Goal: Task Accomplishment & Management: Manage account settings

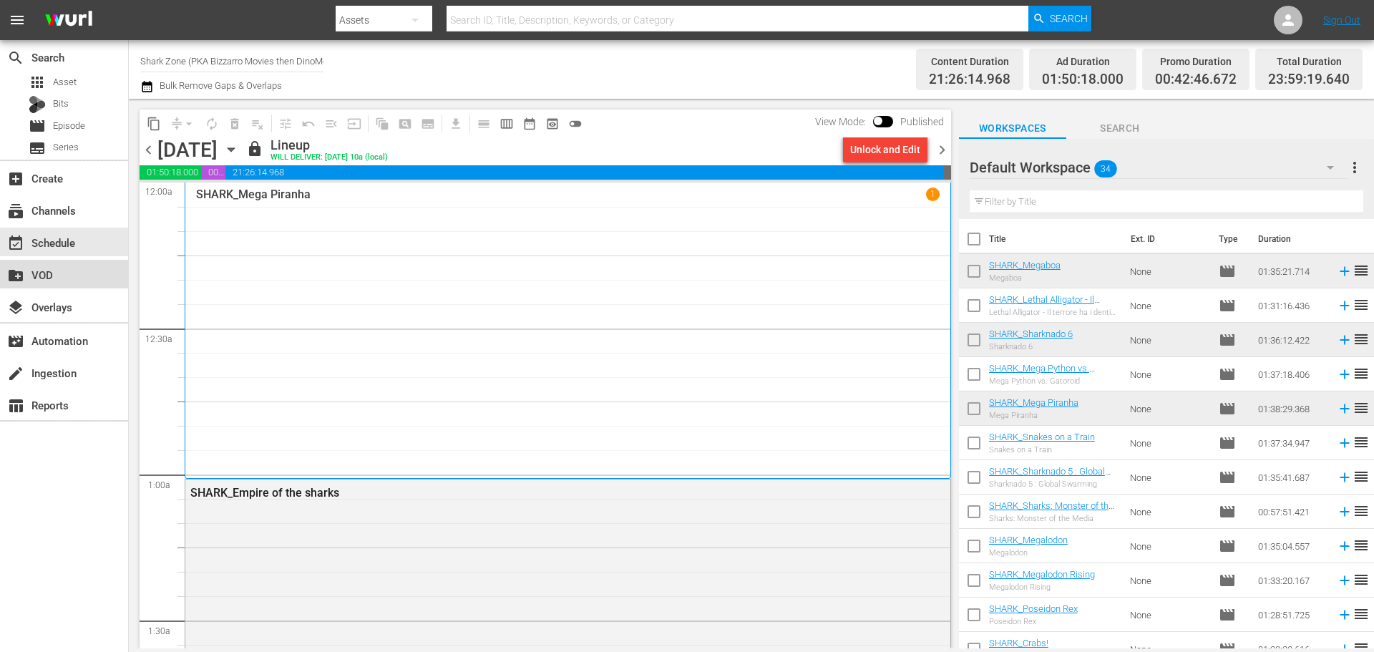
click at [82, 275] on div "create_new_folder VOD" at bounding box center [64, 274] width 128 height 29
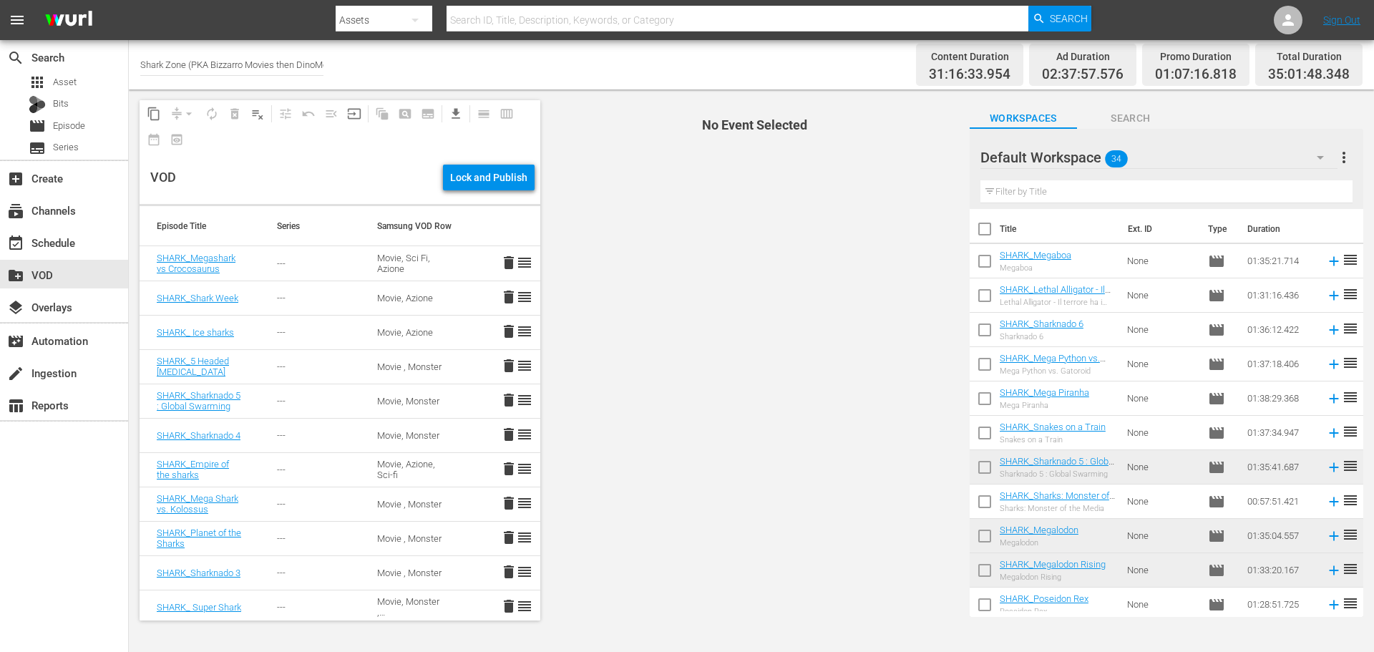
click at [992, 258] on input "checkbox" at bounding box center [984, 264] width 30 height 30
checkbox input "true"
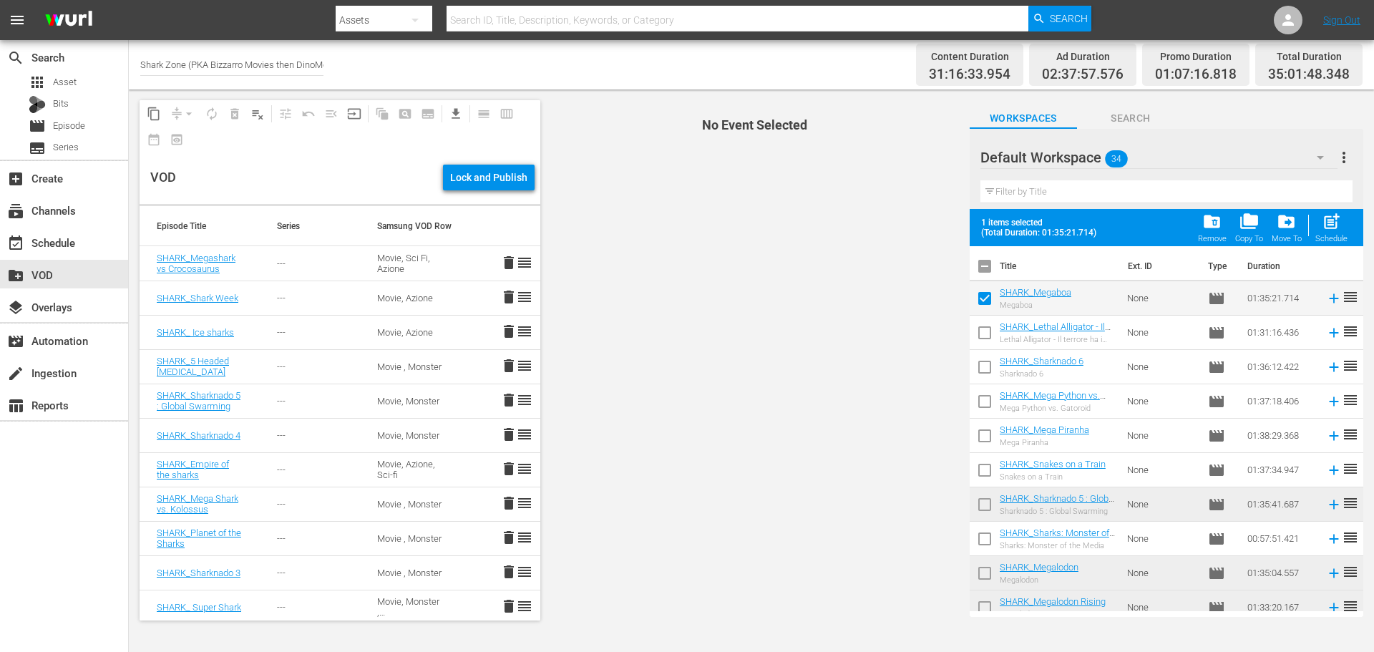
click at [980, 344] on input "checkbox" at bounding box center [984, 336] width 30 height 30
checkbox input "true"
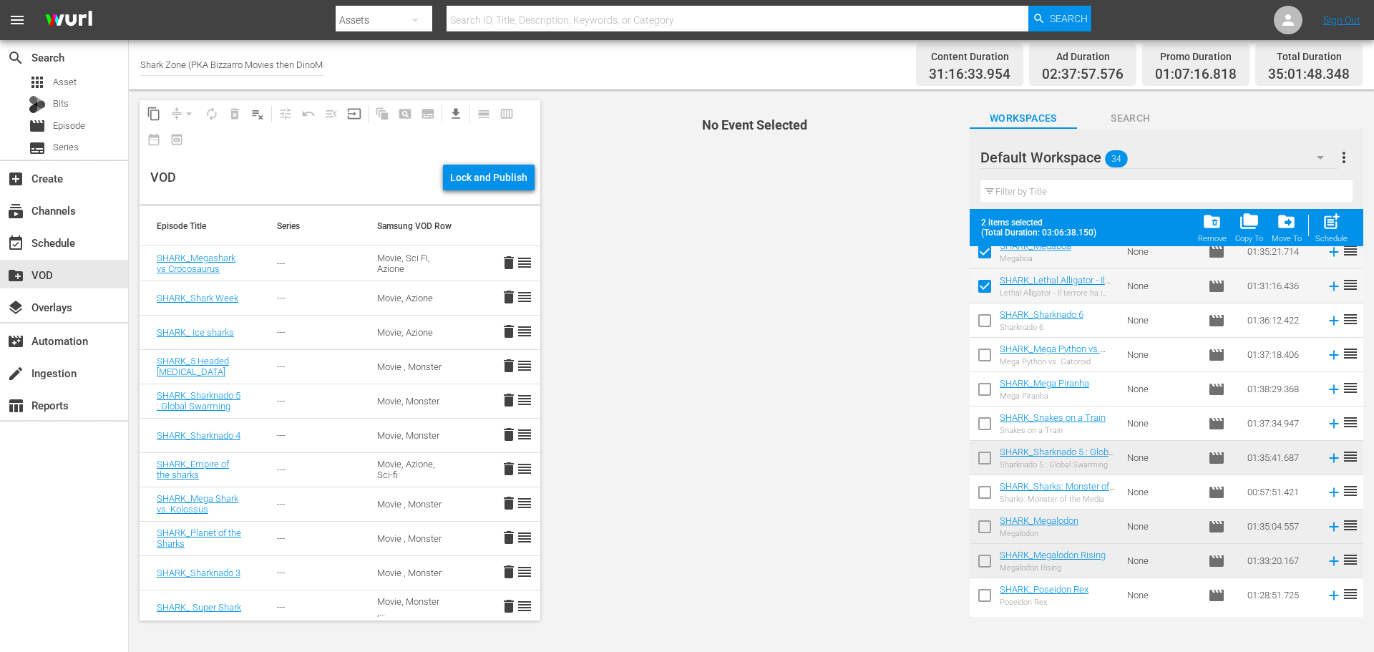
scroll to position [72, 0]
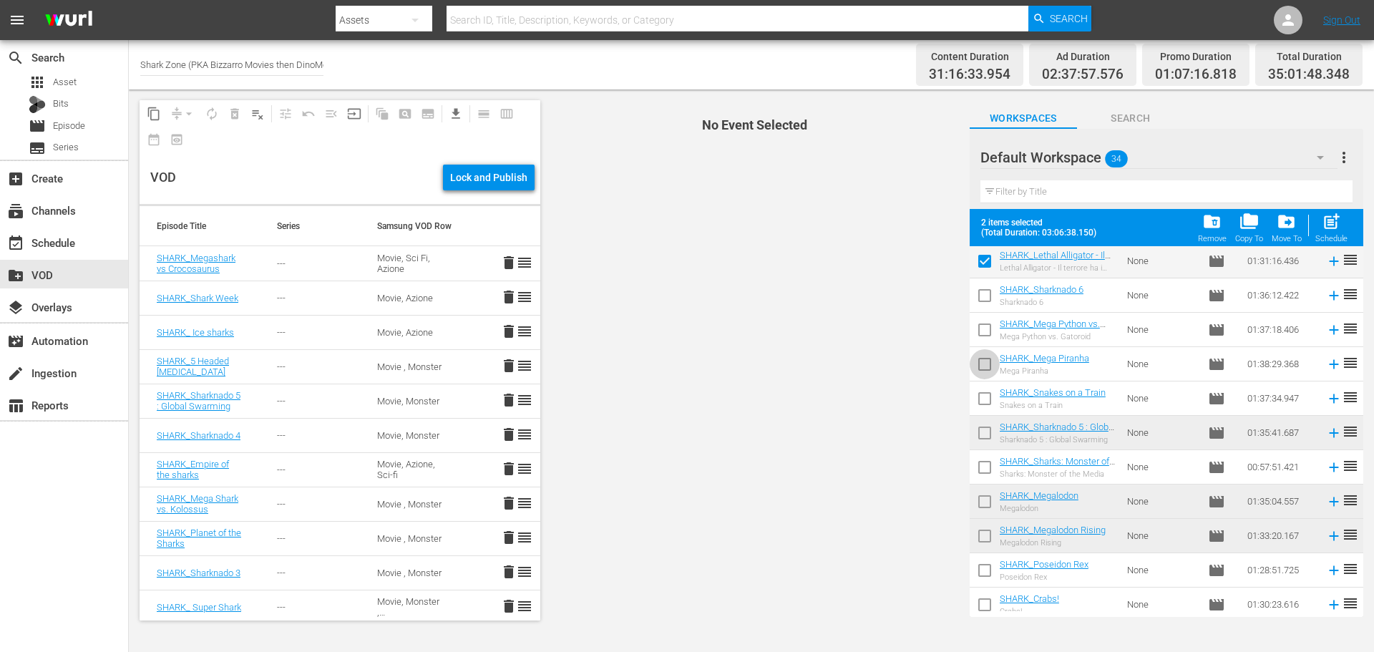
click at [976, 361] on input "checkbox" at bounding box center [984, 367] width 30 height 30
checkbox input "true"
click at [992, 335] on input "checkbox" at bounding box center [984, 333] width 30 height 30
checkbox input "true"
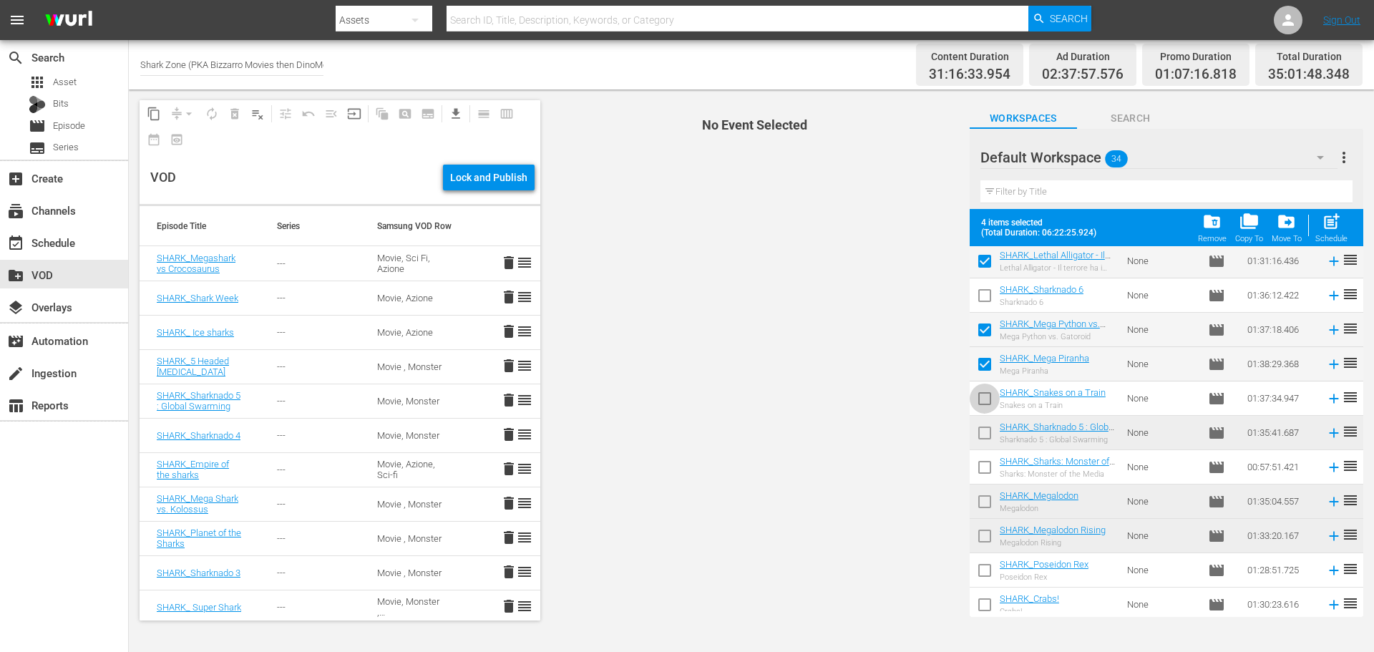
click at [985, 394] on input "checkbox" at bounding box center [984, 401] width 30 height 30
checkbox input "true"
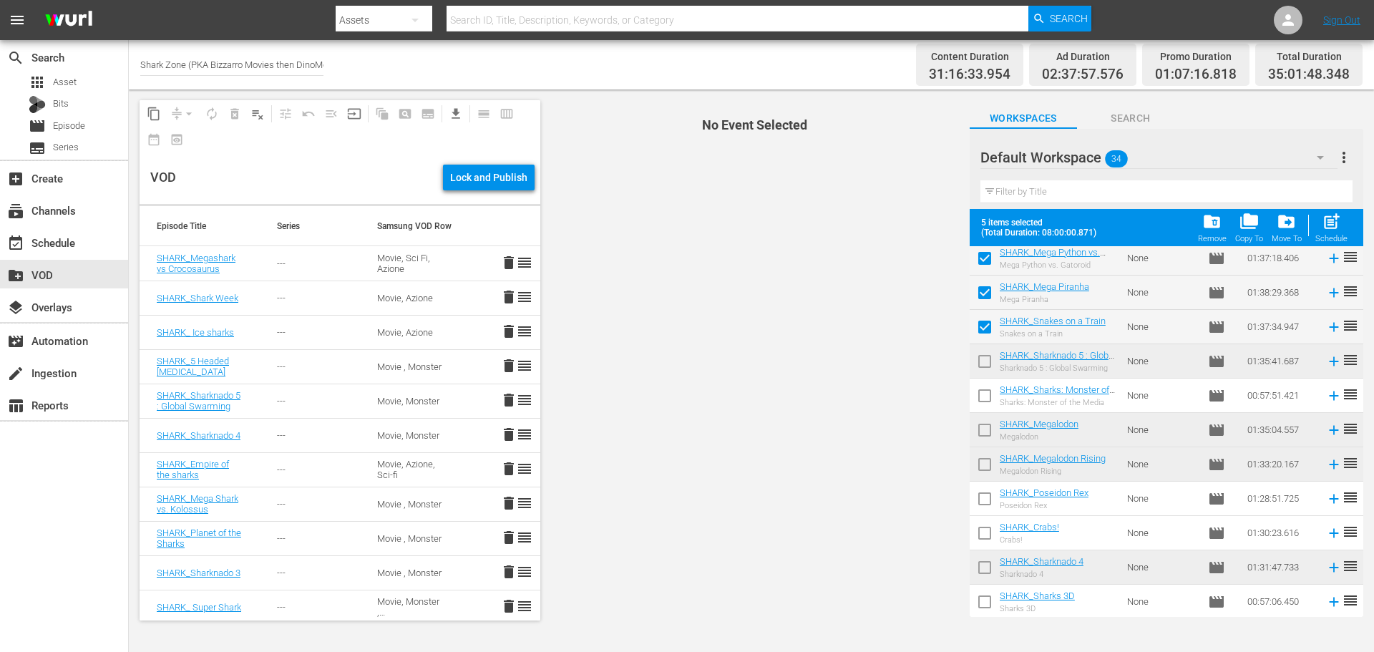
click at [989, 498] on input "checkbox" at bounding box center [984, 501] width 30 height 30
checkbox input "true"
click at [974, 522] on input "checkbox" at bounding box center [984, 536] width 30 height 30
checkbox input "true"
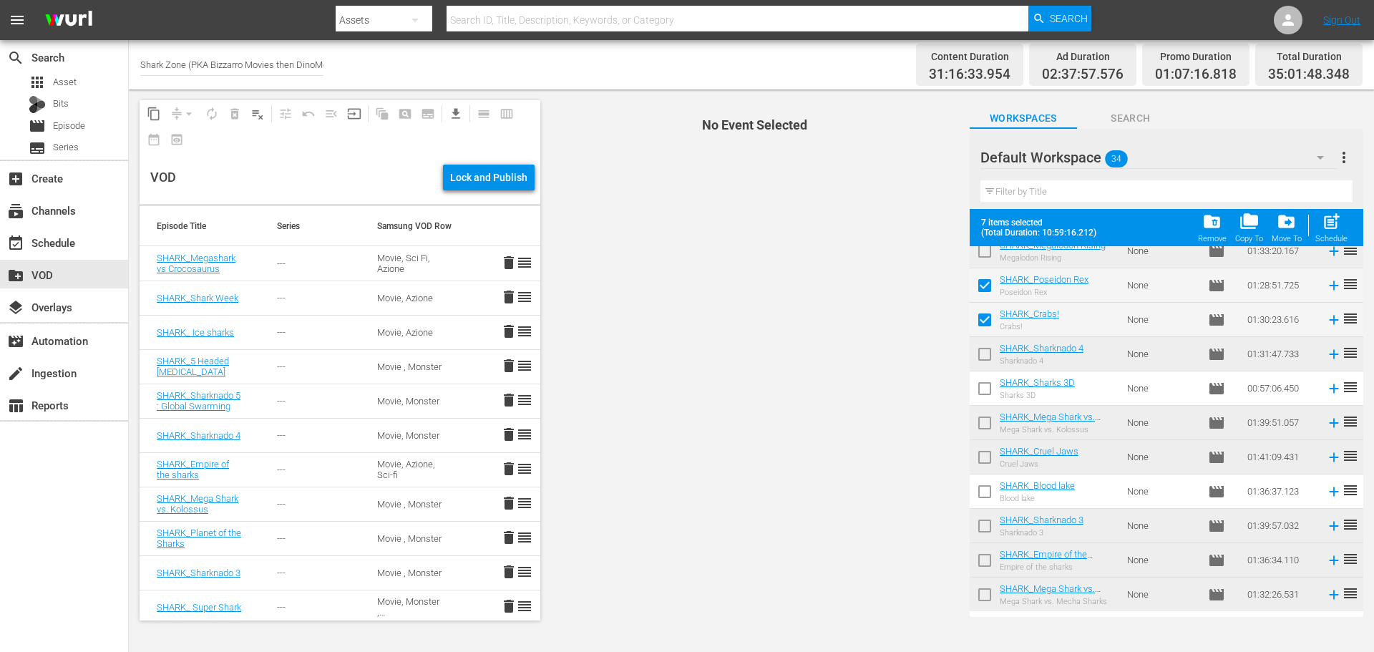
scroll to position [358, 0]
click at [989, 496] on input "checkbox" at bounding box center [984, 493] width 30 height 30
checkbox input "true"
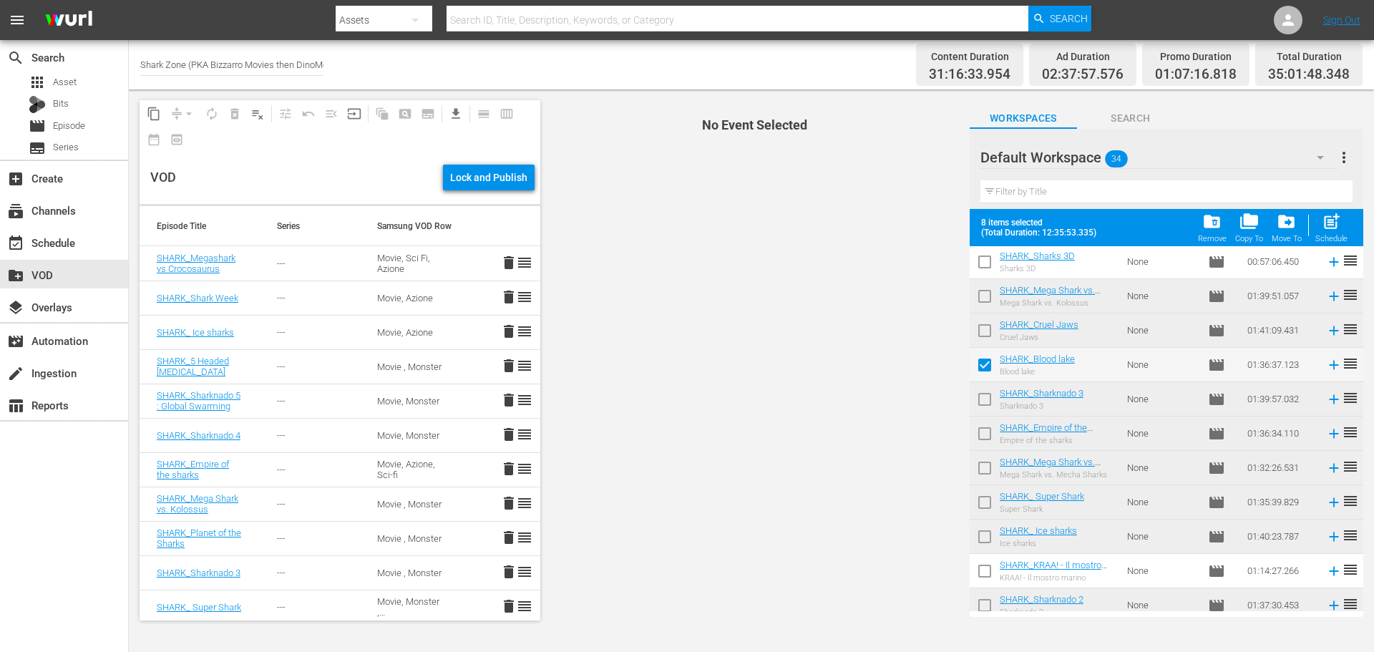
scroll to position [644, 0]
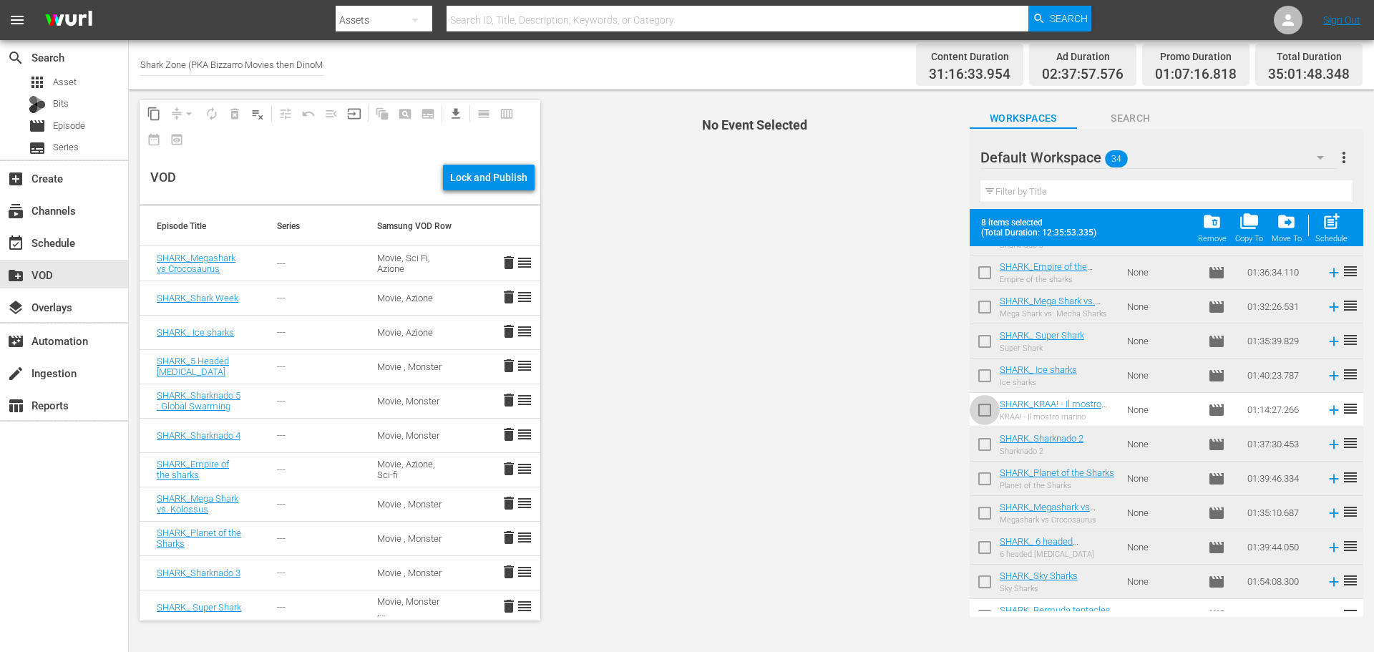
click at [988, 415] on input "checkbox" at bounding box center [984, 413] width 30 height 30
checkbox input "true"
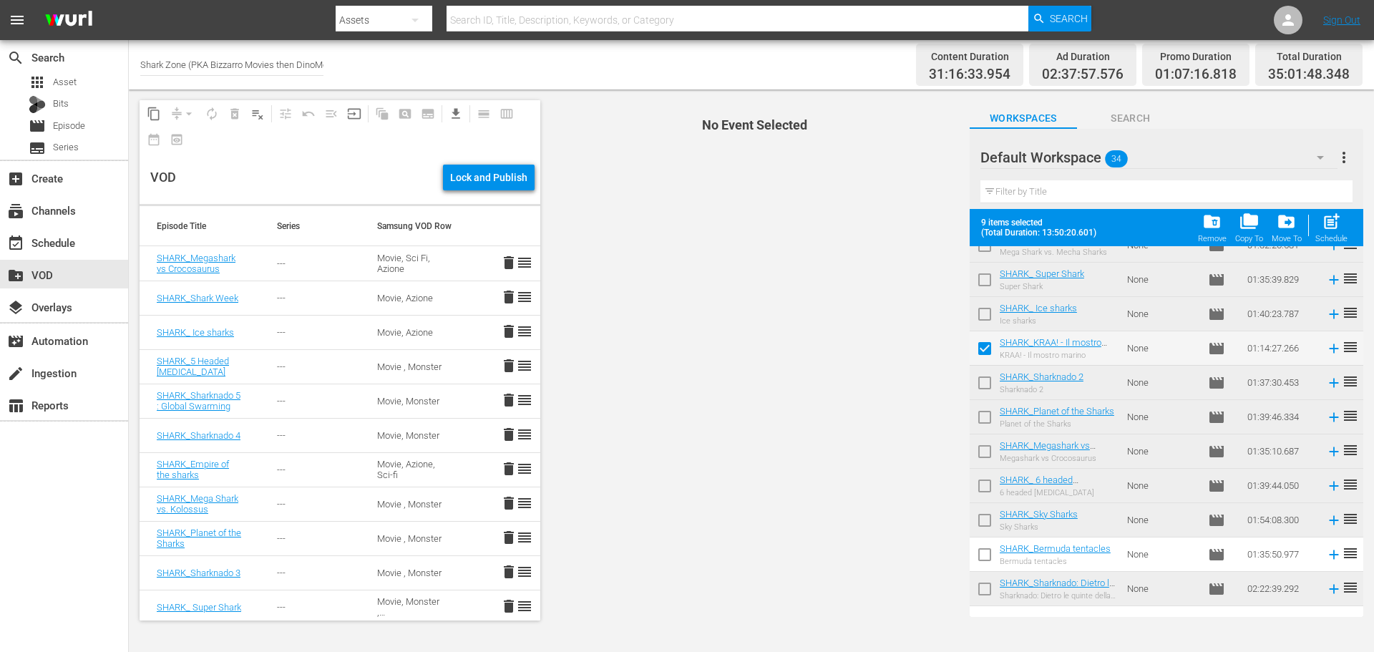
scroll to position [715, 0]
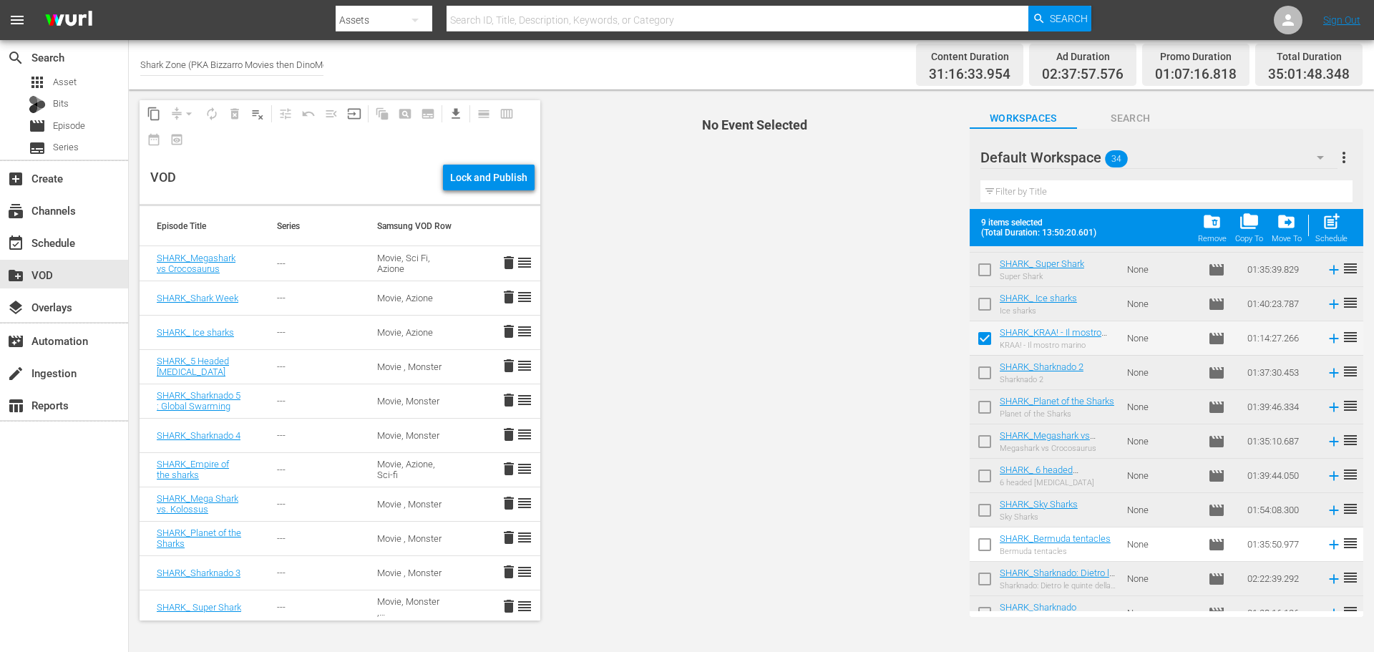
click at [984, 547] on input "checkbox" at bounding box center [984, 547] width 30 height 30
checkbox input "true"
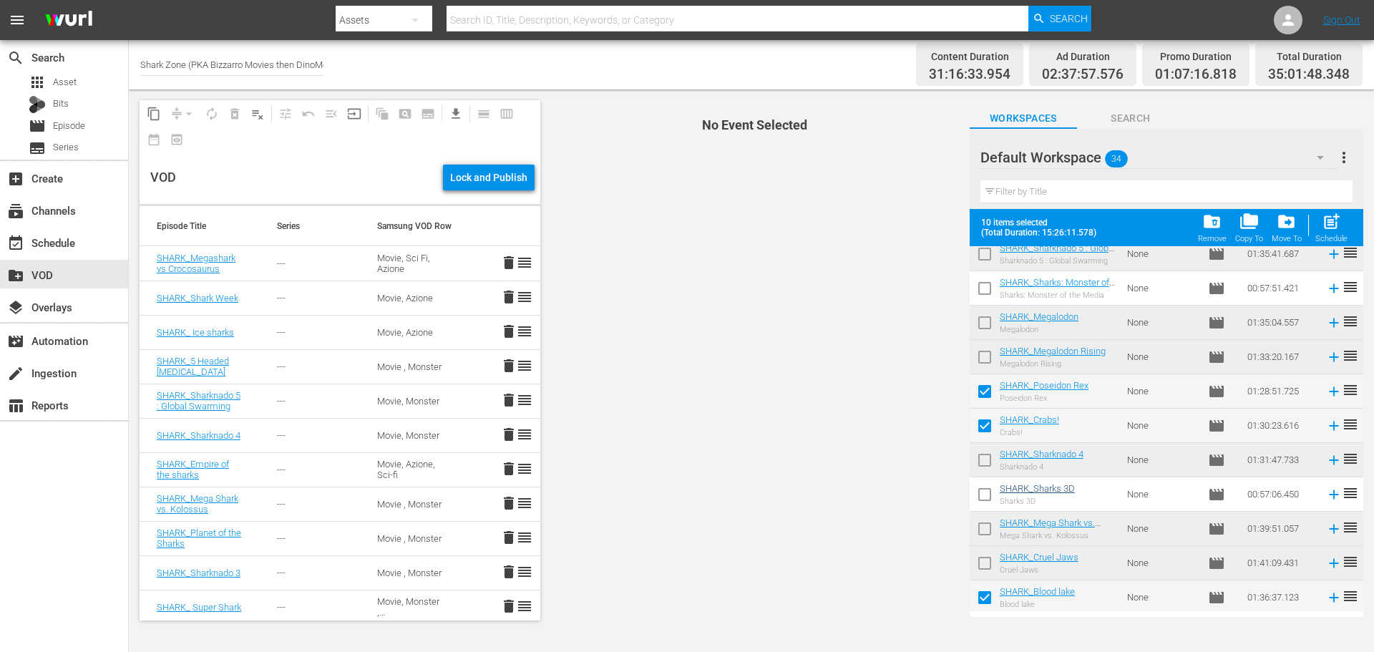
scroll to position [215, 0]
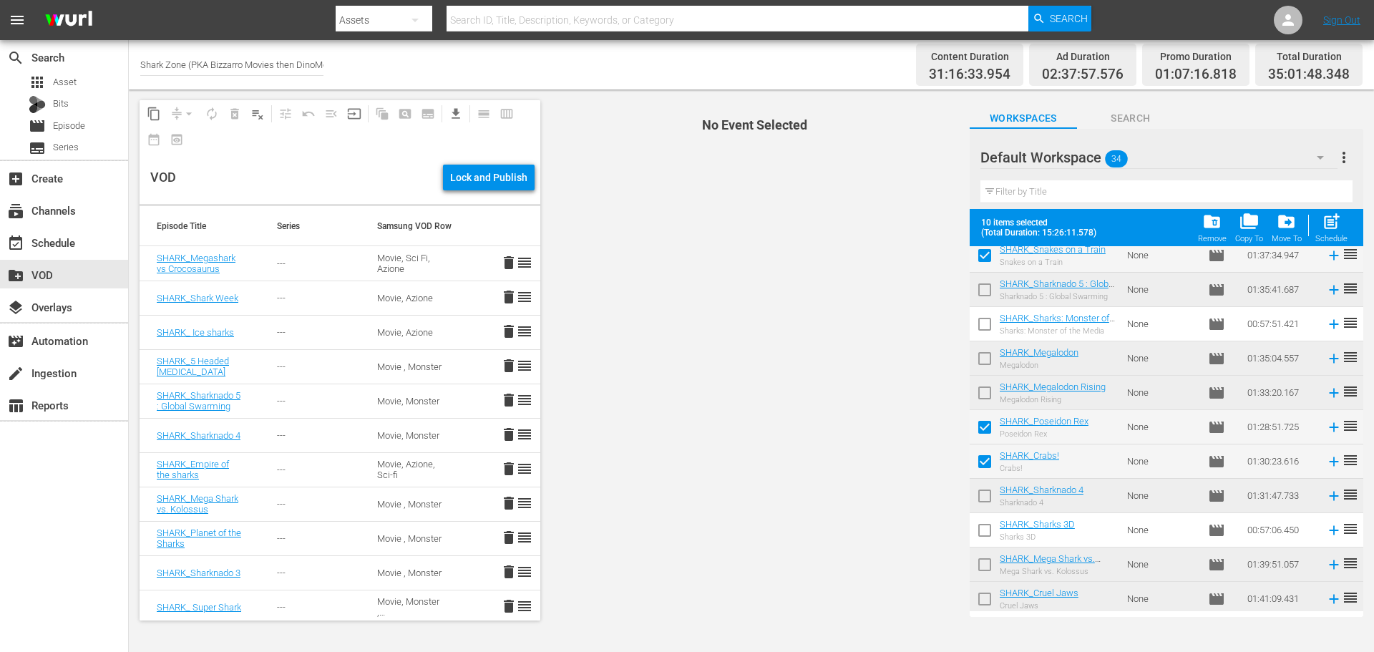
click at [987, 532] on input "checkbox" at bounding box center [984, 533] width 30 height 30
checkbox input "true"
click at [989, 324] on input "checkbox" at bounding box center [984, 327] width 30 height 30
checkbox input "true"
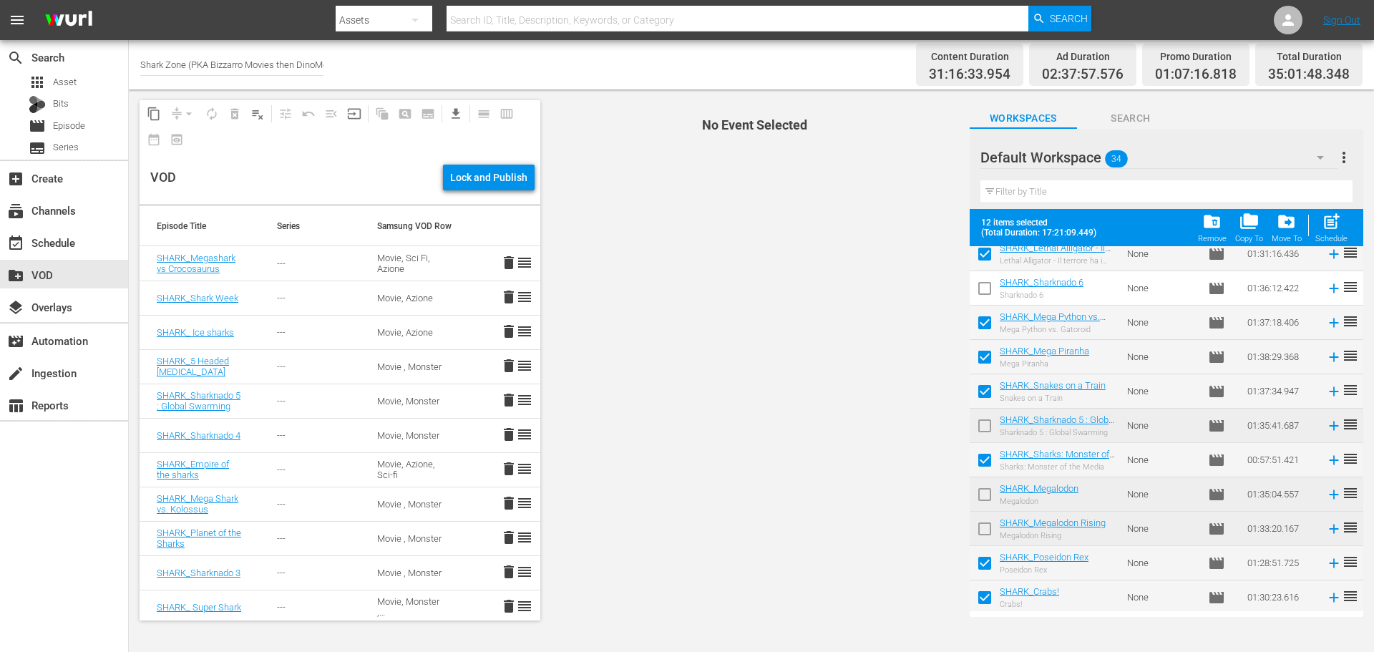
scroll to position [0, 0]
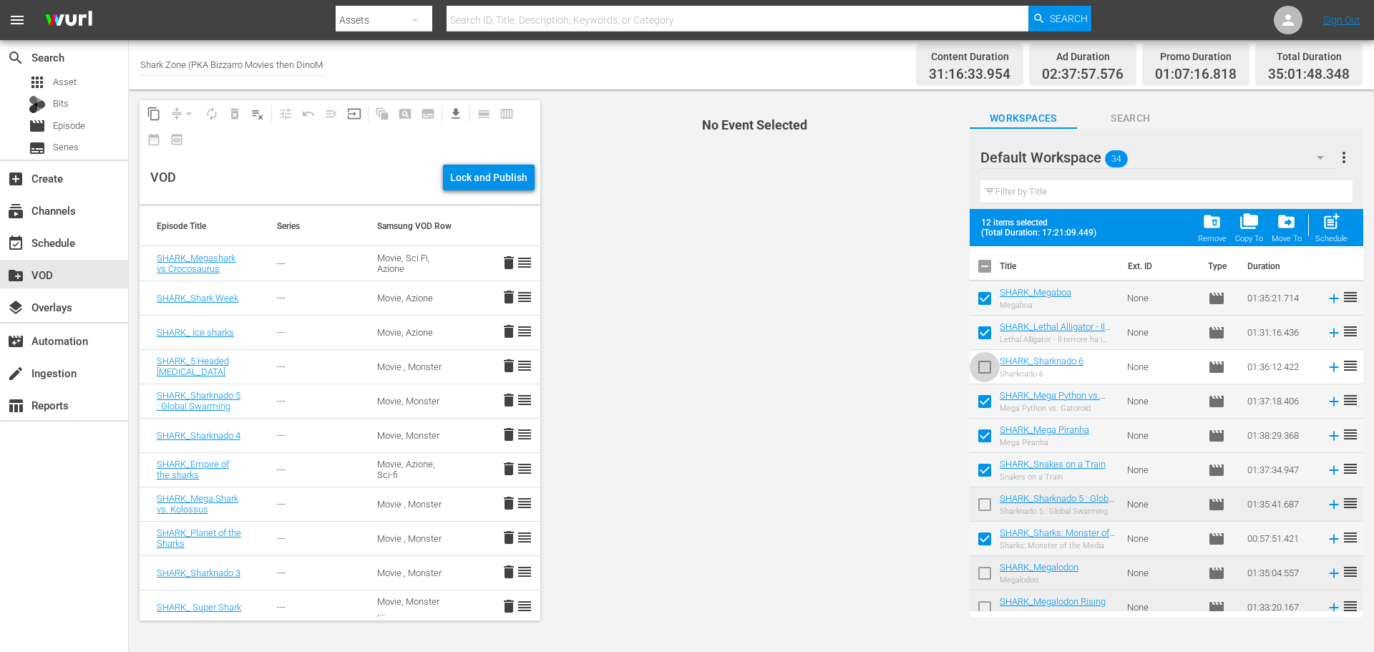
click at [984, 371] on input "checkbox" at bounding box center [984, 370] width 30 height 30
checkbox input "true"
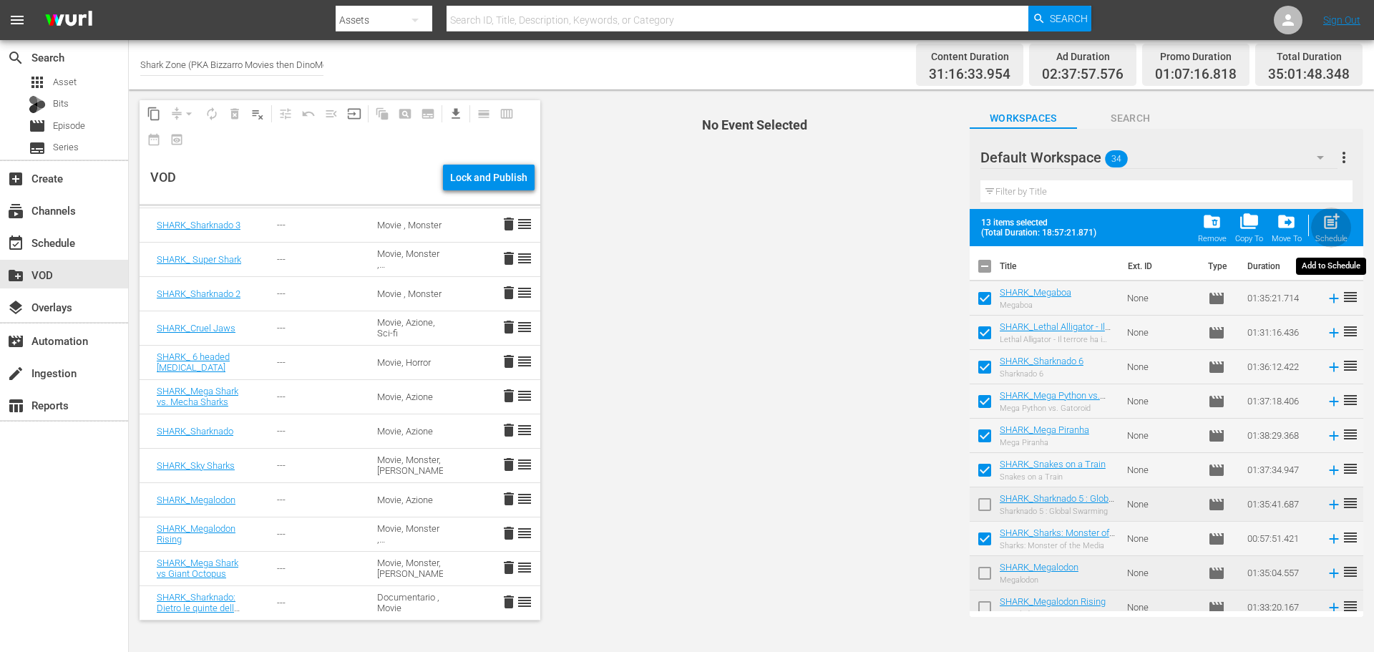
click at [1345, 228] on div "post_add Schedule" at bounding box center [1331, 227] width 32 height 31
checkbox input "false"
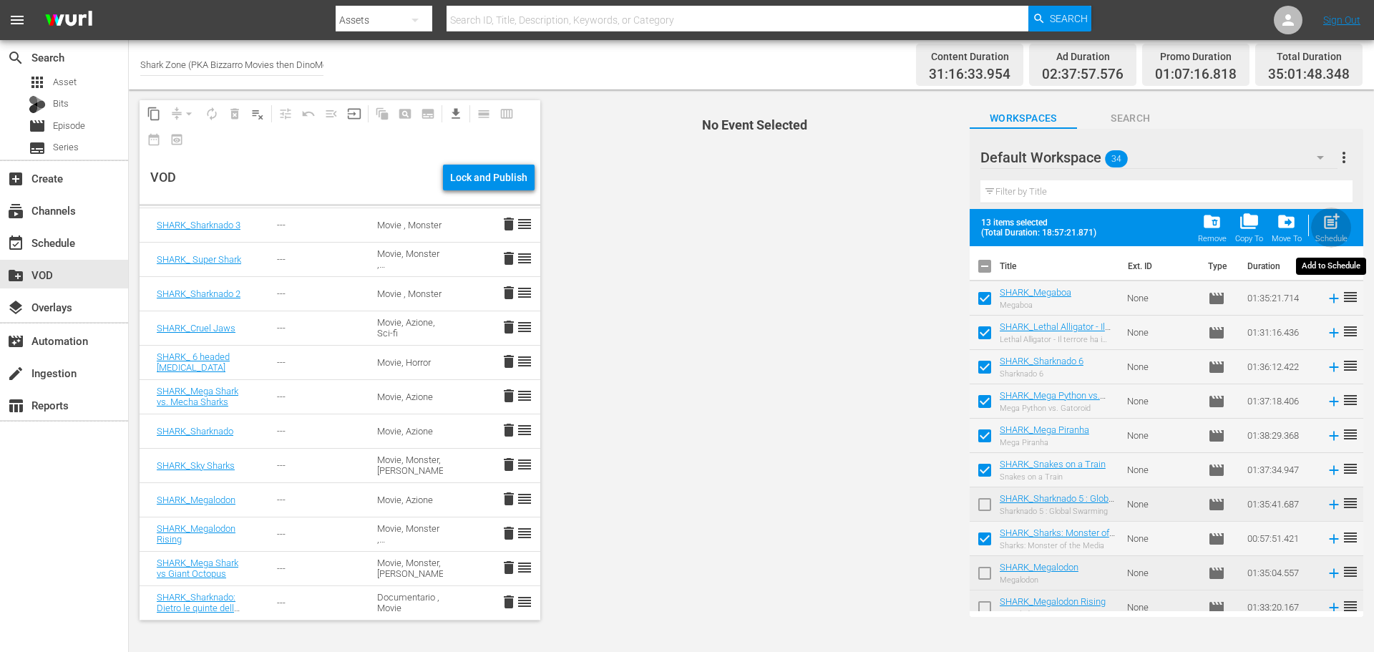
checkbox input "false"
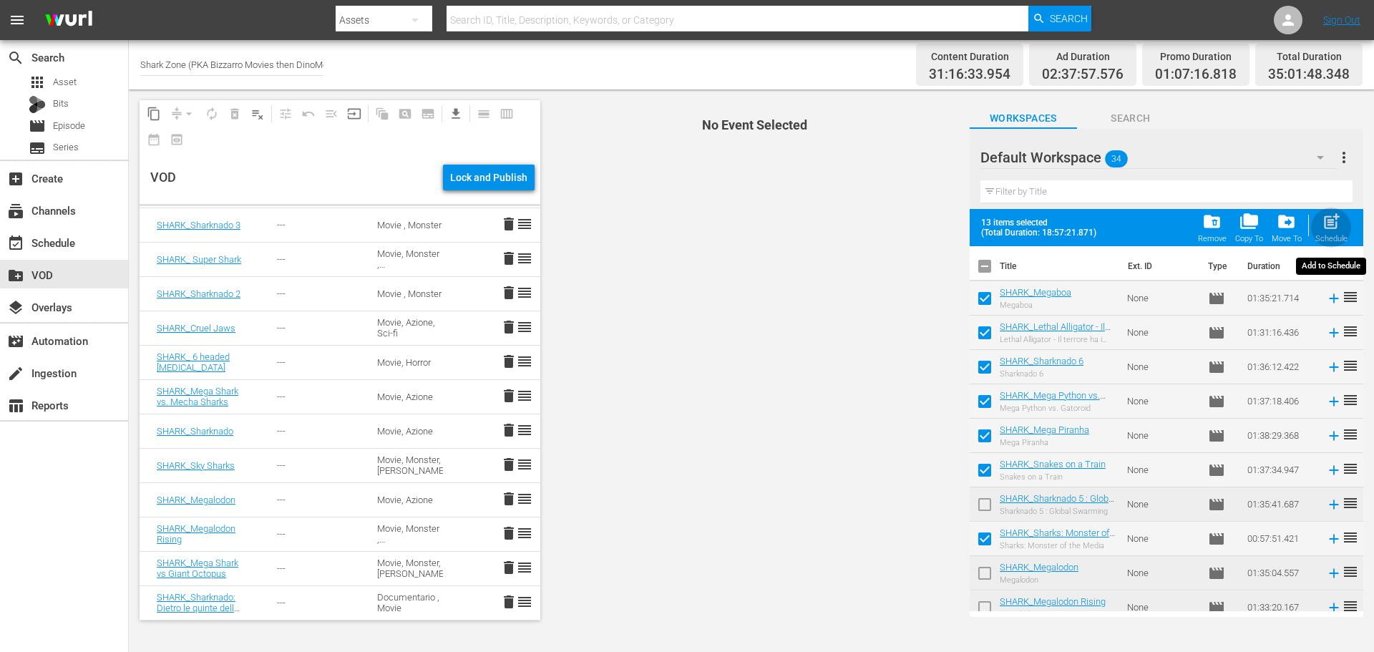
checkbox input "false"
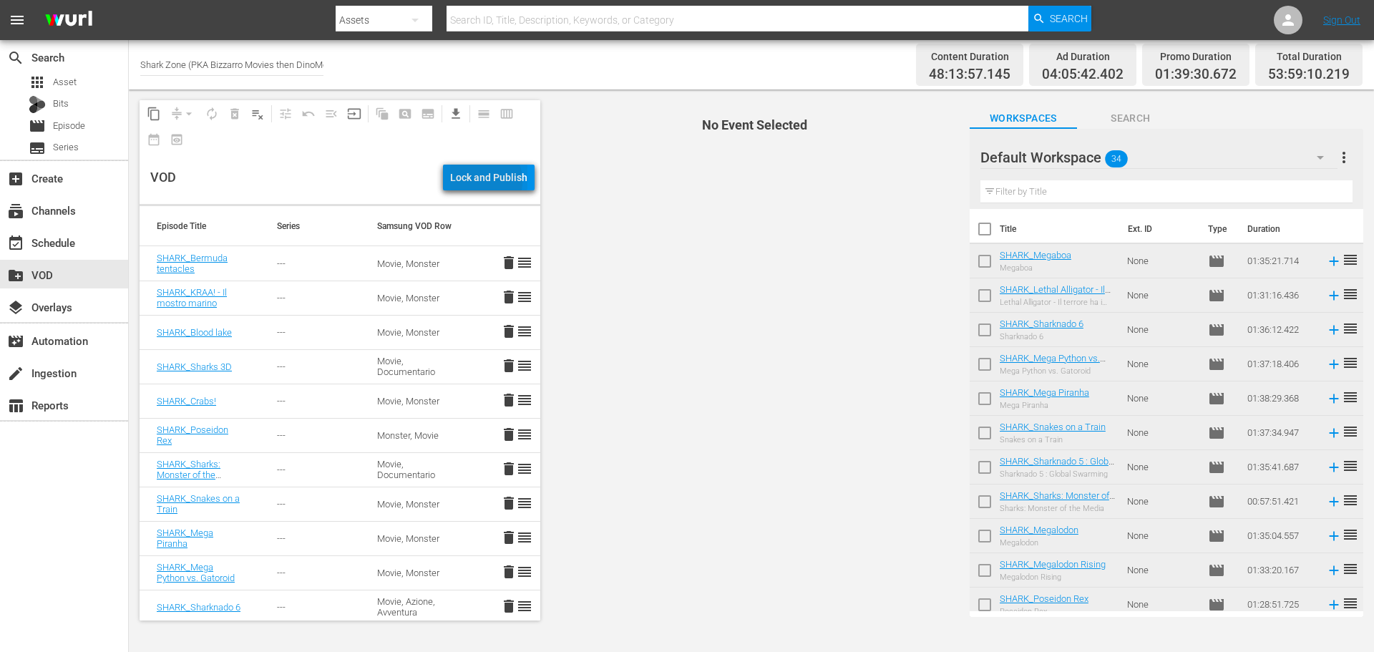
click at [482, 181] on div "Lock and Publish" at bounding box center [488, 178] width 77 height 26
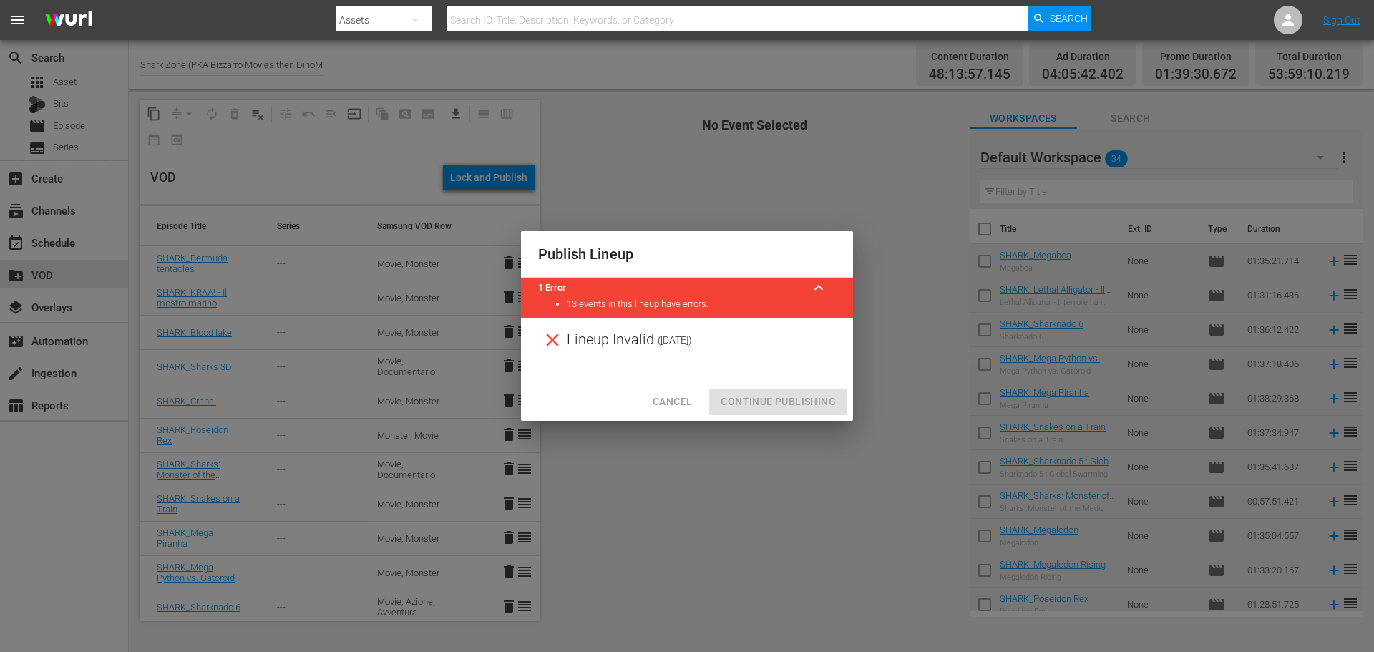
click at [650, 344] on div "Lineup Invalid ( [DATE] )" at bounding box center [687, 339] width 332 height 43
click at [672, 411] on button "Cancel" at bounding box center [672, 401] width 62 height 26
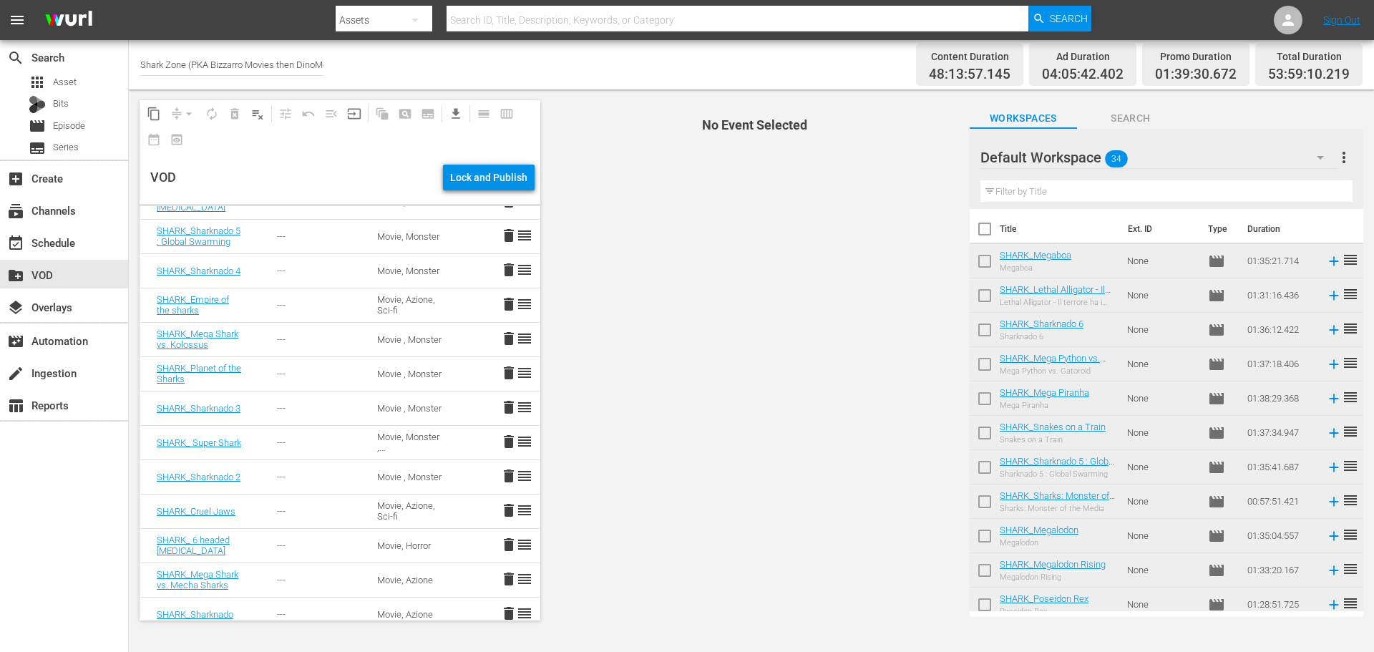
scroll to position [794, 0]
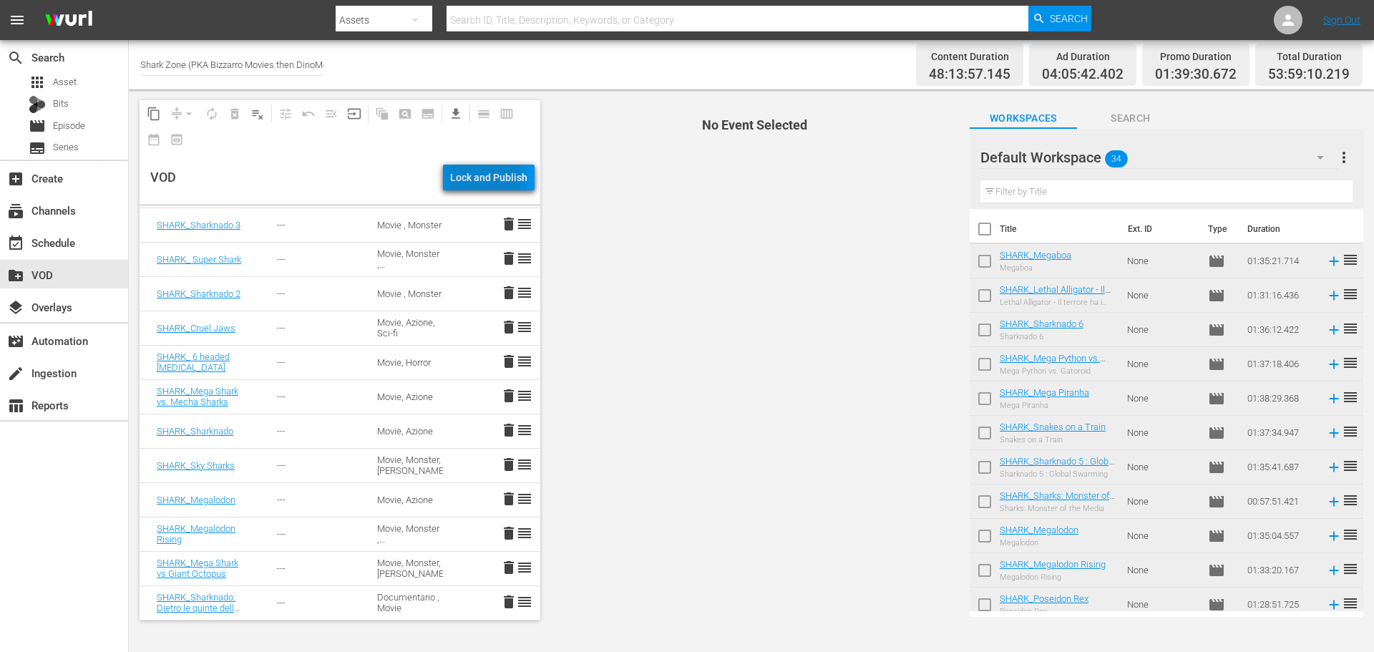
click at [469, 177] on div "Lock and Publish" at bounding box center [488, 178] width 77 height 26
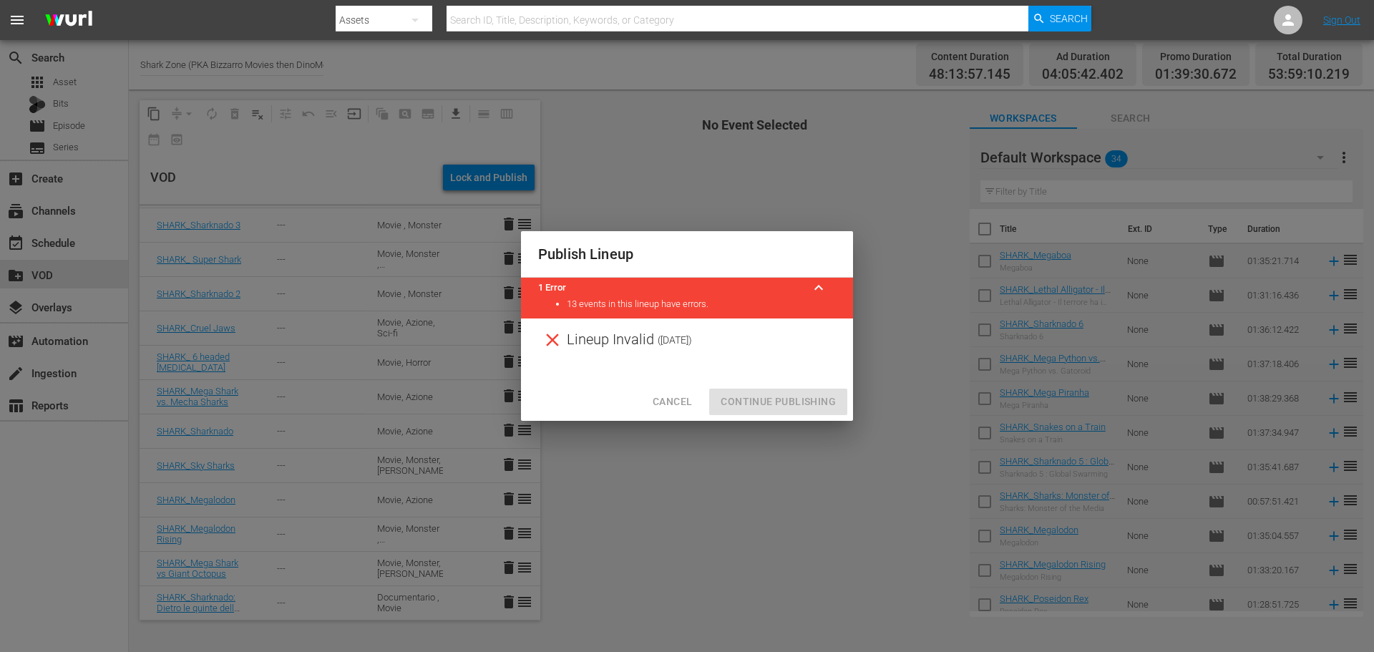
drag, startPoint x: 676, startPoint y: 399, endPoint x: 645, endPoint y: 401, distance: 31.5
click at [675, 401] on span "Cancel" at bounding box center [671, 402] width 39 height 18
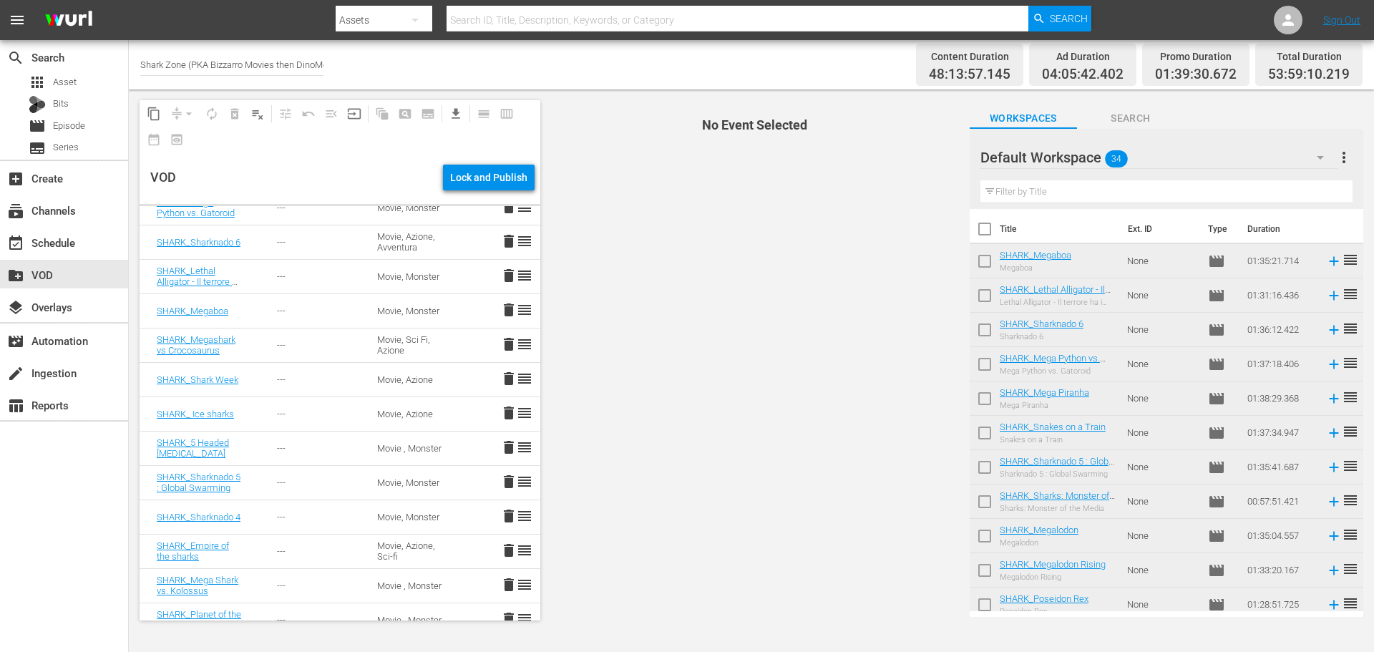
scroll to position [0, 0]
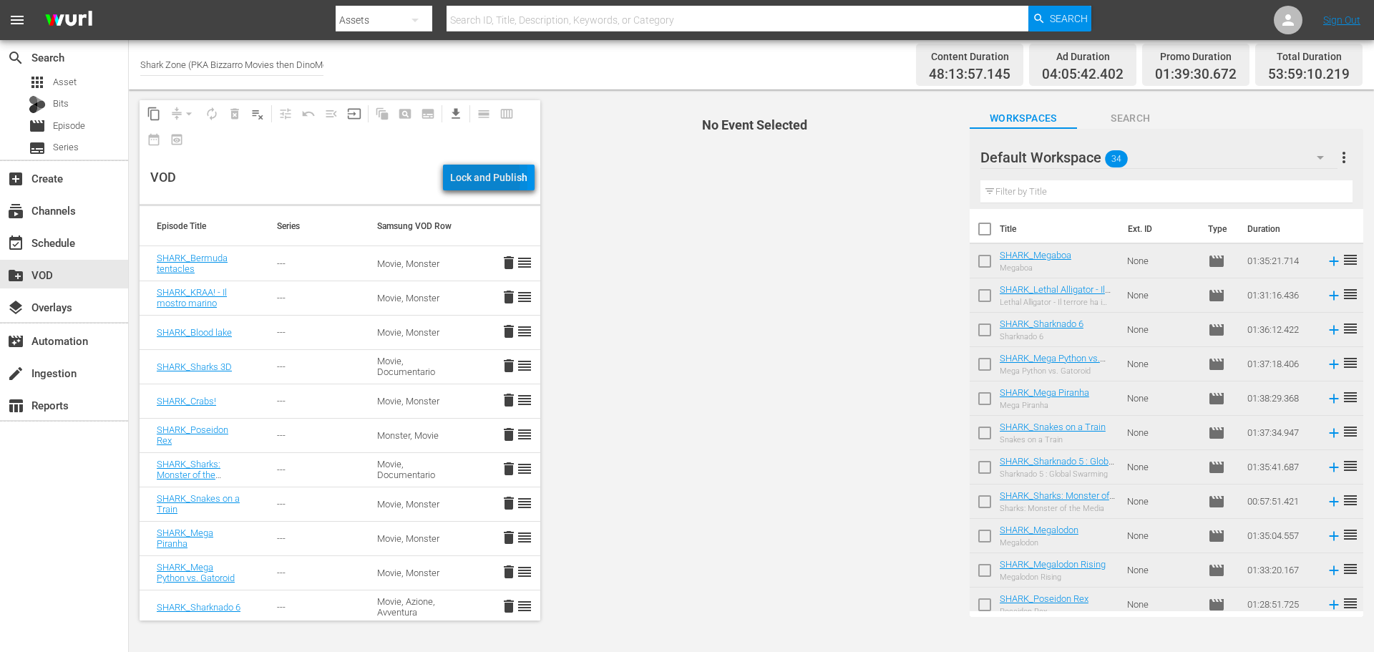
click at [451, 177] on div "Lock and Publish" at bounding box center [488, 178] width 77 height 26
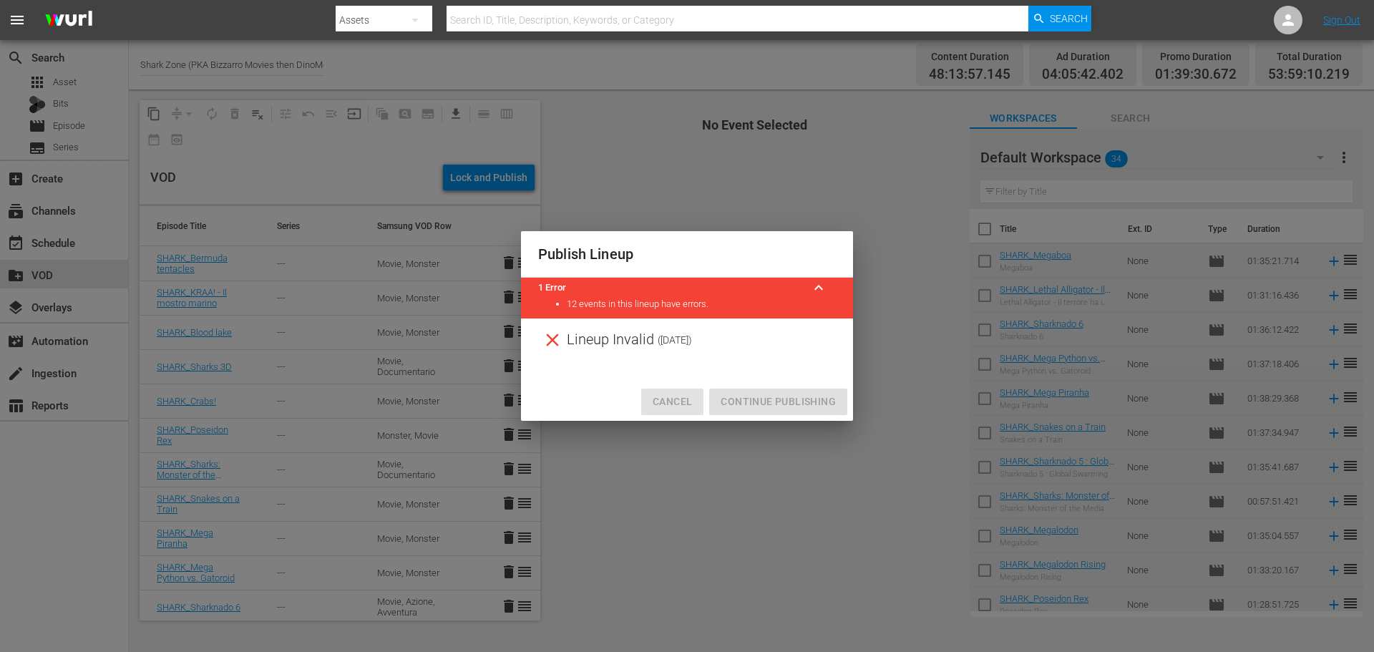
click at [673, 401] on span "Cancel" at bounding box center [671, 402] width 39 height 18
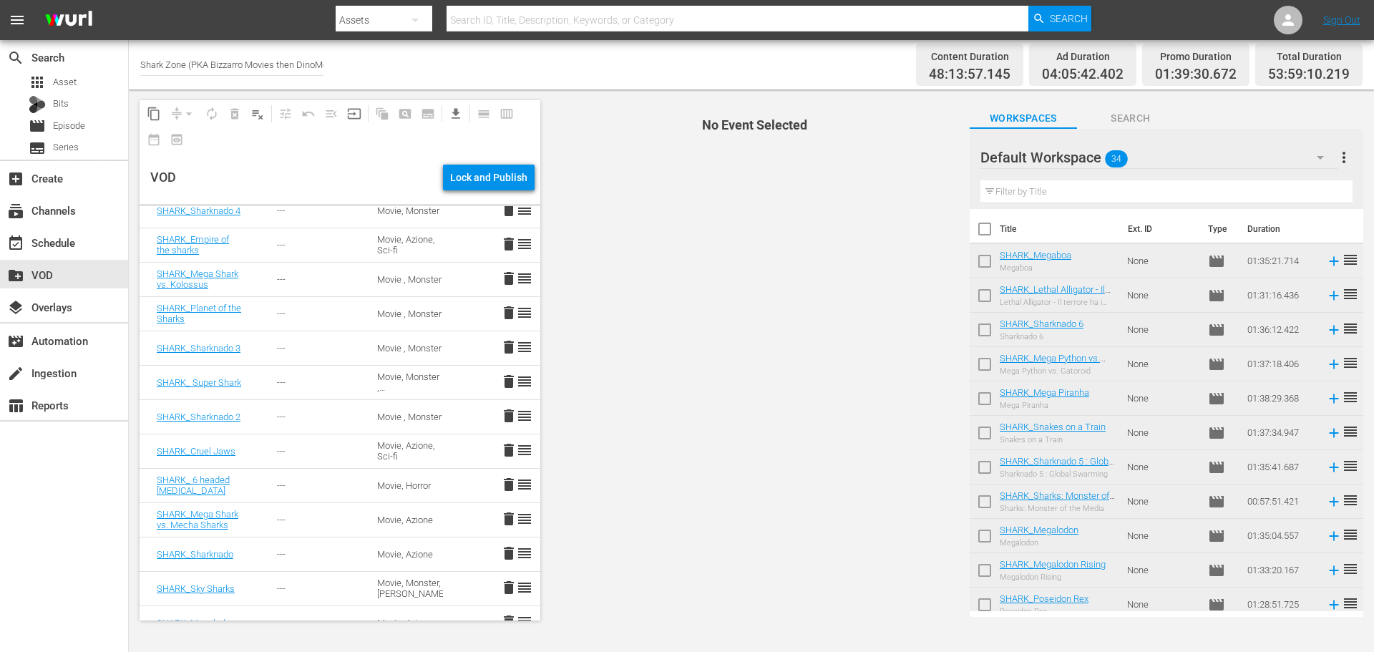
scroll to position [794, 0]
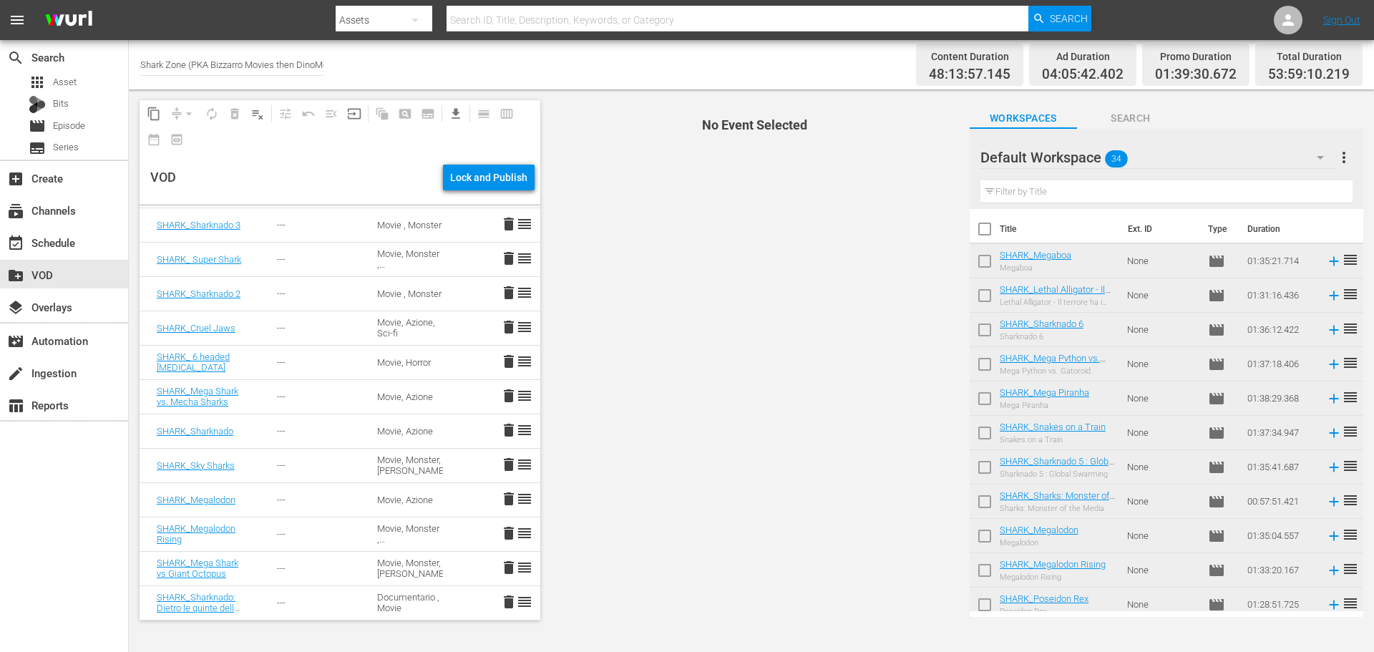
click at [247, 66] on input "Shark Zone (PKA Bizzarro Movies then DinoMonsters Movies then CineAliens)" at bounding box center [231, 64] width 183 height 34
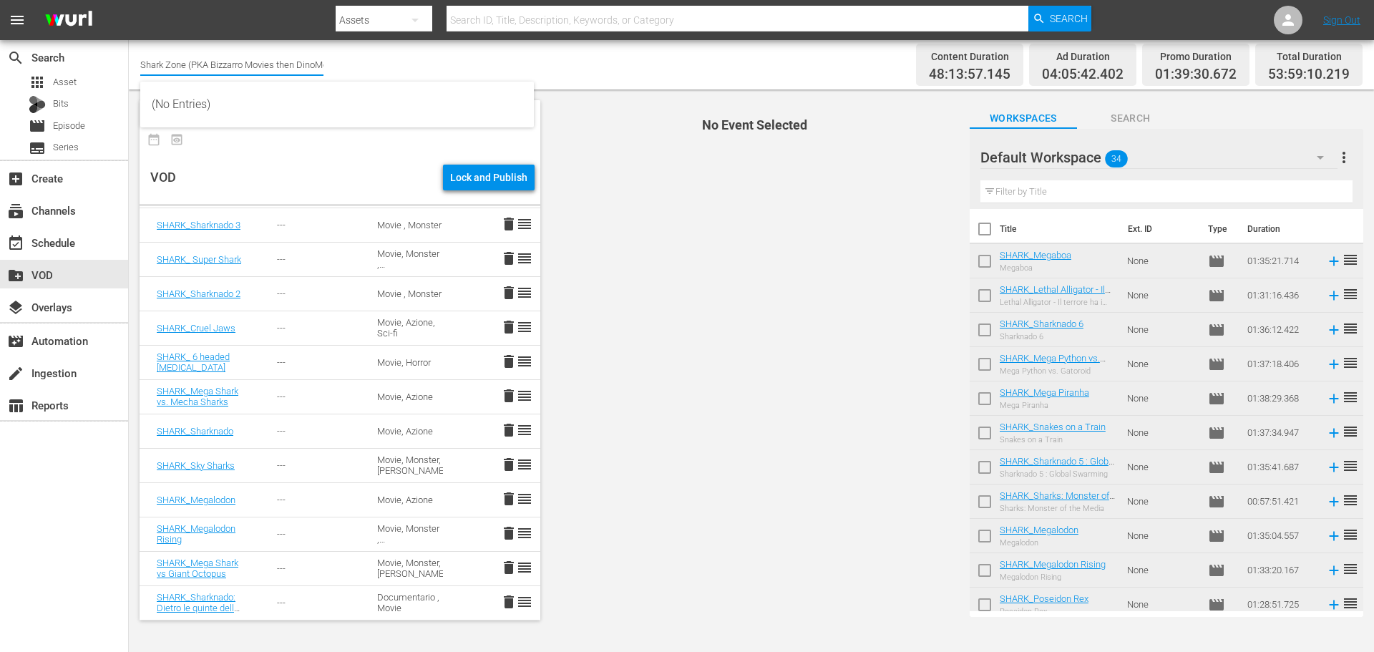
click at [247, 66] on input "Shark Zone (PKA Bizzarro Movies then DinoMonsters Movies then CineAliens)" at bounding box center [231, 64] width 183 height 34
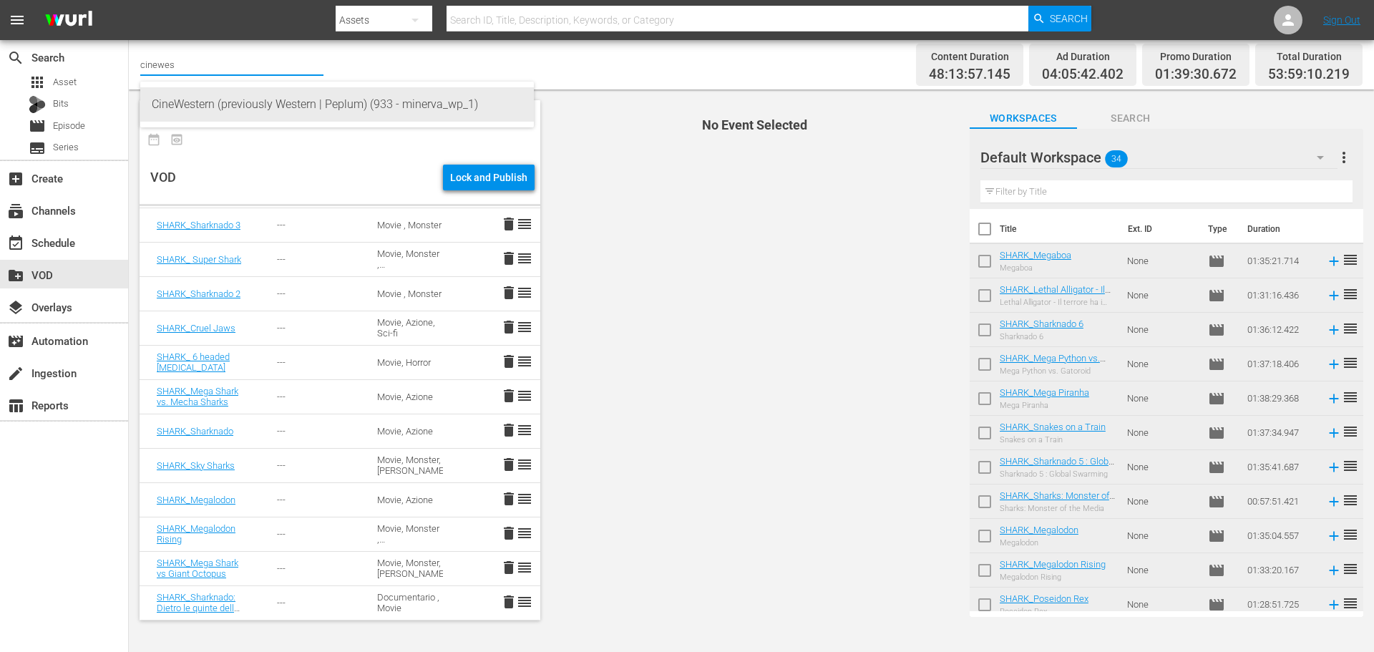
click at [313, 104] on div "CineWestern (previously Western | Peplum) (933 - minerva_wp_1)" at bounding box center [337, 104] width 371 height 34
type input "CineWestern (previously Western | Peplum) (933 - minerva_wp_1)"
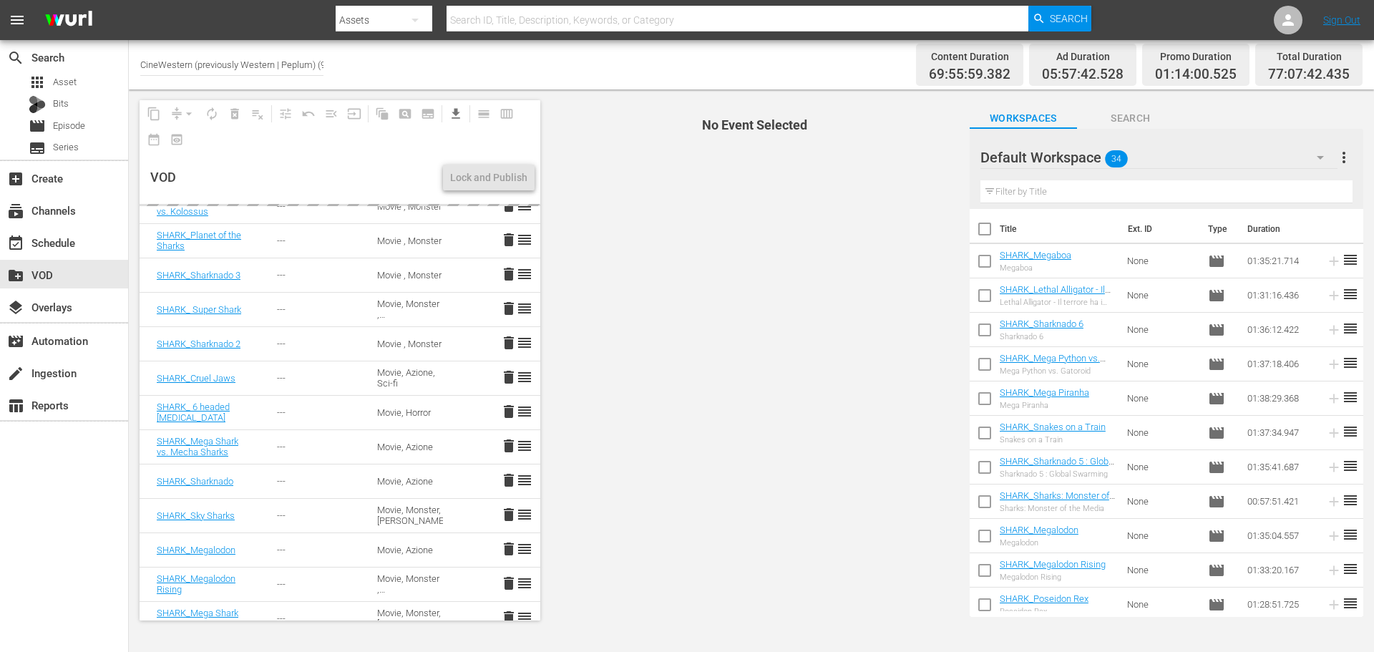
scroll to position [794, 0]
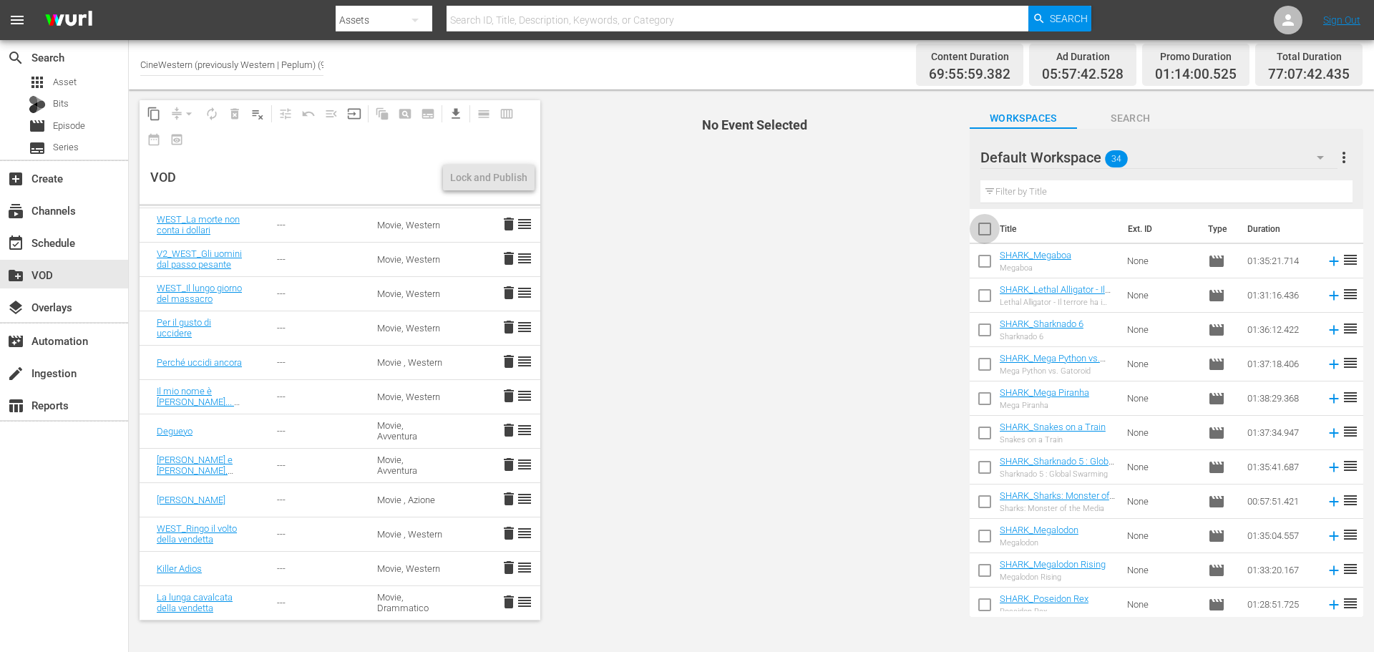
click at [985, 228] on input "checkbox" at bounding box center [984, 232] width 30 height 30
checkbox input "true"
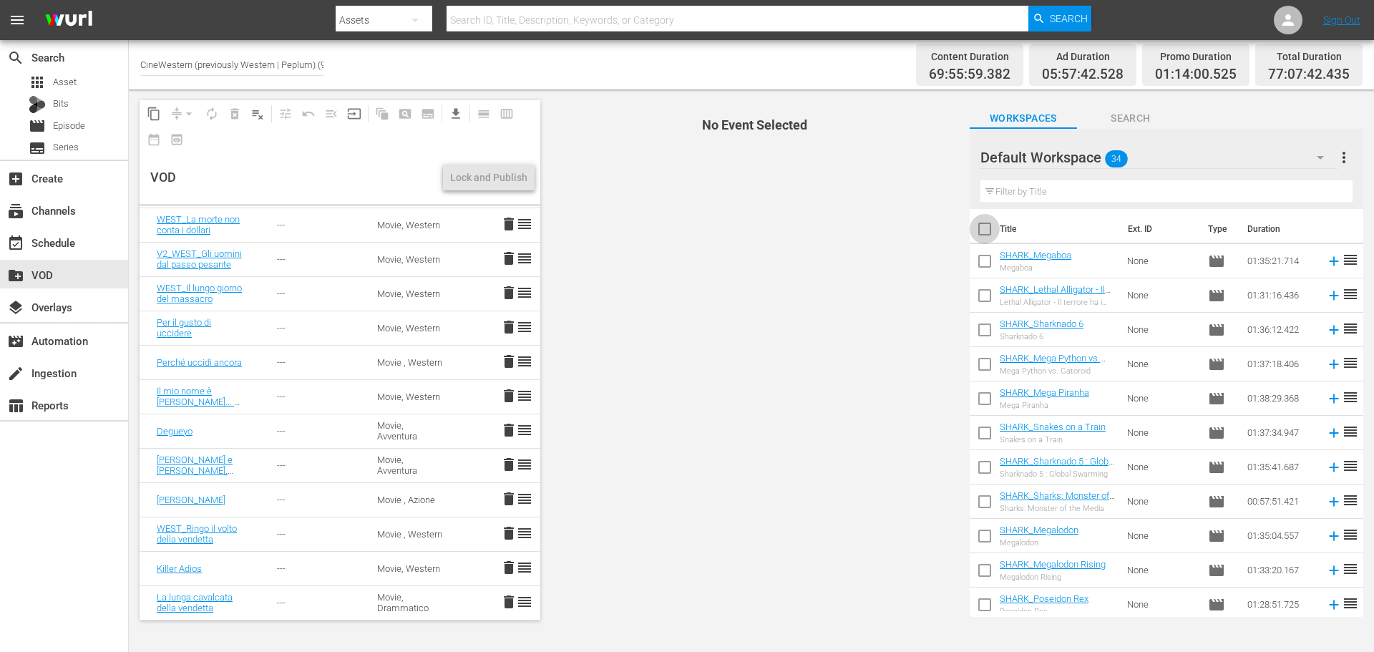
checkbox input "true"
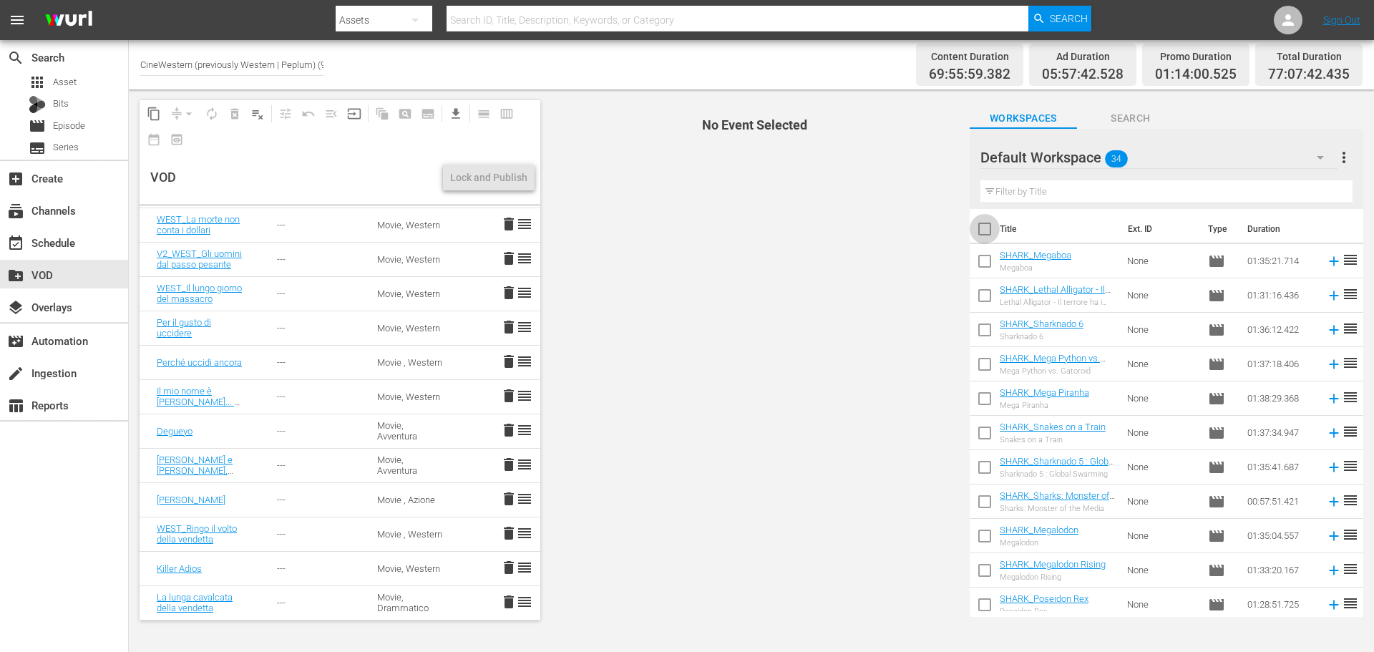
checkbox input "true"
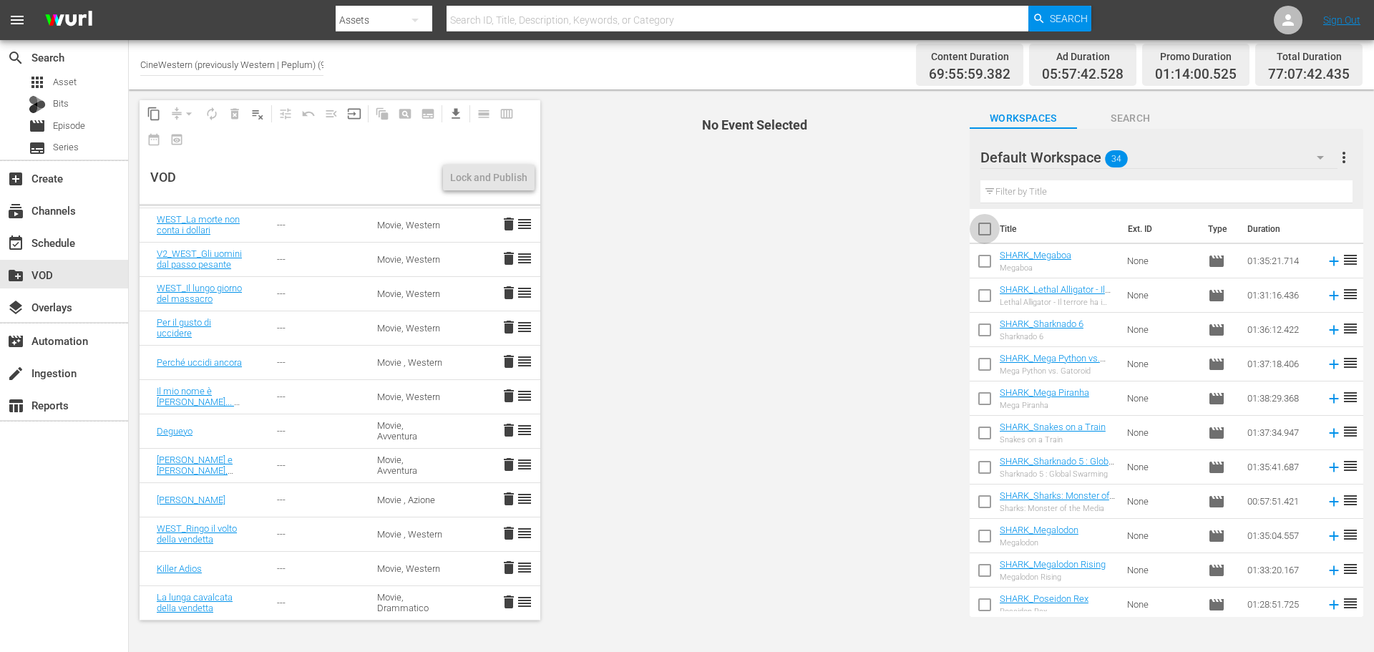
checkbox input "true"
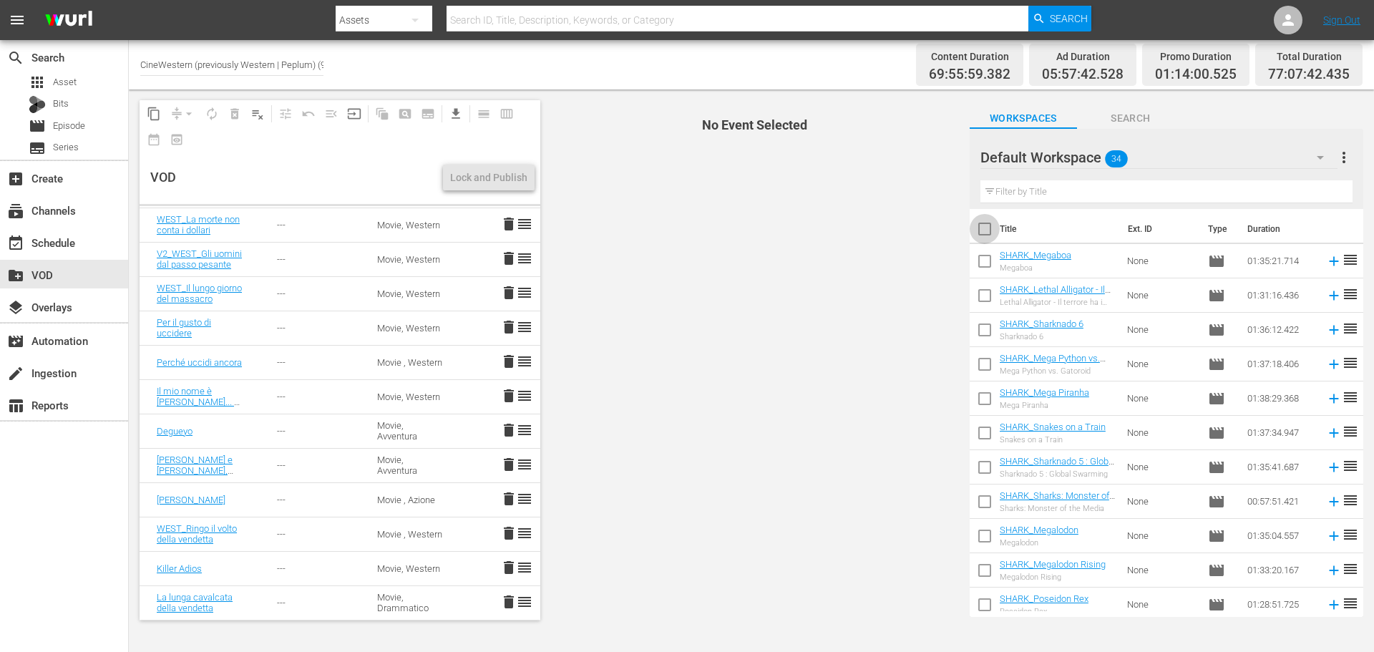
checkbox input "true"
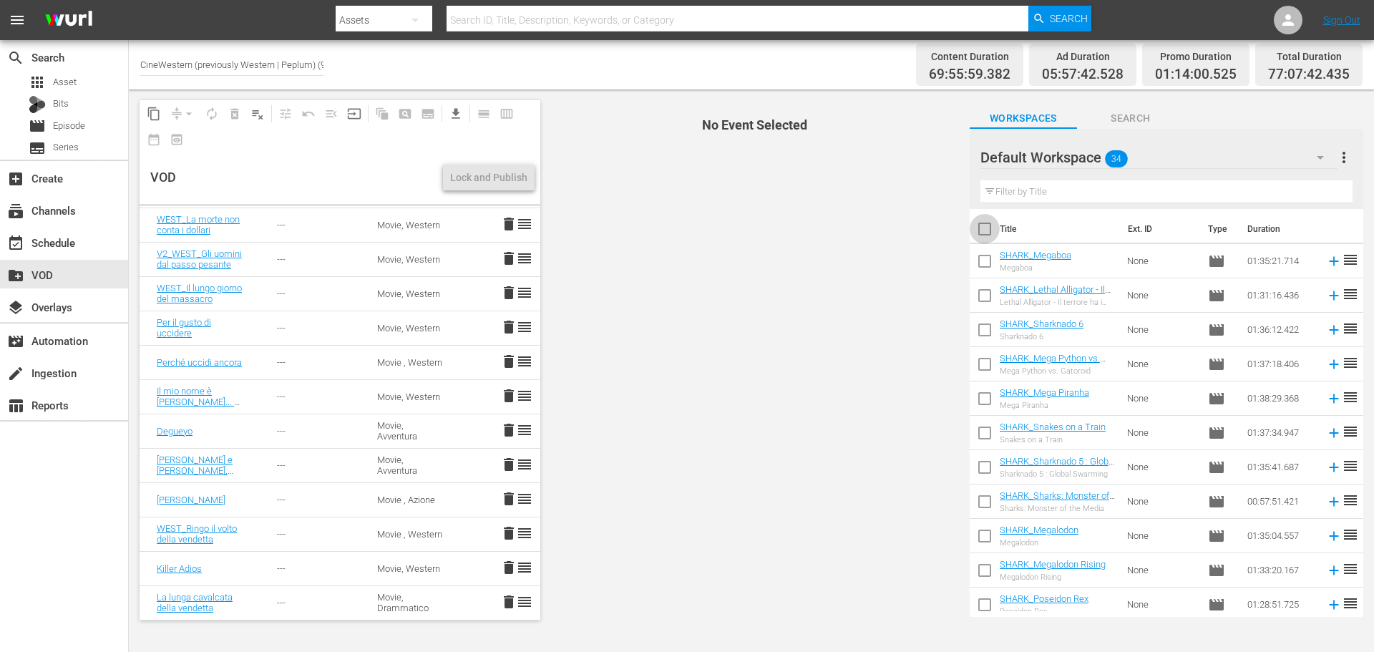
checkbox input "true"
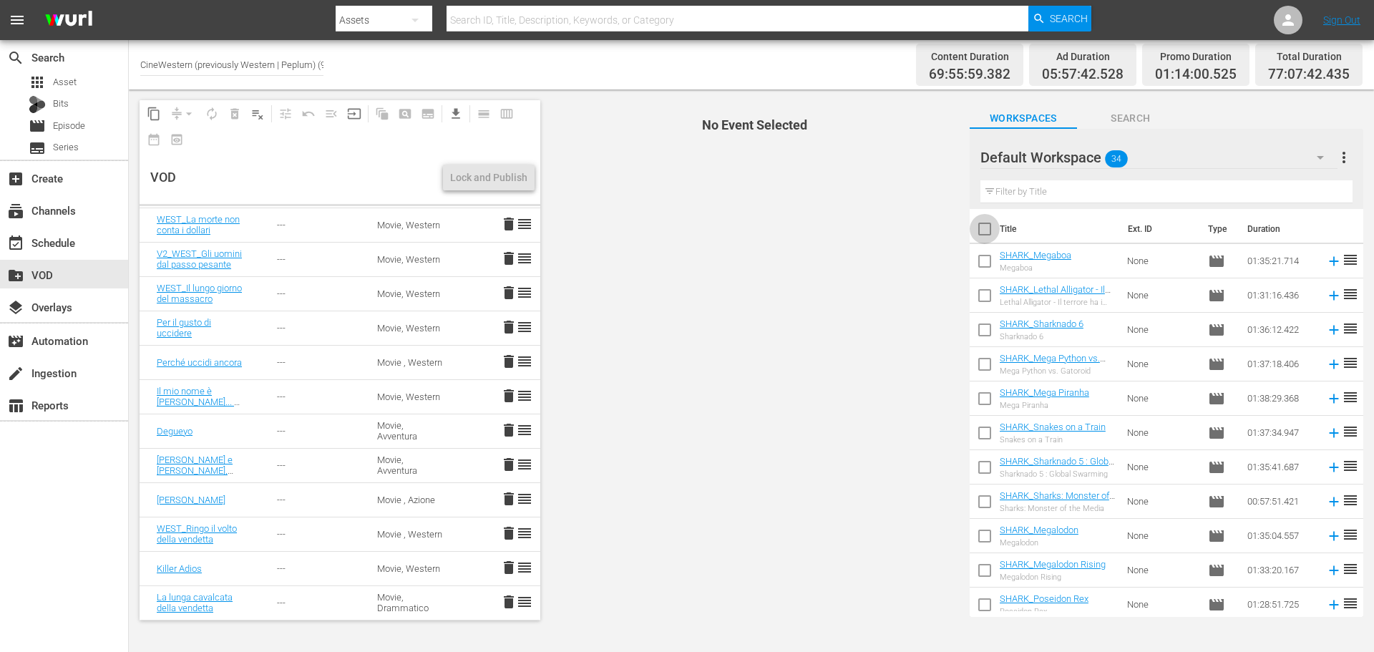
checkbox input "true"
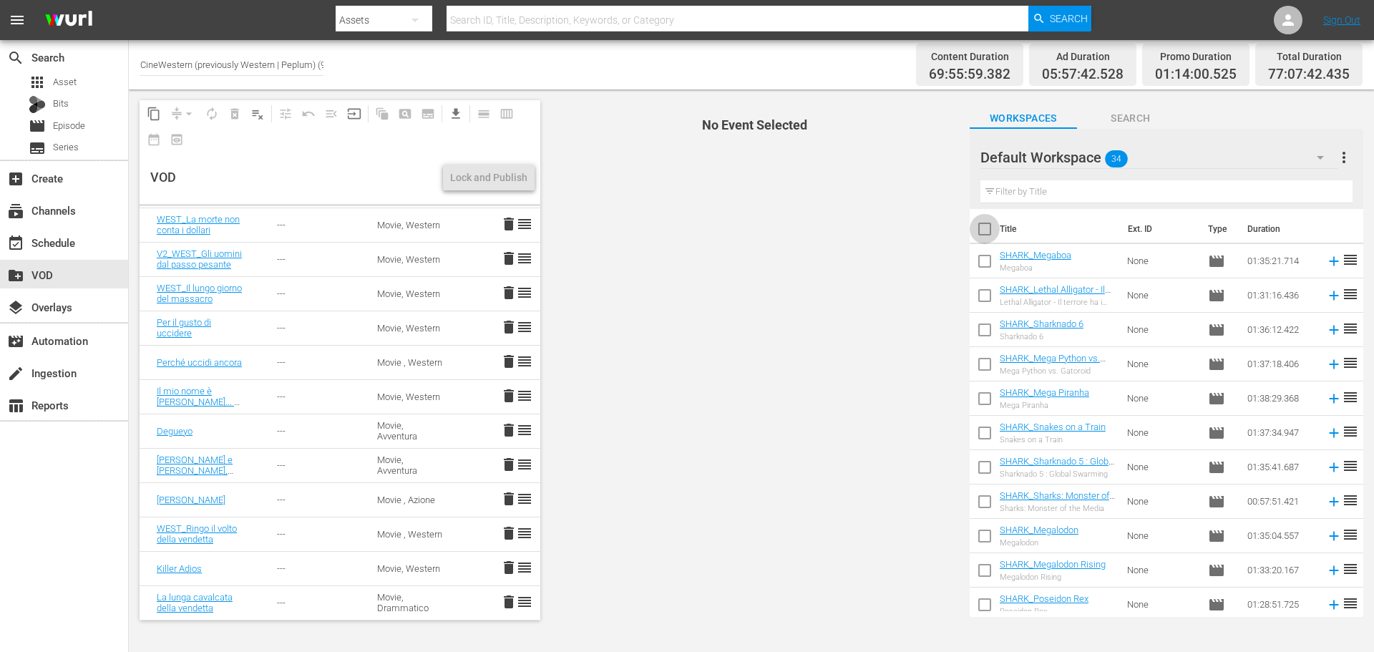
checkbox input "true"
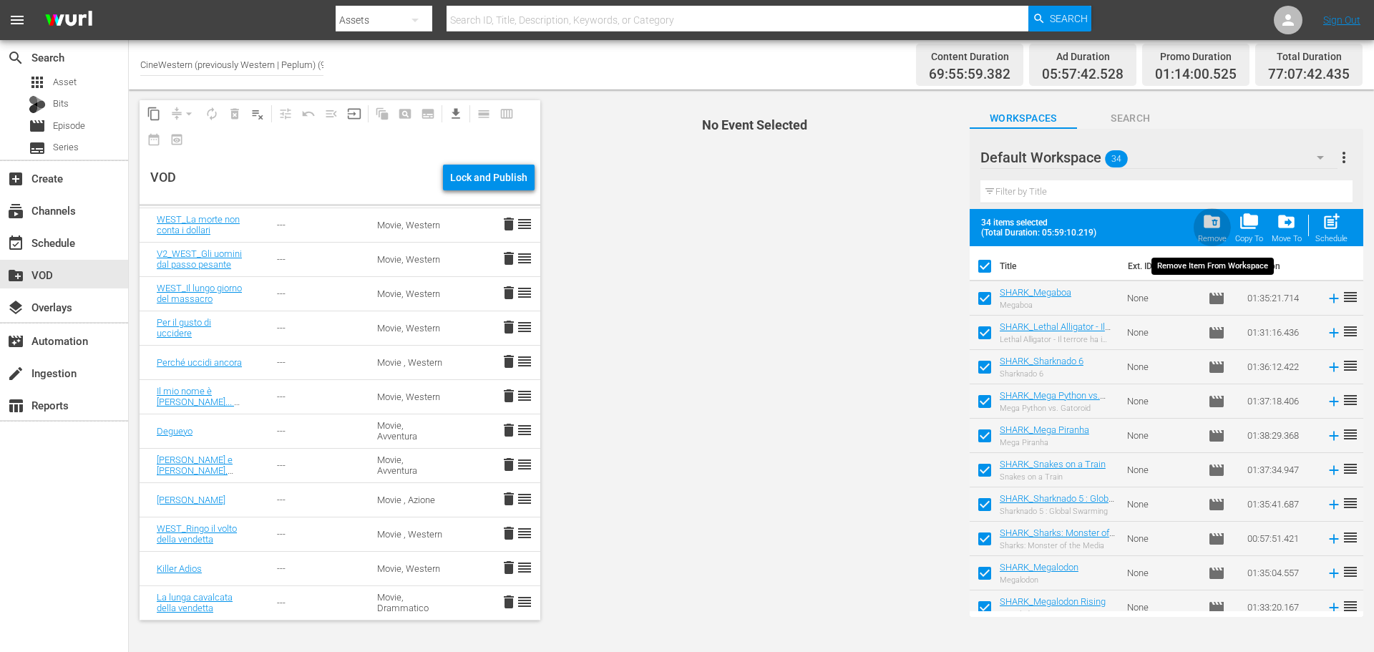
click at [1214, 220] on span "folder_delete" at bounding box center [1211, 221] width 19 height 19
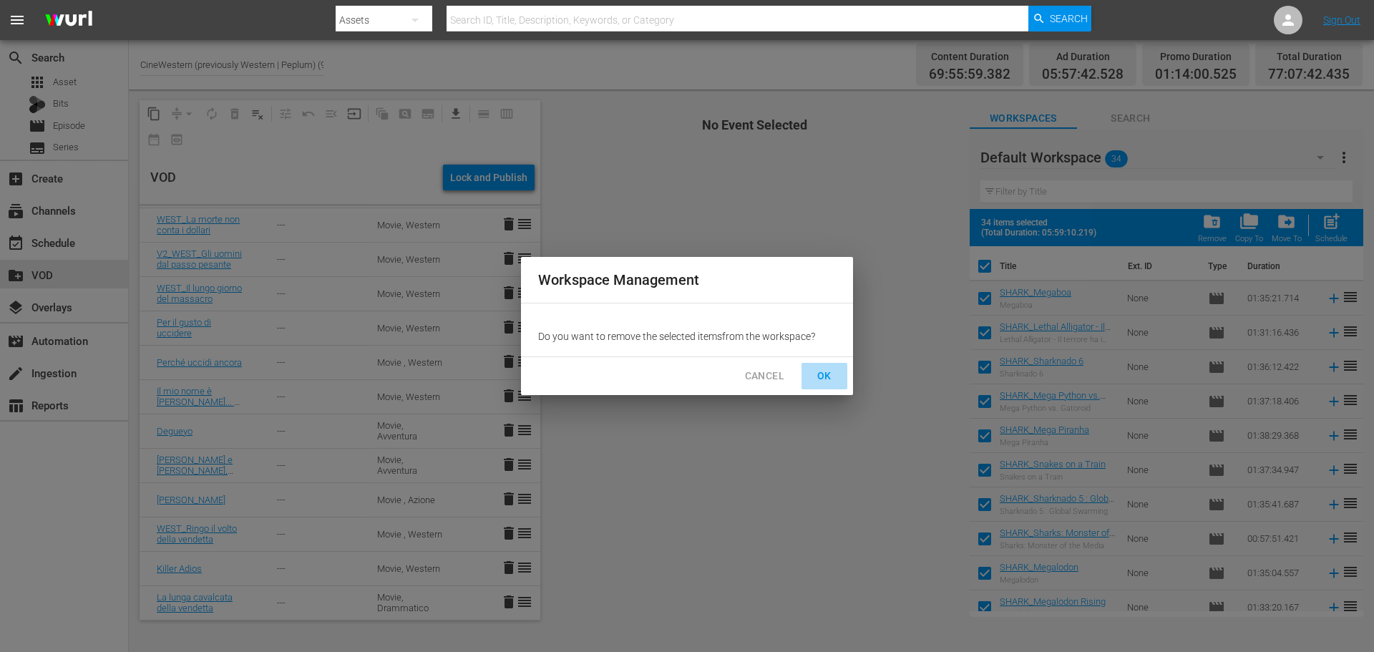
click at [826, 376] on span "OK" at bounding box center [824, 376] width 23 height 18
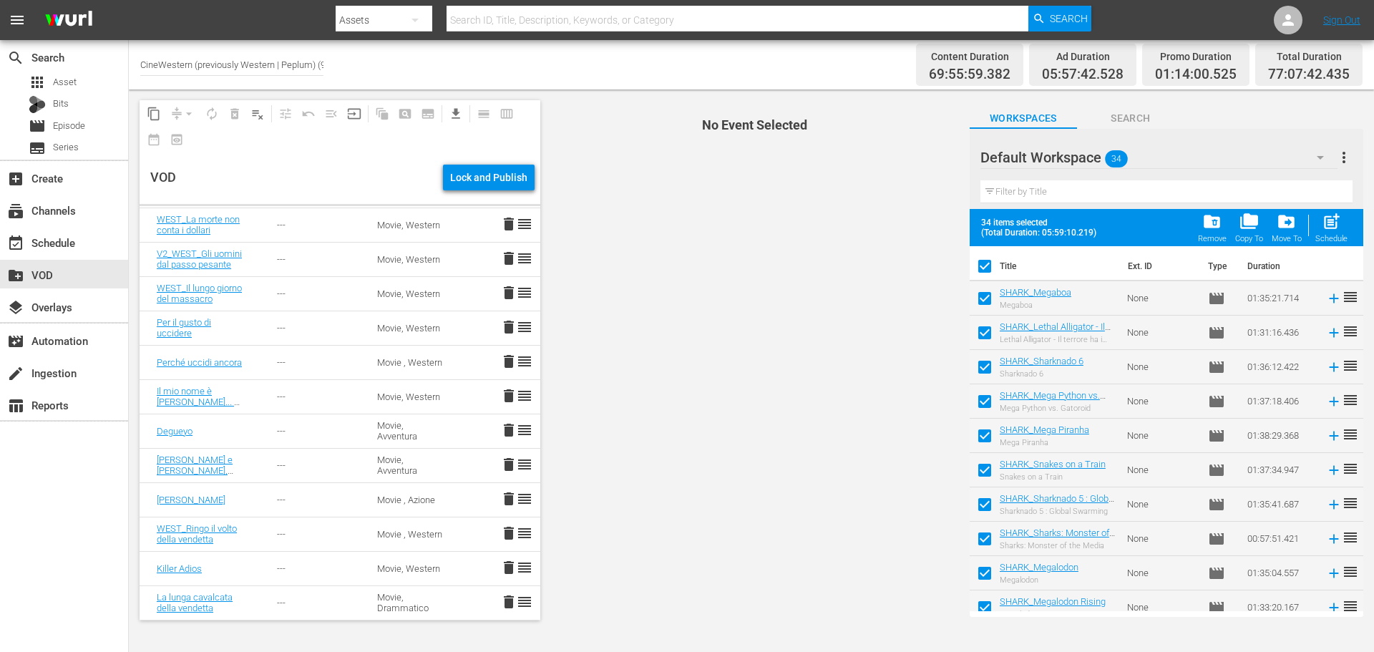
checkbox input "false"
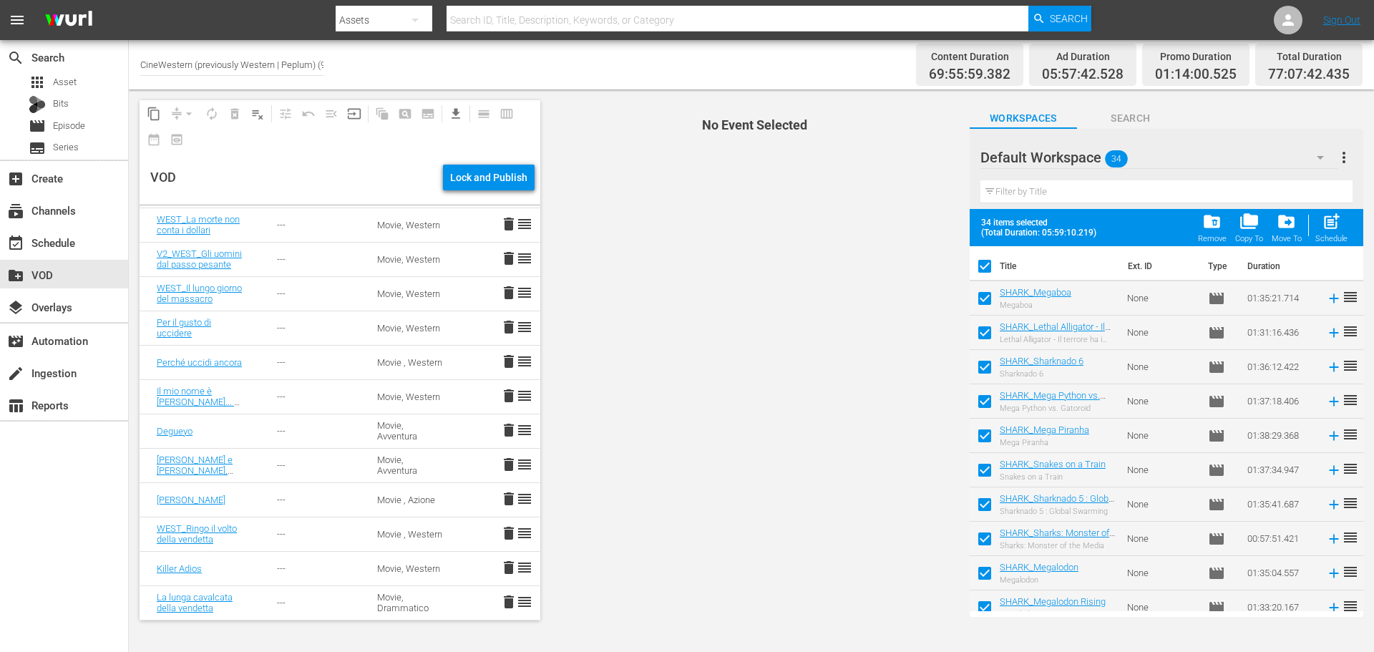
checkbox input "false"
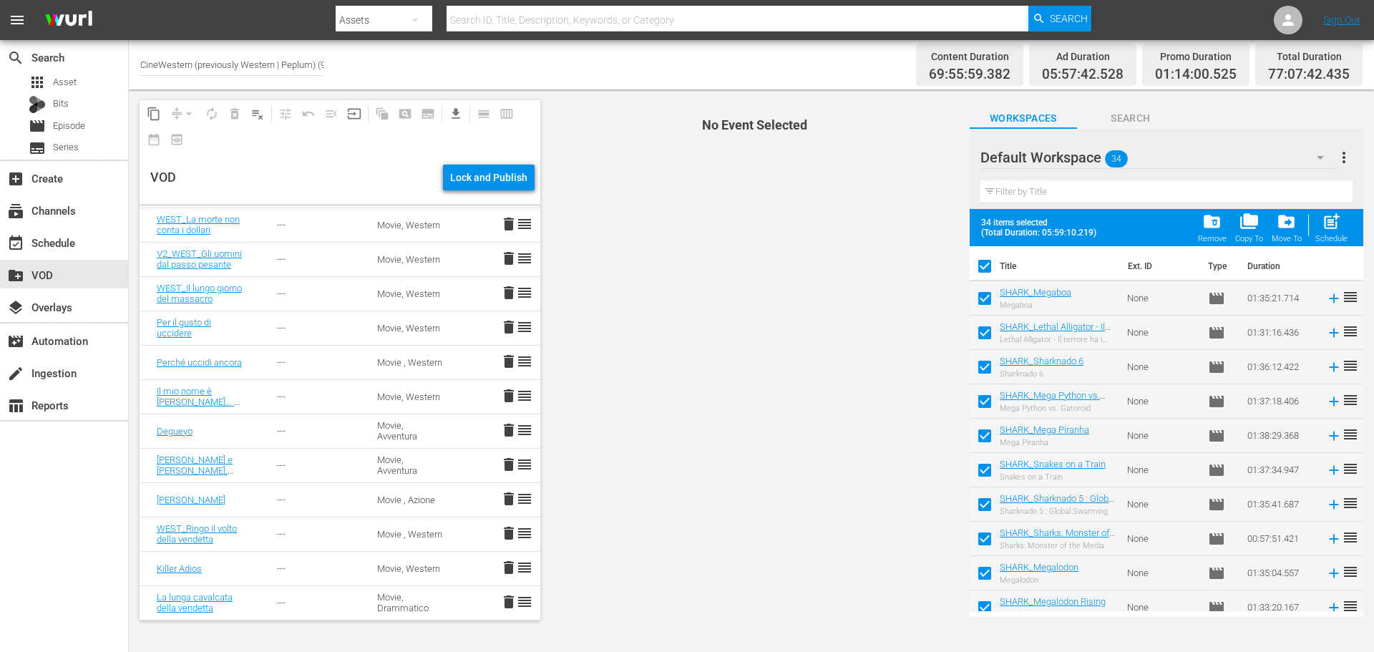
checkbox input "false"
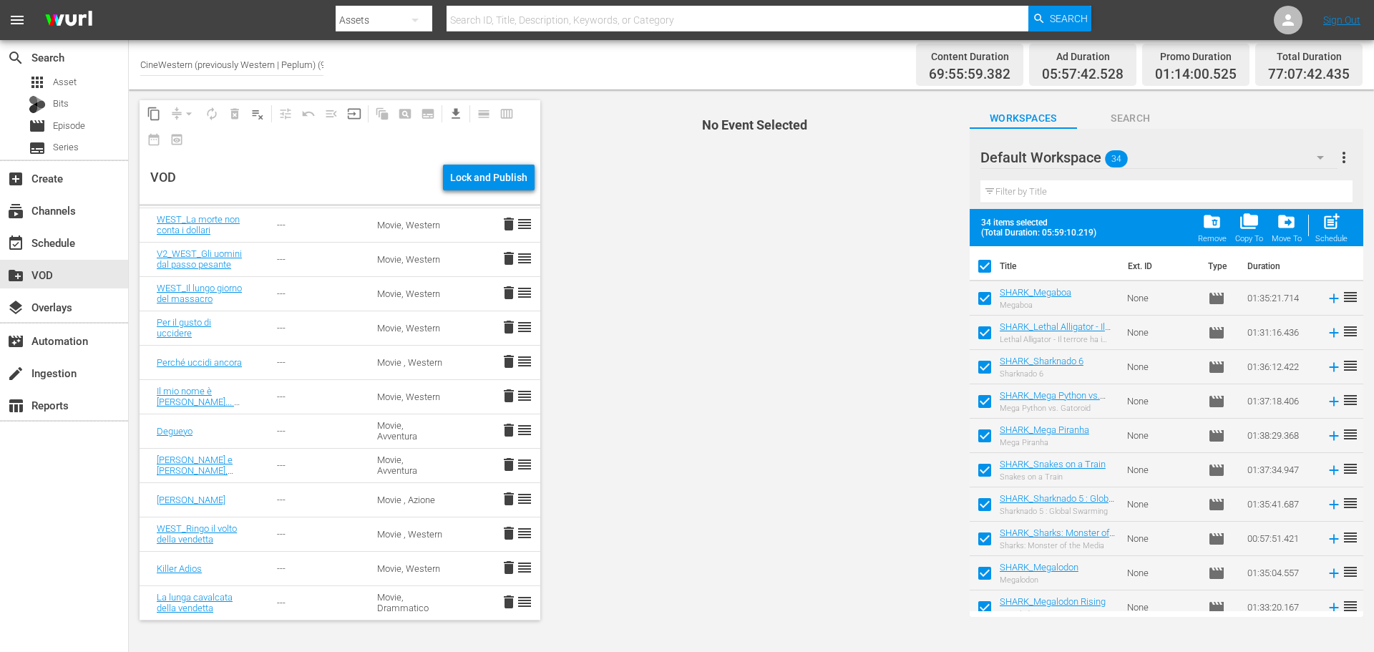
checkbox input "false"
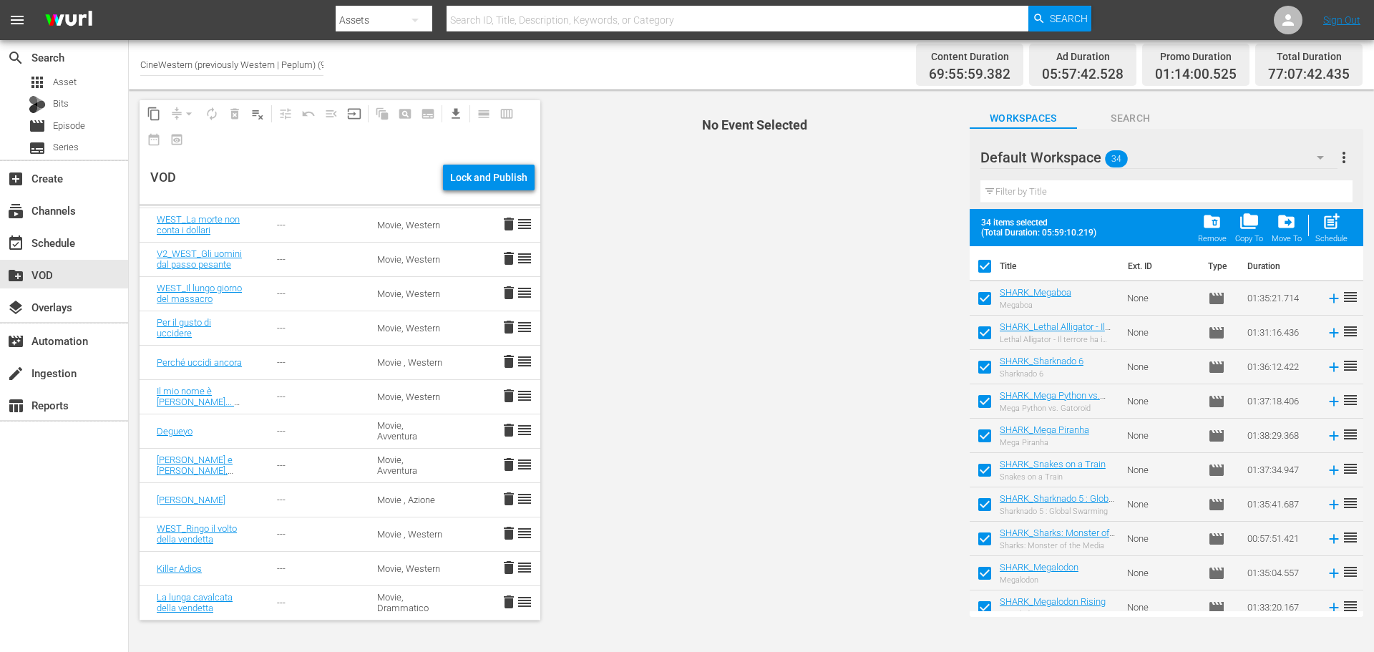
checkbox input "false"
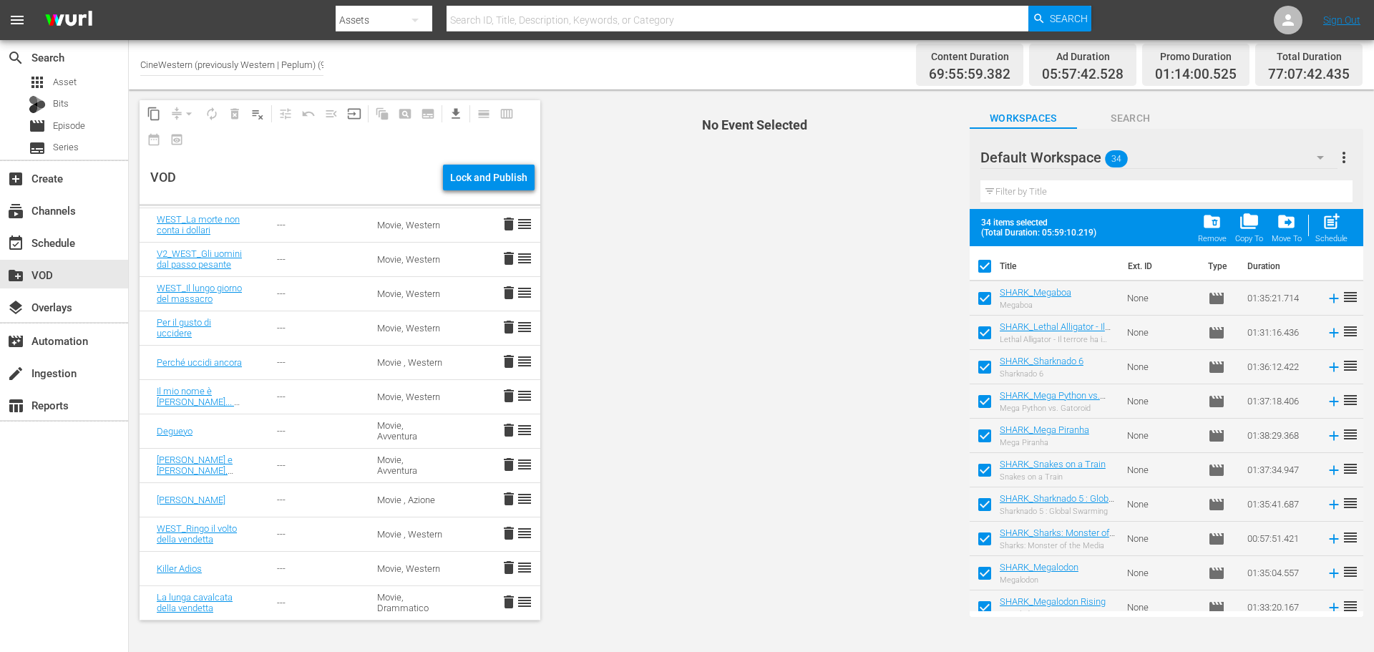
checkbox input "false"
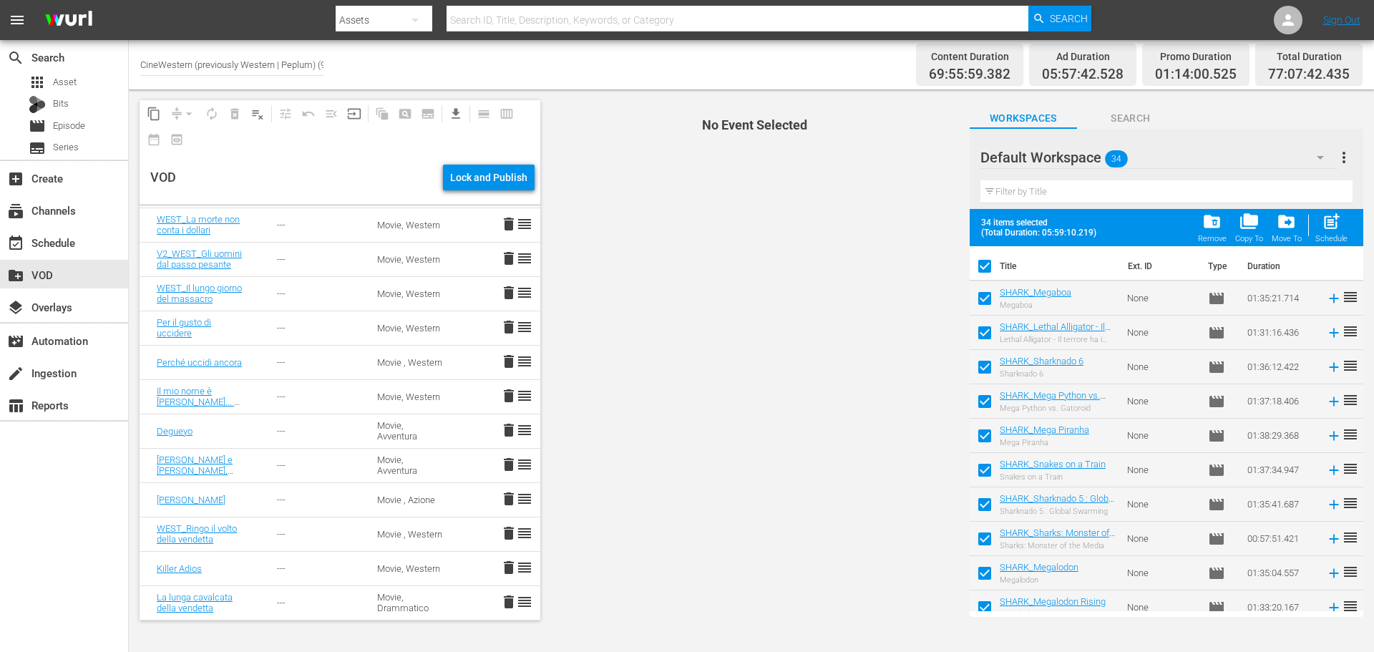
checkbox input "false"
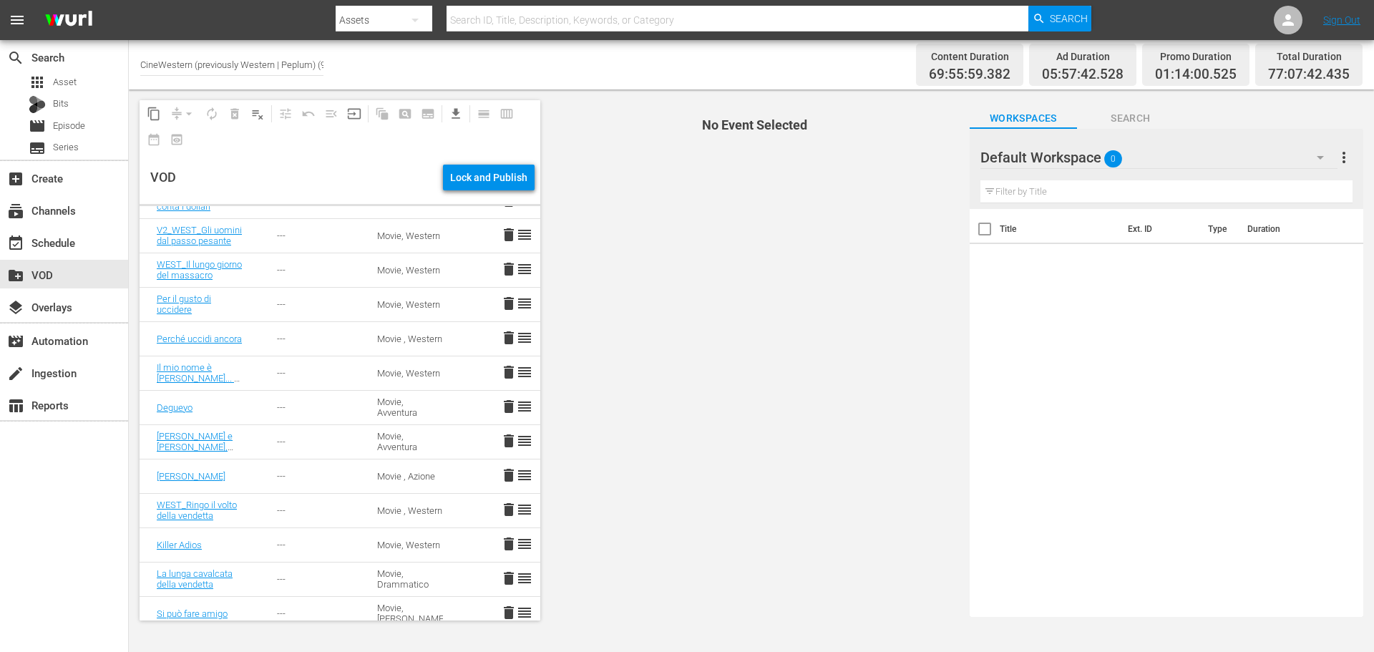
scroll to position [821, 0]
click at [422, 541] on div "Movie, Western" at bounding box center [410, 542] width 66 height 11
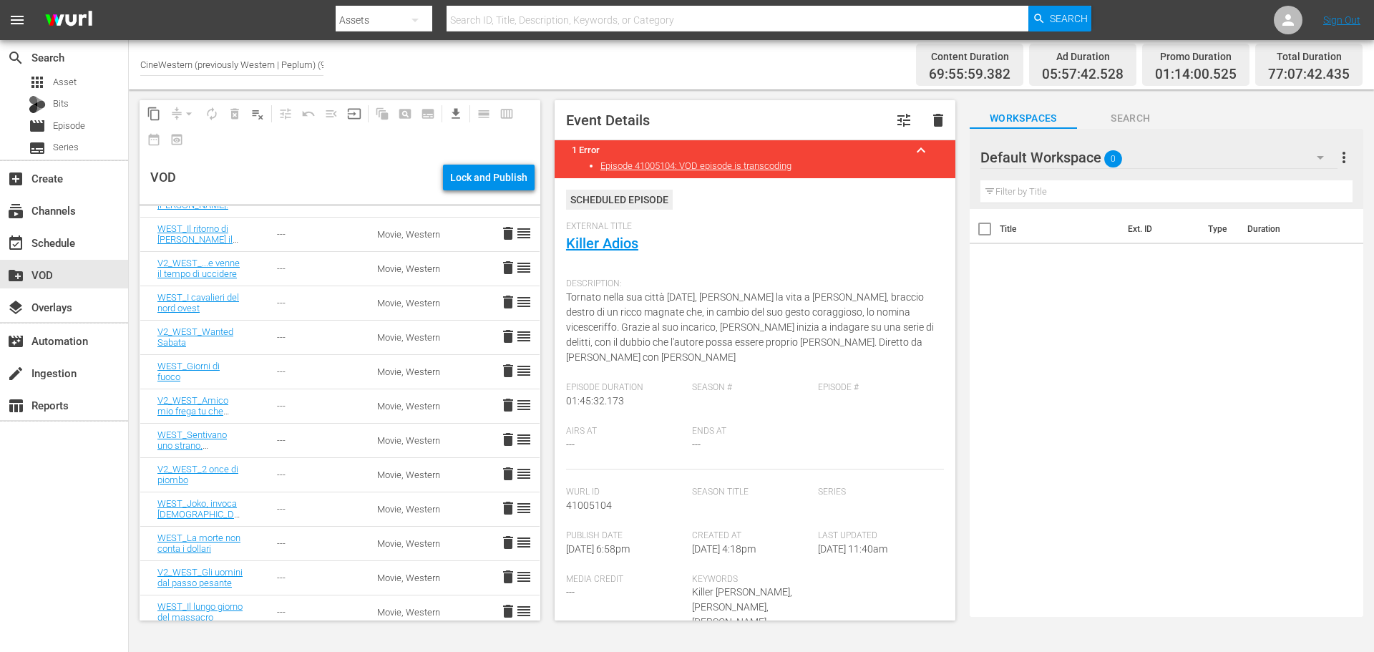
scroll to position [501, 0]
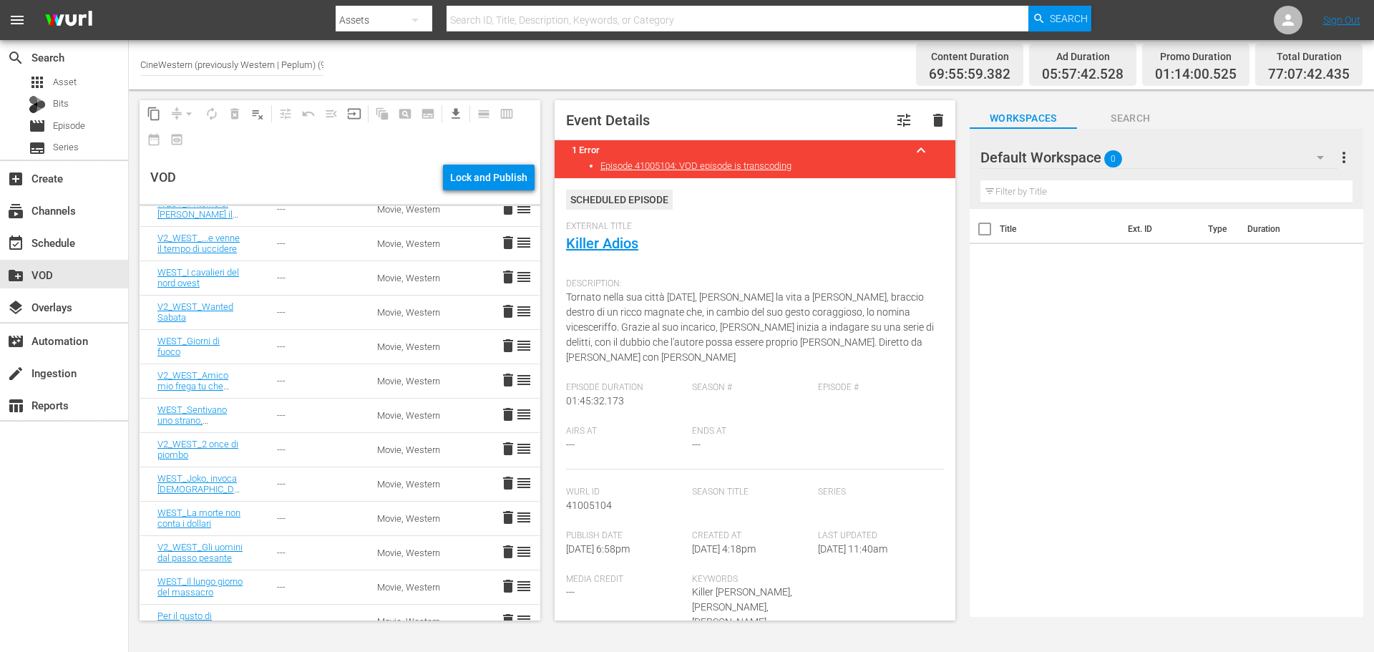
click at [240, 69] on input "CineWestern (previously Western | Peplum) (933)" at bounding box center [231, 64] width 183 height 34
click at [460, 64] on div "Channel Title CineWestern (previously Western | Peplum) (933)" at bounding box center [473, 65] width 667 height 42
click at [41, 128] on span "movie" at bounding box center [37, 125] width 17 height 17
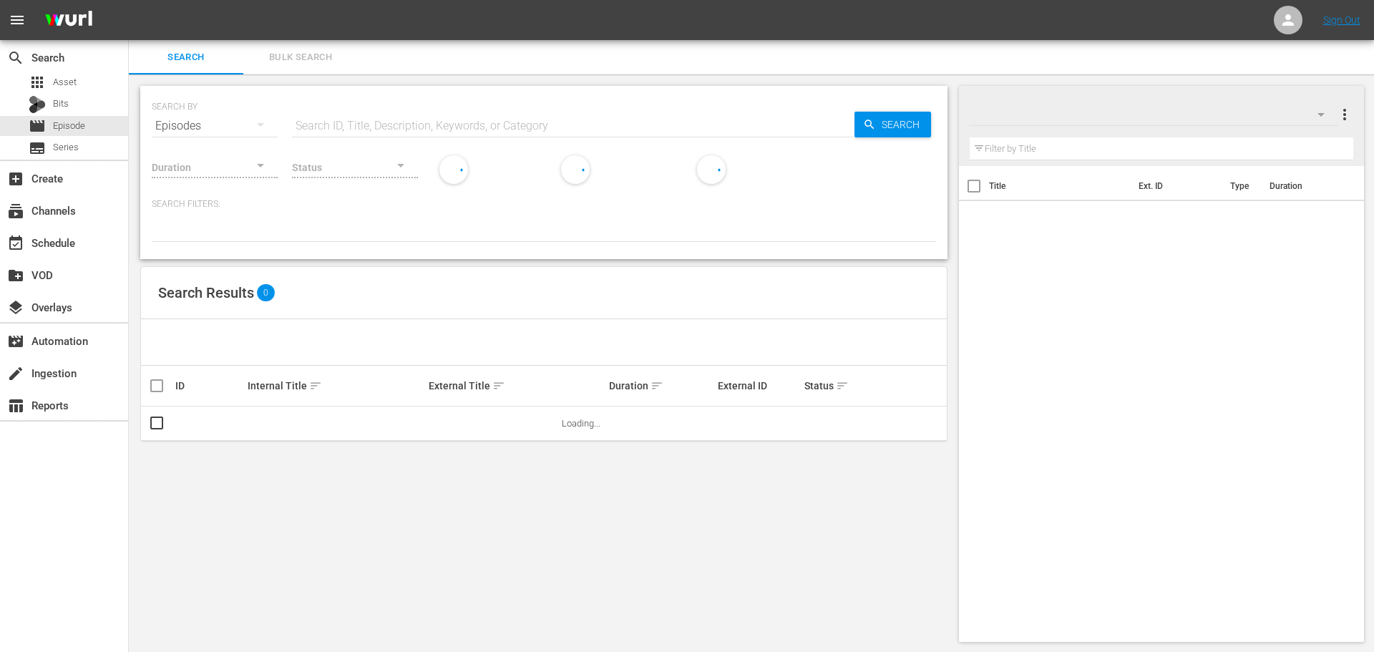
click at [95, 129] on div "movie Episode" at bounding box center [64, 126] width 128 height 20
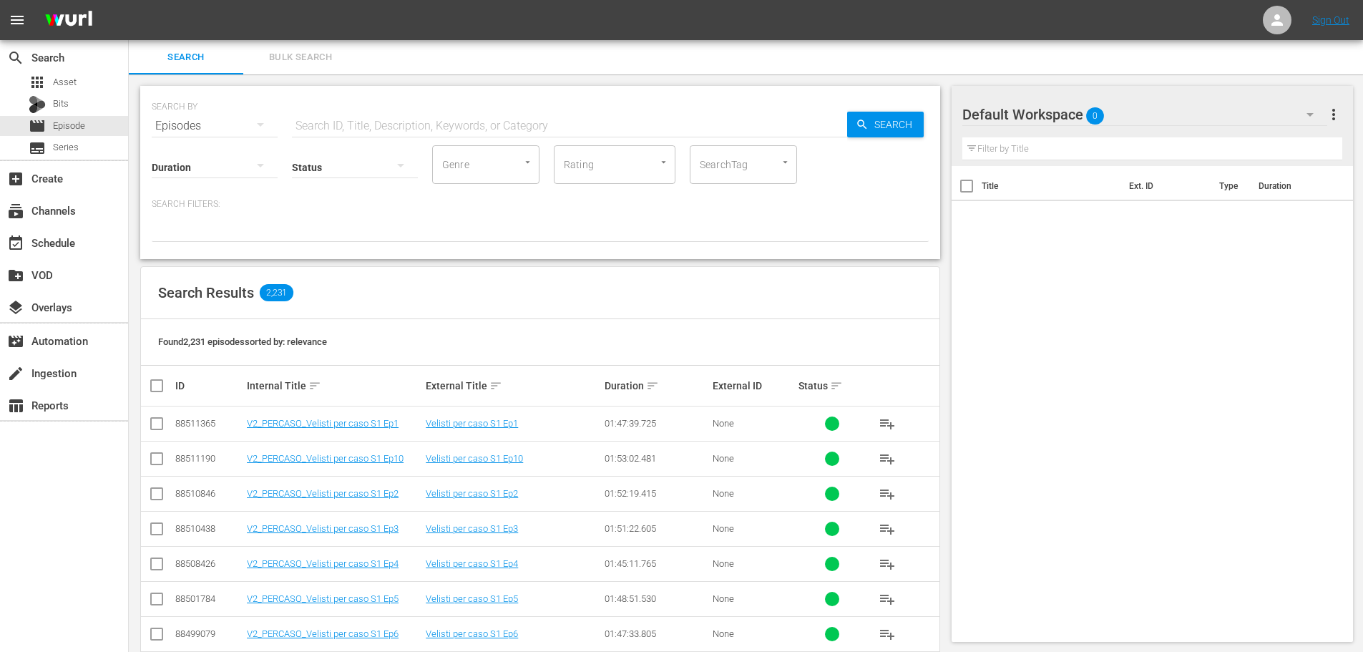
click at [359, 125] on input "text" at bounding box center [569, 126] width 555 height 34
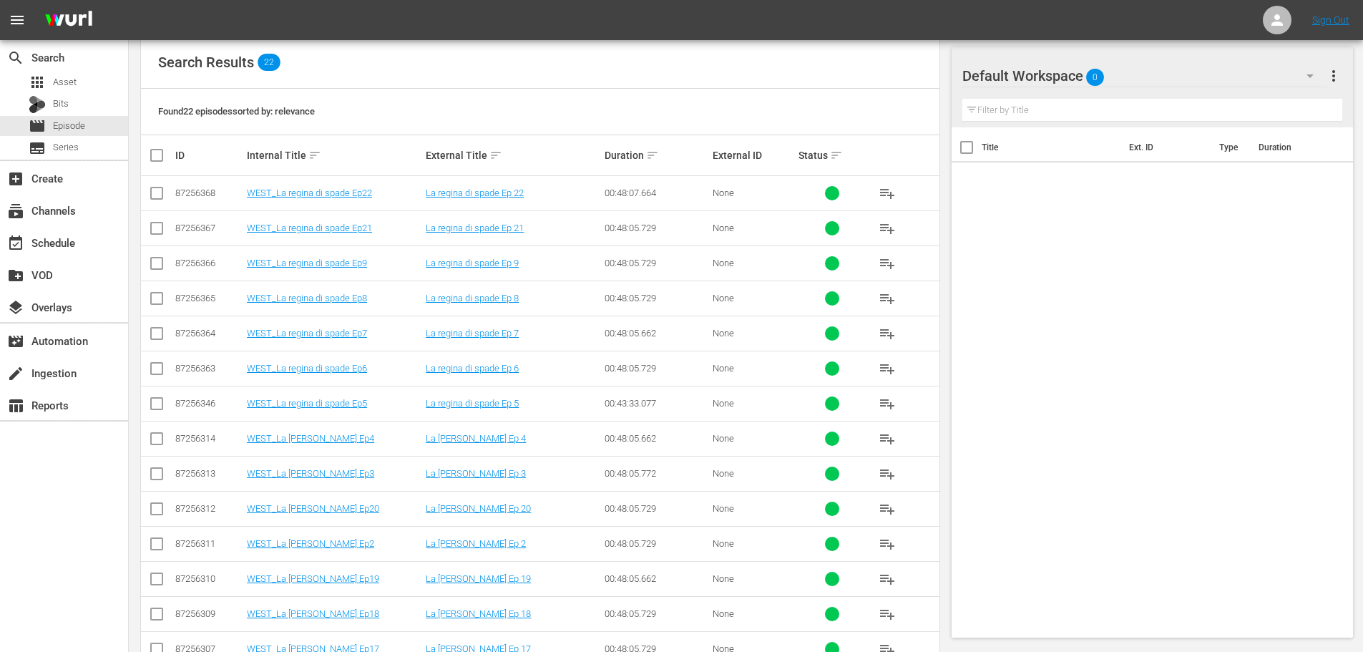
scroll to position [195, 0]
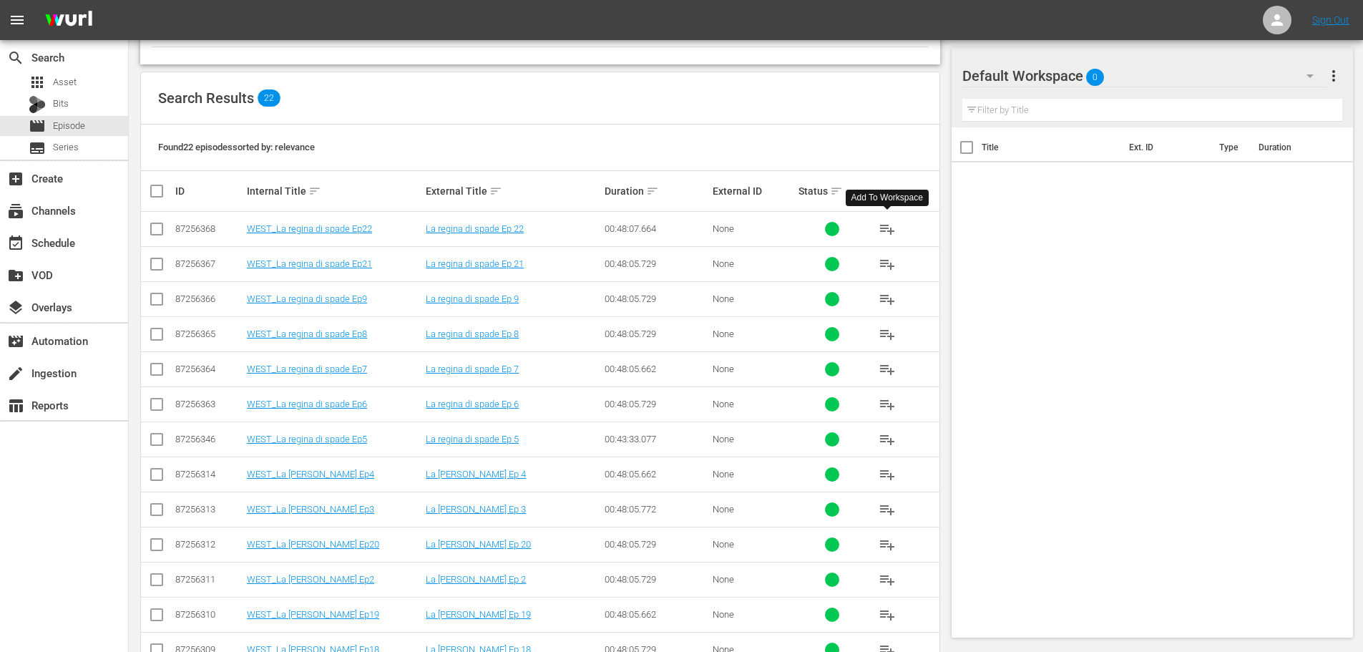
type input "la regina di spade"
click at [888, 230] on span "playlist_add" at bounding box center [887, 228] width 17 height 17
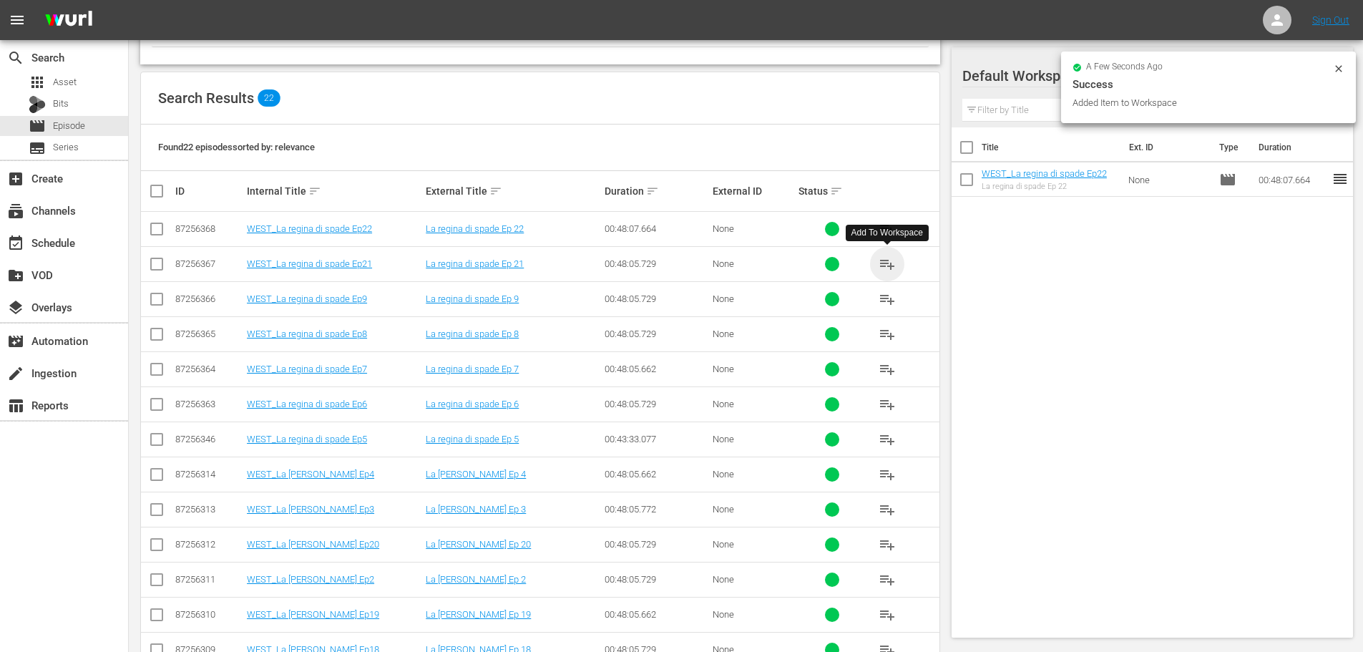
click at [886, 267] on span "playlist_add" at bounding box center [887, 263] width 17 height 17
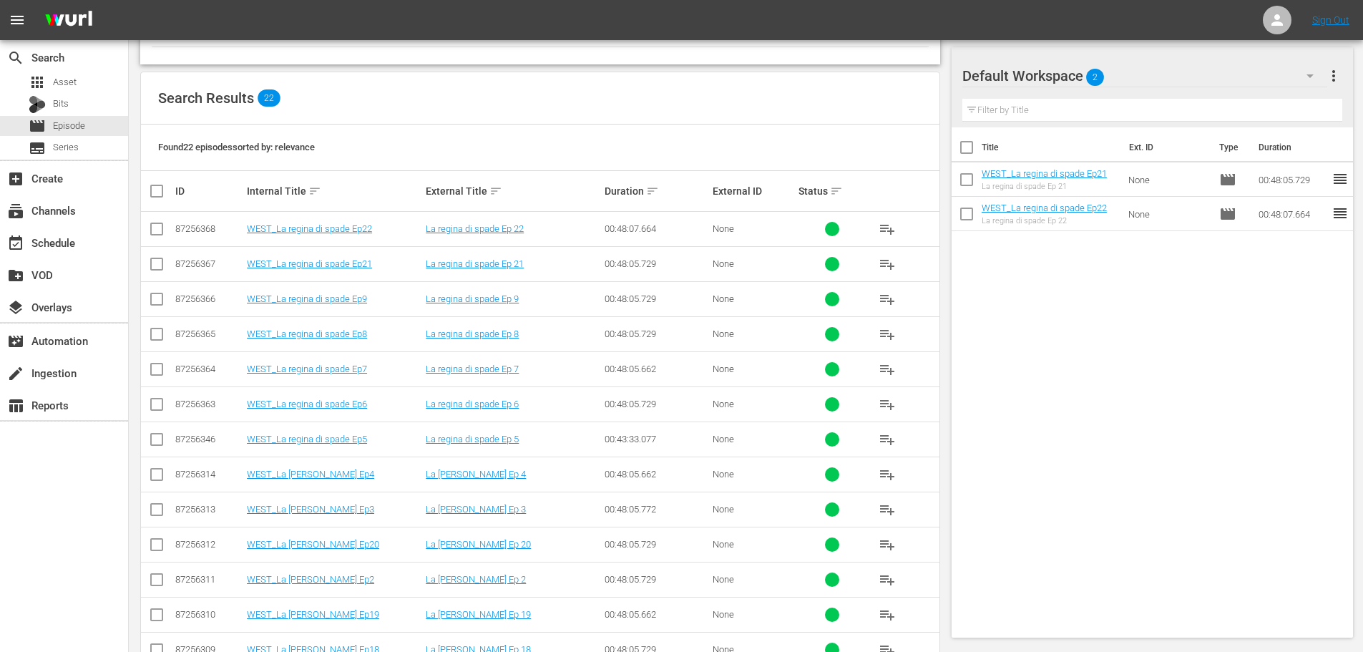
scroll to position [266, 0]
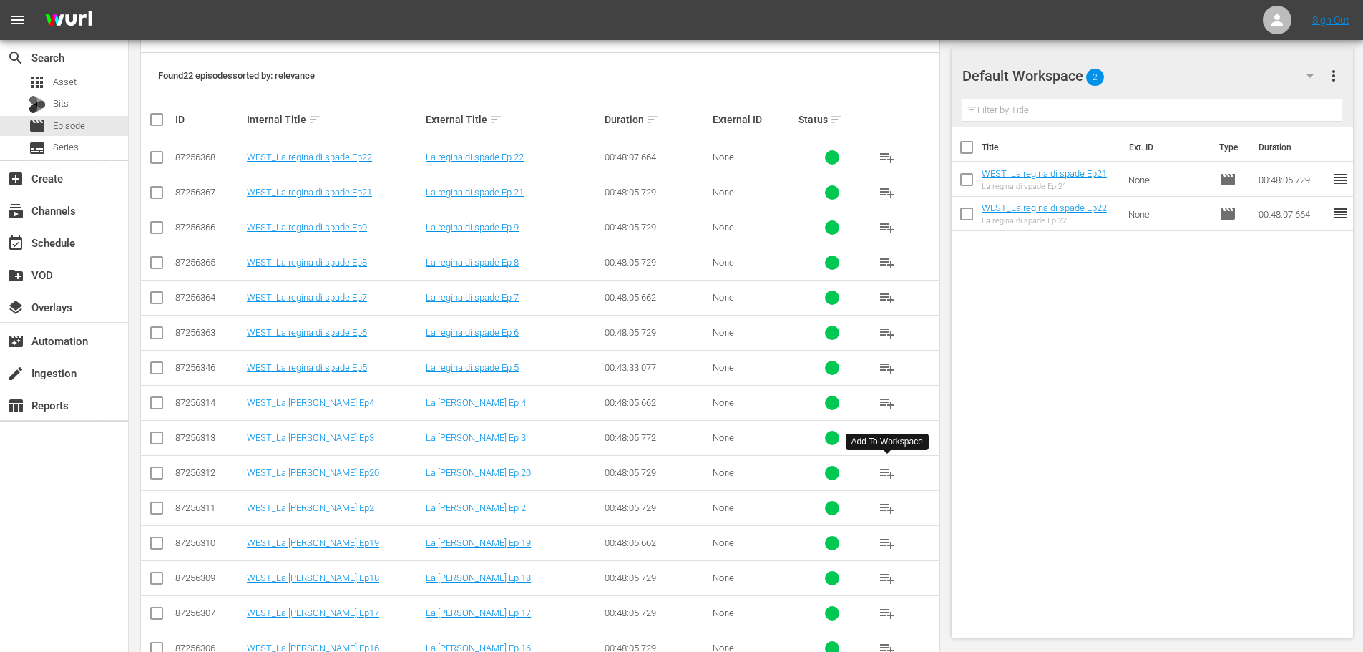
click at [888, 469] on span "playlist_add" at bounding box center [887, 472] width 17 height 17
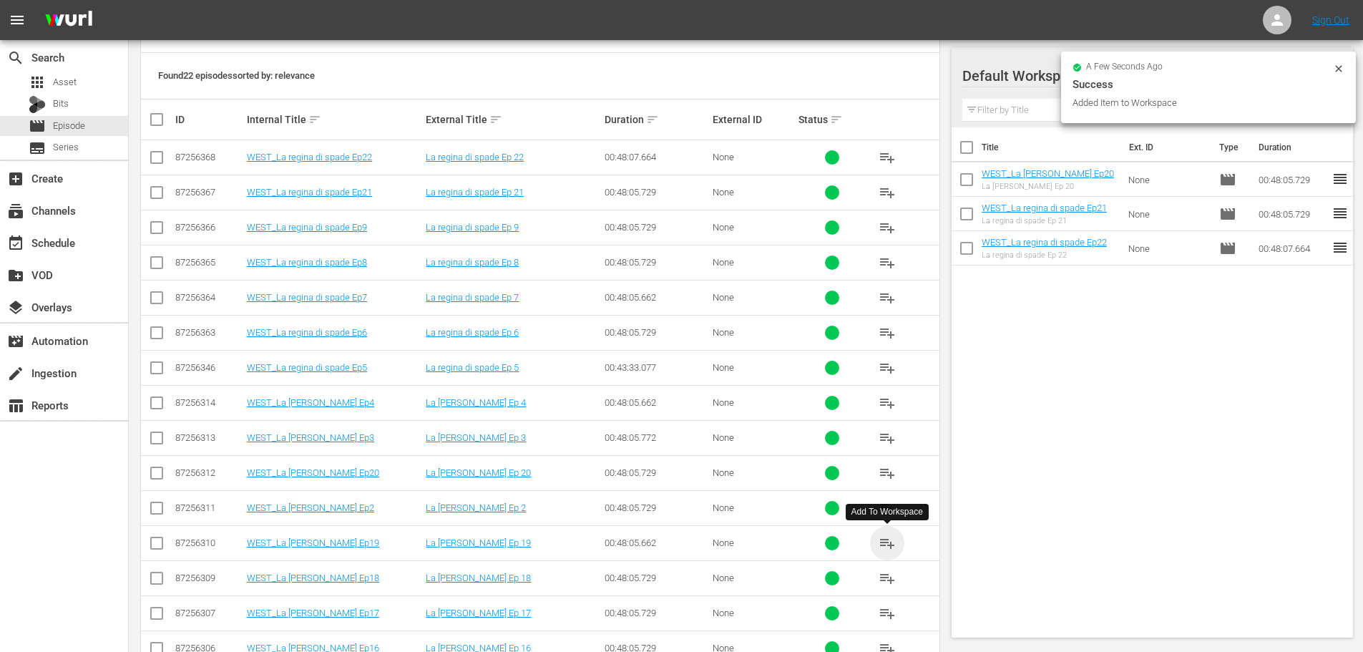
click at [885, 542] on span "playlist_add" at bounding box center [887, 542] width 17 height 17
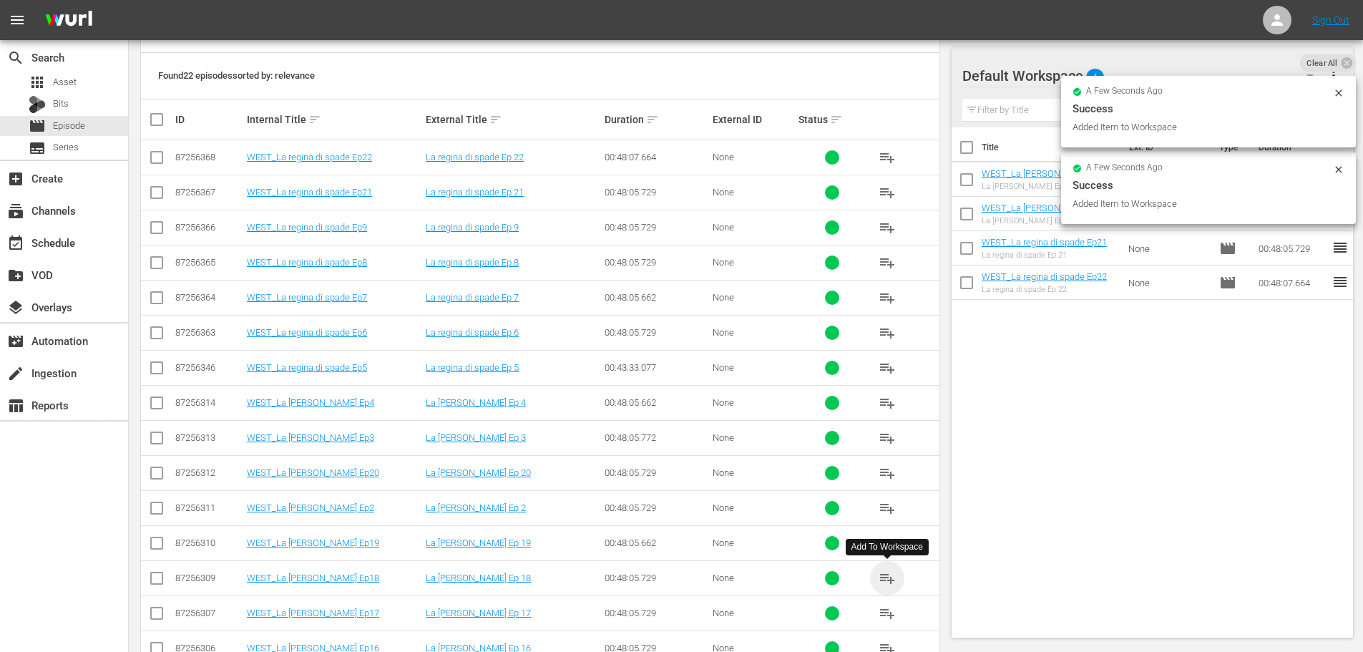
click at [885, 577] on span "playlist_add" at bounding box center [887, 577] width 17 height 17
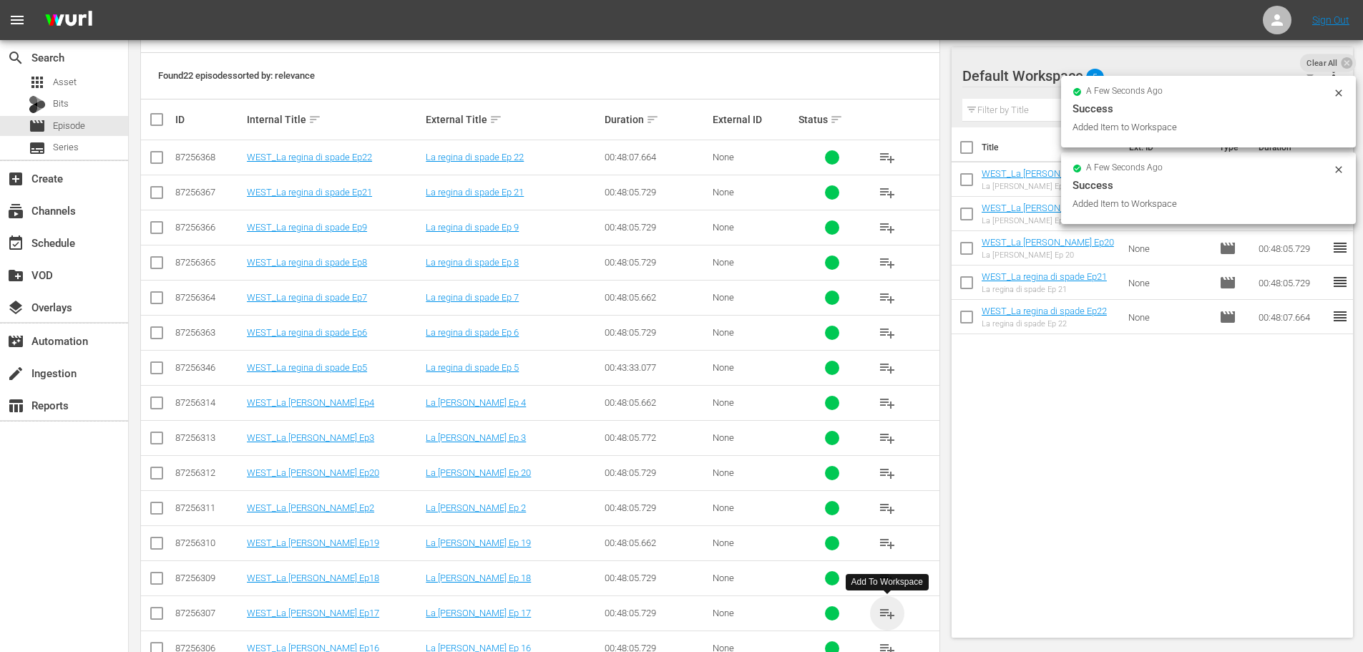
click at [882, 615] on span "playlist_add" at bounding box center [887, 613] width 17 height 17
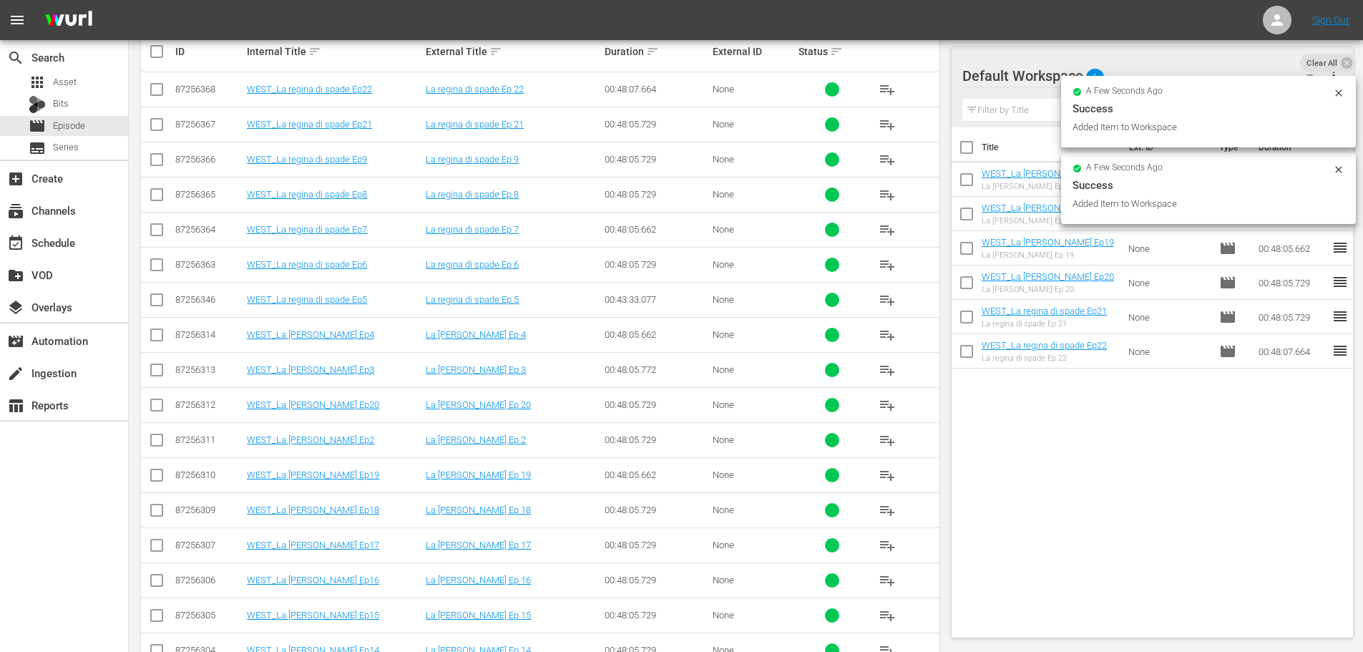
scroll to position [409, 0]
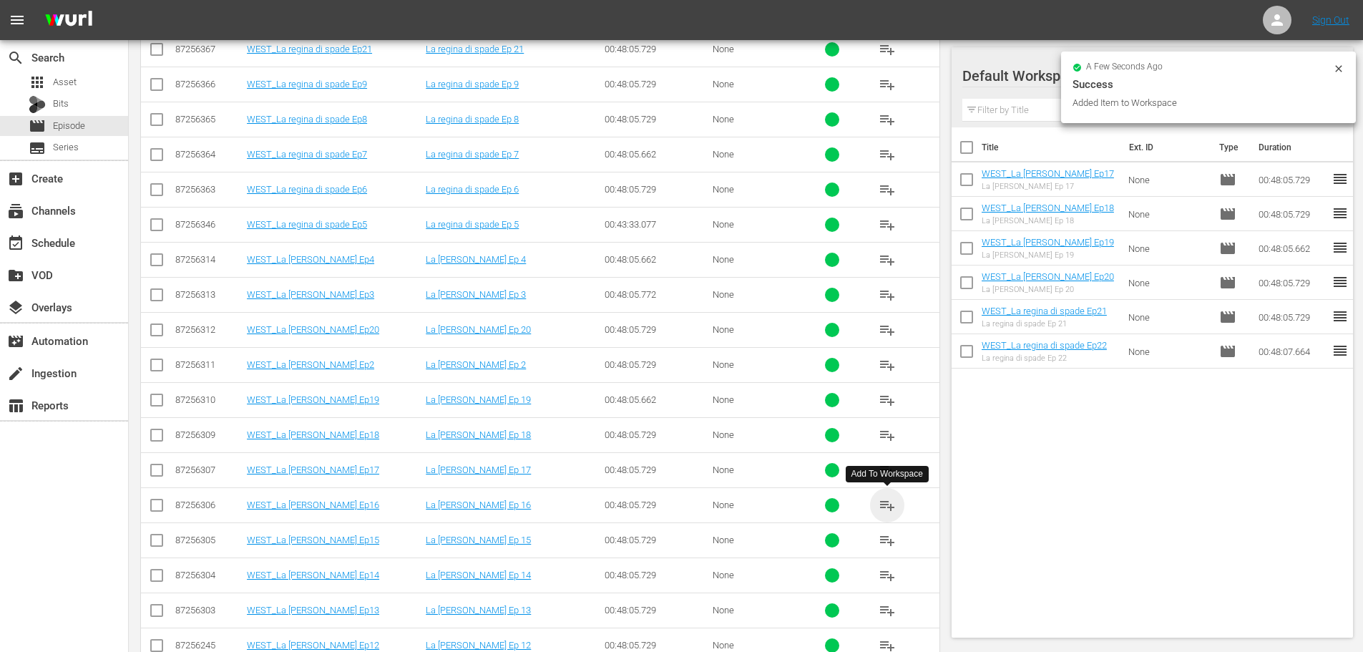
click at [884, 506] on span "playlist_add" at bounding box center [887, 505] width 17 height 17
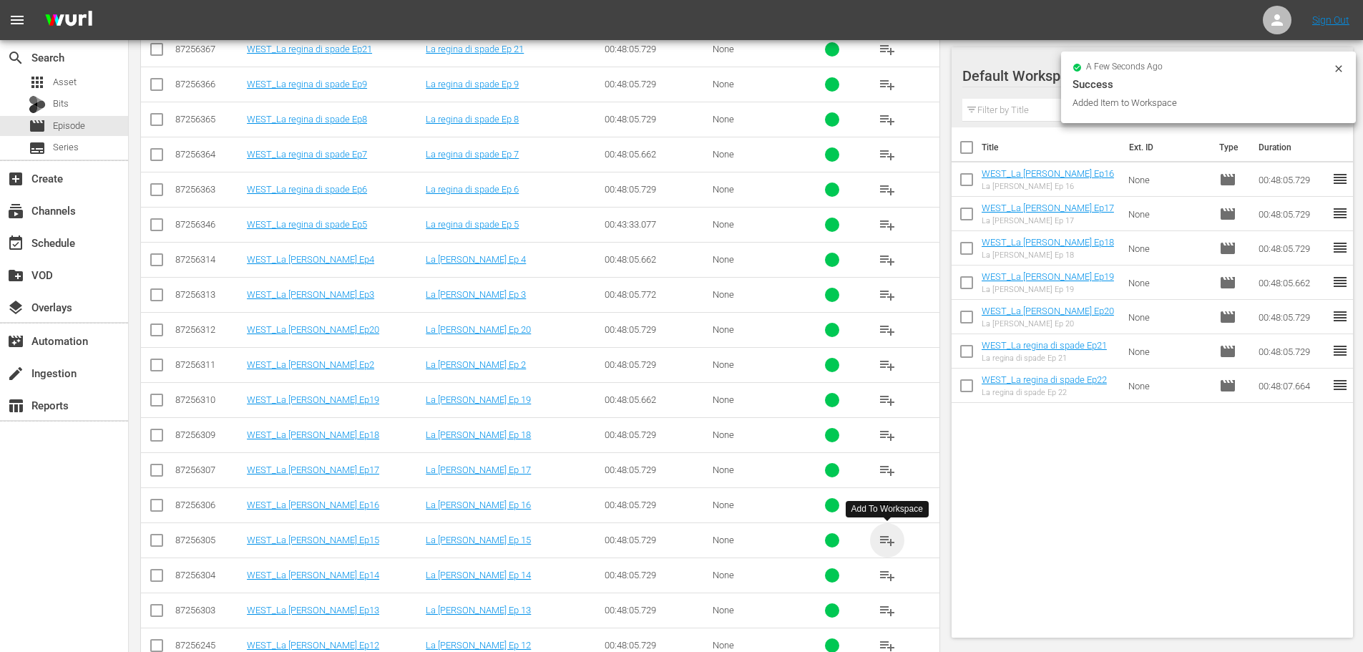
click at [886, 542] on span "playlist_add" at bounding box center [887, 540] width 17 height 17
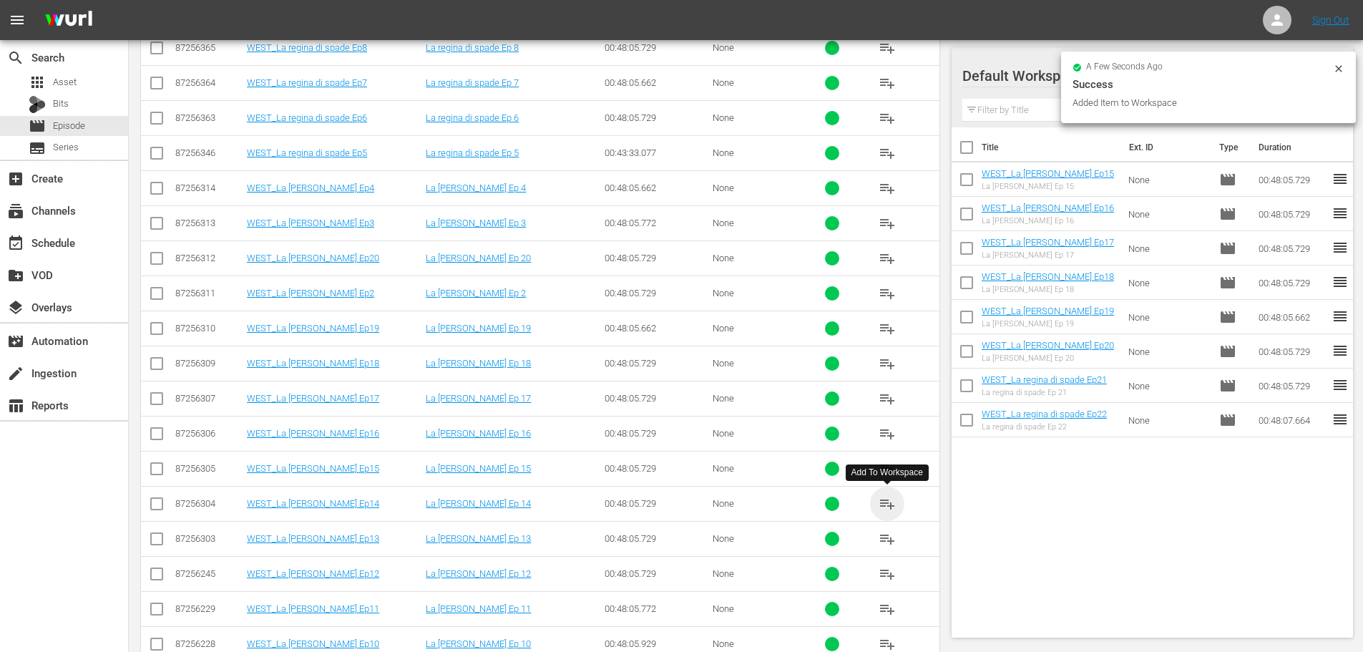
click at [891, 499] on span "playlist_add" at bounding box center [887, 503] width 17 height 17
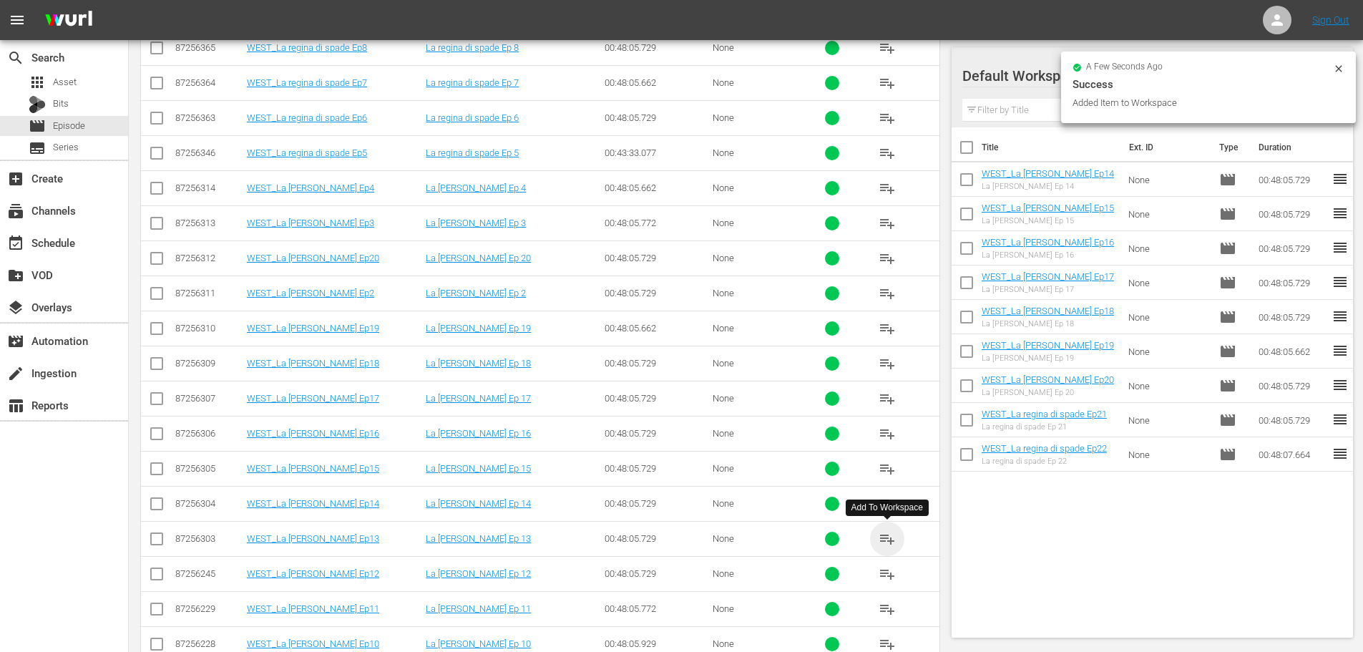
click at [889, 542] on span "playlist_add" at bounding box center [887, 538] width 17 height 17
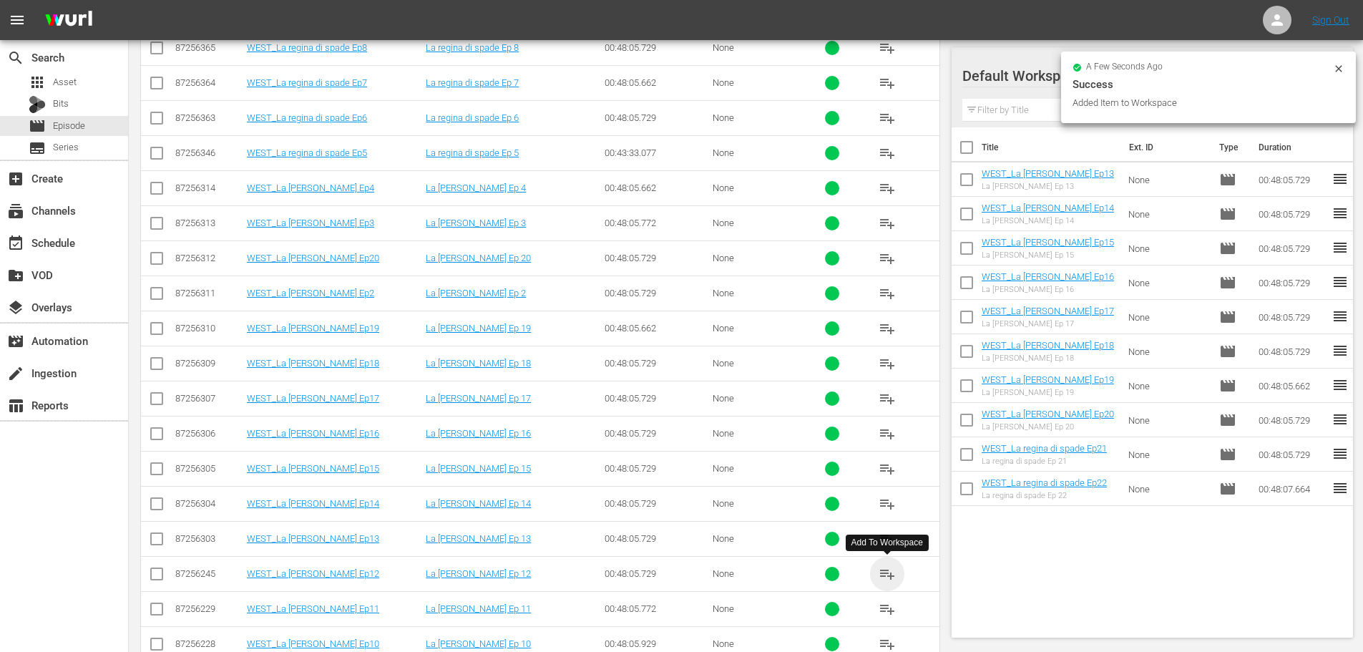
click at [889, 575] on span "playlist_add" at bounding box center [887, 573] width 17 height 17
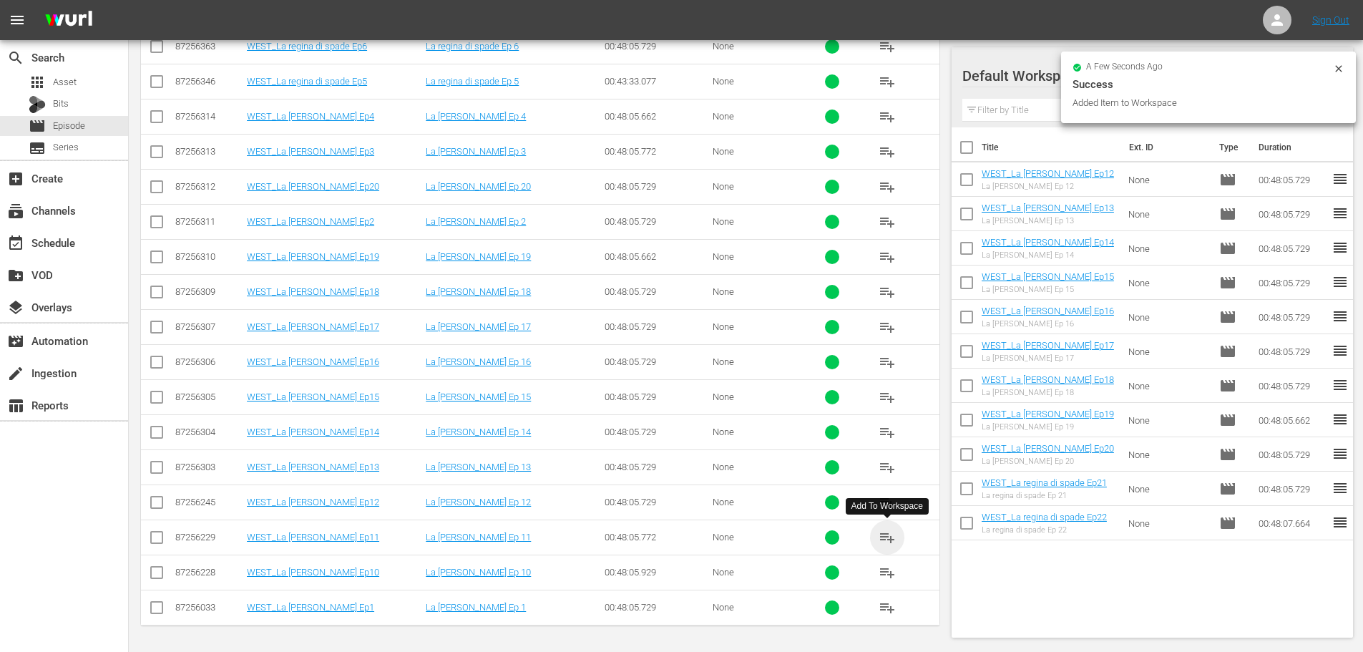
click at [886, 539] on span "playlist_add" at bounding box center [887, 537] width 17 height 17
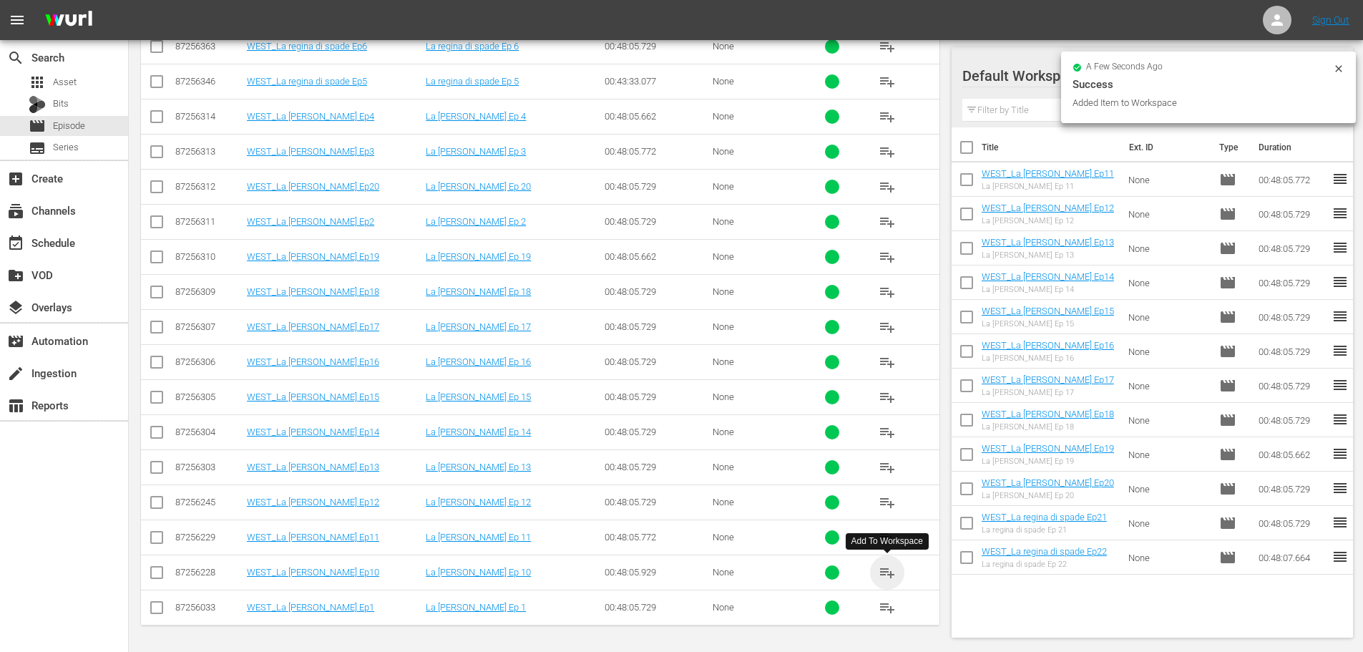
click at [889, 572] on span "playlist_add" at bounding box center [887, 572] width 17 height 17
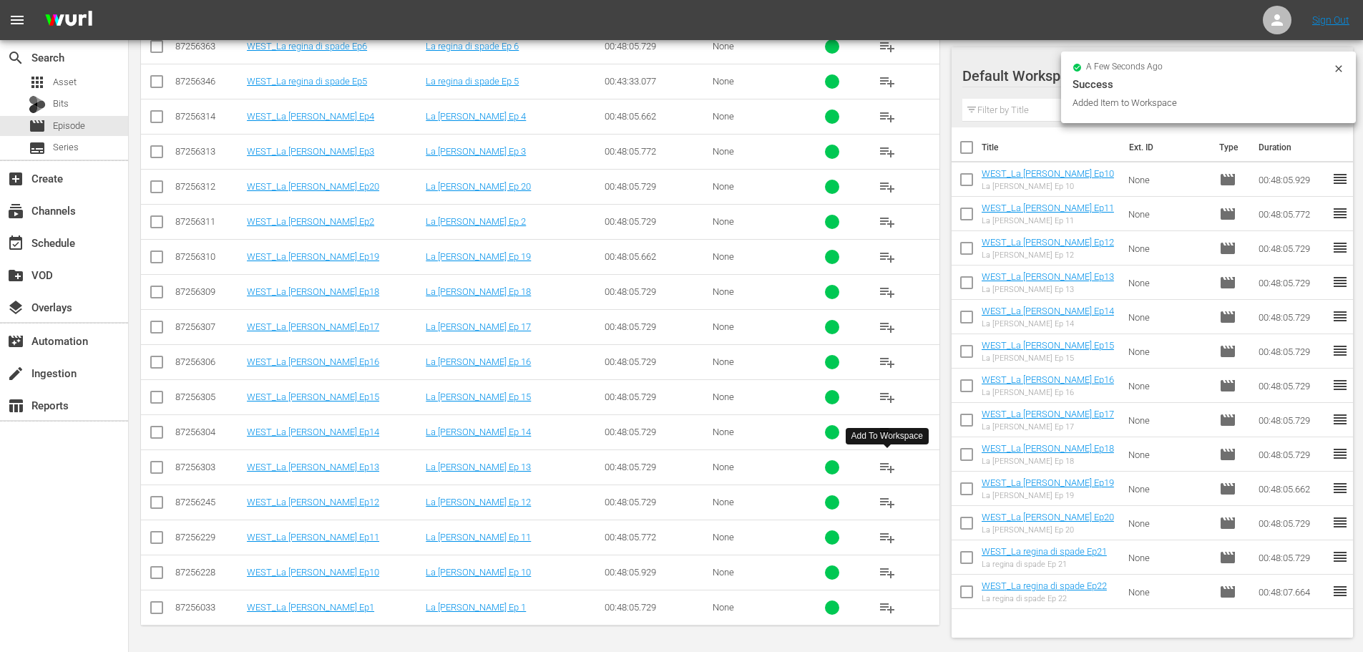
scroll to position [266, 0]
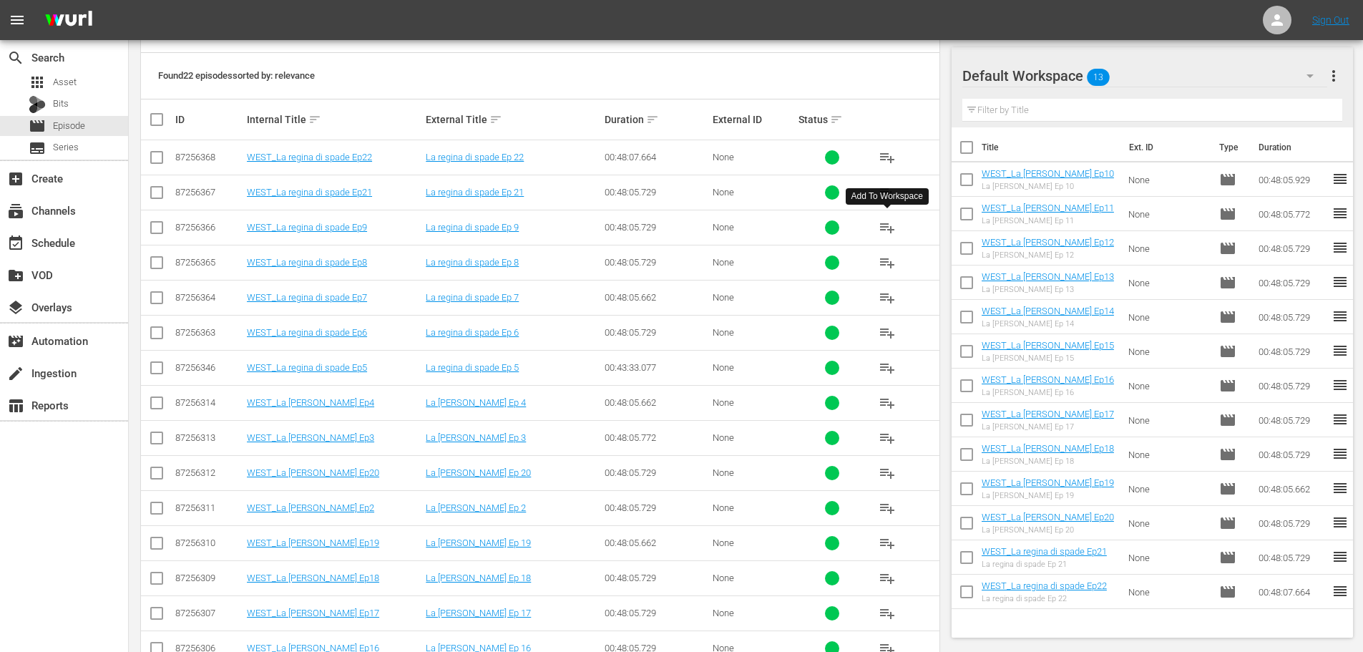
click at [887, 231] on span "playlist_add" at bounding box center [887, 227] width 17 height 17
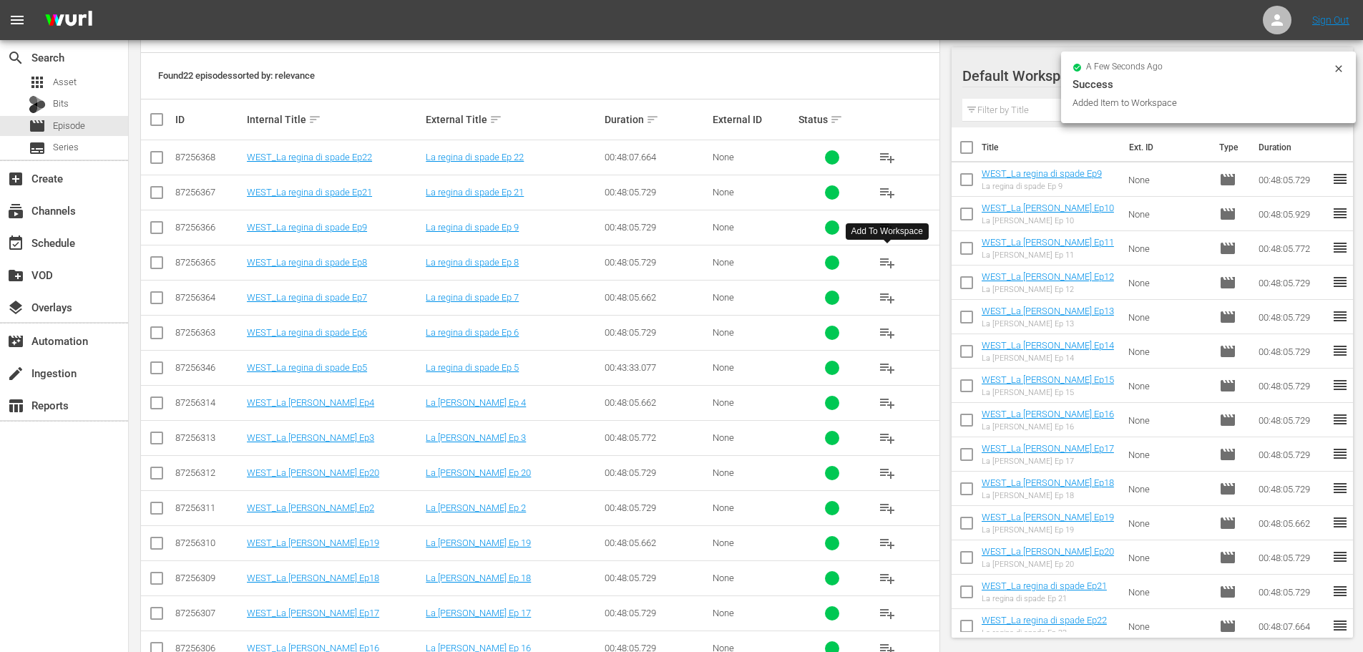
click at [886, 264] on span "playlist_add" at bounding box center [887, 262] width 17 height 17
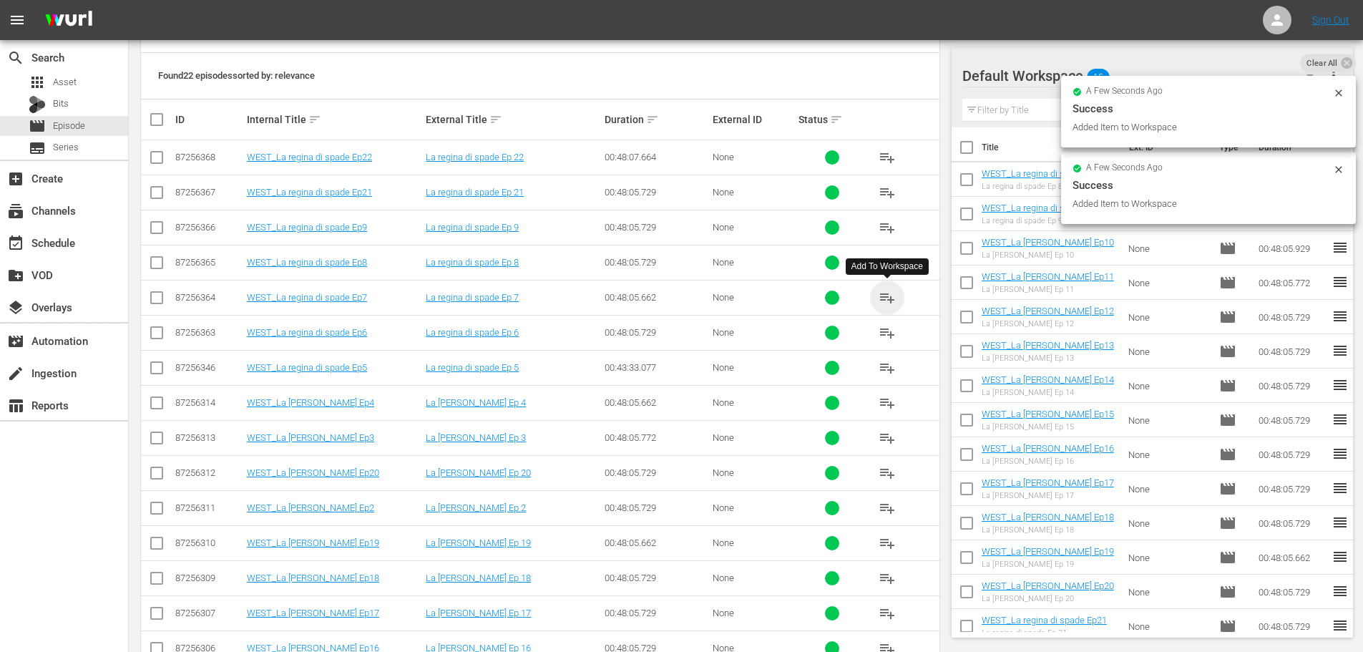
click at [889, 298] on span "playlist_add" at bounding box center [887, 297] width 17 height 17
click at [887, 334] on span "playlist_add" at bounding box center [887, 332] width 17 height 17
click at [882, 366] on span "playlist_add" at bounding box center [887, 367] width 17 height 17
click at [882, 404] on span "playlist_add" at bounding box center [887, 402] width 17 height 17
click at [884, 436] on span "playlist_add" at bounding box center [887, 437] width 17 height 17
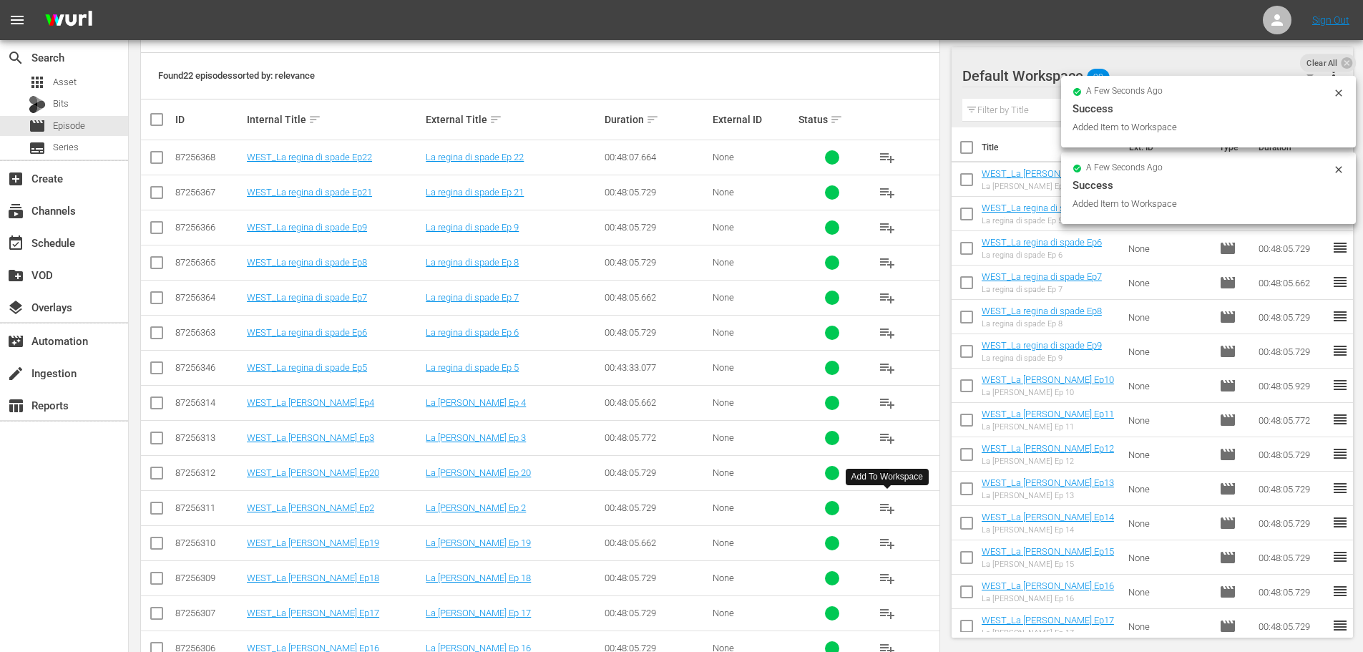
click at [891, 514] on span "playlist_add" at bounding box center [887, 507] width 17 height 17
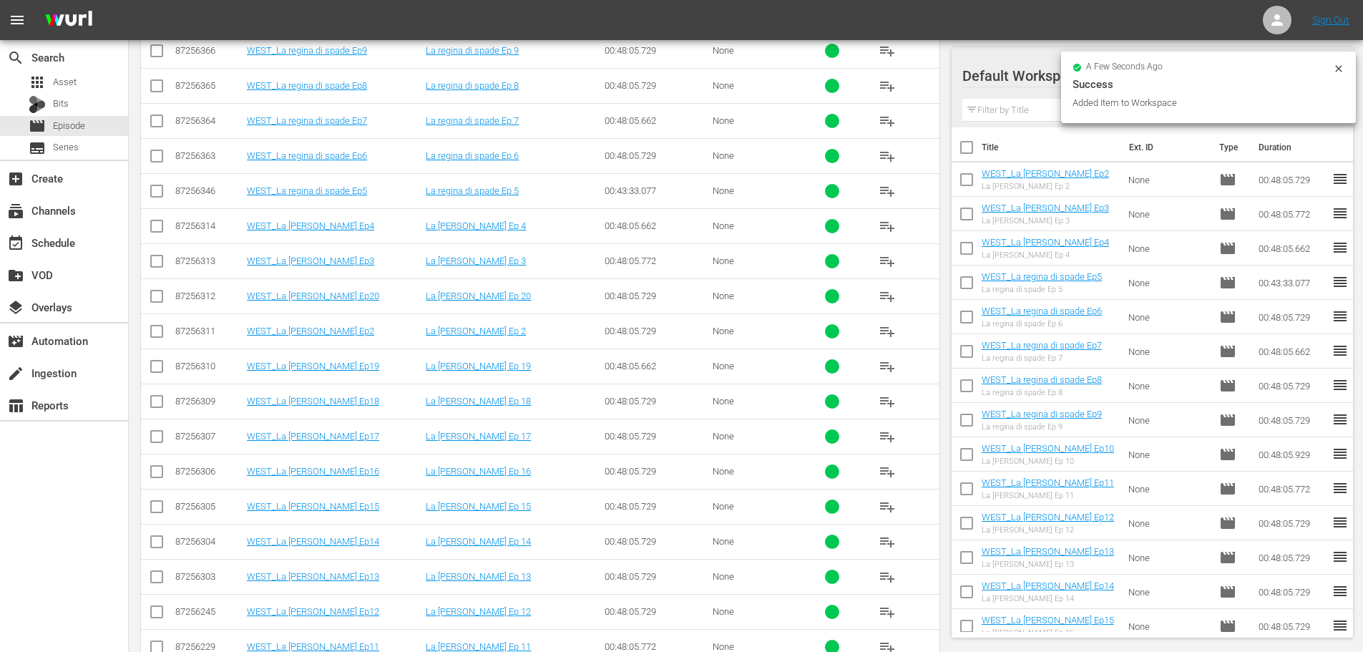
scroll to position [552, 0]
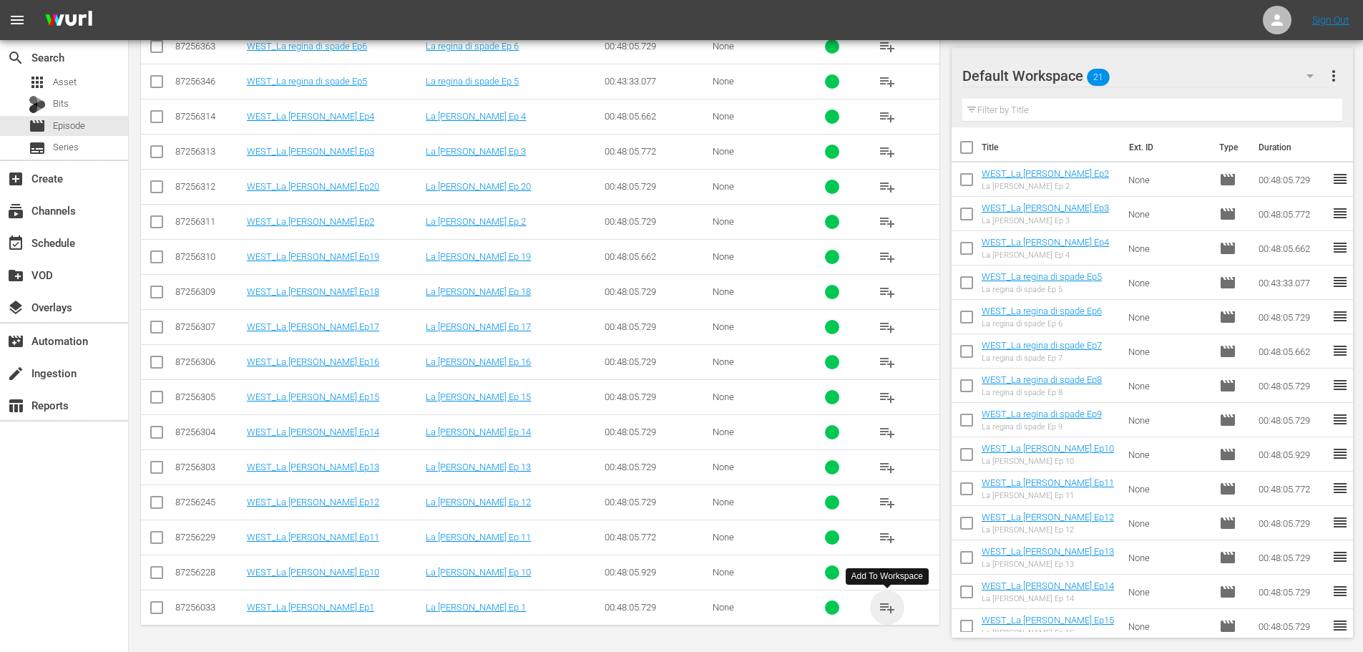
click at [886, 607] on span "playlist_add" at bounding box center [887, 607] width 17 height 17
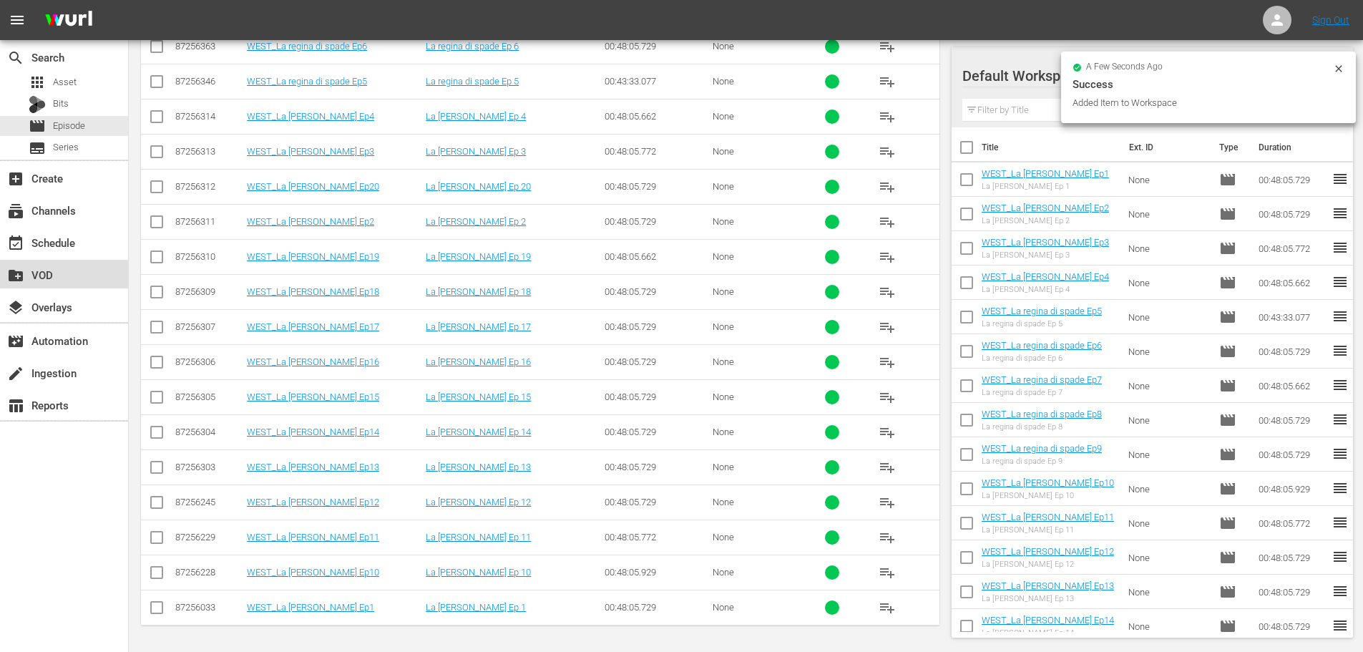
click at [39, 277] on div "create_new_folder VOD" at bounding box center [40, 272] width 80 height 13
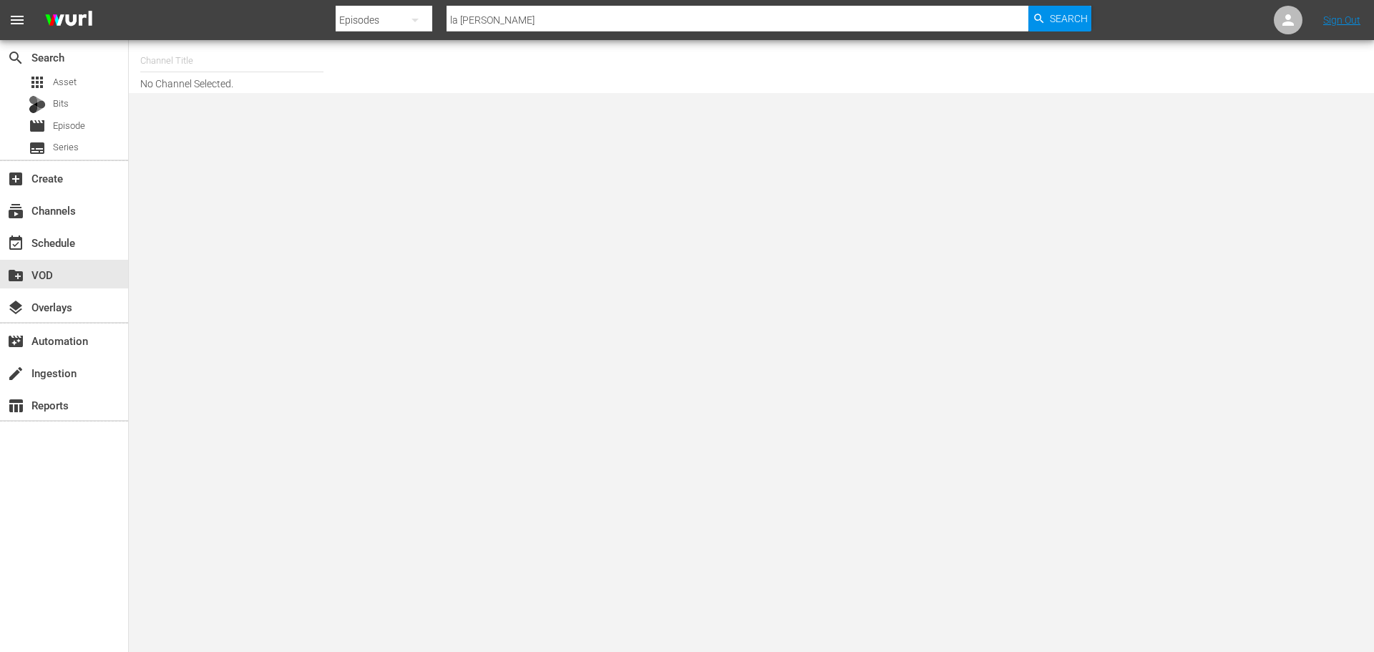
click at [190, 53] on input "text" at bounding box center [231, 61] width 183 height 34
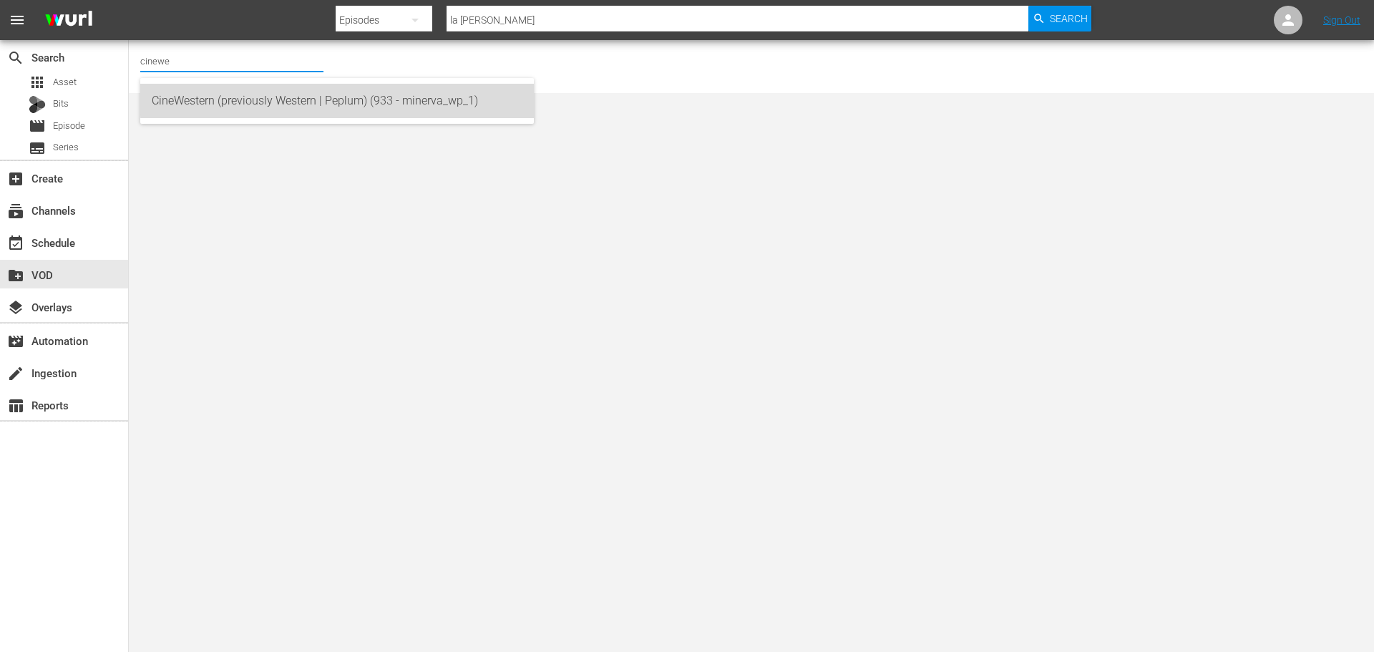
click at [502, 92] on div "CineWestern (previously Western | Peplum) (933 - minerva_wp_1)" at bounding box center [337, 101] width 371 height 34
type input "CineWestern (previously Western | Peplum) (933 - minerva_wp_1)"
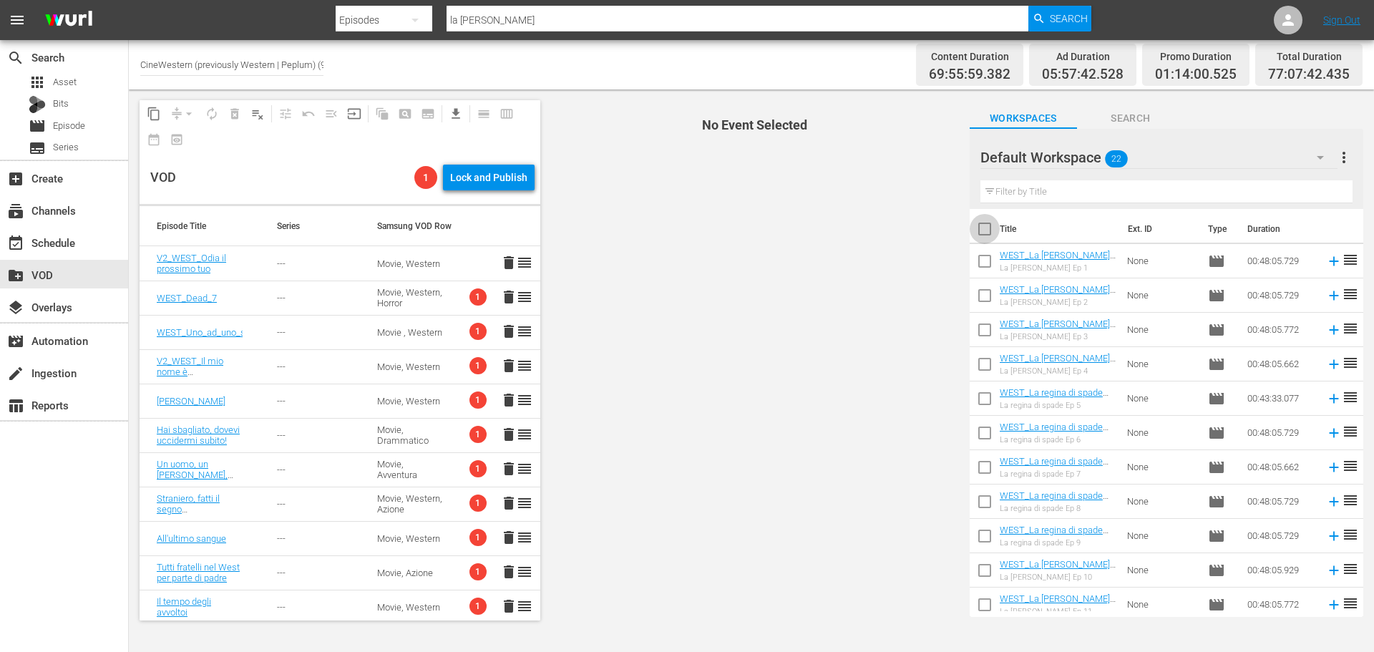
click at [978, 230] on input "checkbox" at bounding box center [984, 232] width 30 height 30
checkbox input "true"
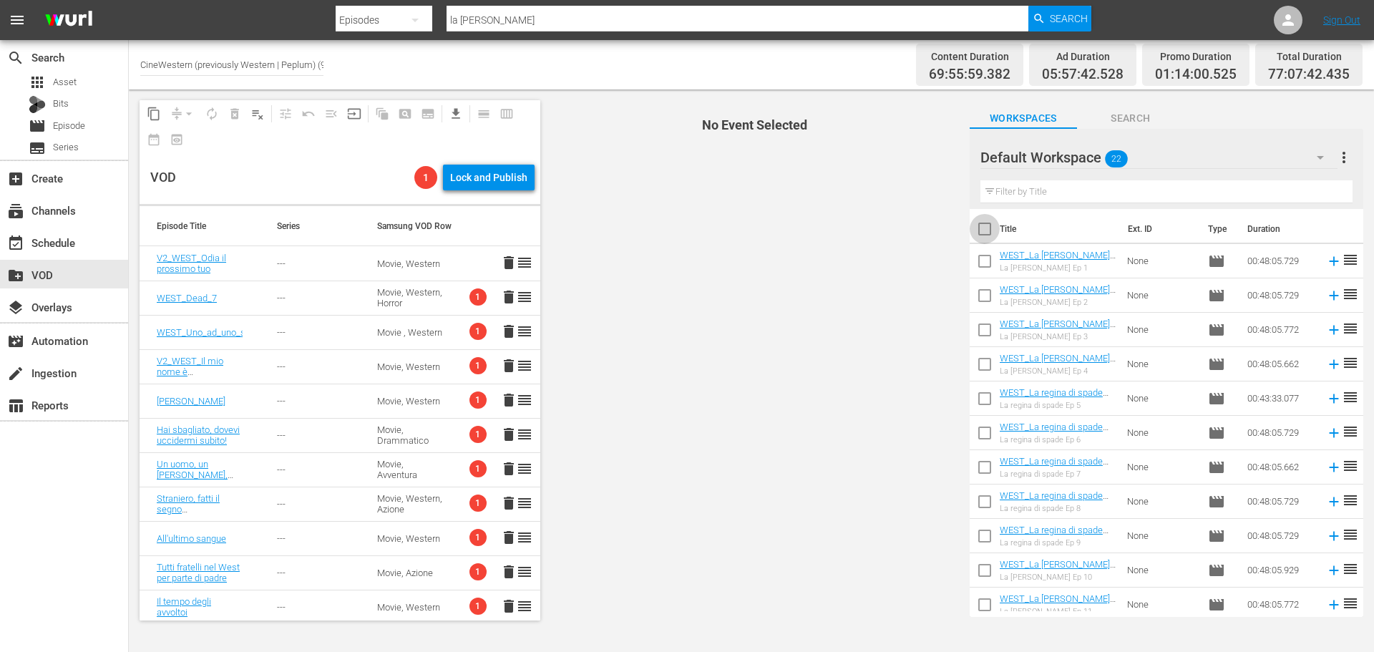
checkbox input "true"
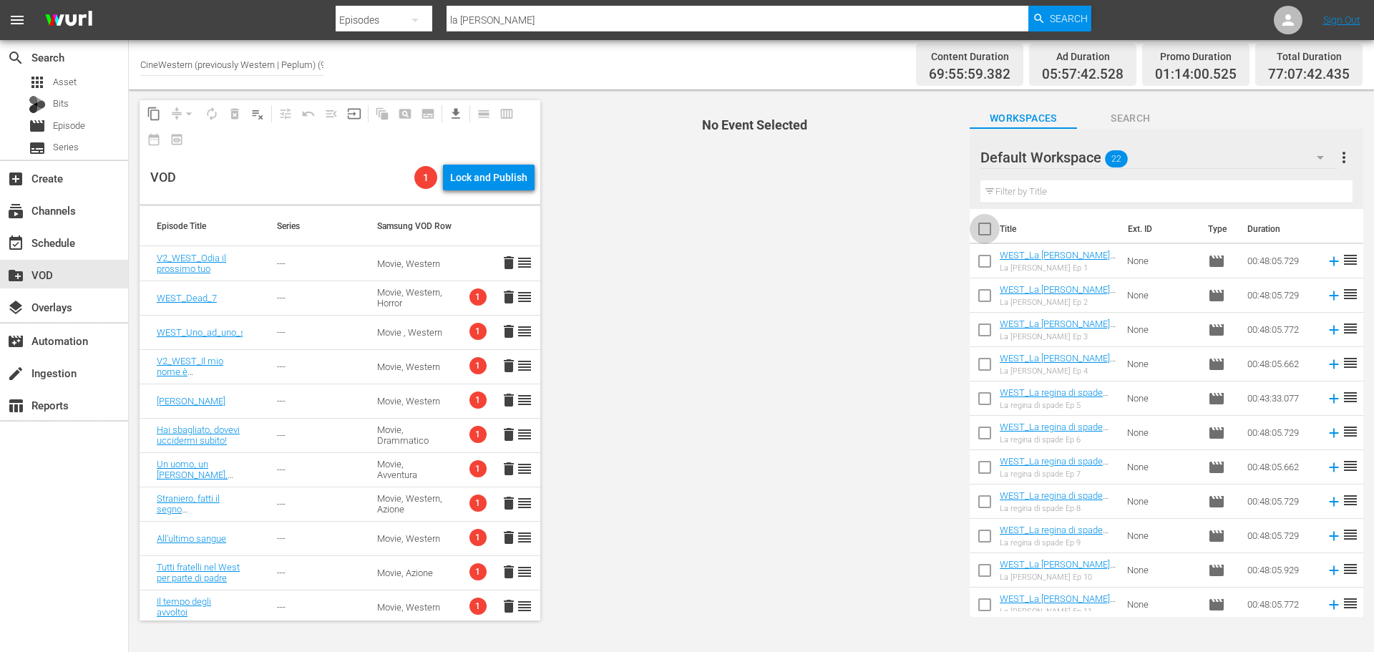
checkbox input "true"
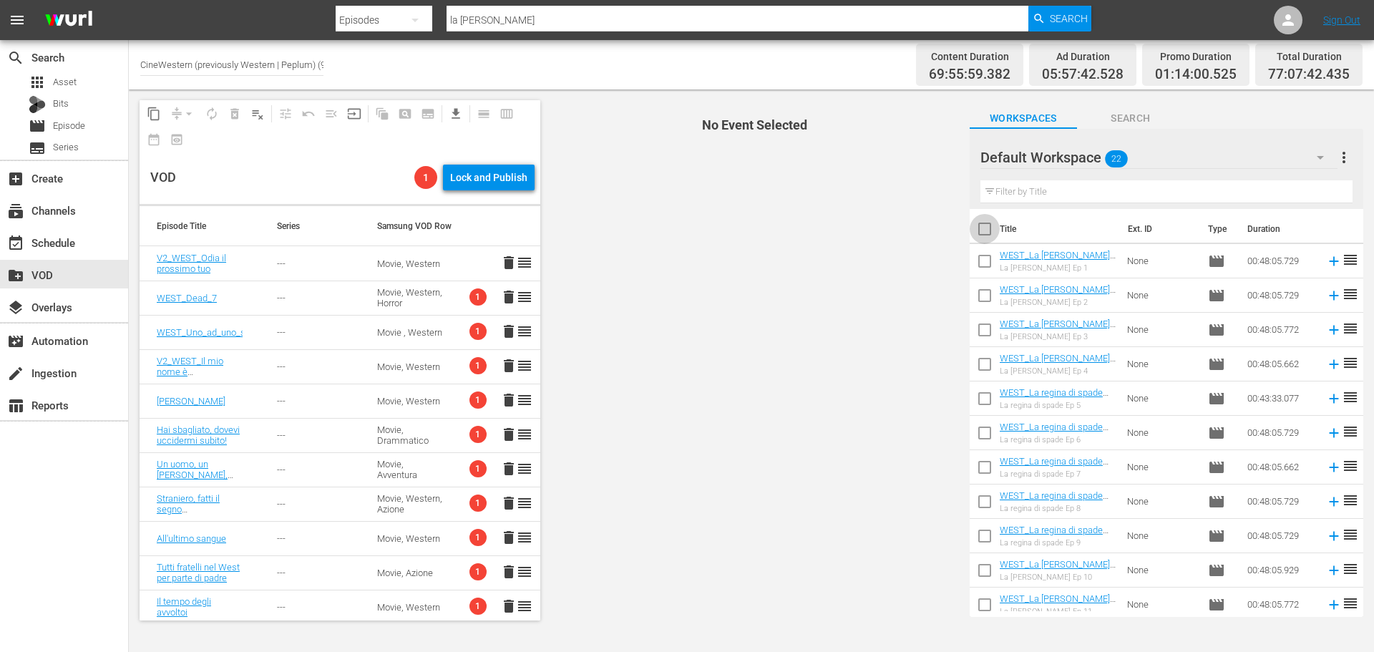
checkbox input "true"
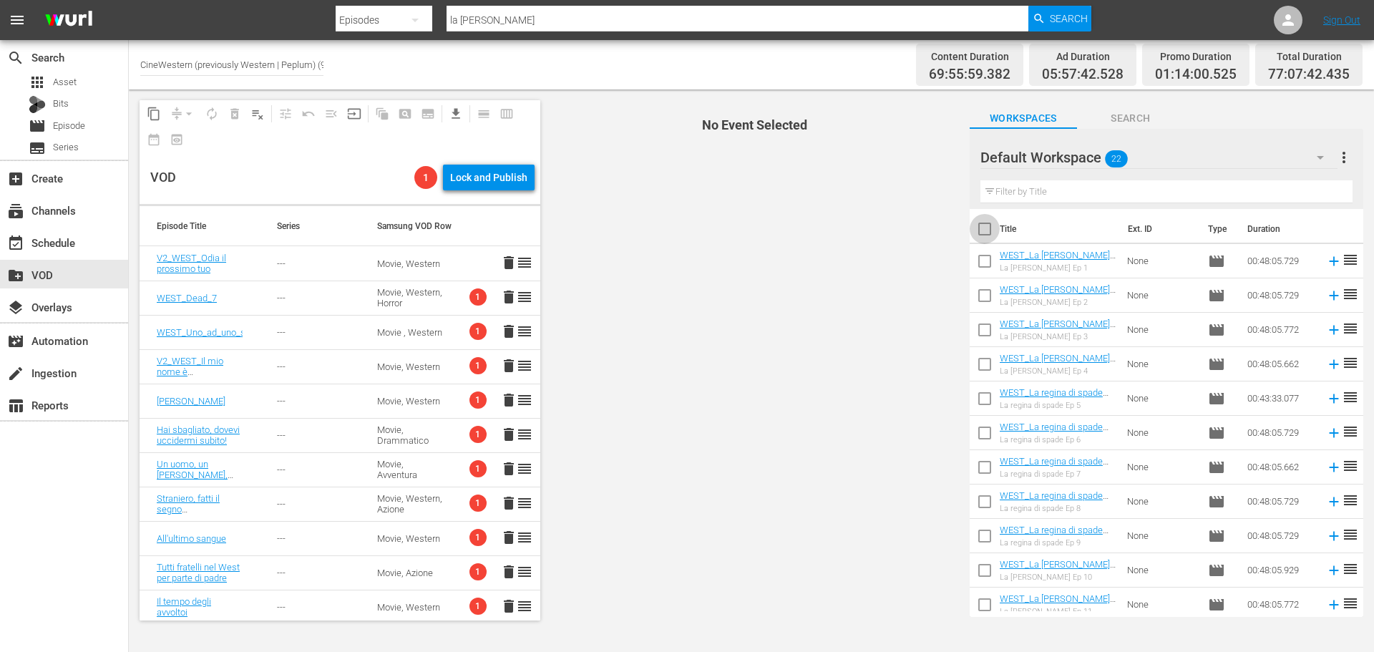
checkbox input "true"
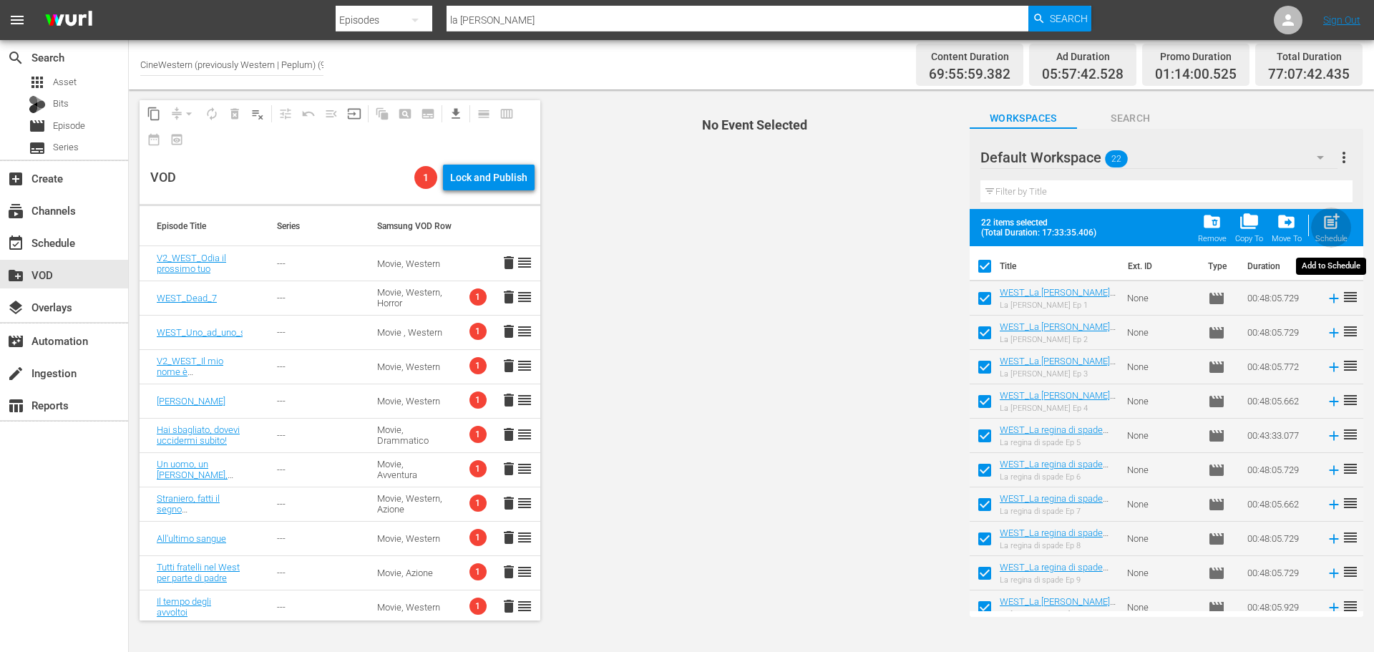
click at [1342, 230] on div "post_add Schedule" at bounding box center [1331, 227] width 32 height 31
checkbox input "false"
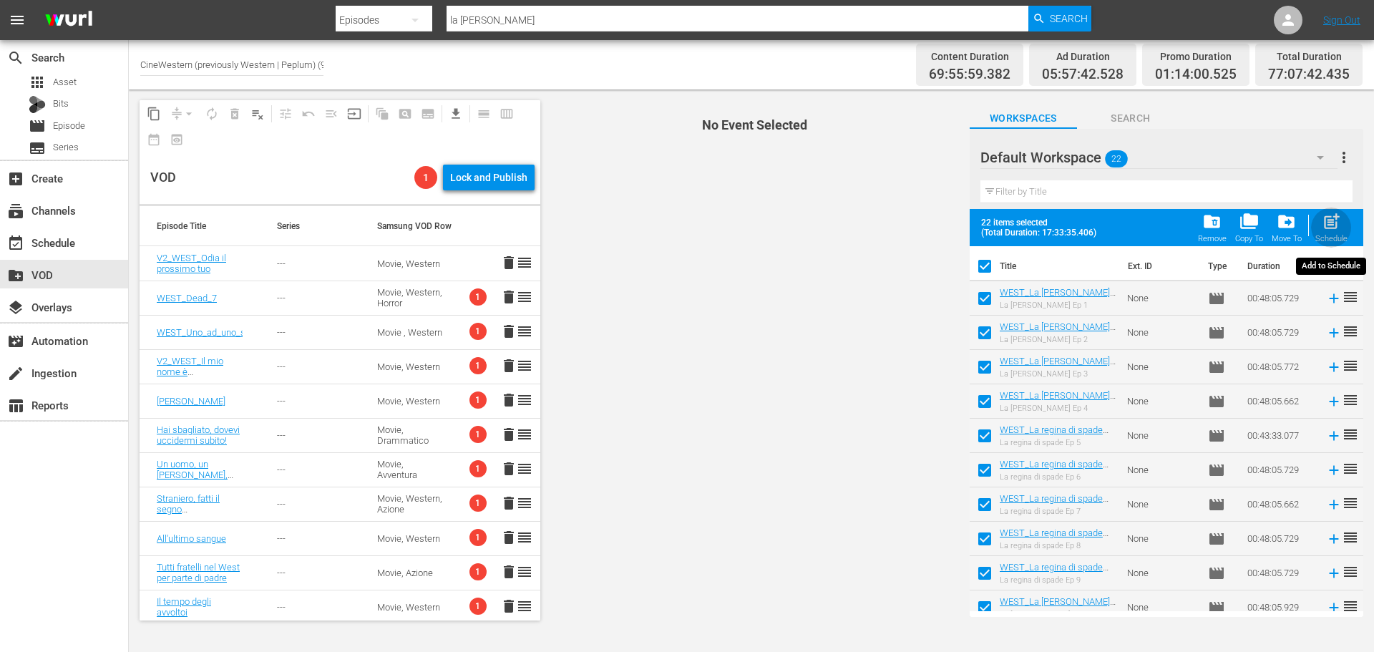
checkbox input "false"
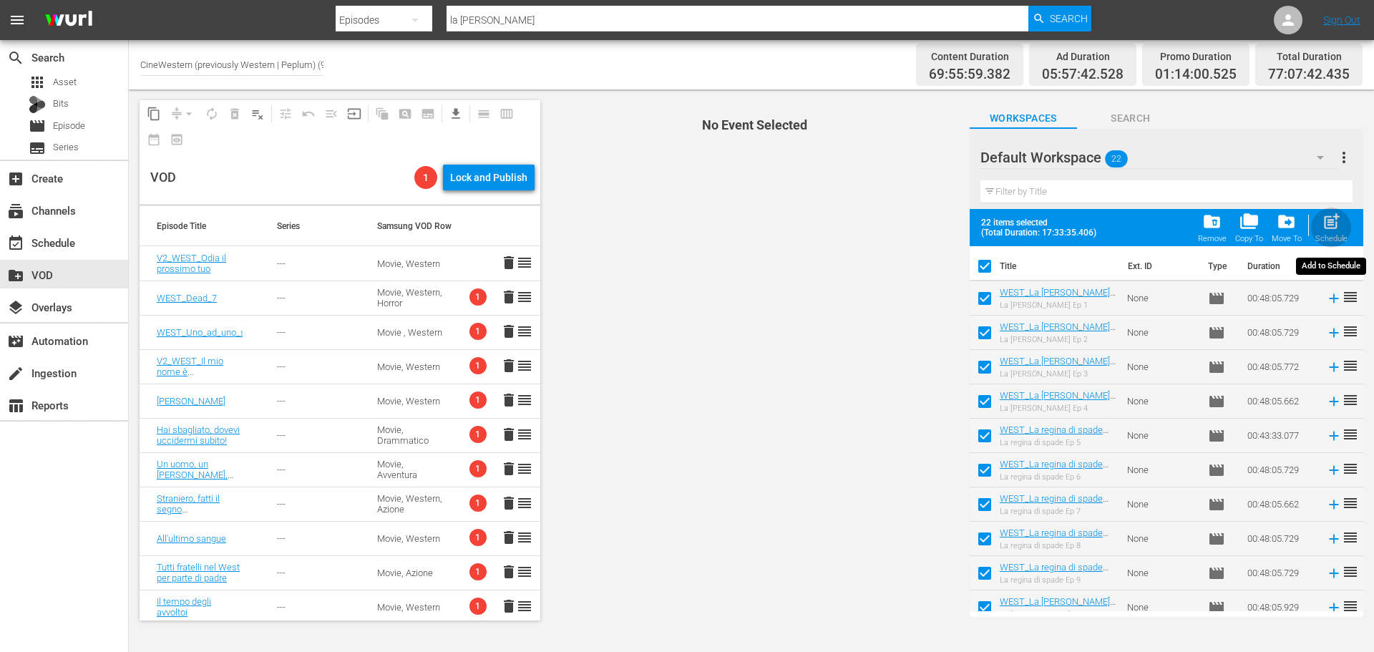
checkbox input "false"
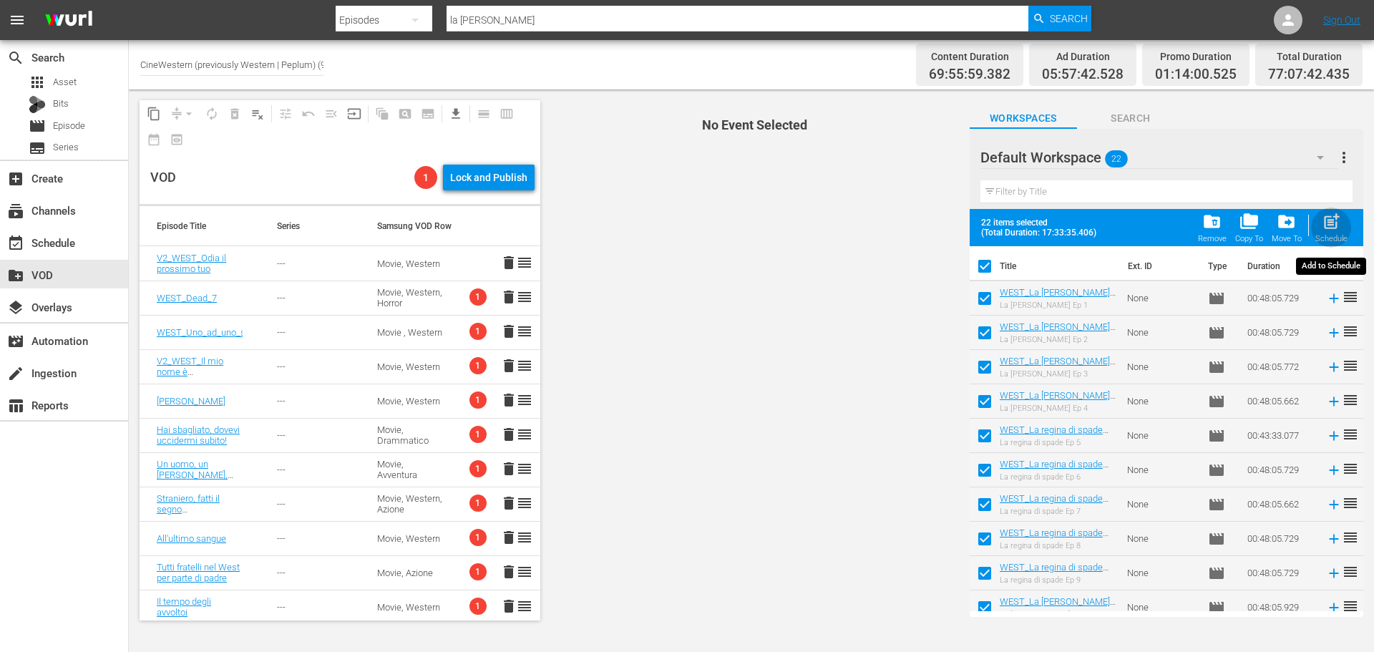
checkbox input "false"
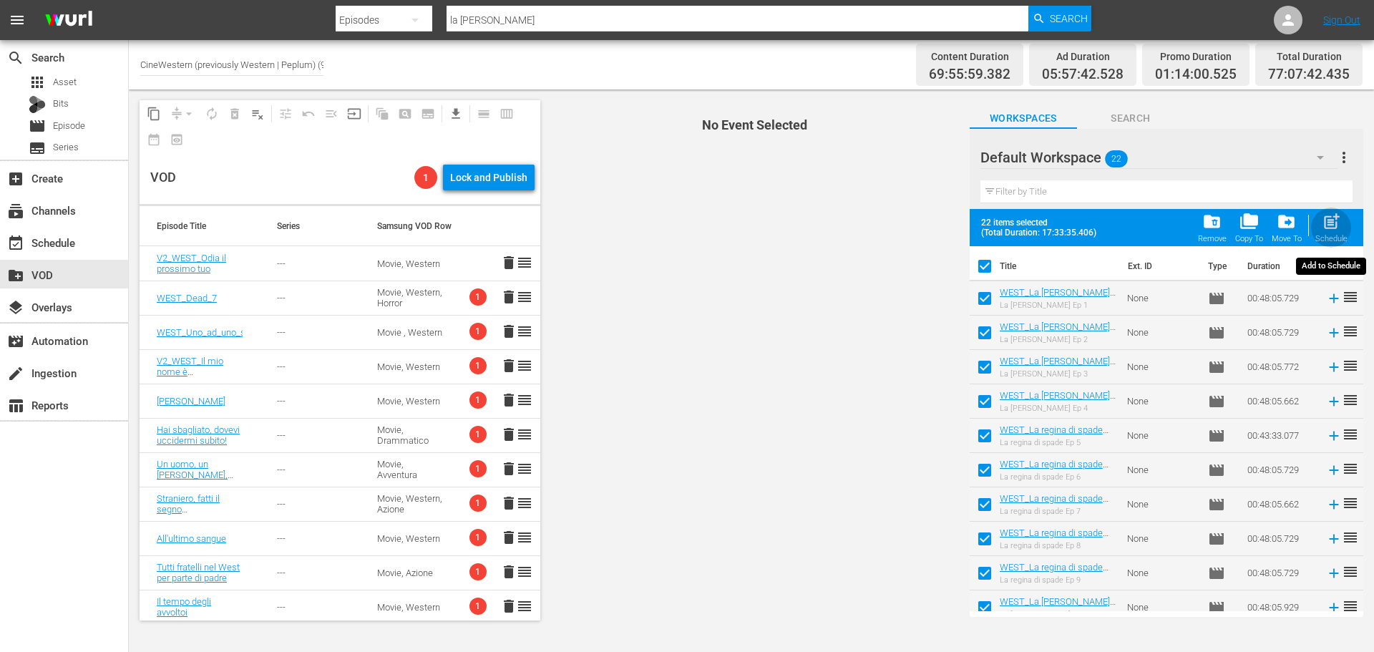
checkbox input "false"
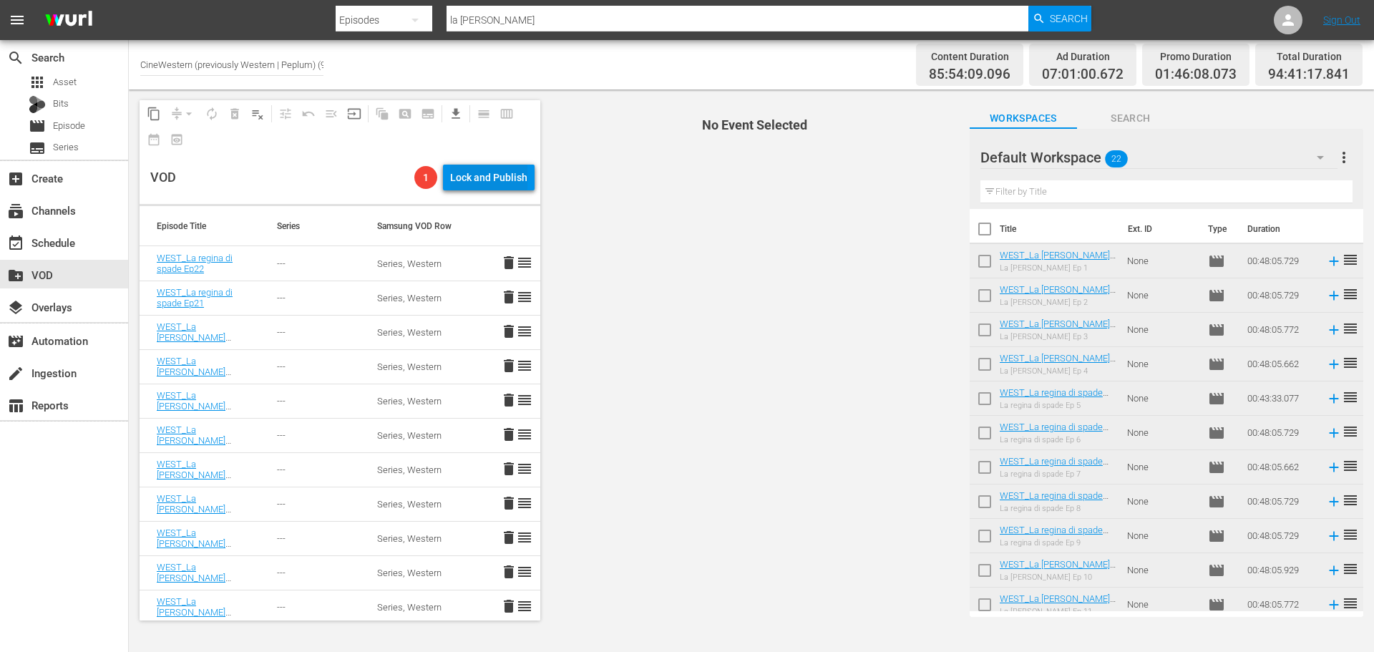
click at [497, 175] on div "Lock and Publish" at bounding box center [488, 178] width 77 height 26
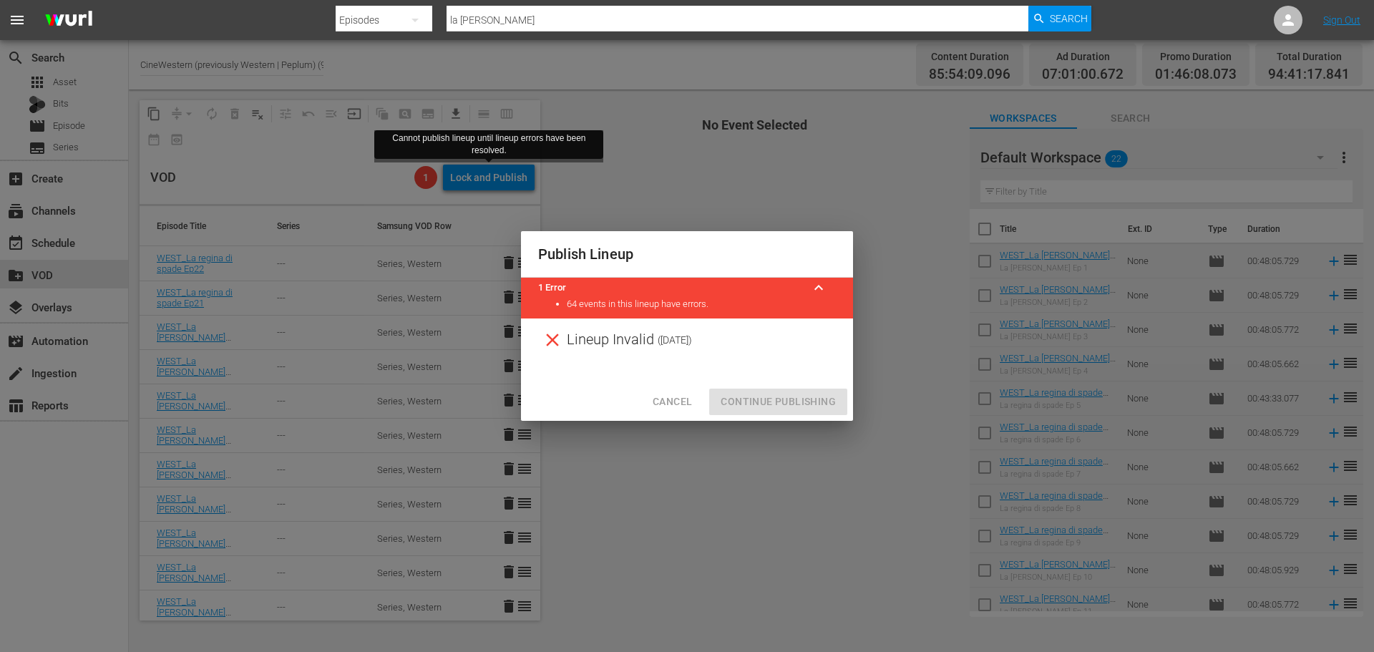
click at [676, 403] on span "Cancel" at bounding box center [671, 402] width 39 height 18
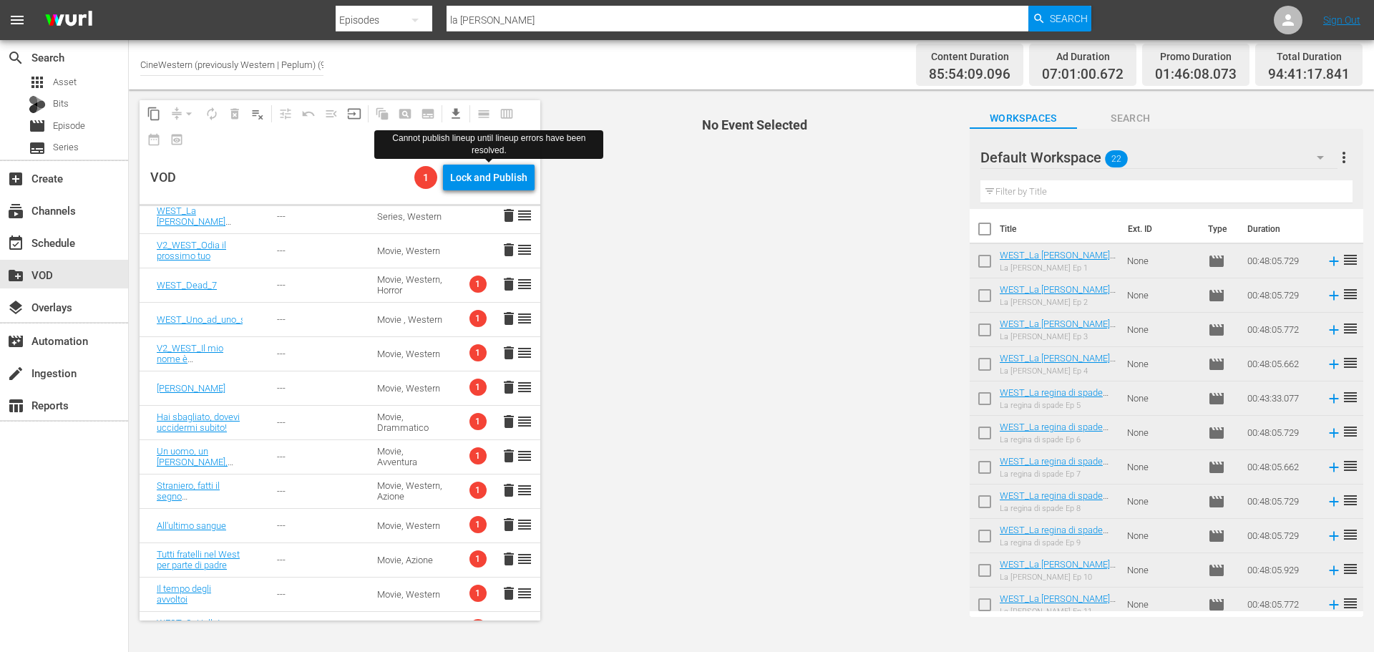
scroll to position [787, 0]
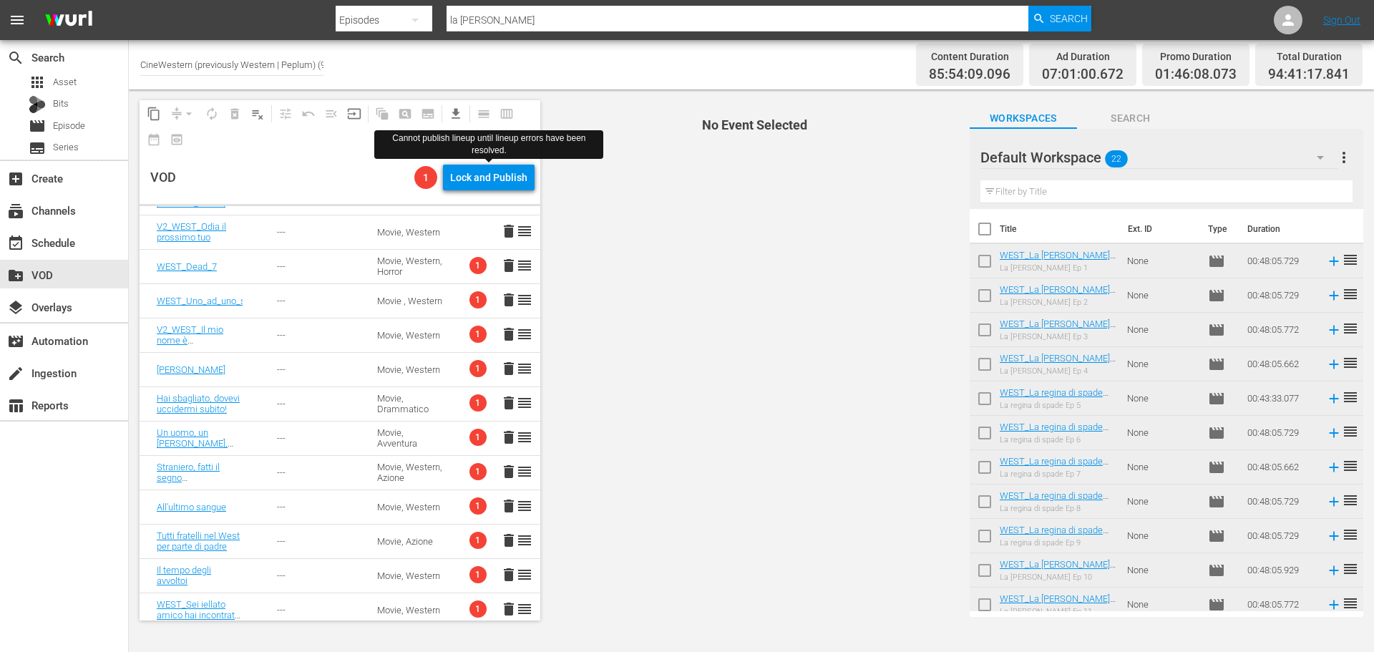
click at [218, 64] on input "CineWestern (previously Western | Peplum) (933)" at bounding box center [231, 64] width 183 height 34
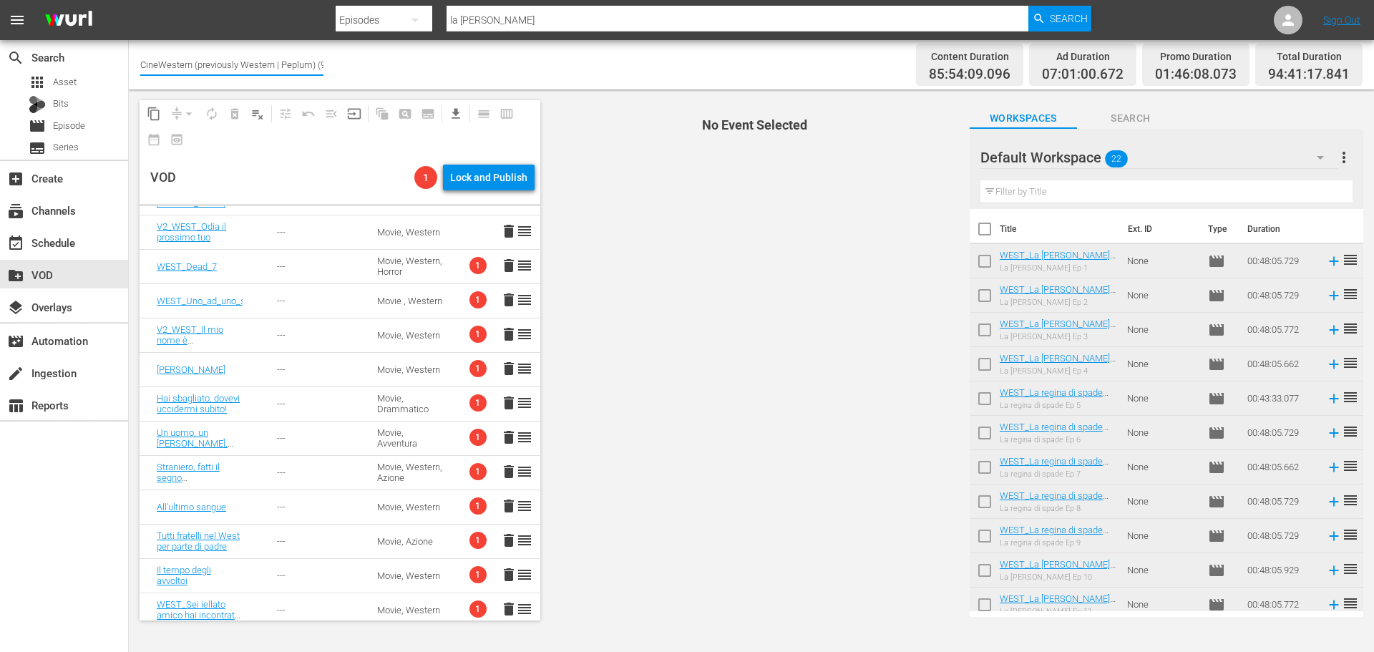
click at [218, 64] on input "CineWestern (previously Western | Peplum) (933)" at bounding box center [231, 64] width 183 height 34
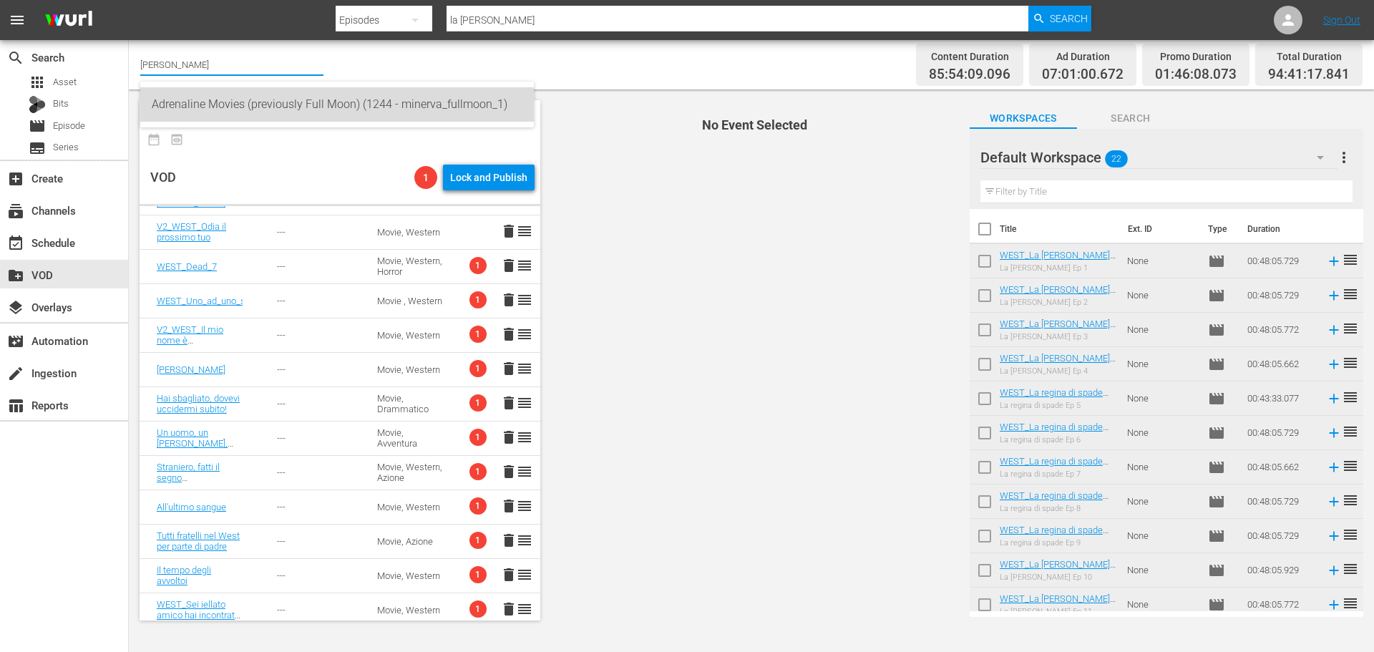
click at [386, 114] on div "Adrenaline Movies (previously Full Moon) (1244 - minerva_fullmoon_1)" at bounding box center [337, 104] width 371 height 34
type input "Adrenaline Movies (previously Full Moon) (1244 - minerva_fullmoon_1)"
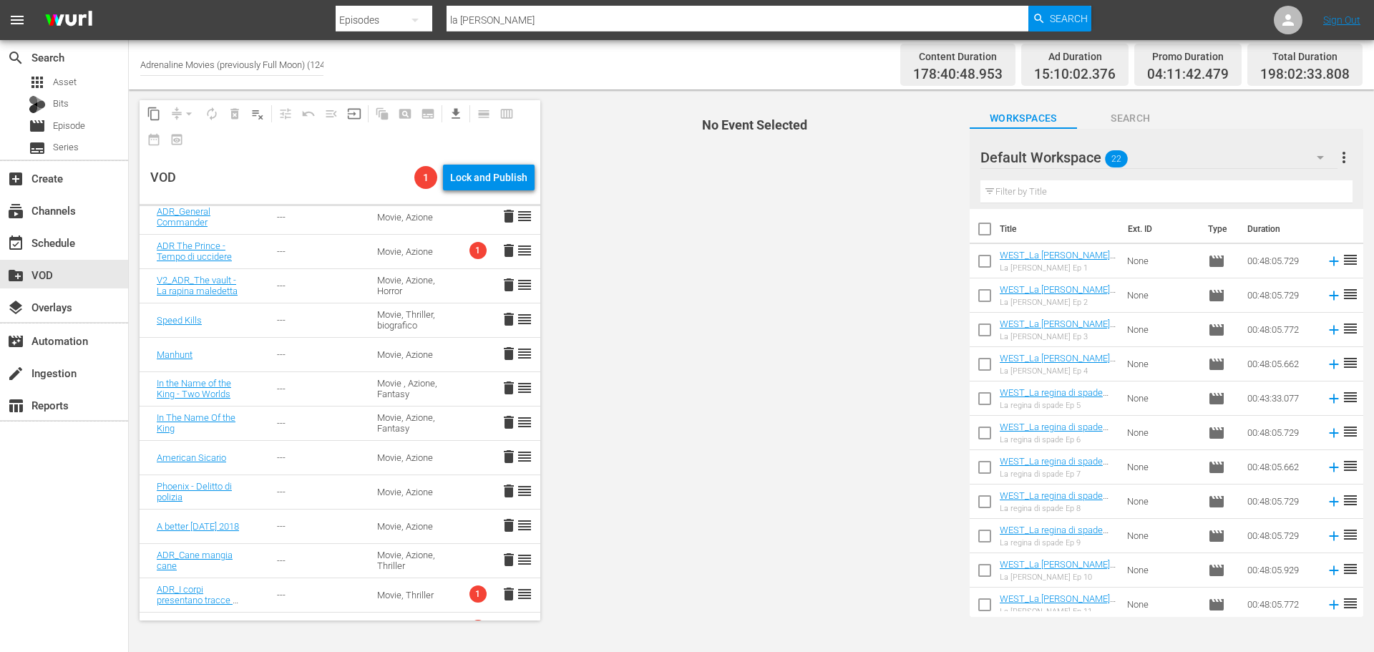
scroll to position [512, 0]
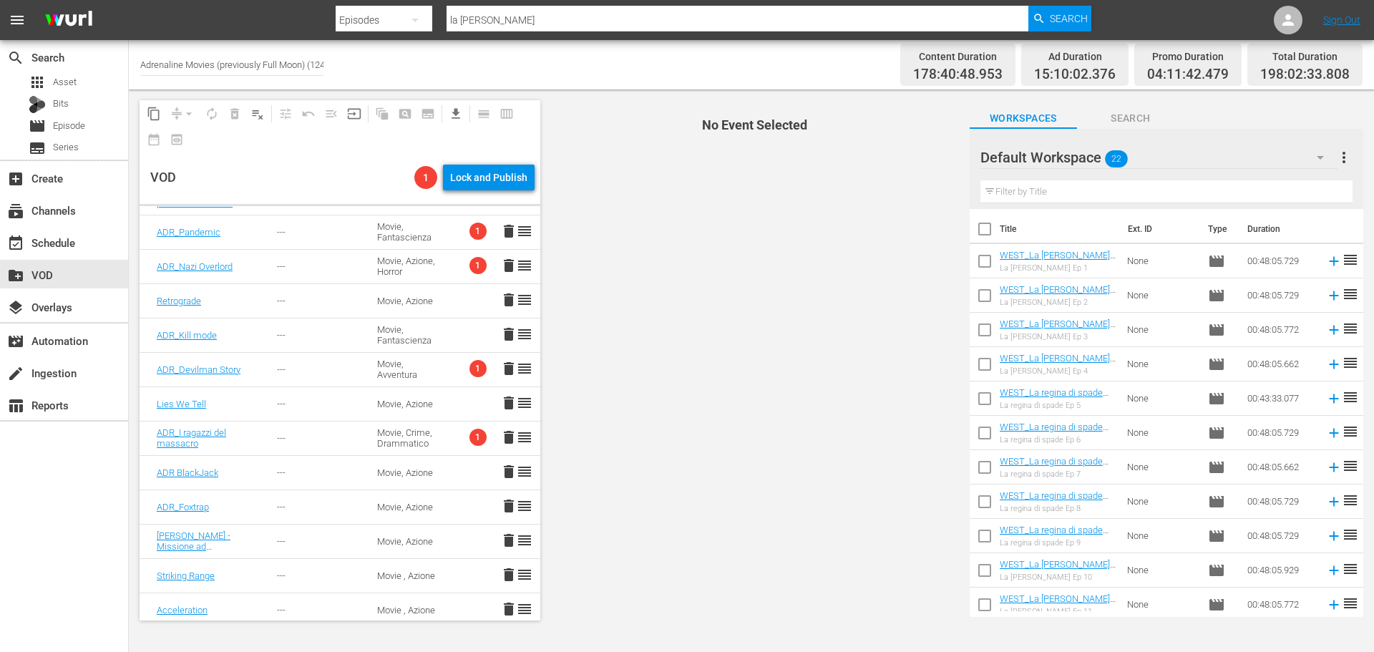
click at [469, 439] on span "1" at bounding box center [477, 437] width 17 height 17
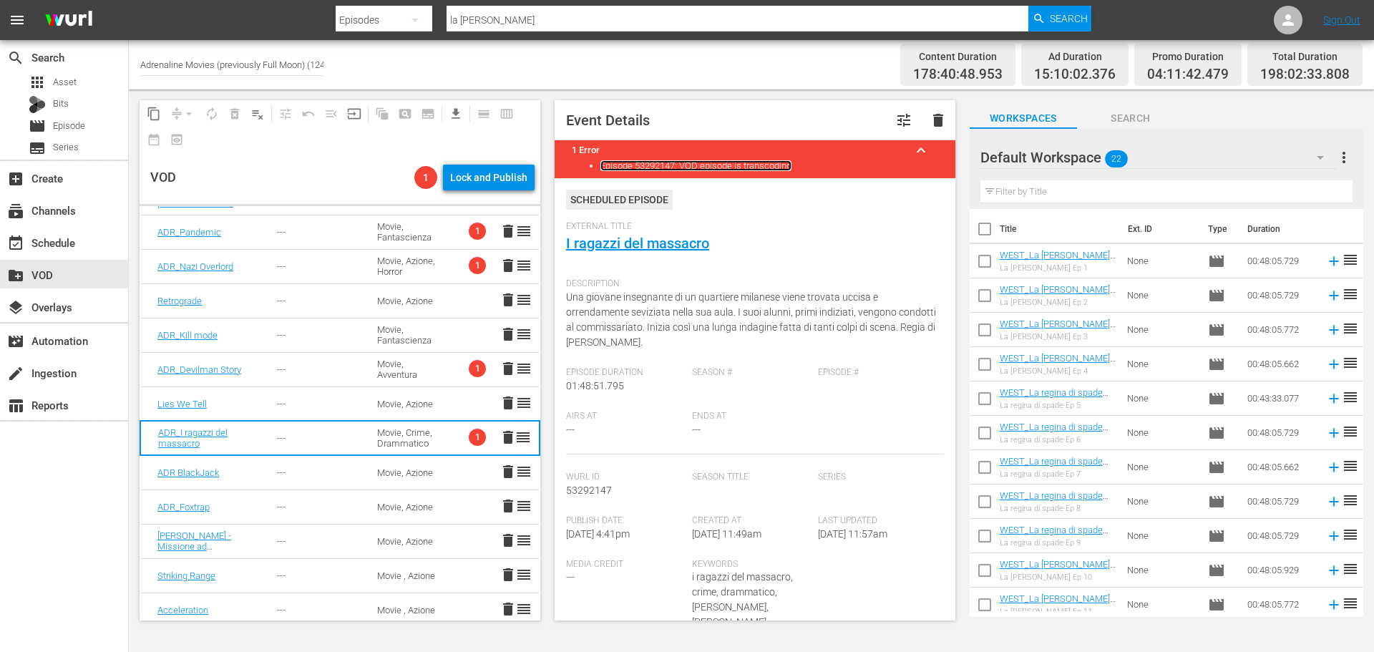
click at [699, 163] on link "Episode 53292147: VOD episode is transcoding" at bounding box center [695, 165] width 191 height 11
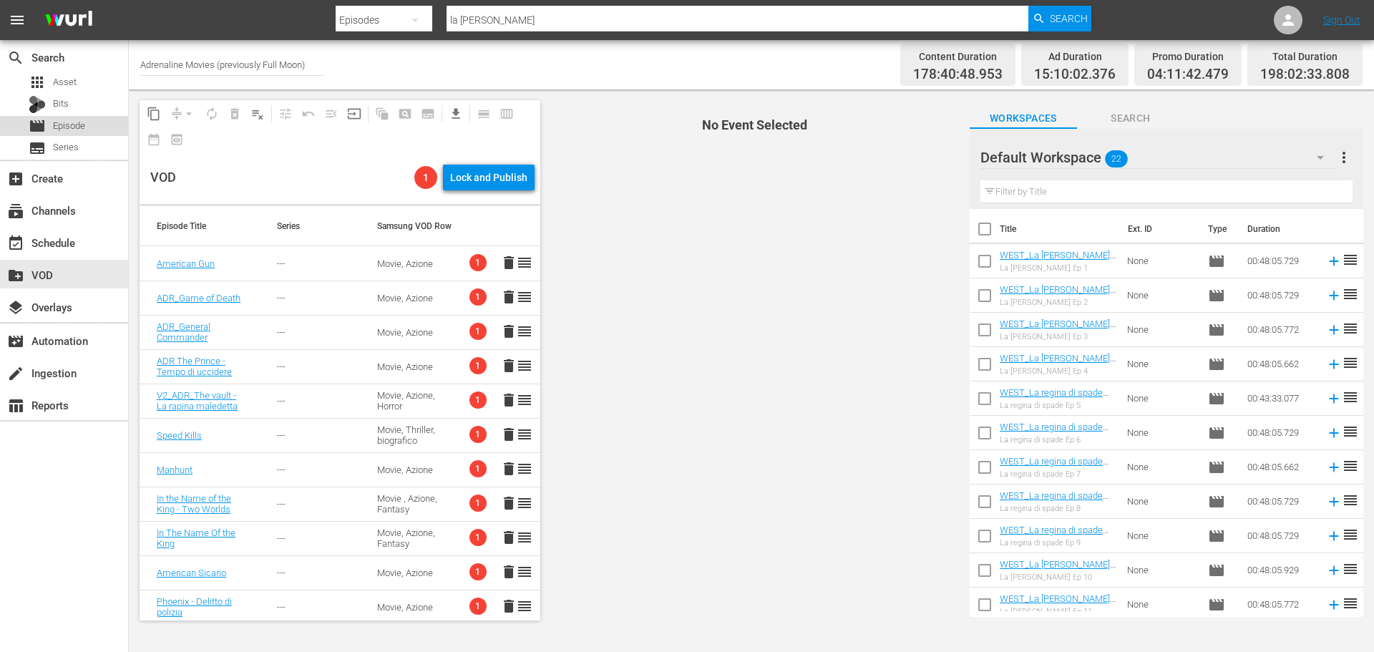
click at [104, 127] on div "movie Episode" at bounding box center [64, 126] width 128 height 20
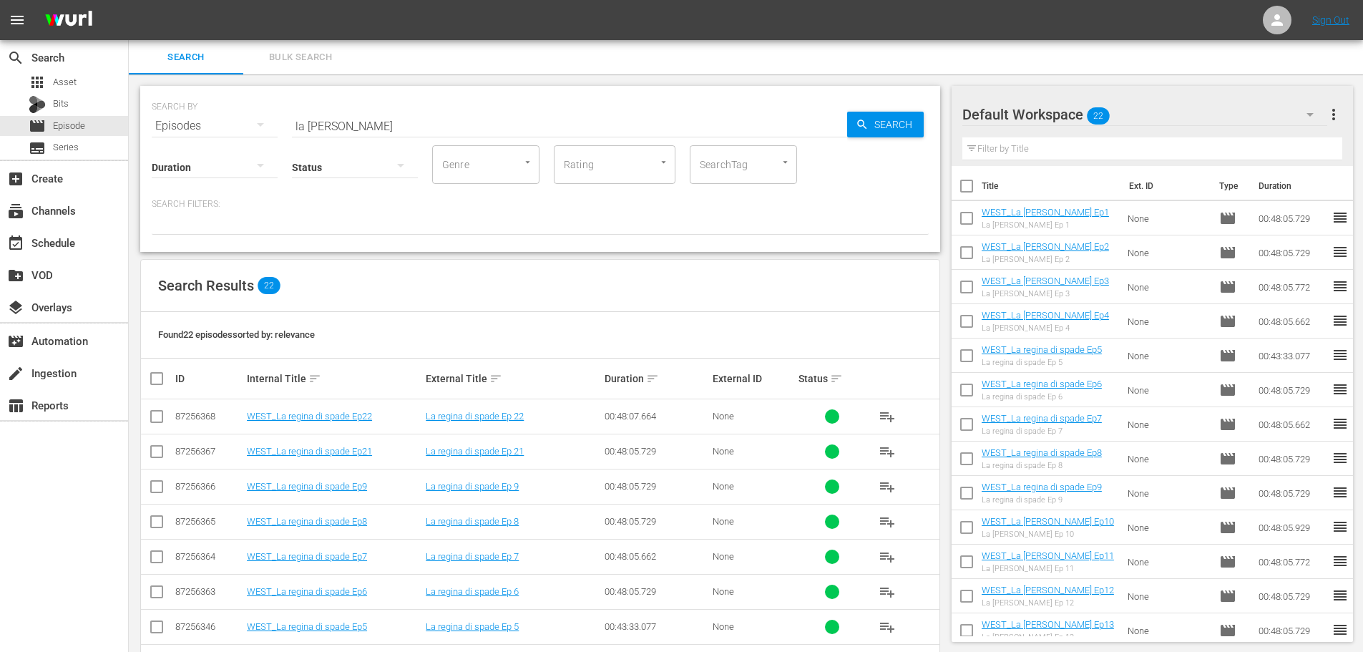
click at [965, 195] on input "checkbox" at bounding box center [967, 189] width 30 height 30
checkbox input "true"
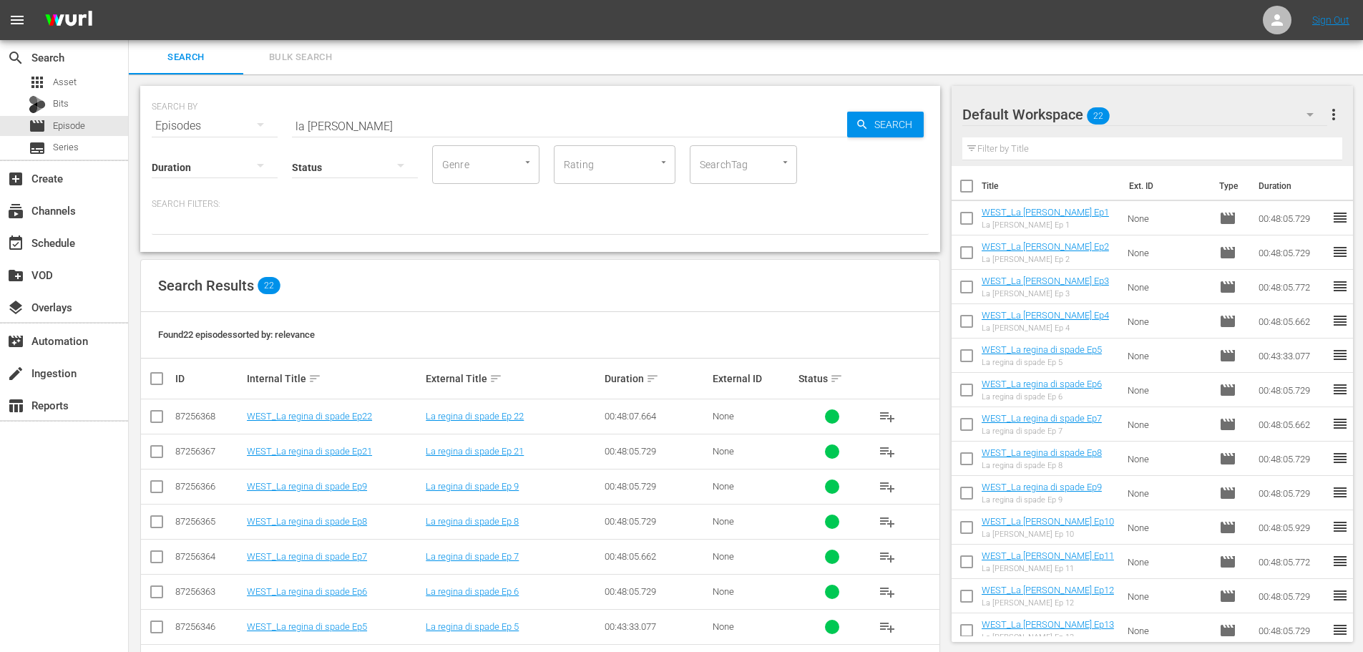
checkbox input "true"
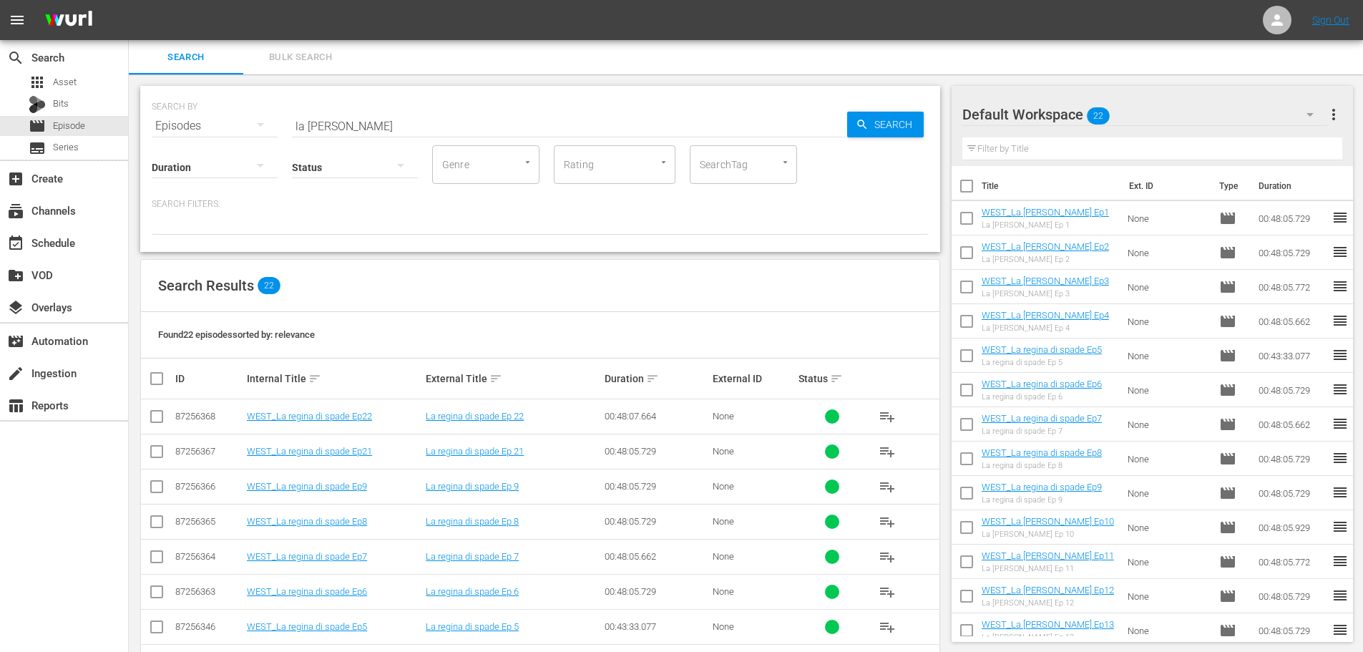
checkbox input "true"
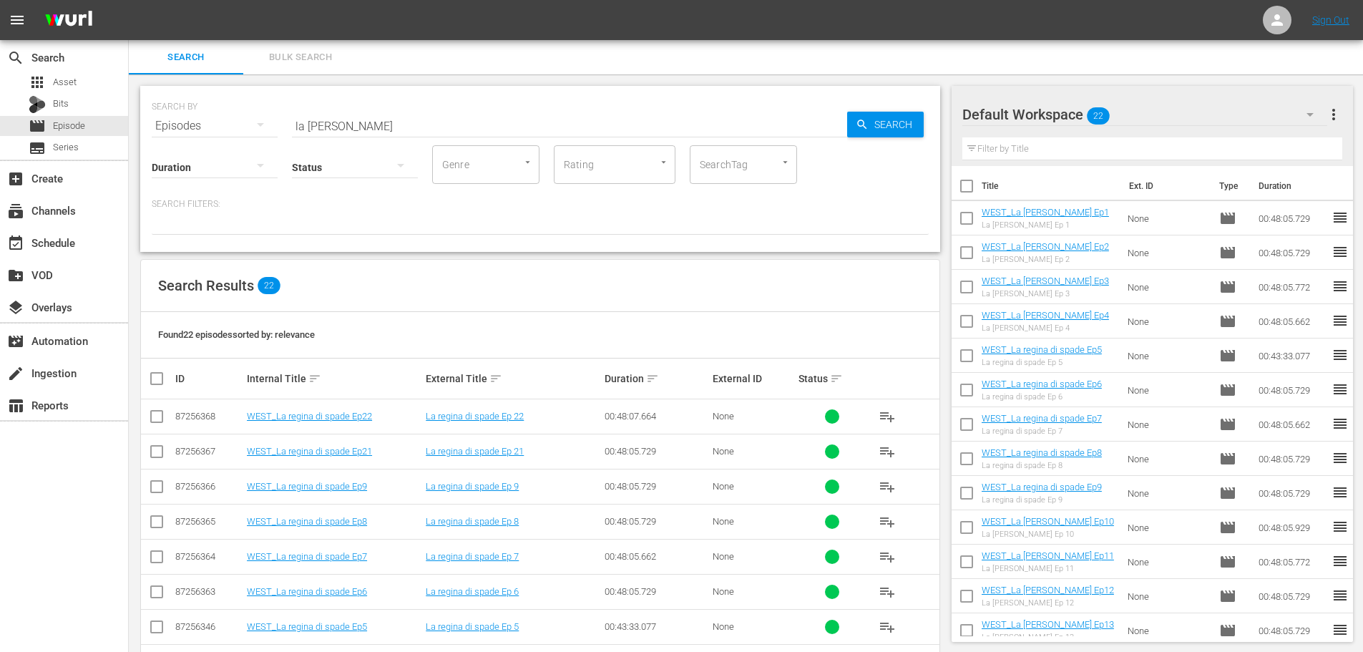
checkbox input "true"
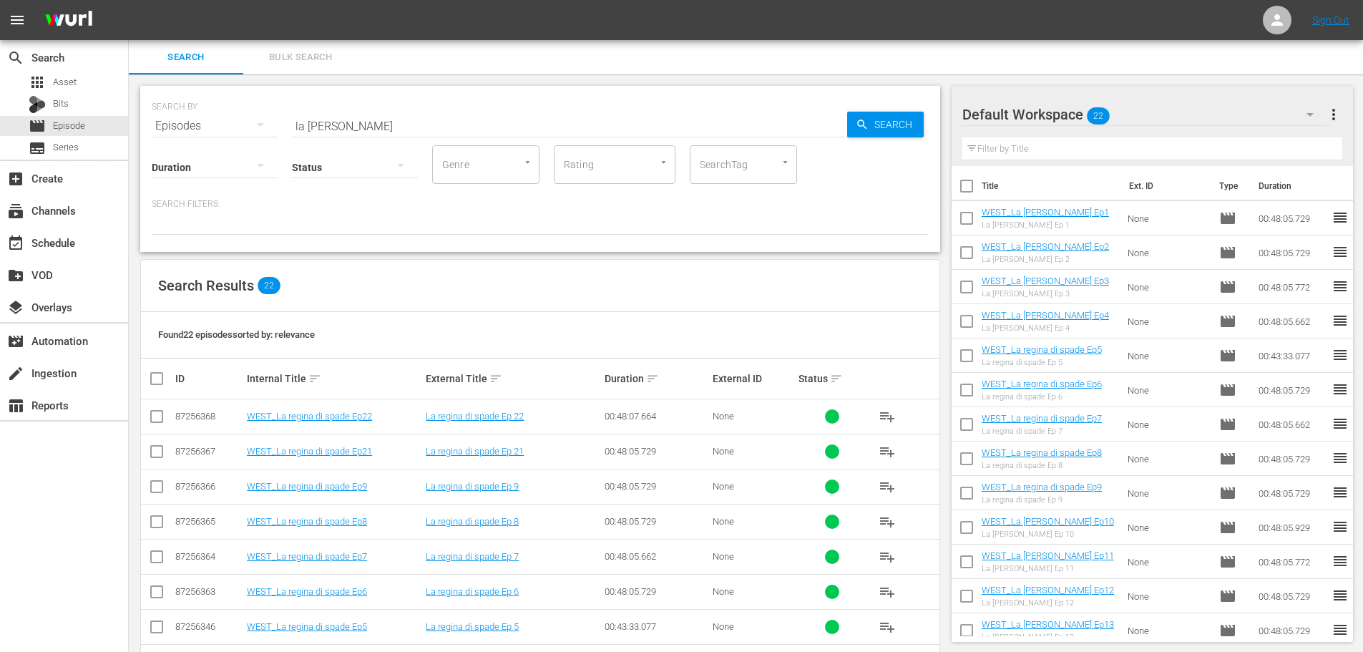
checkbox input "true"
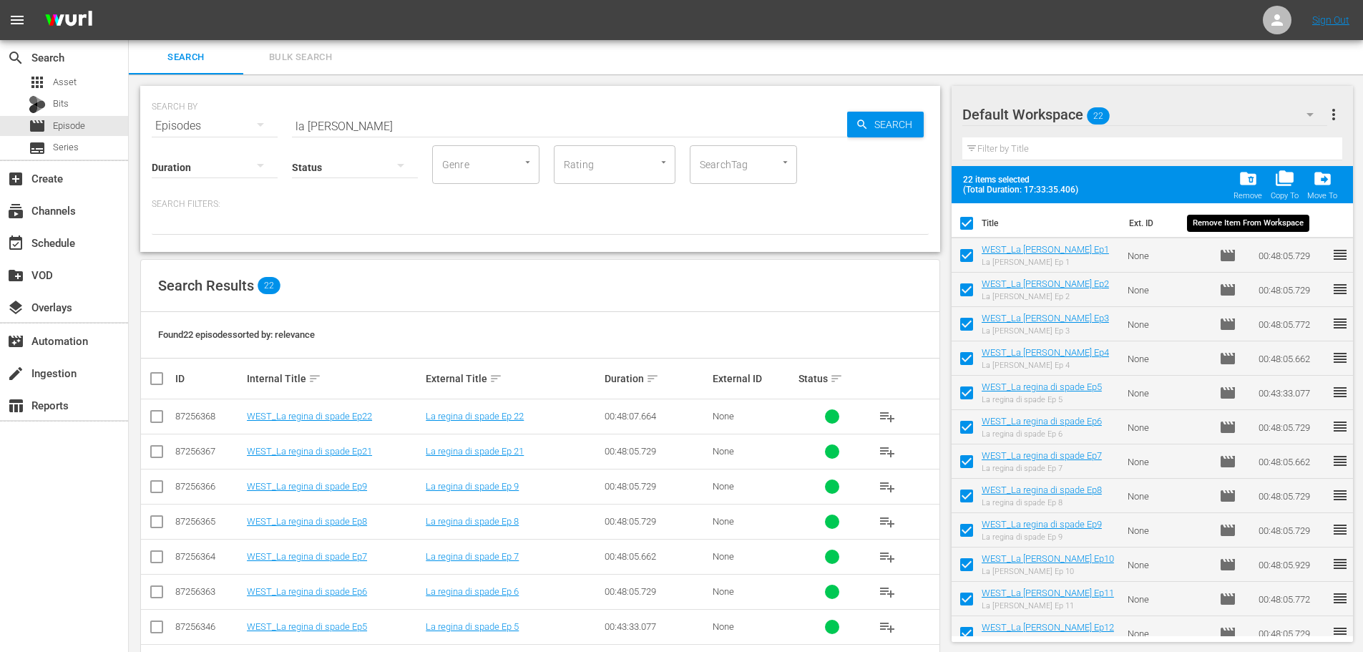
click at [1260, 190] on div "folder_delete Remove" at bounding box center [1247, 184] width 29 height 31
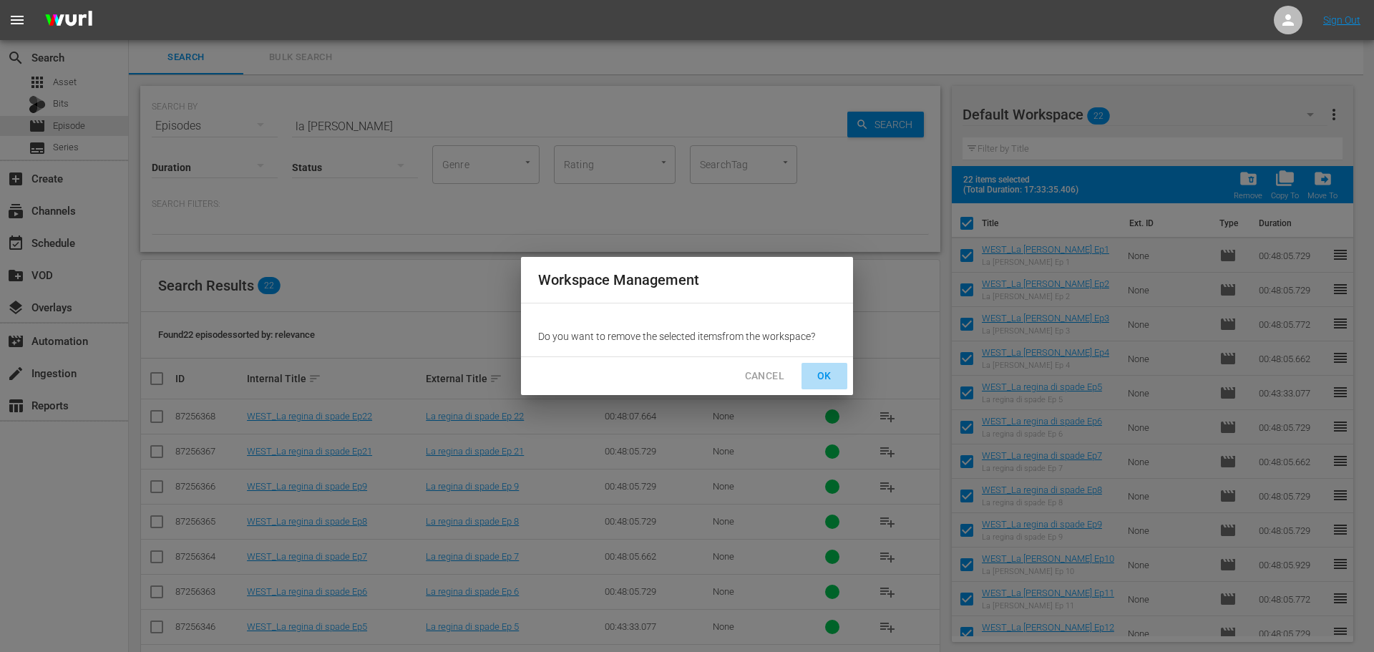
click at [826, 367] on span "OK" at bounding box center [824, 376] width 23 height 18
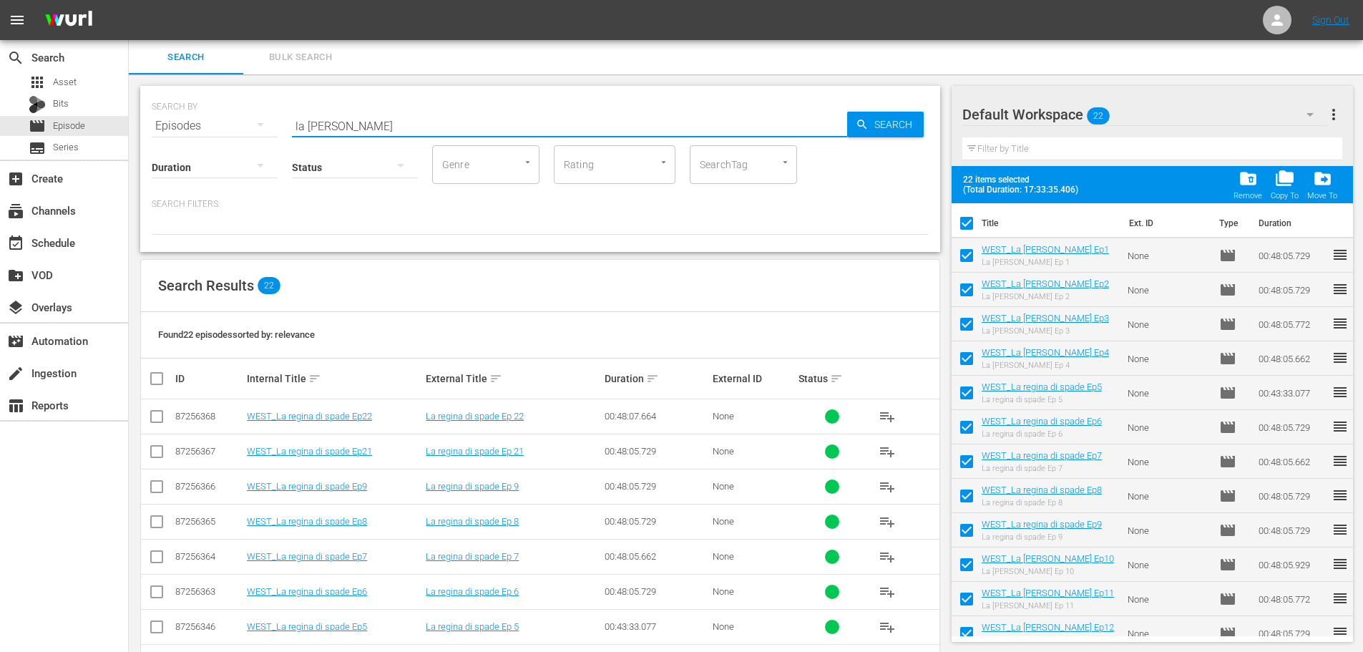
drag, startPoint x: 436, startPoint y: 114, endPoint x: 218, endPoint y: 176, distance: 226.2
click at [218, 176] on div "SEARCH BY Search By Episodes Search ID, Title, Description, Keywords, or Catego…" at bounding box center [540, 169] width 800 height 166
checkbox input "false"
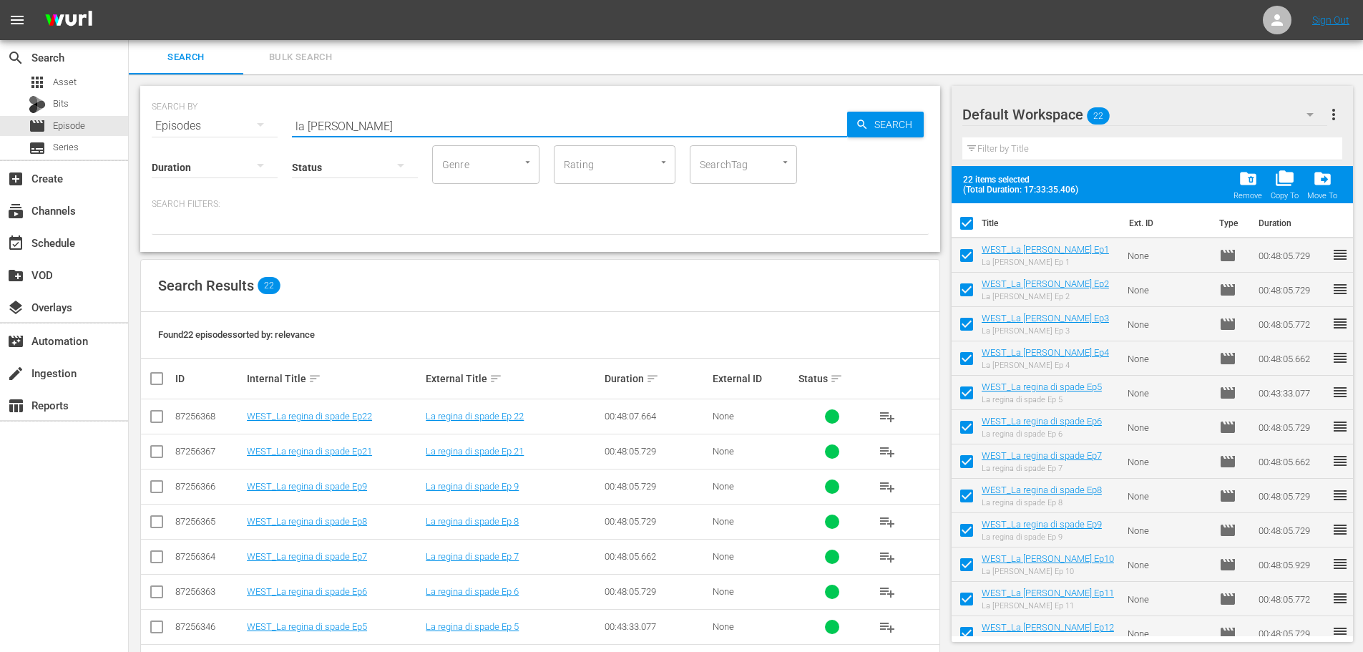
checkbox input "false"
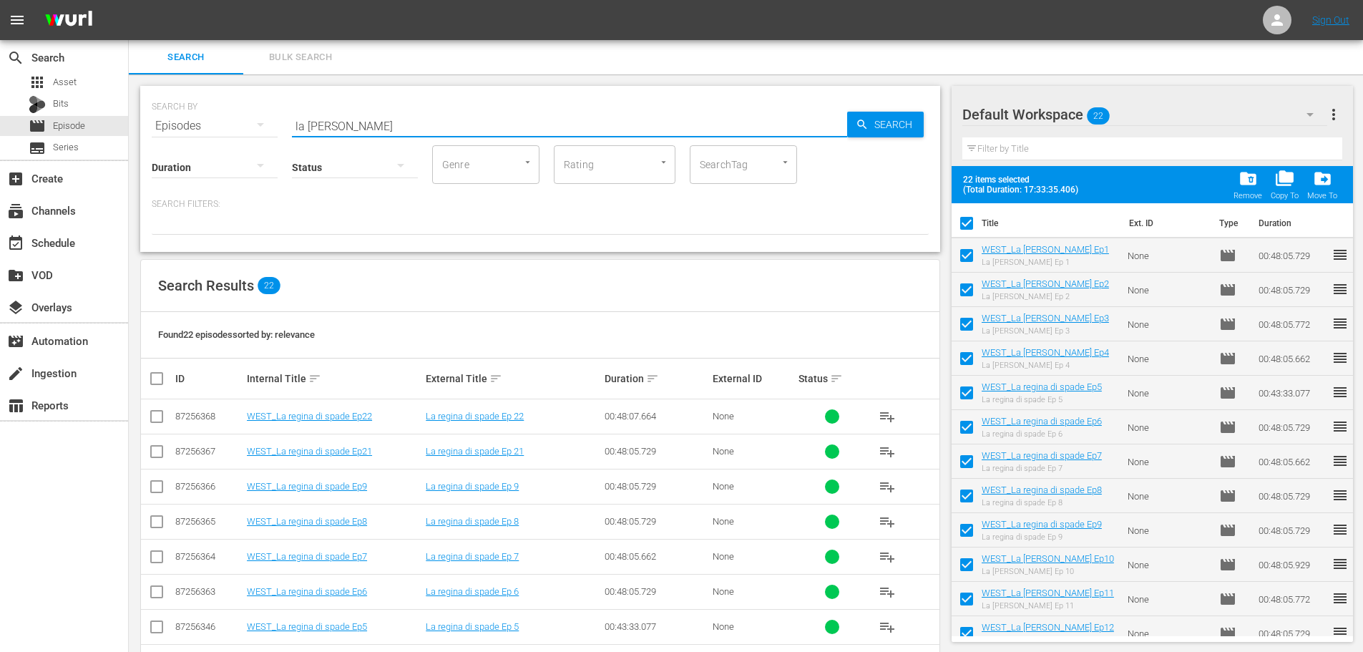
checkbox input "false"
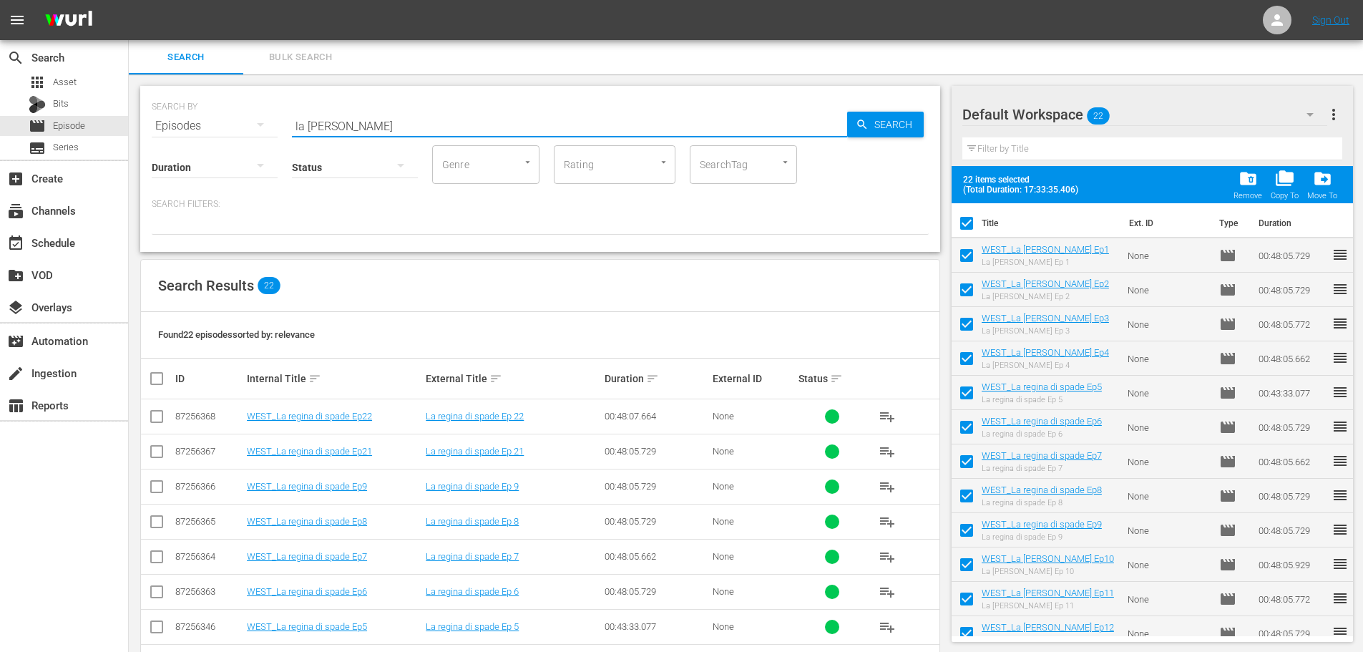
checkbox input "false"
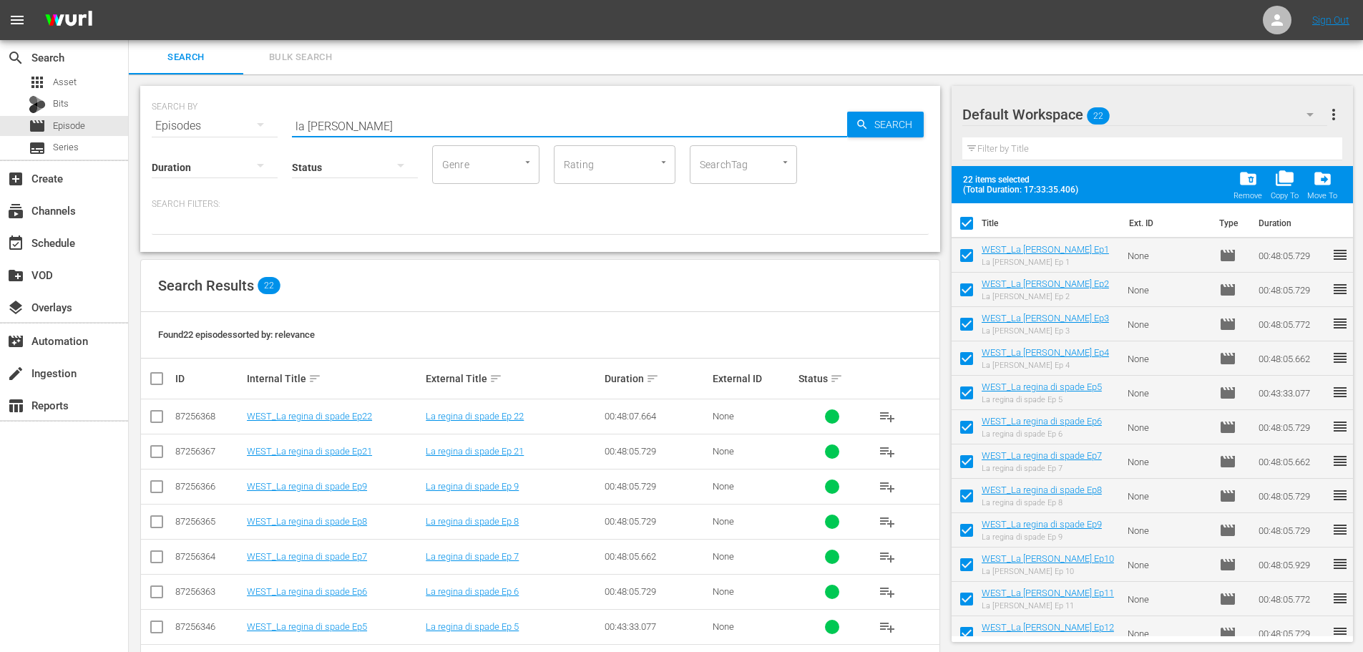
checkbox input "false"
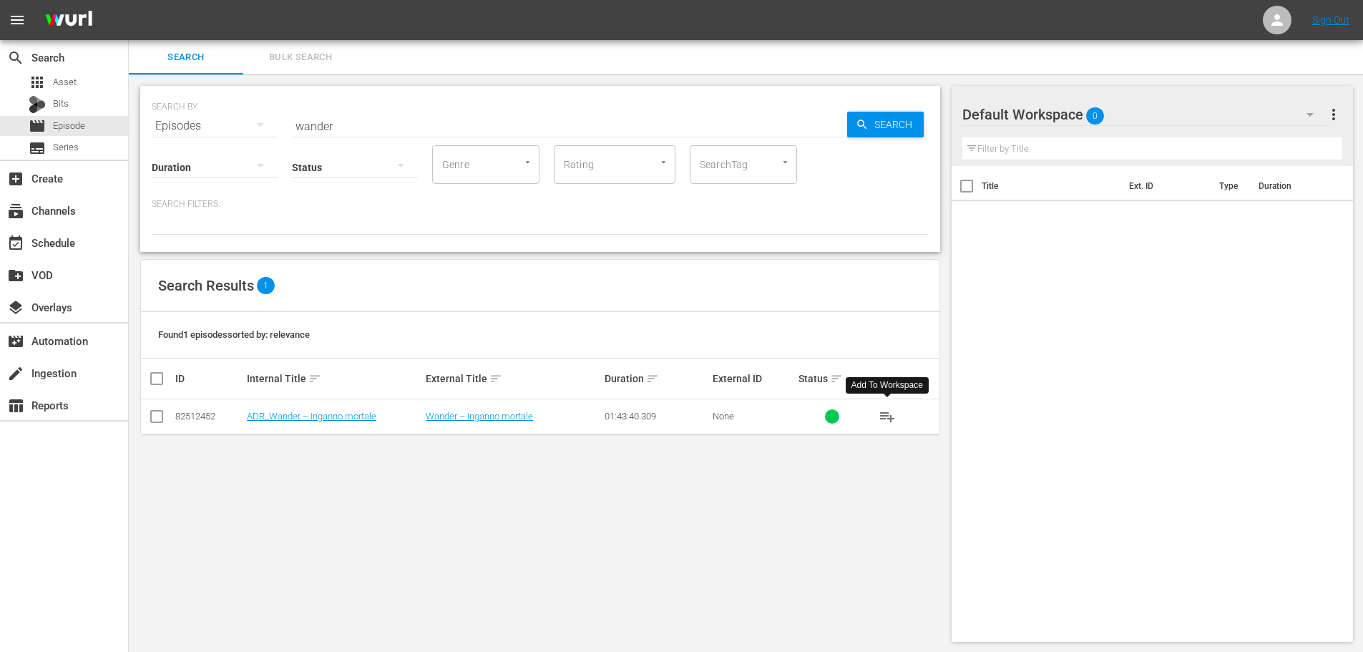
click at [876, 411] on button "playlist_add" at bounding box center [887, 416] width 34 height 34
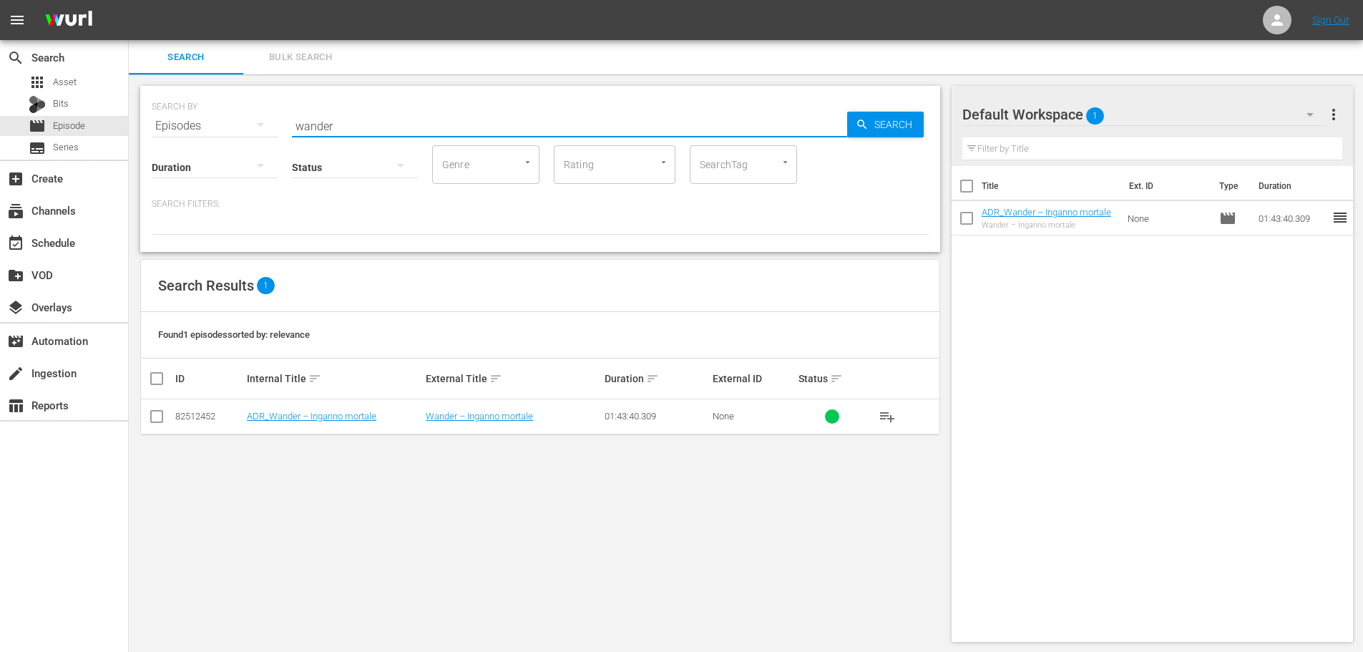
drag, startPoint x: 338, startPoint y: 124, endPoint x: 283, endPoint y: 130, distance: 55.4
click at [283, 130] on div "SEARCH BY Search By Episodes Search ID, Title, Description, Keywords, or Catego…" at bounding box center [540, 118] width 777 height 52
click at [876, 422] on button "playlist_add" at bounding box center [887, 416] width 34 height 34
drag, startPoint x: 376, startPoint y: 126, endPoint x: 276, endPoint y: 137, distance: 100.0
click at [276, 137] on div "SEARCH BY Search By Episodes Search ID, Title, Description, Keywords, or Catego…" at bounding box center [540, 169] width 800 height 166
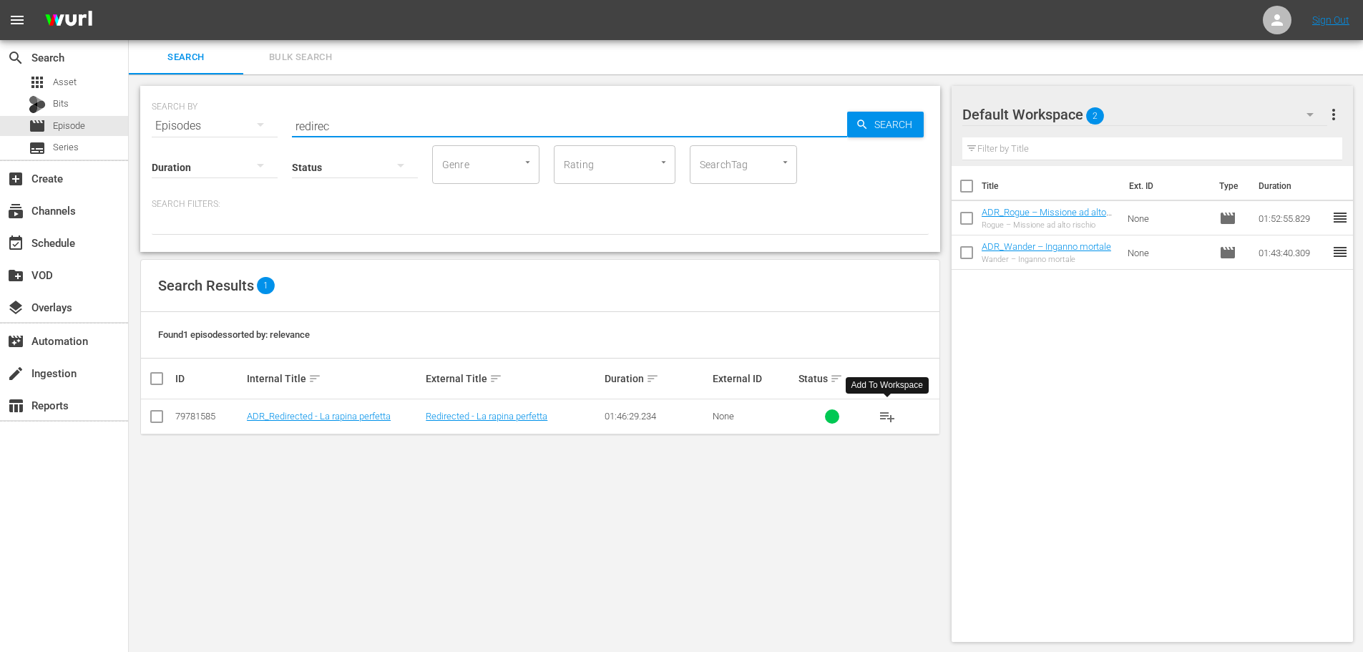
type input "redirec"
click at [889, 422] on span "playlist_add" at bounding box center [887, 416] width 17 height 17
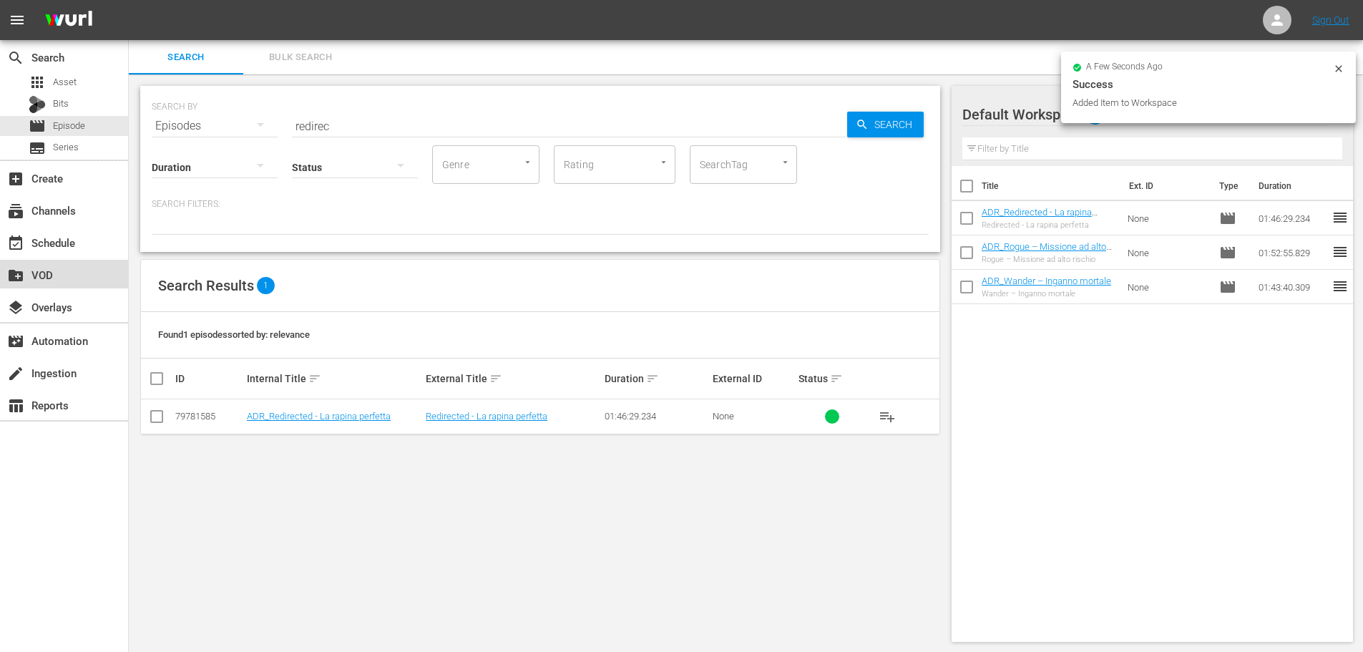
click at [59, 278] on div "create_new_folder VOD" at bounding box center [40, 272] width 80 height 13
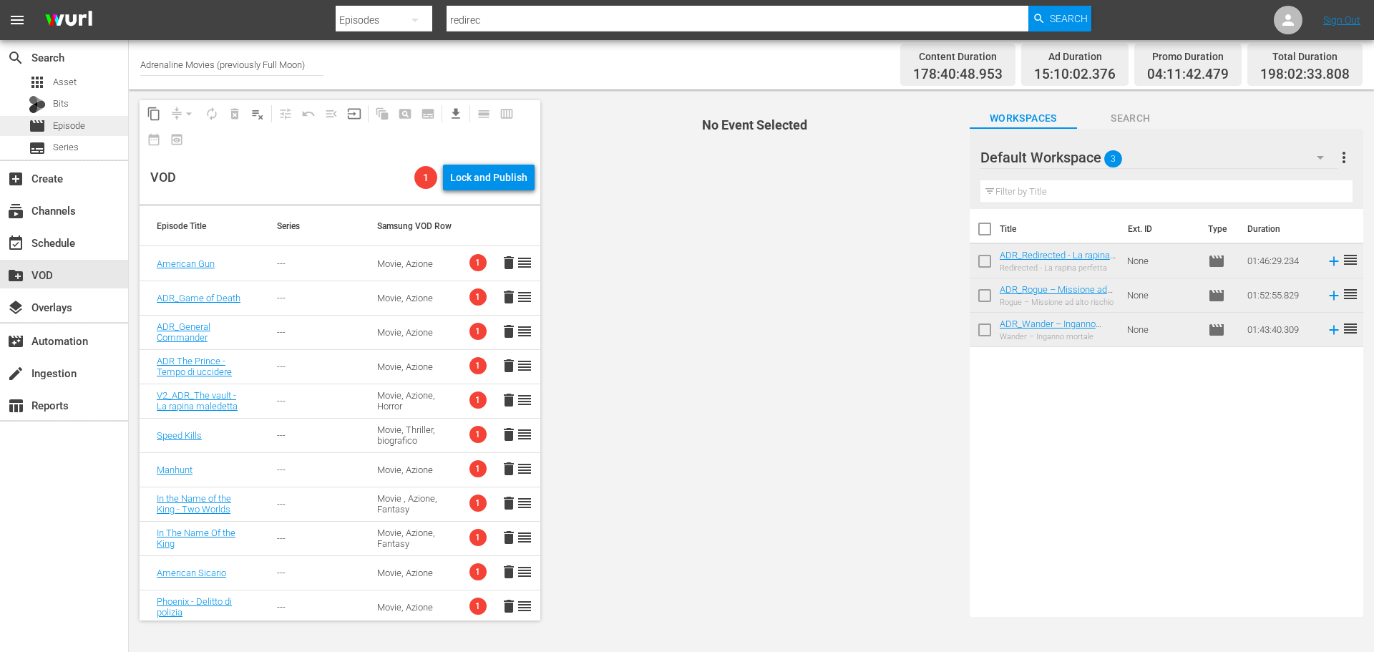
click at [107, 130] on div "movie Episode" at bounding box center [64, 126] width 128 height 20
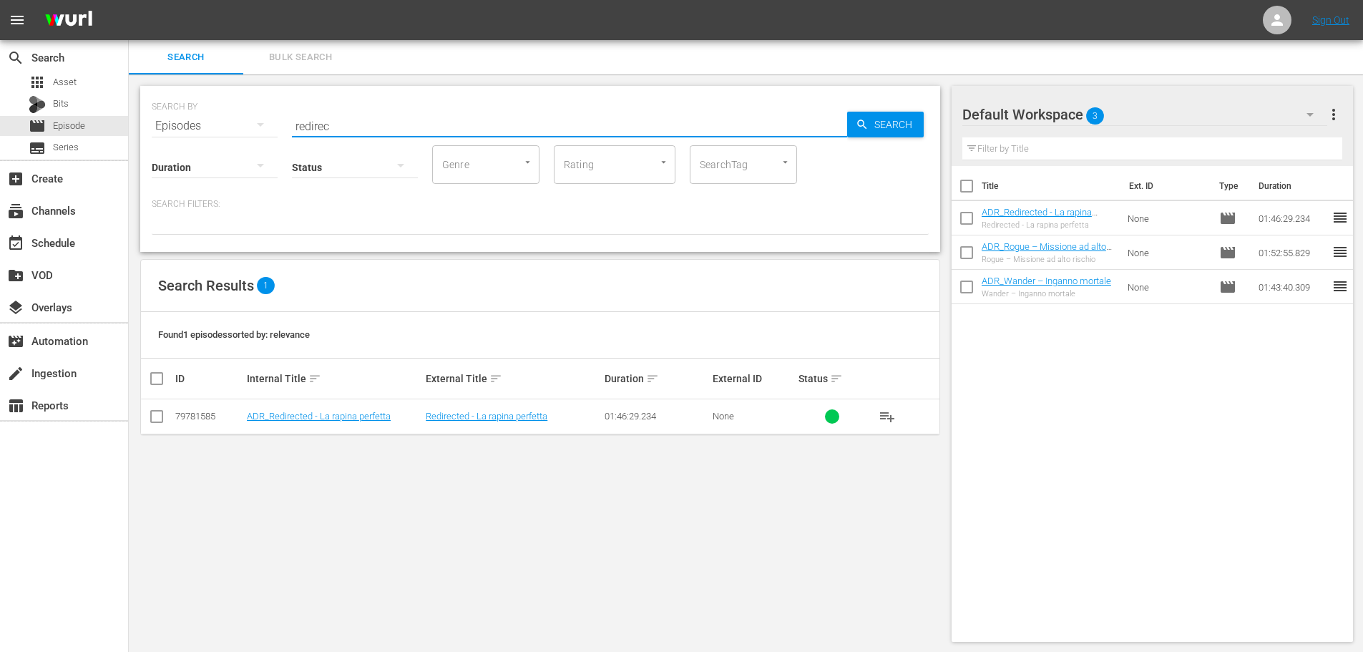
drag, startPoint x: 401, startPoint y: 127, endPoint x: 263, endPoint y: 134, distance: 138.2
click at [263, 134] on div "SEARCH BY Search By Episodes Search ID, Title, Description, Keywords, or Catego…" at bounding box center [540, 169] width 800 height 166
type input "big bang"
click at [890, 414] on span "playlist_add" at bounding box center [887, 416] width 17 height 17
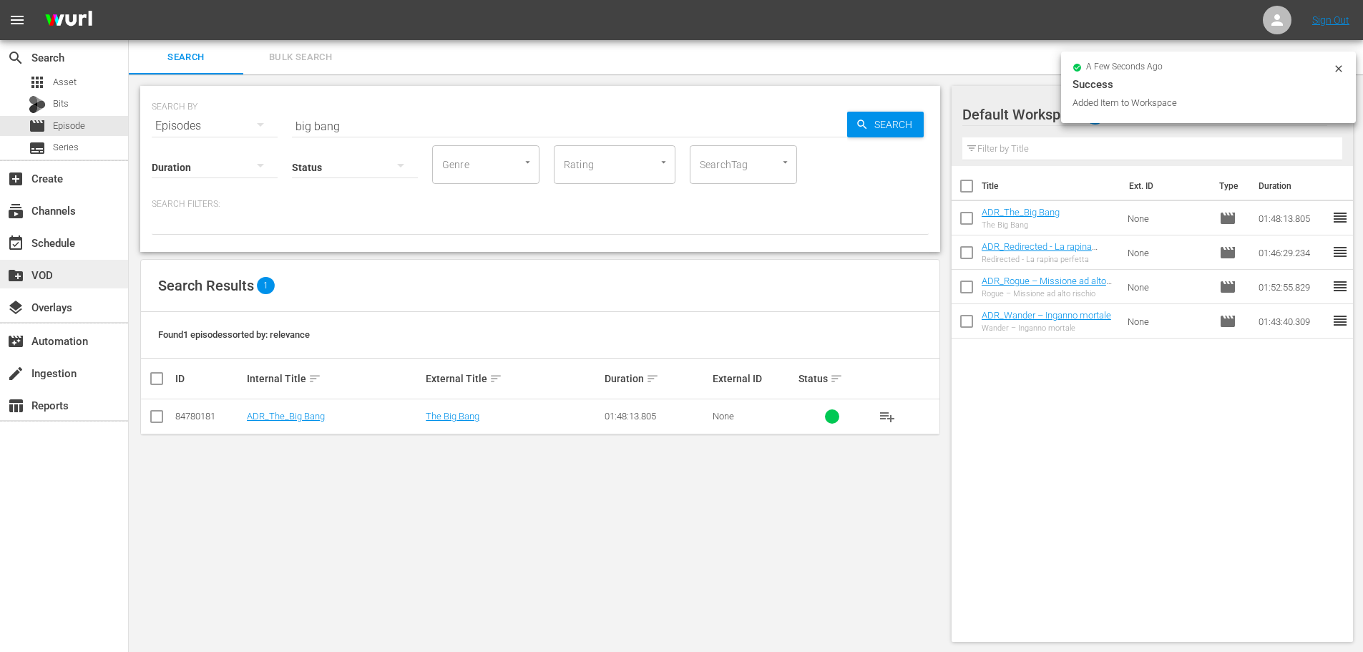
click at [81, 272] on div "create_new_folder VOD" at bounding box center [64, 274] width 128 height 29
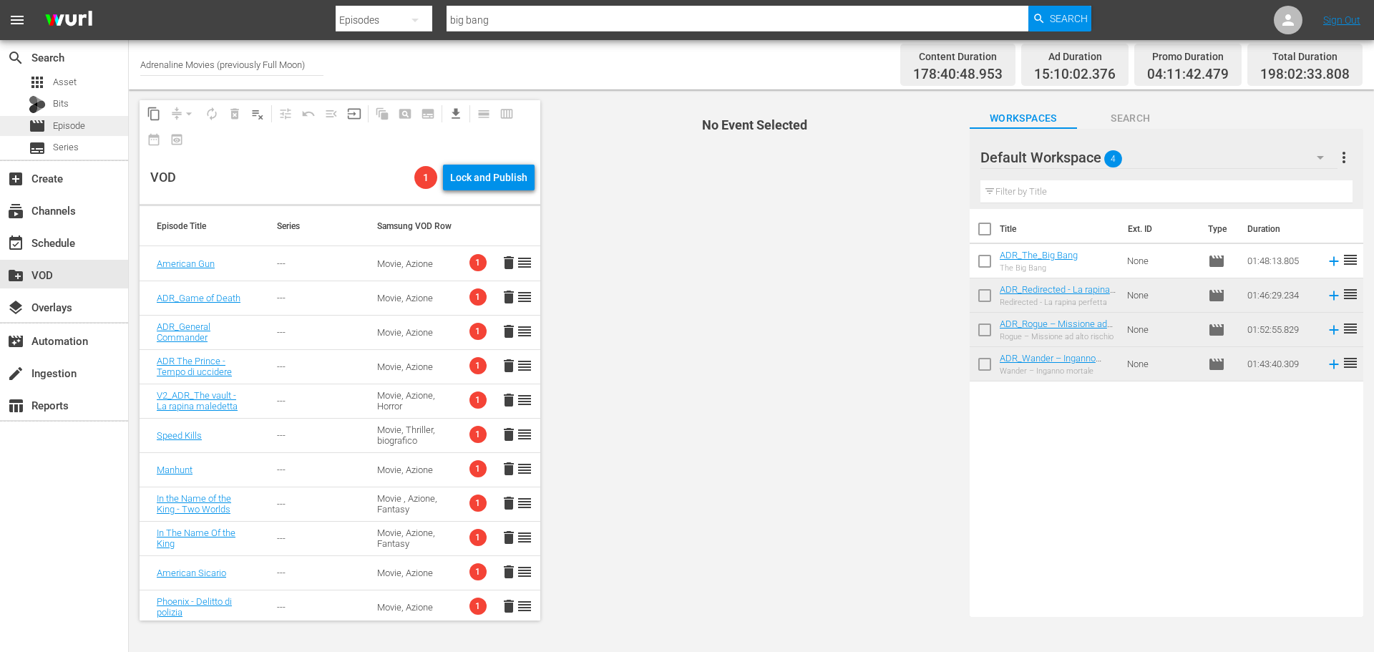
click at [107, 126] on div "movie Episode" at bounding box center [64, 126] width 128 height 20
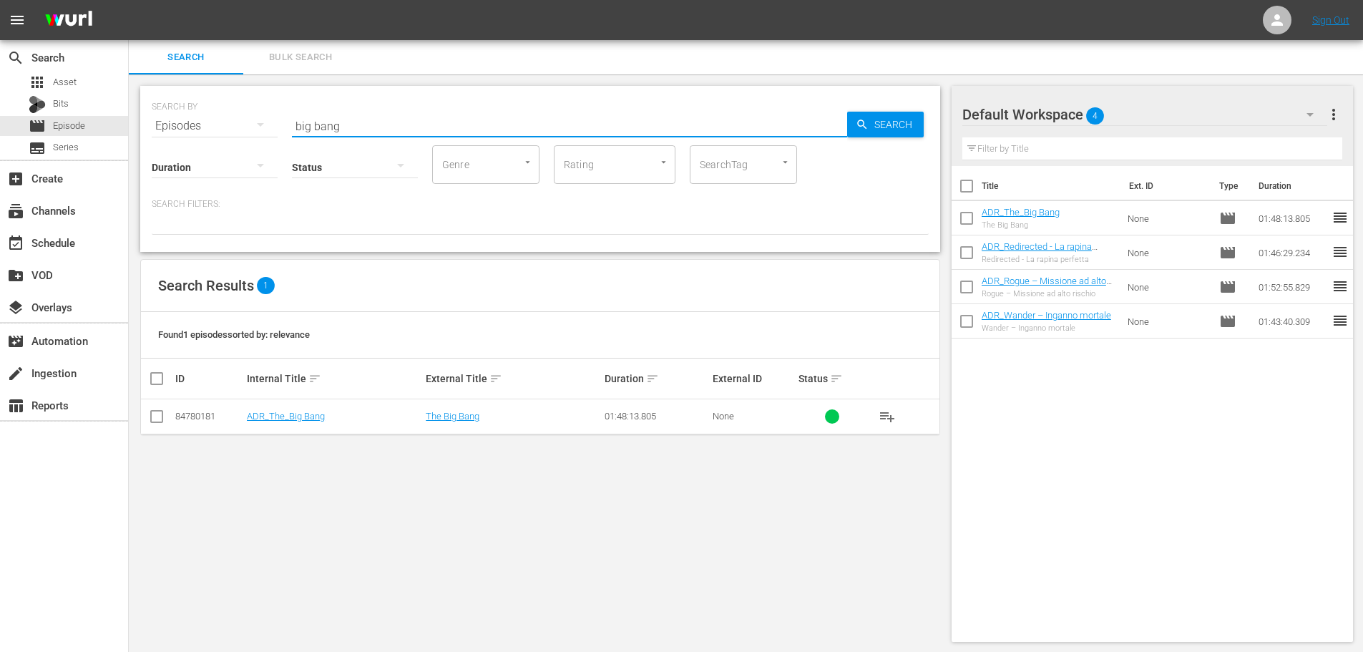
drag, startPoint x: 367, startPoint y: 122, endPoint x: 276, endPoint y: 129, distance: 91.1
click at [276, 129] on div "SEARCH BY Search By Episodes Search ID, Title, Description, Keywords, or Catego…" at bounding box center [540, 118] width 777 height 52
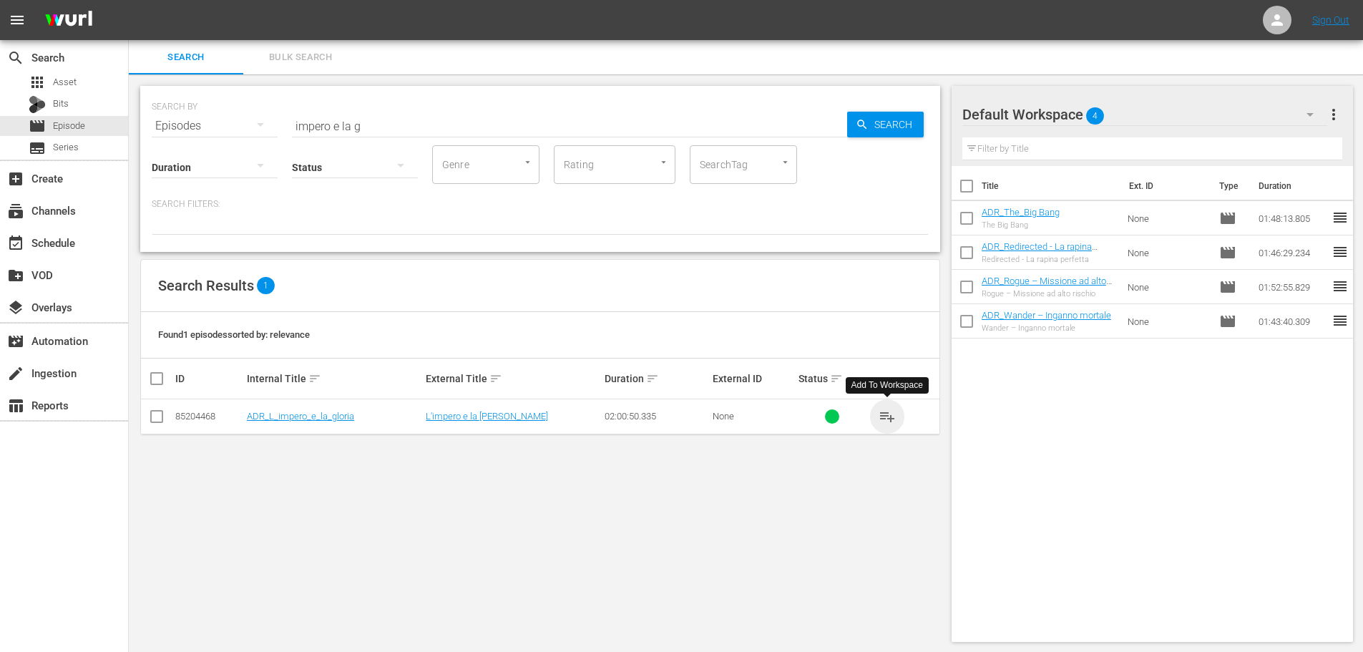
click at [884, 414] on span "playlist_add" at bounding box center [887, 416] width 17 height 17
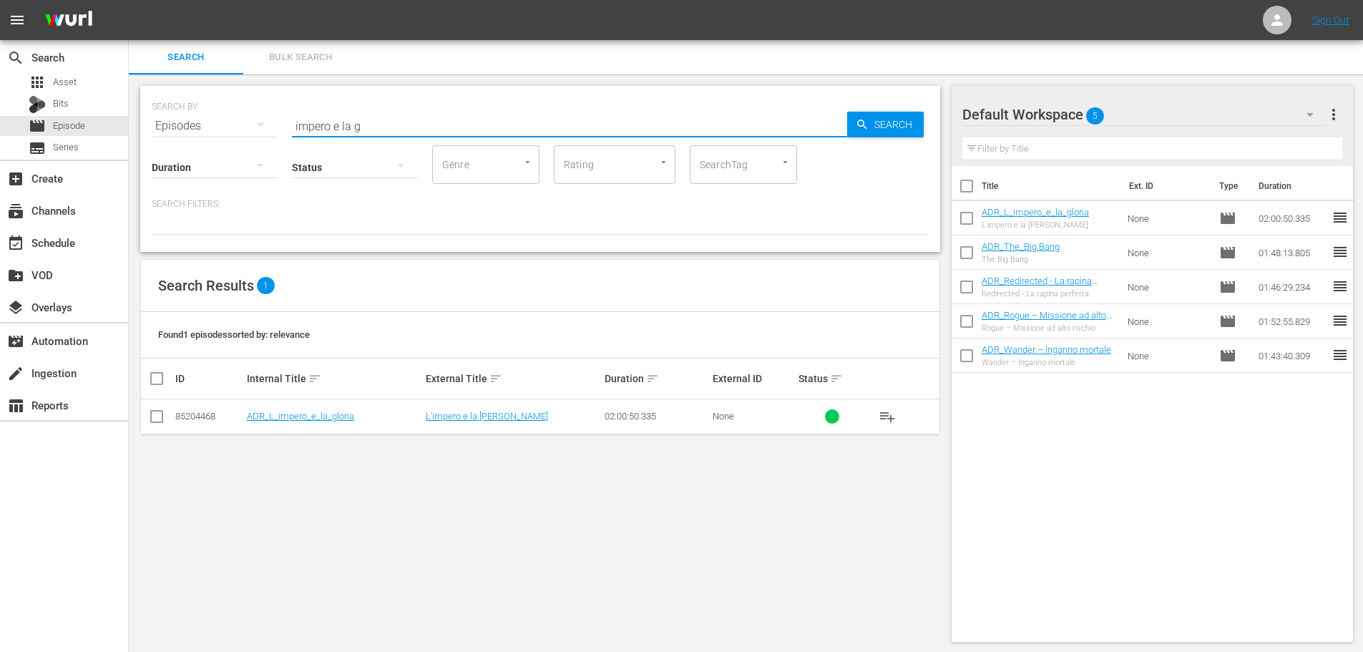
drag, startPoint x: 398, startPoint y: 122, endPoint x: 210, endPoint y: 163, distance: 193.2
click at [211, 163] on div "SEARCH BY Search By Episodes Search ID, Title, Description, Keywords, or Catego…" at bounding box center [540, 169] width 800 height 166
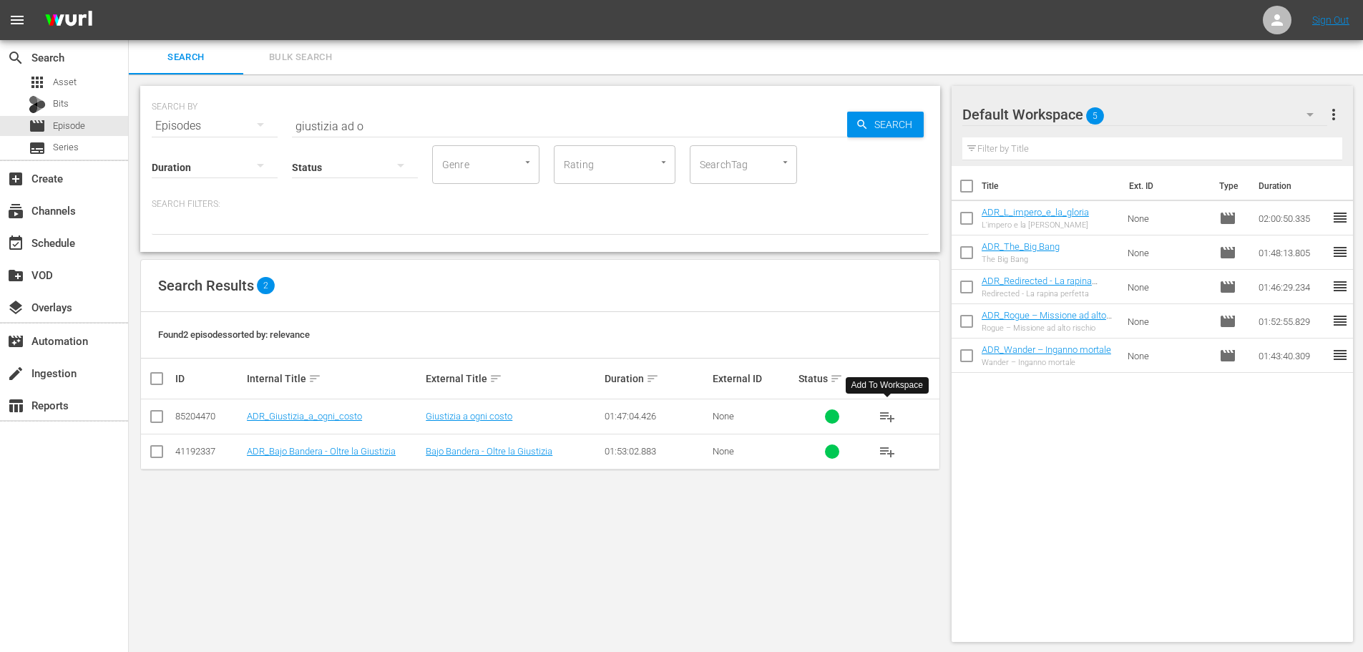
click at [880, 415] on span "playlist_add" at bounding box center [887, 416] width 17 height 17
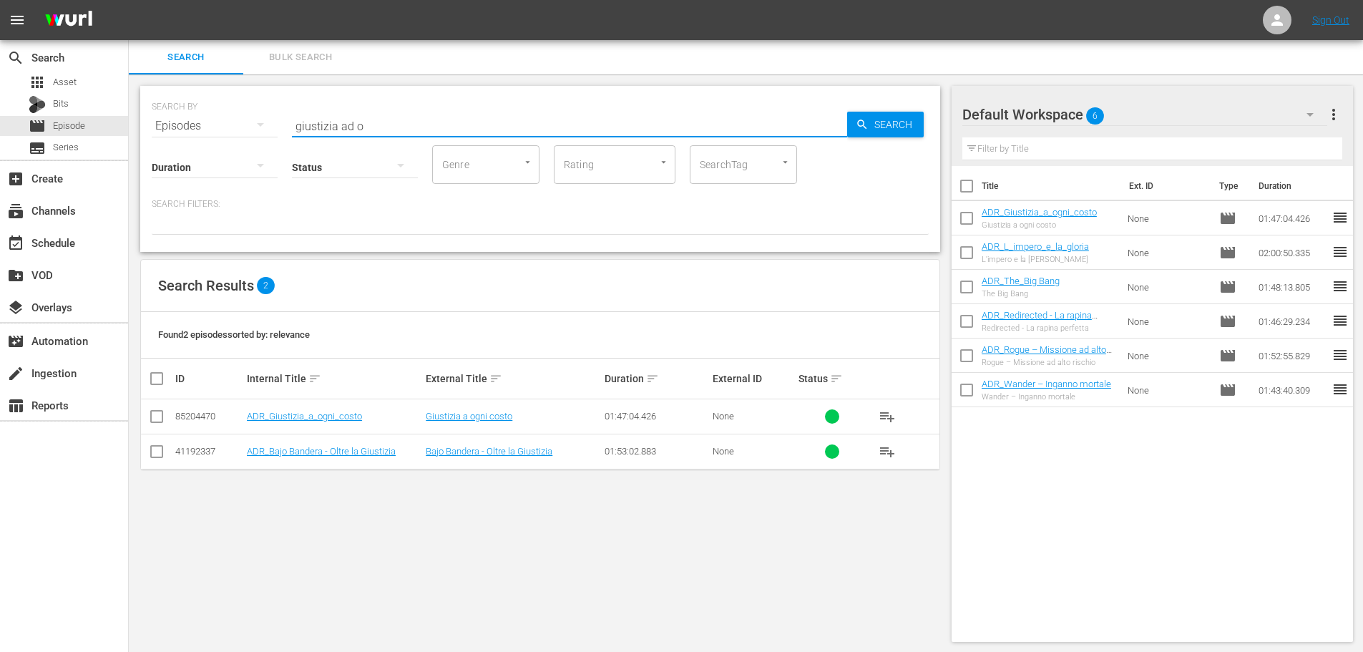
drag, startPoint x: 380, startPoint y: 124, endPoint x: 227, endPoint y: 126, distance: 153.1
click at [227, 126] on div "SEARCH BY Search By Episodes Search ID, Title, Description, Keywords, or Catego…" at bounding box center [540, 118] width 777 height 52
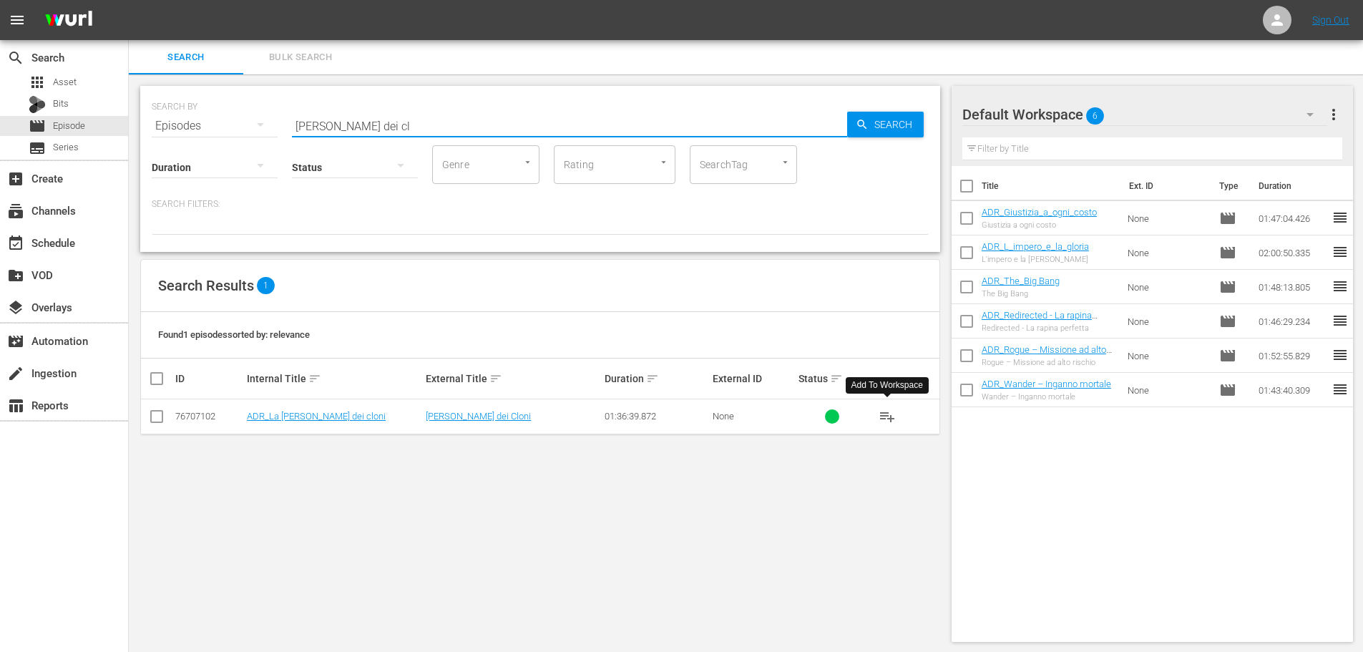
click at [896, 414] on button "playlist_add" at bounding box center [887, 416] width 34 height 34
drag, startPoint x: 379, startPoint y: 125, endPoint x: 258, endPoint y: 153, distance: 124.1
click at [258, 153] on div "SEARCH BY Search By Episodes Search ID, Title, Description, Keywords, or Catego…" at bounding box center [540, 169] width 800 height 166
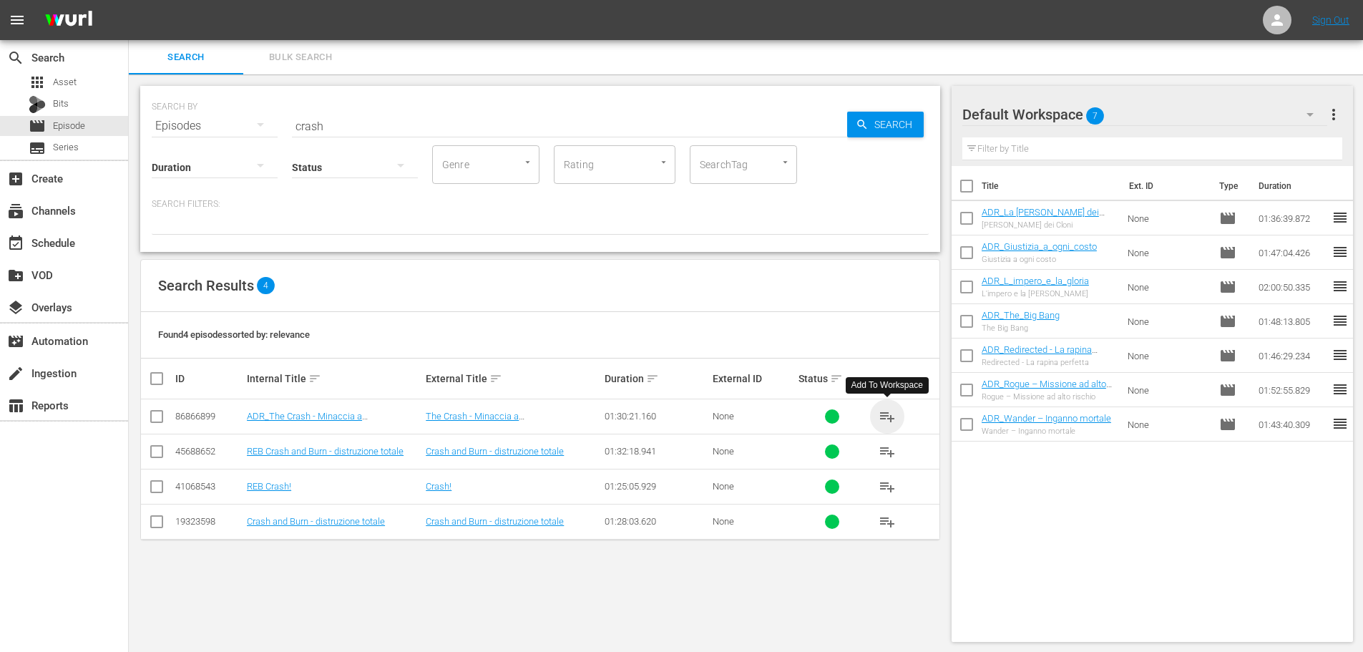
click at [884, 417] on span "playlist_add" at bounding box center [887, 416] width 17 height 17
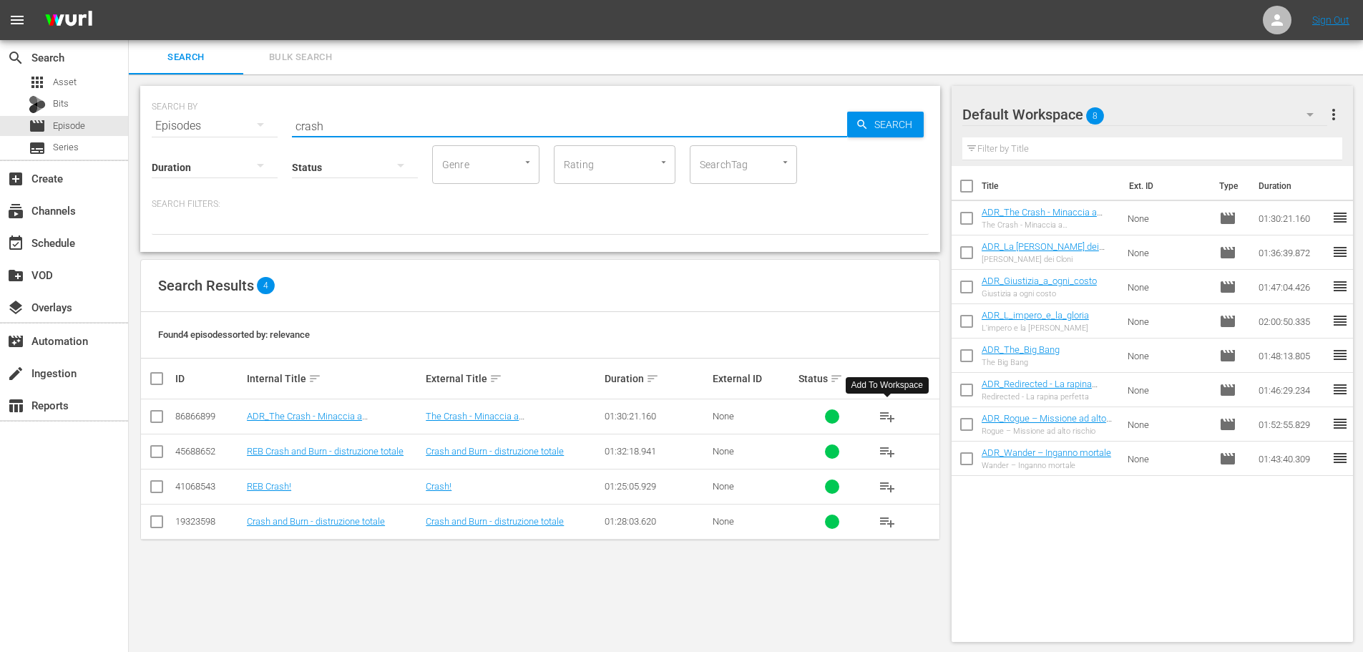
drag, startPoint x: 343, startPoint y: 124, endPoint x: 235, endPoint y: 134, distance: 108.5
click at [235, 134] on div "SEARCH BY Search By Episodes Search ID, Title, Description, Keywords, or Catego…" at bounding box center [540, 169] width 800 height 166
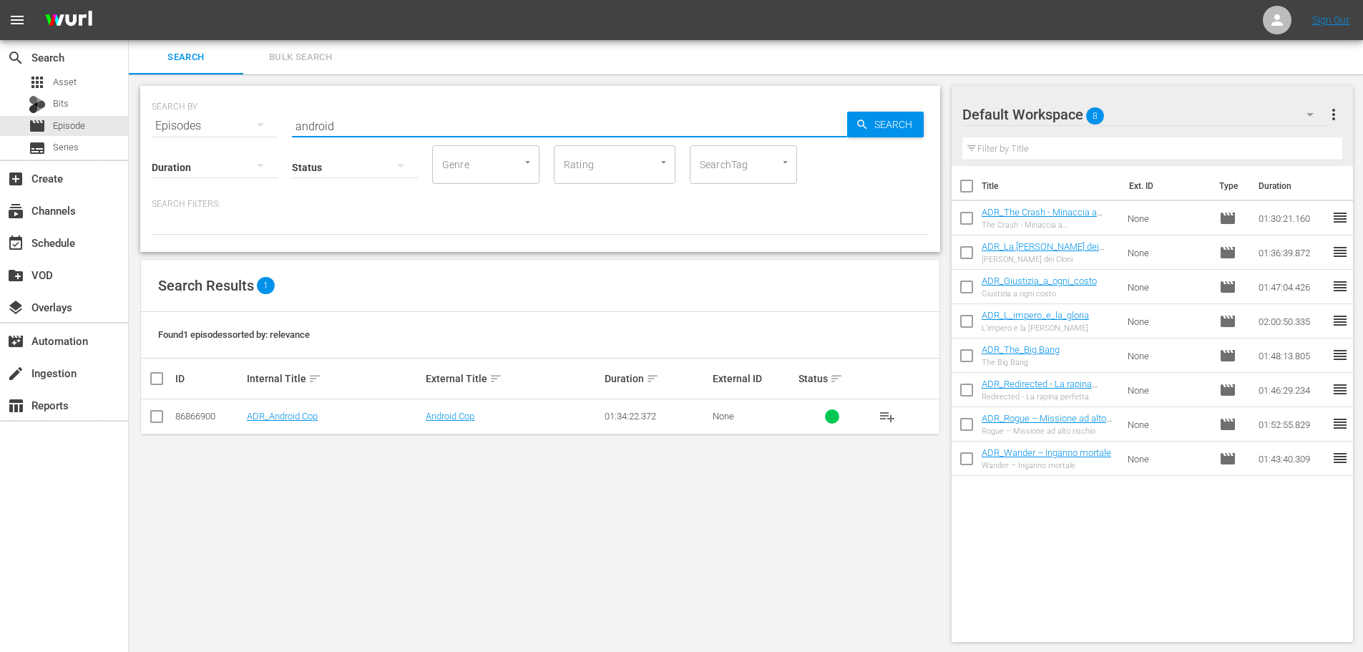
click at [889, 408] on span "playlist_add" at bounding box center [887, 416] width 17 height 17
drag, startPoint x: 347, startPoint y: 124, endPoint x: 205, endPoint y: 164, distance: 147.2
click at [205, 164] on div "SEARCH BY Search By Episodes Search ID, Title, Description, Keywords, or Catego…" at bounding box center [540, 169] width 800 height 166
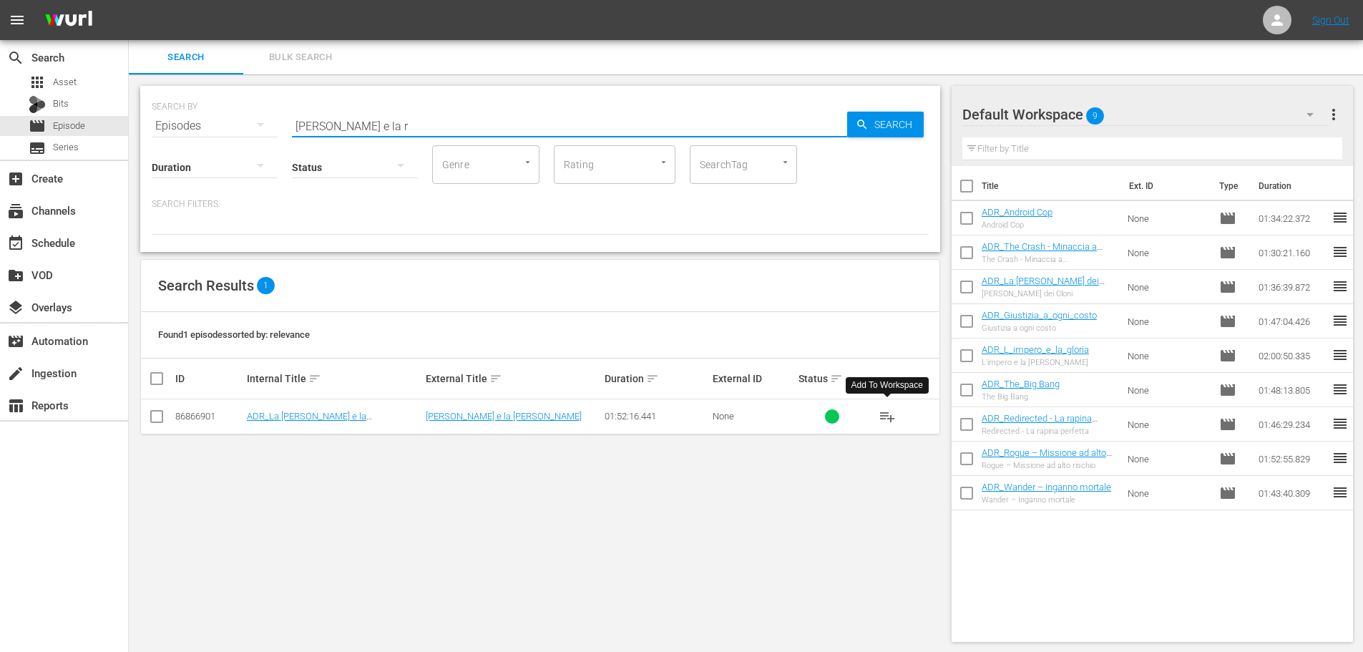
type input "la spada e la r"
click at [888, 418] on span "playlist_add" at bounding box center [887, 416] width 17 height 17
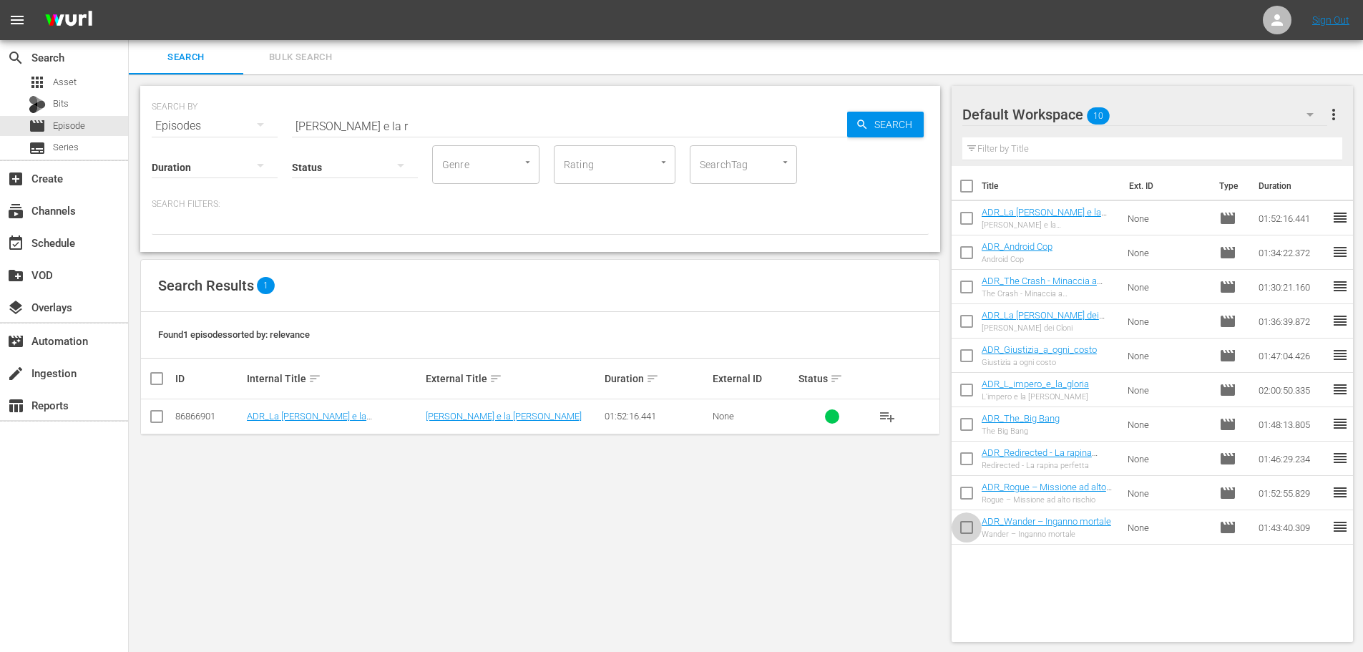
click at [976, 532] on input "checkbox" at bounding box center [967, 530] width 30 height 30
checkbox input "true"
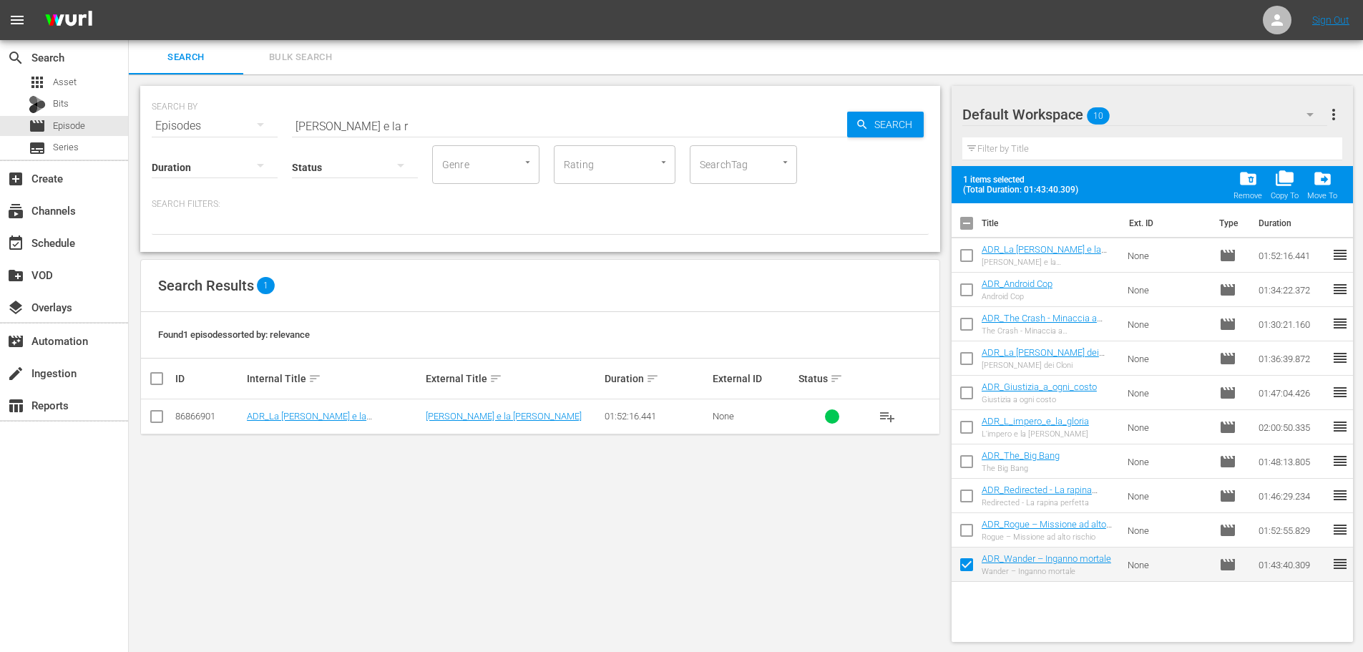
click at [971, 521] on input "checkbox" at bounding box center [967, 533] width 30 height 30
checkbox input "true"
click at [964, 494] on input "checkbox" at bounding box center [967, 499] width 30 height 30
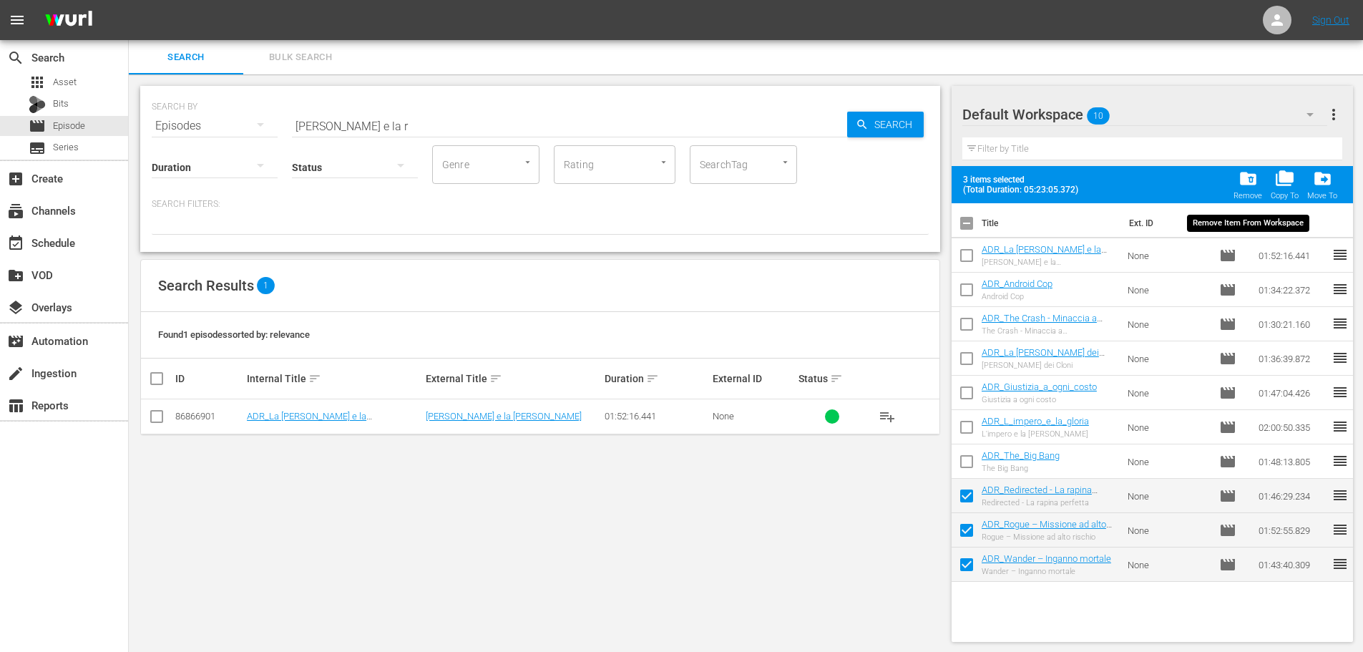
click at [1238, 171] on div "folder_delete Remove" at bounding box center [1247, 184] width 29 height 31
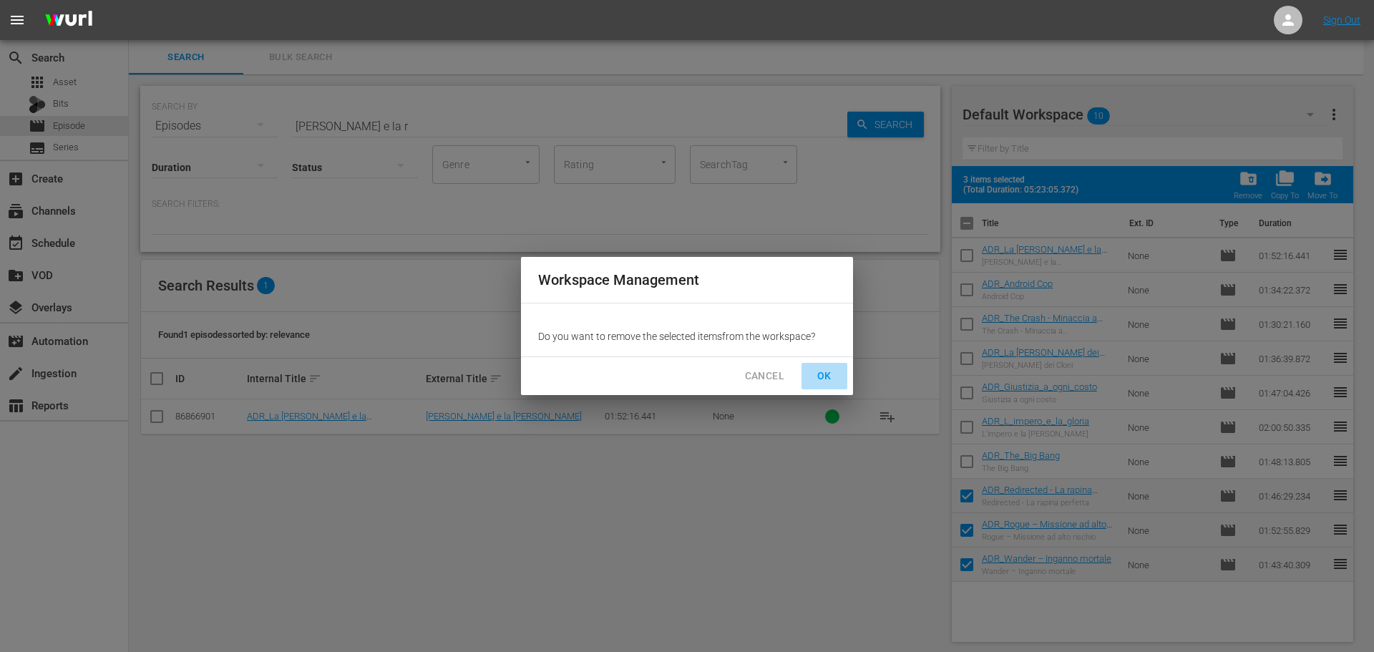
click at [825, 376] on span "OK" at bounding box center [824, 376] width 23 height 18
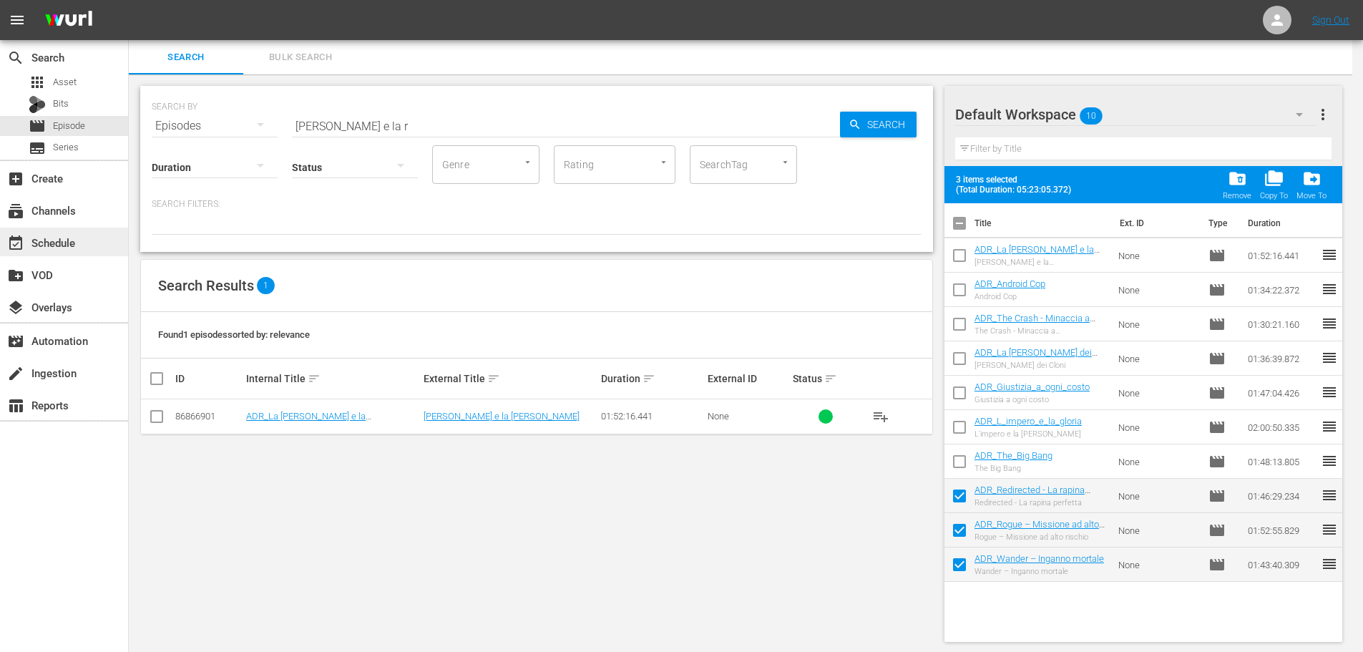
checkbox input "false"
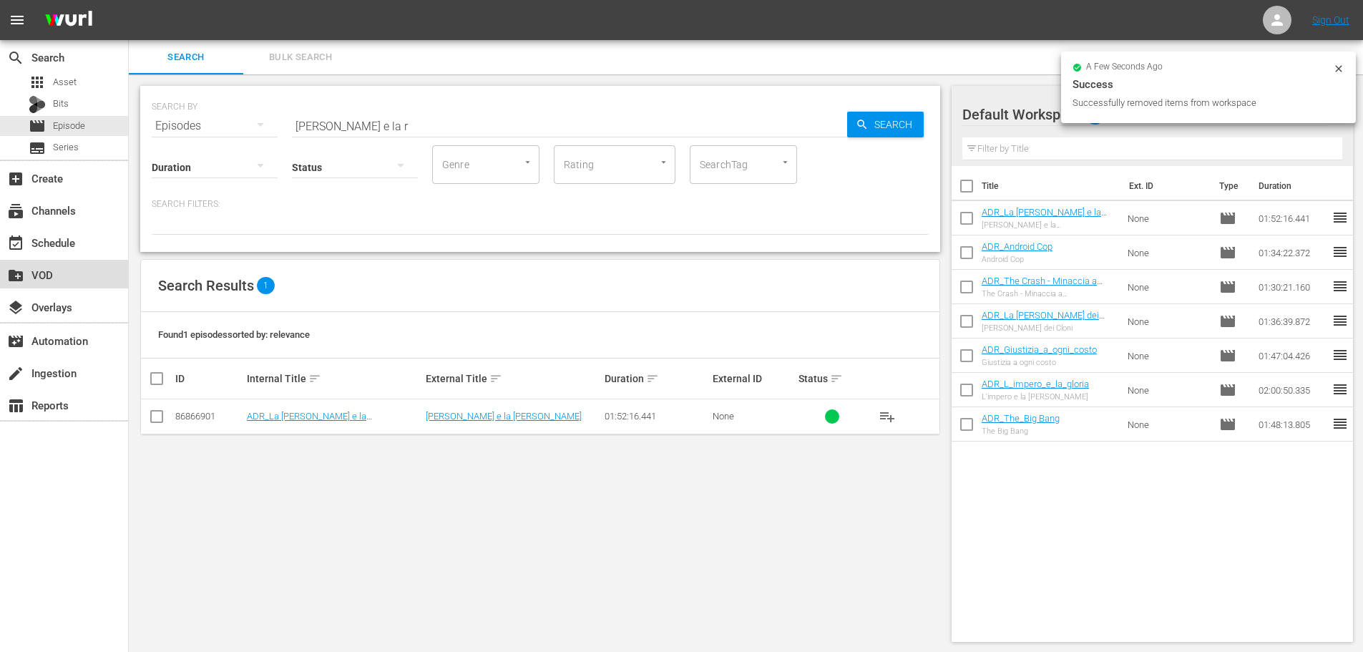
click at [79, 271] on div "create_new_folder VOD" at bounding box center [40, 272] width 80 height 13
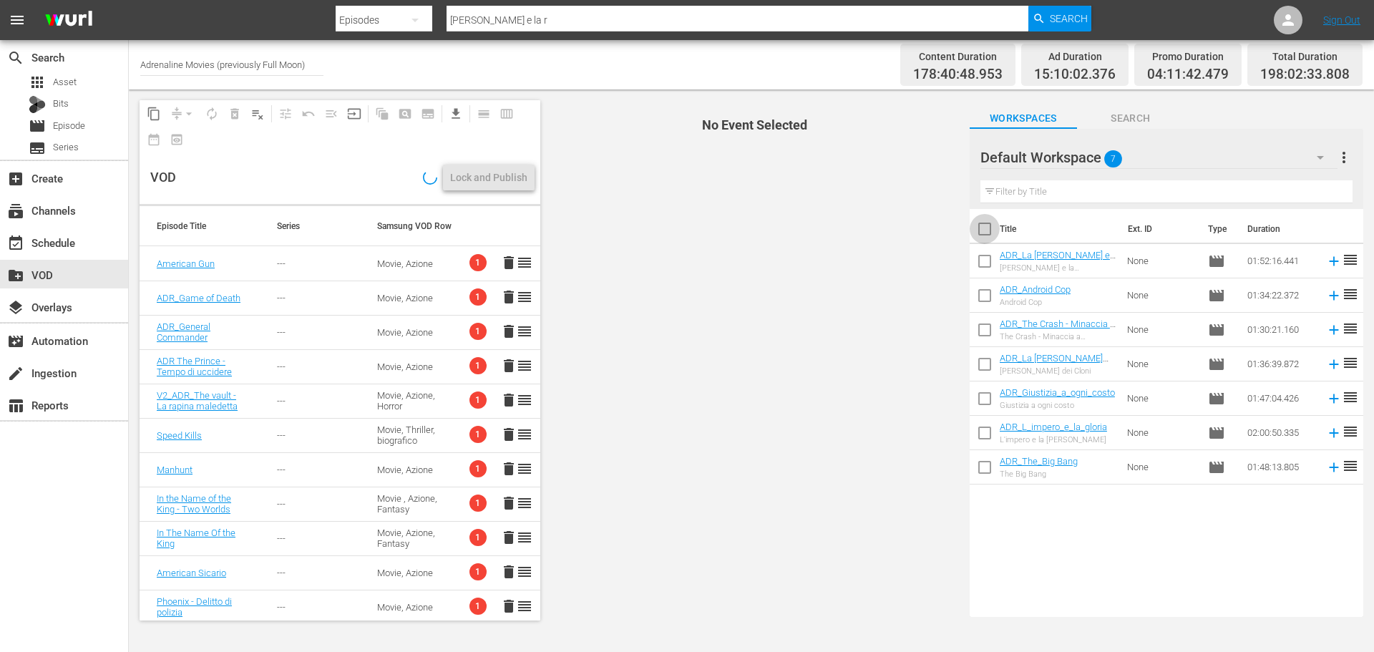
click at [986, 229] on input "checkbox" at bounding box center [984, 232] width 30 height 30
checkbox input "true"
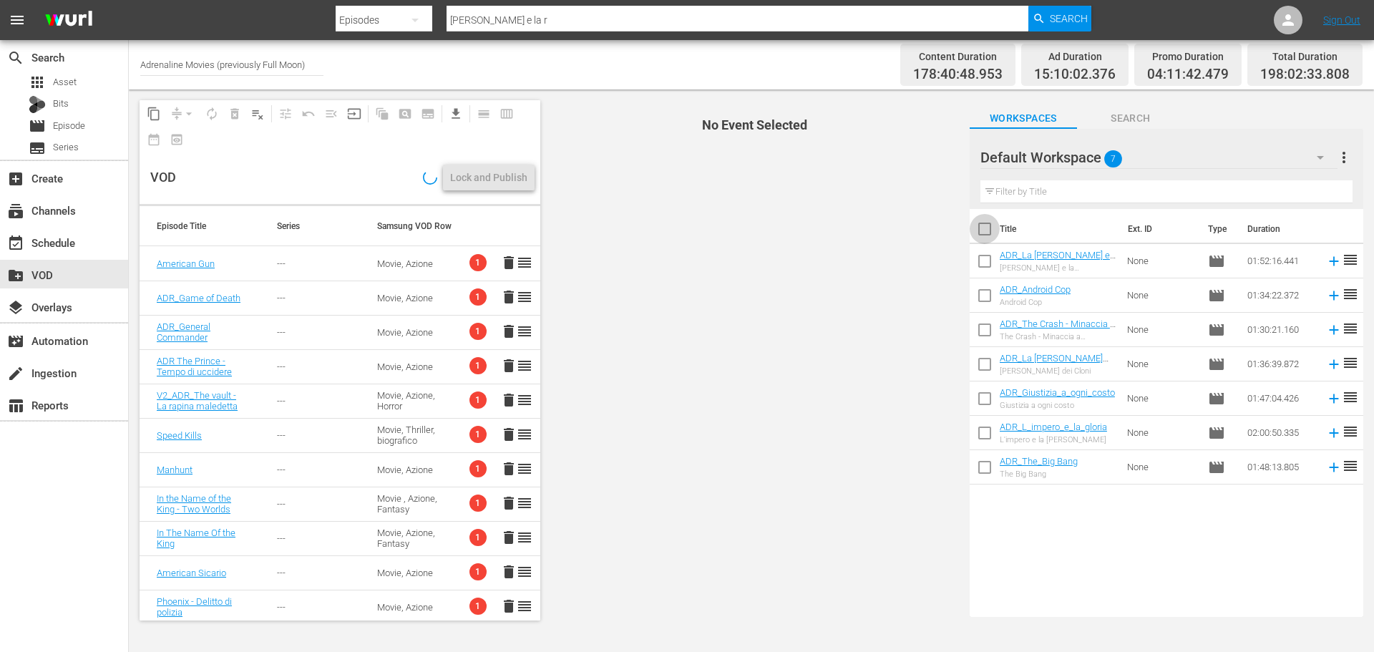
checkbox input "true"
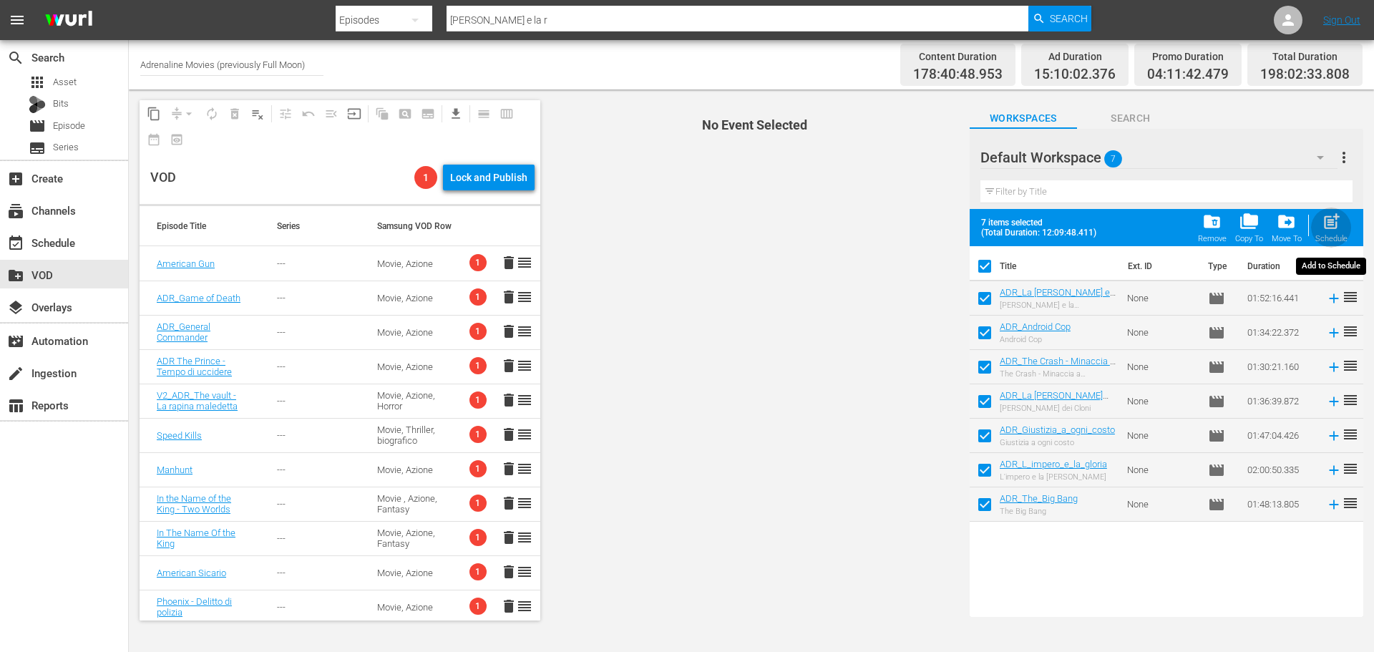
click at [1337, 238] on div "Schedule" at bounding box center [1331, 238] width 32 height 9
checkbox input "false"
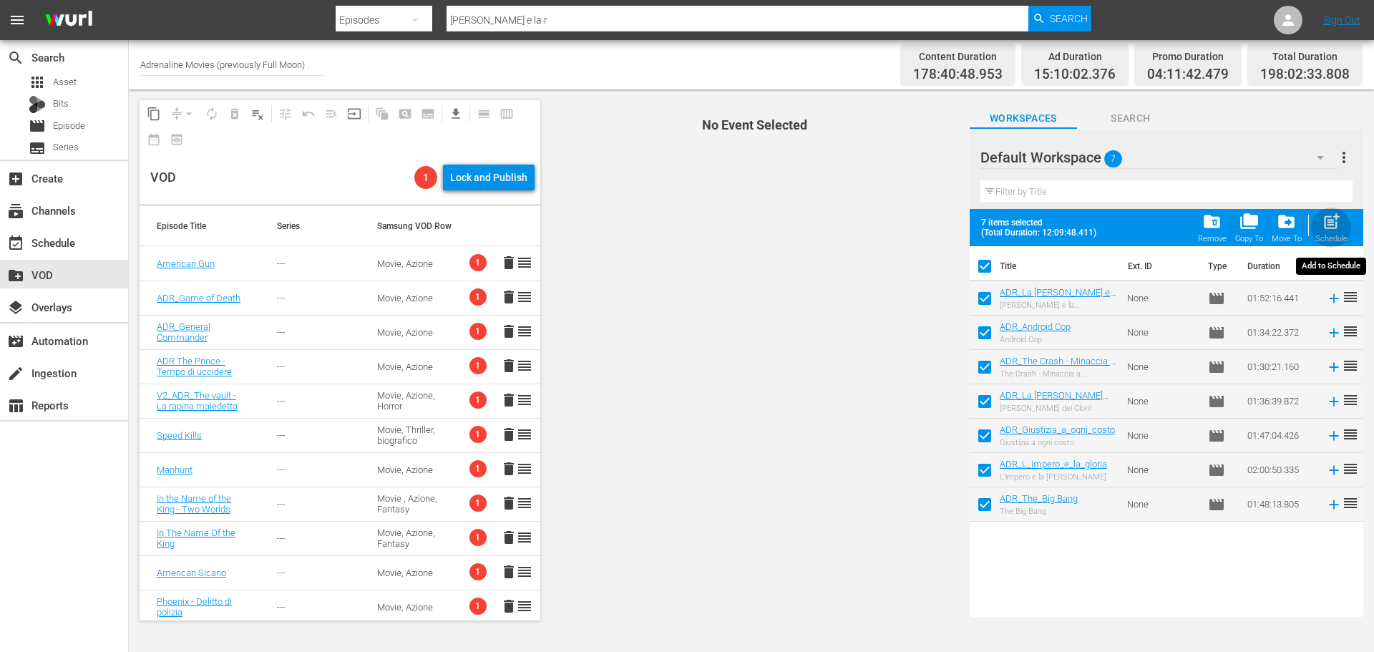
checkbox input "false"
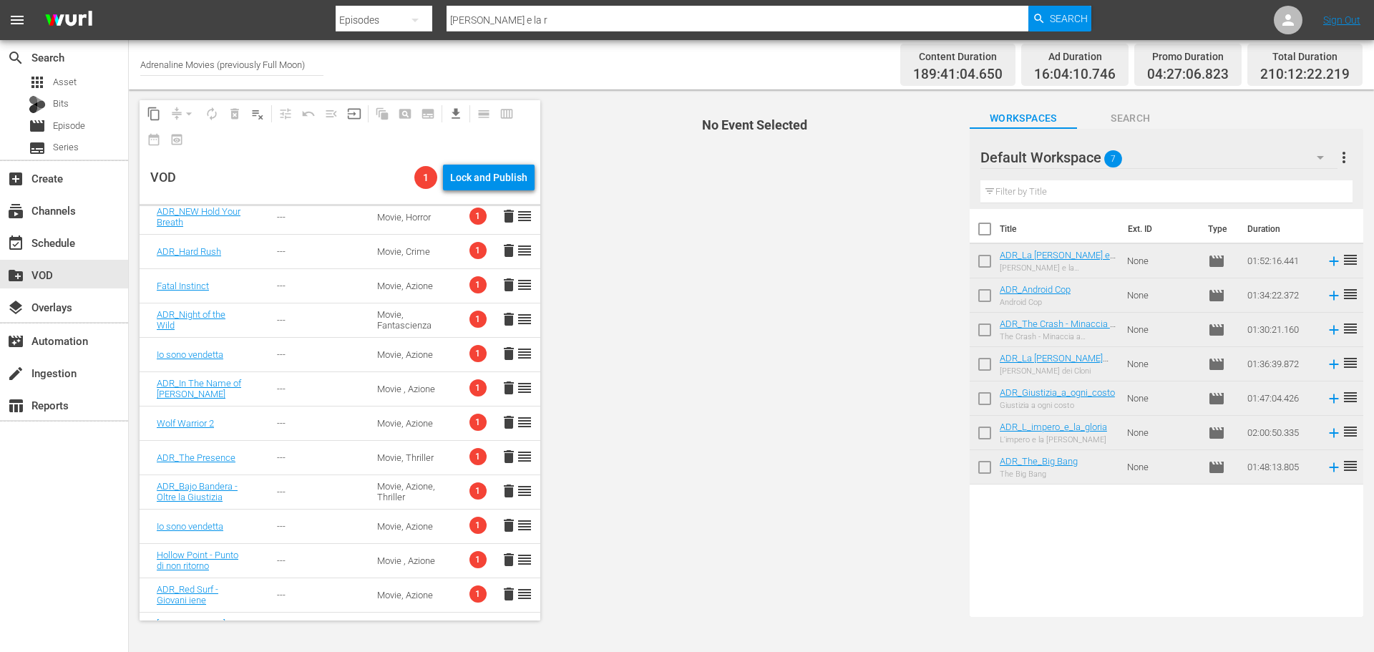
scroll to position [2958, 0]
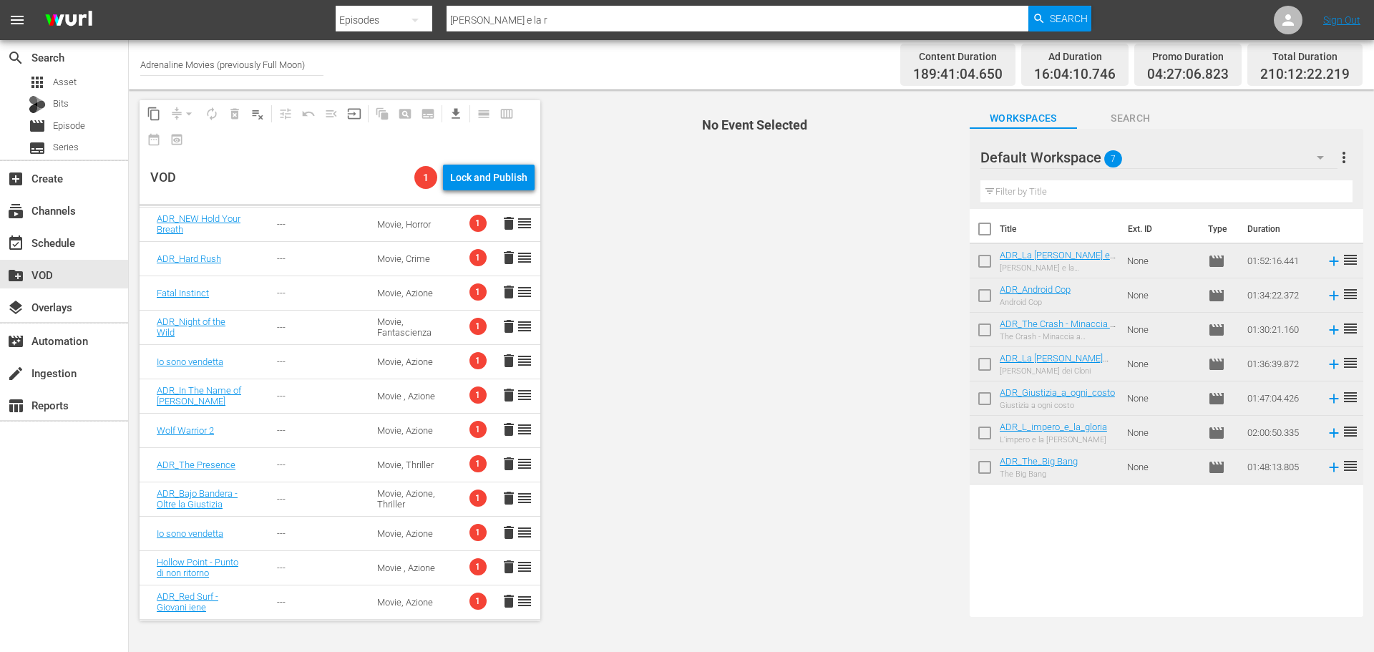
click at [469, 434] on span "1" at bounding box center [477, 429] width 17 height 17
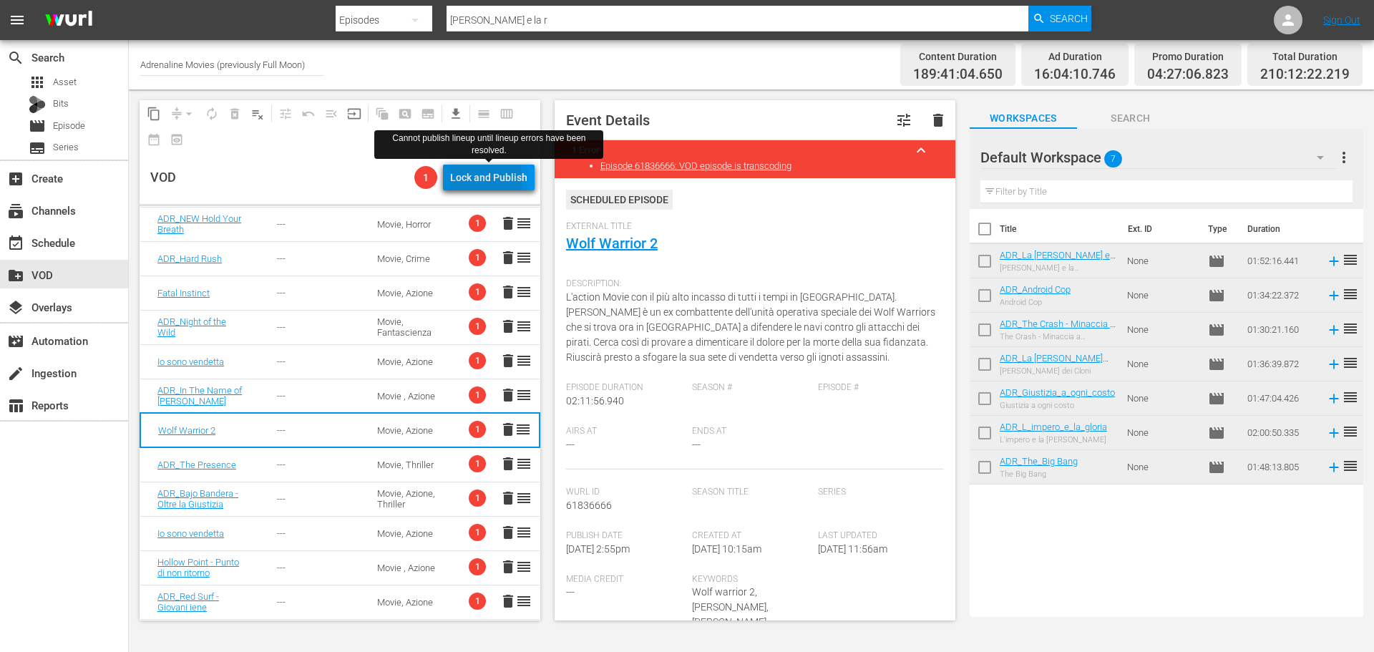
click at [473, 182] on div "Lock and Publish" at bounding box center [488, 178] width 77 height 26
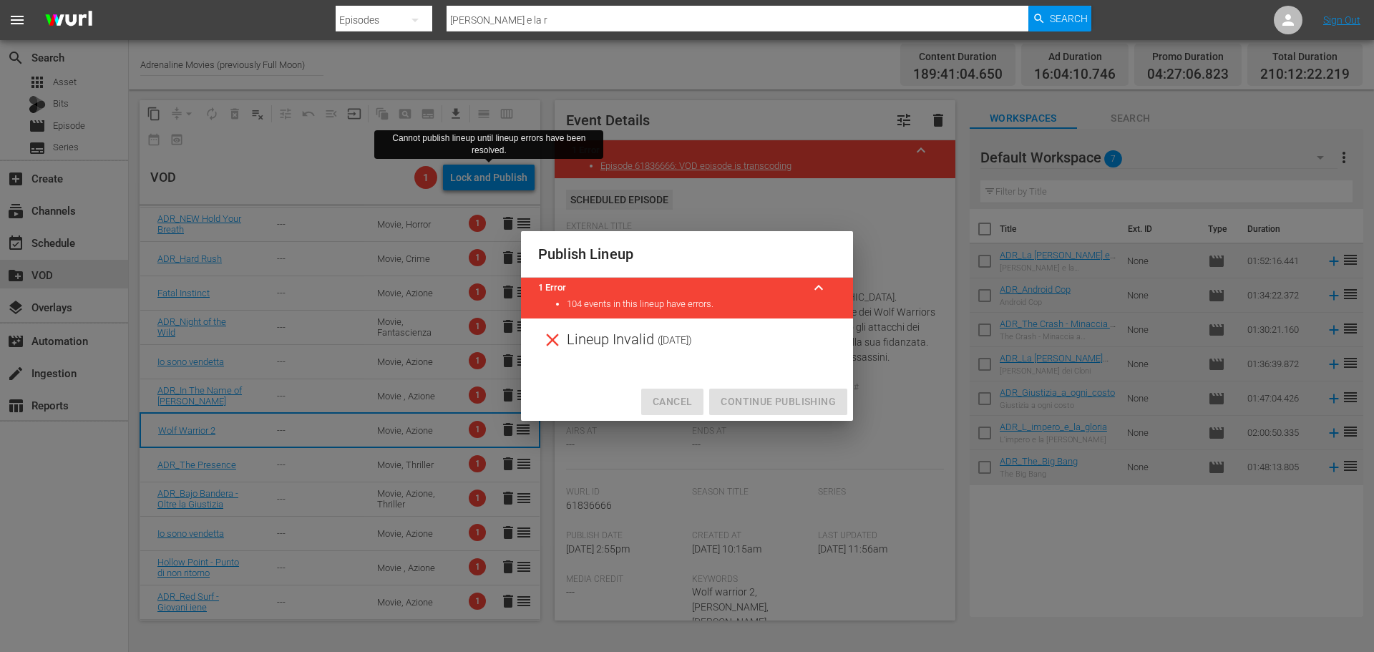
click at [670, 401] on span "Cancel" at bounding box center [671, 402] width 39 height 18
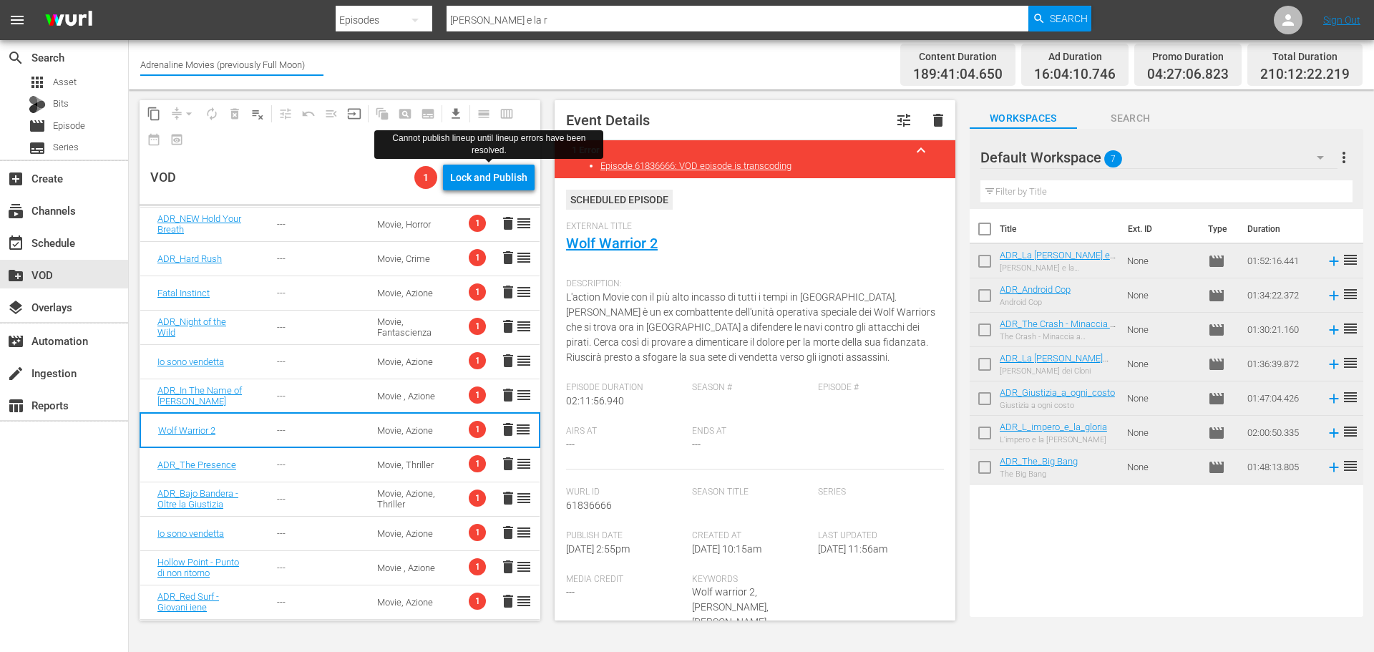
click at [244, 66] on input "Adrenaline Movies (previously Full Moon)" at bounding box center [231, 64] width 183 height 34
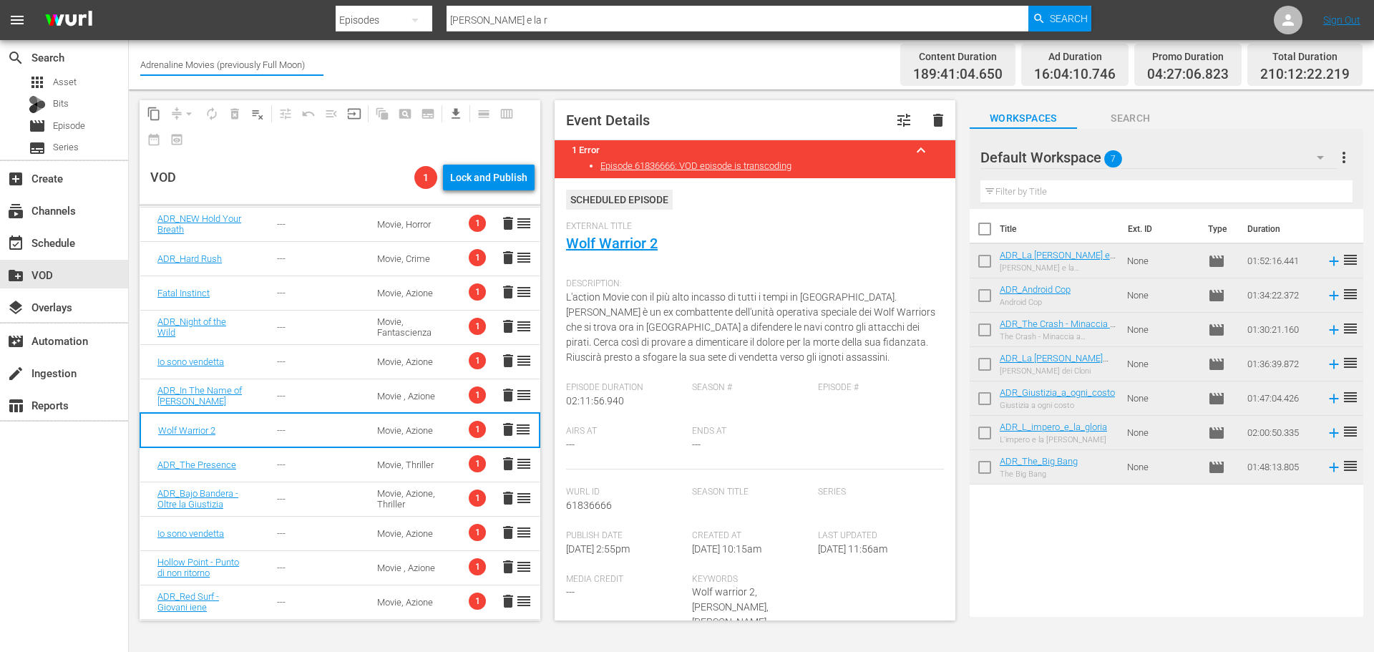
click at [244, 66] on input "Adrenaline Movies (previously Full Moon)" at bounding box center [231, 64] width 183 height 34
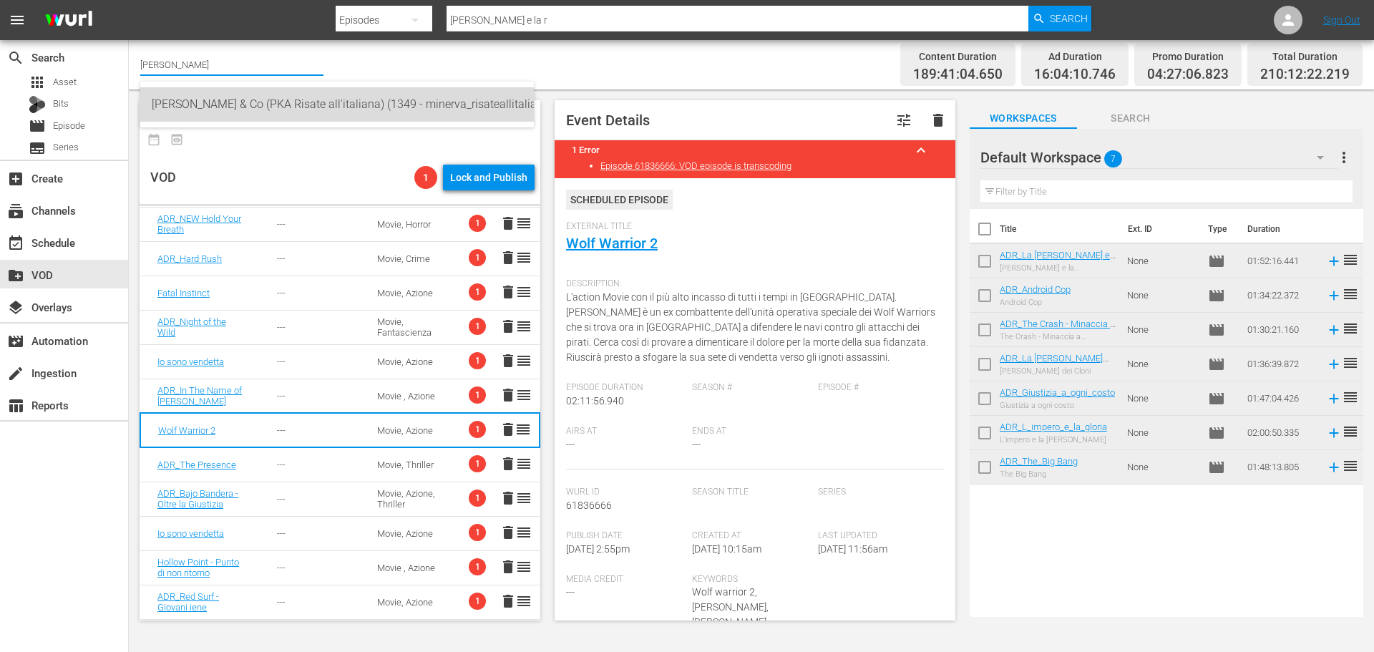
click at [278, 119] on div "Alberto Sordi & Co (PKA Risate all'italiana) (1349 - minerva_risateallitaliana_…" at bounding box center [337, 104] width 371 height 34
type input "Alberto Sordi & Co (PKA Risate all'italiana) (1349 - minerva_risateallitaliana_…"
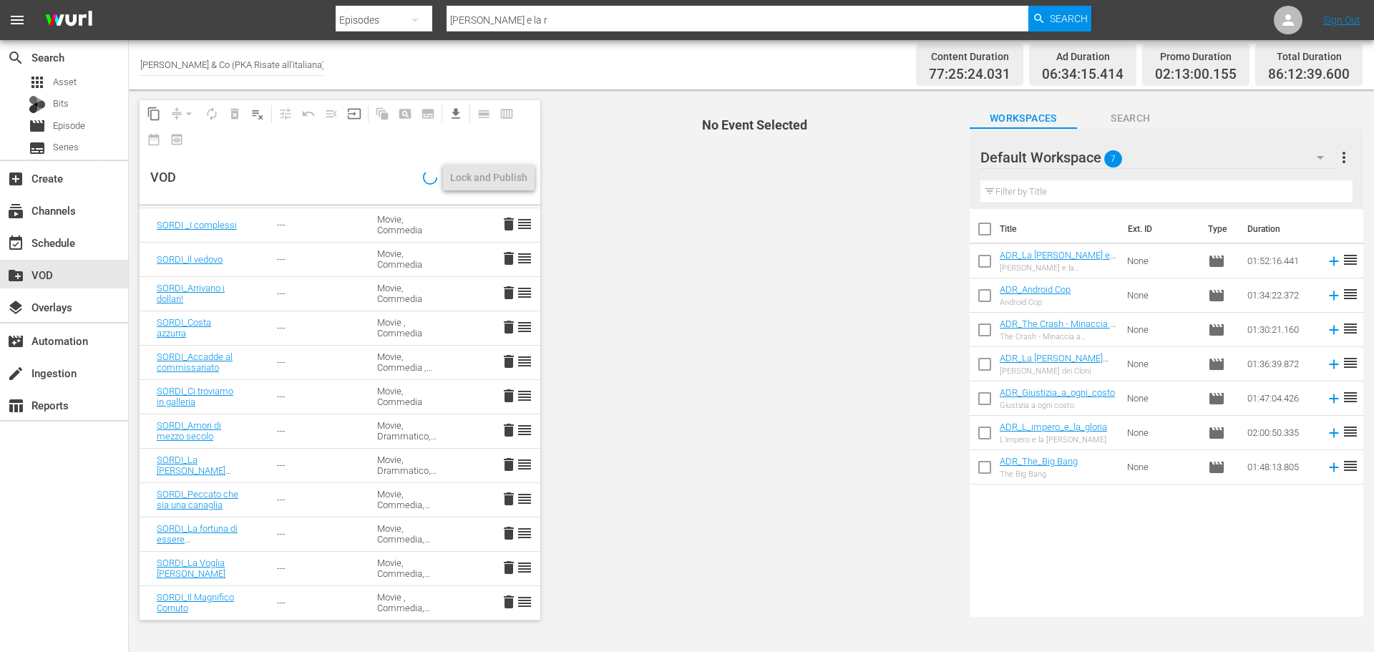
scroll to position [1275, 0]
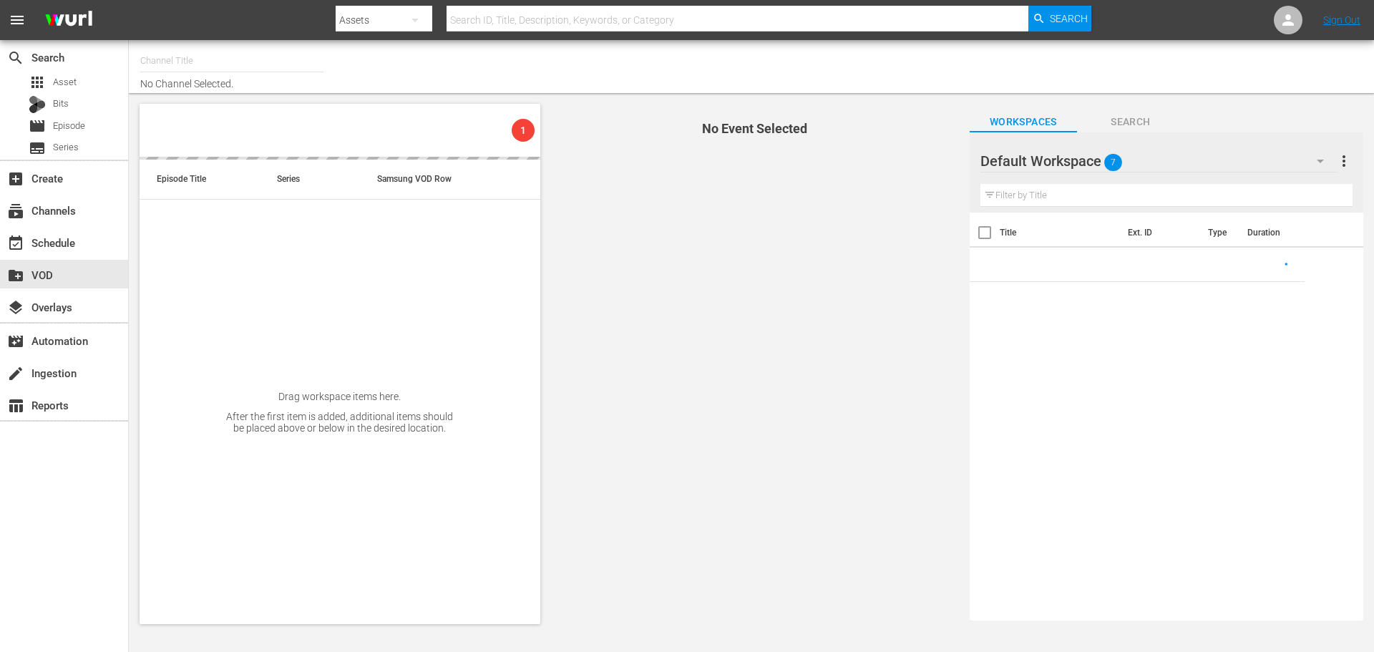
type input "[PERSON_NAME] & Co (PKA Risate all'italiana) (1349)"
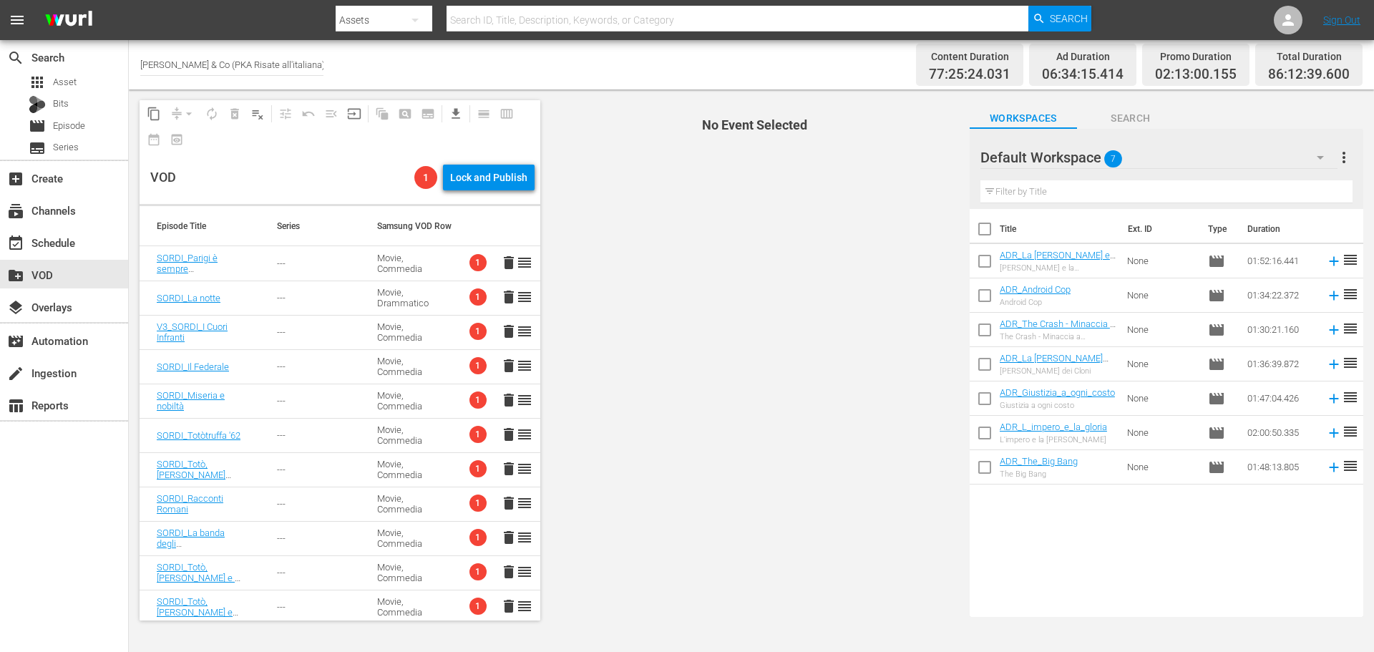
click at [984, 227] on input "checkbox" at bounding box center [984, 232] width 30 height 30
checkbox input "true"
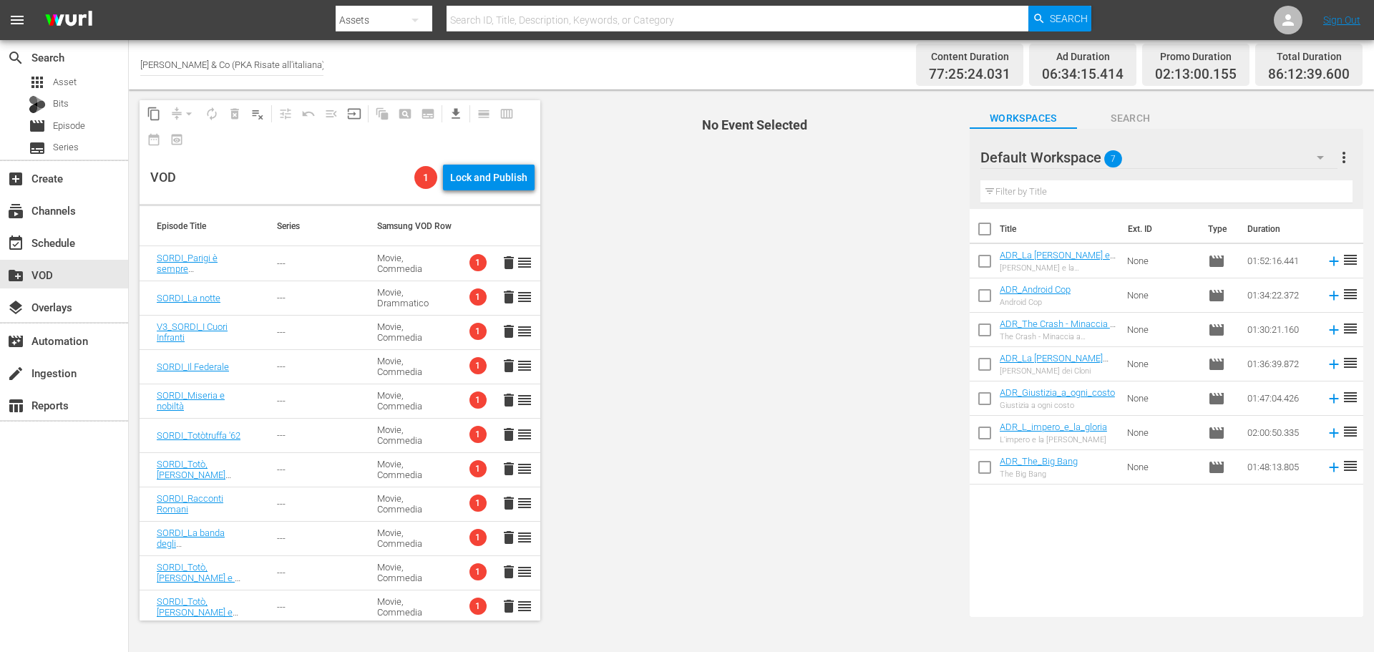
checkbox input "true"
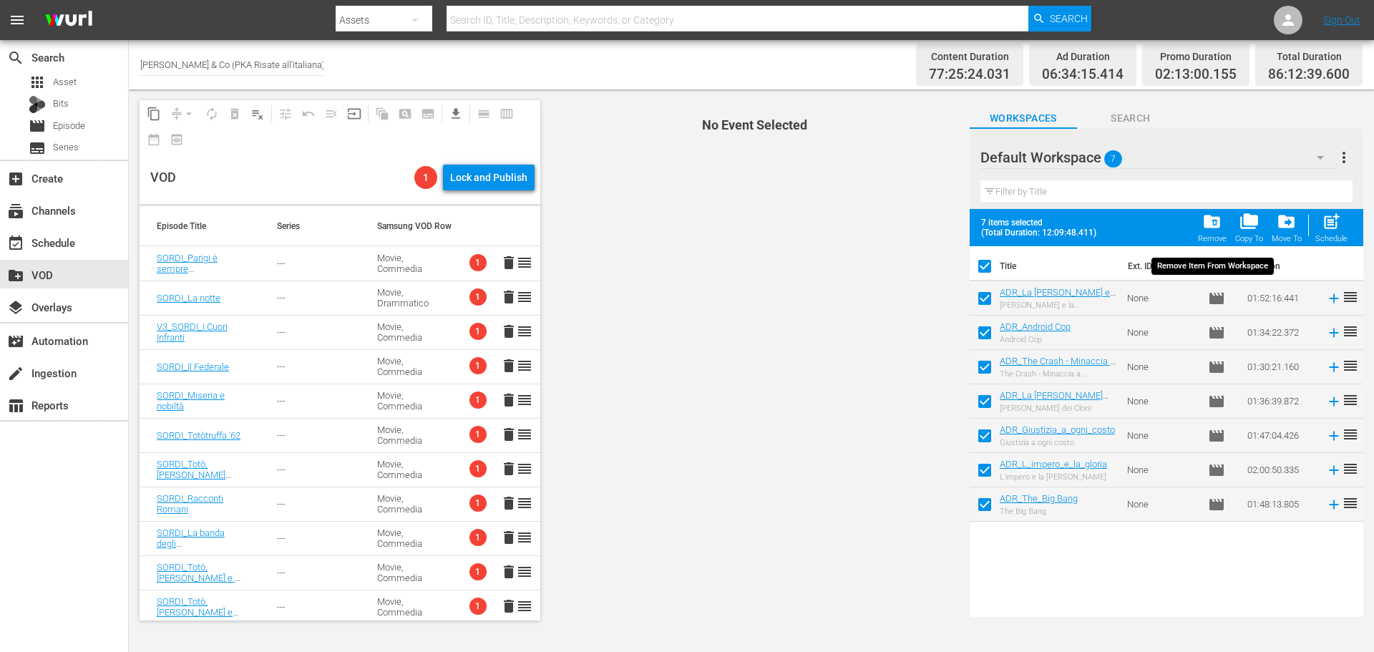
click at [1216, 237] on div "Remove" at bounding box center [1212, 238] width 29 height 9
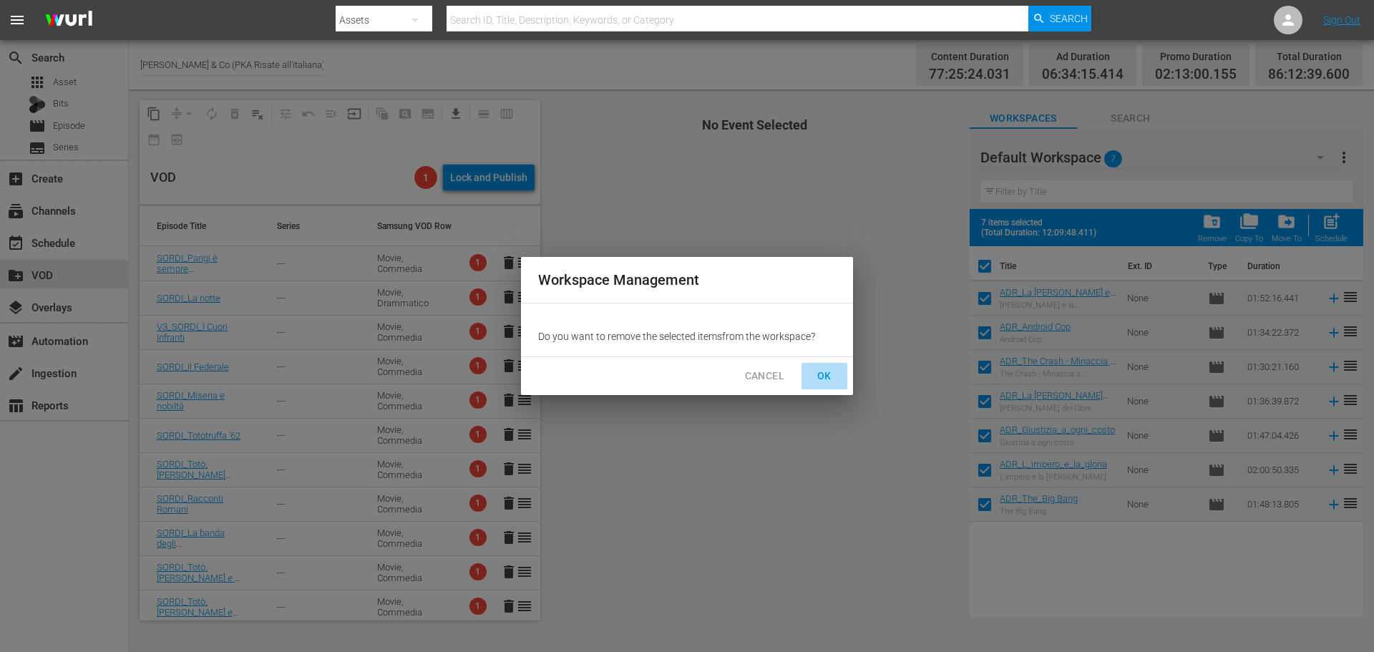
click at [830, 364] on button "OK" at bounding box center [824, 376] width 46 height 26
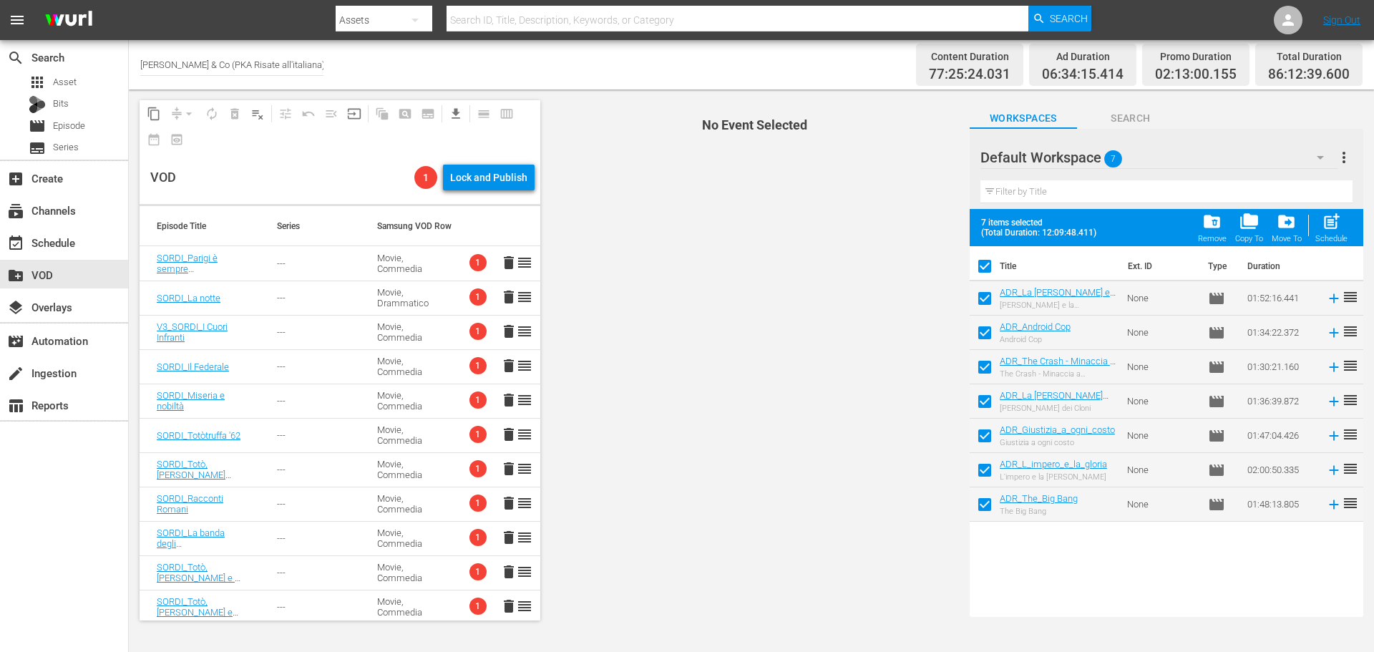
checkbox input "false"
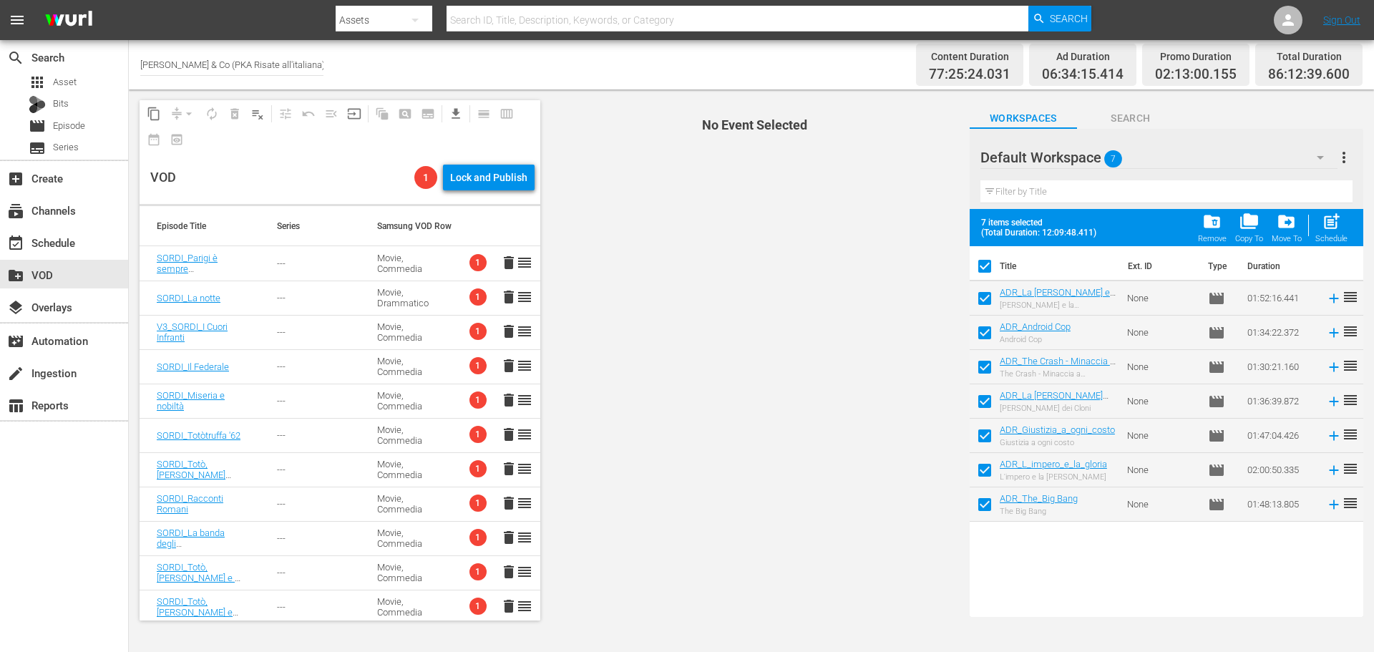
checkbox input "false"
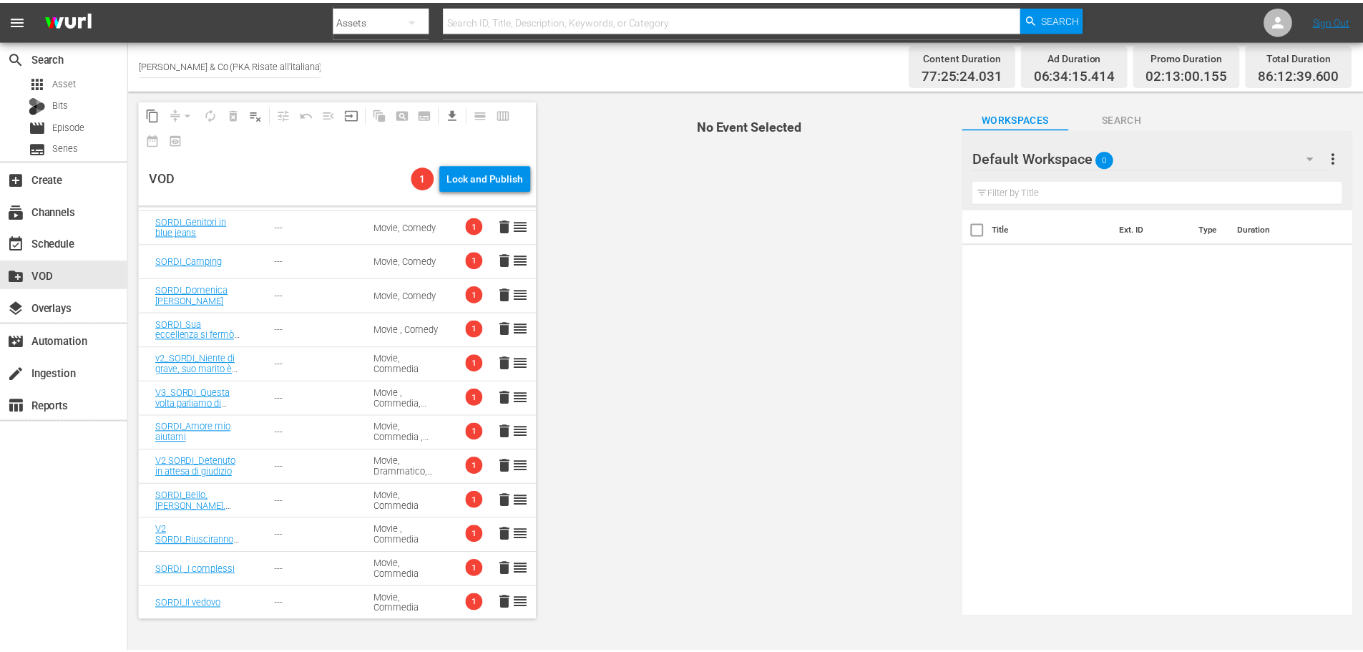
scroll to position [1275, 0]
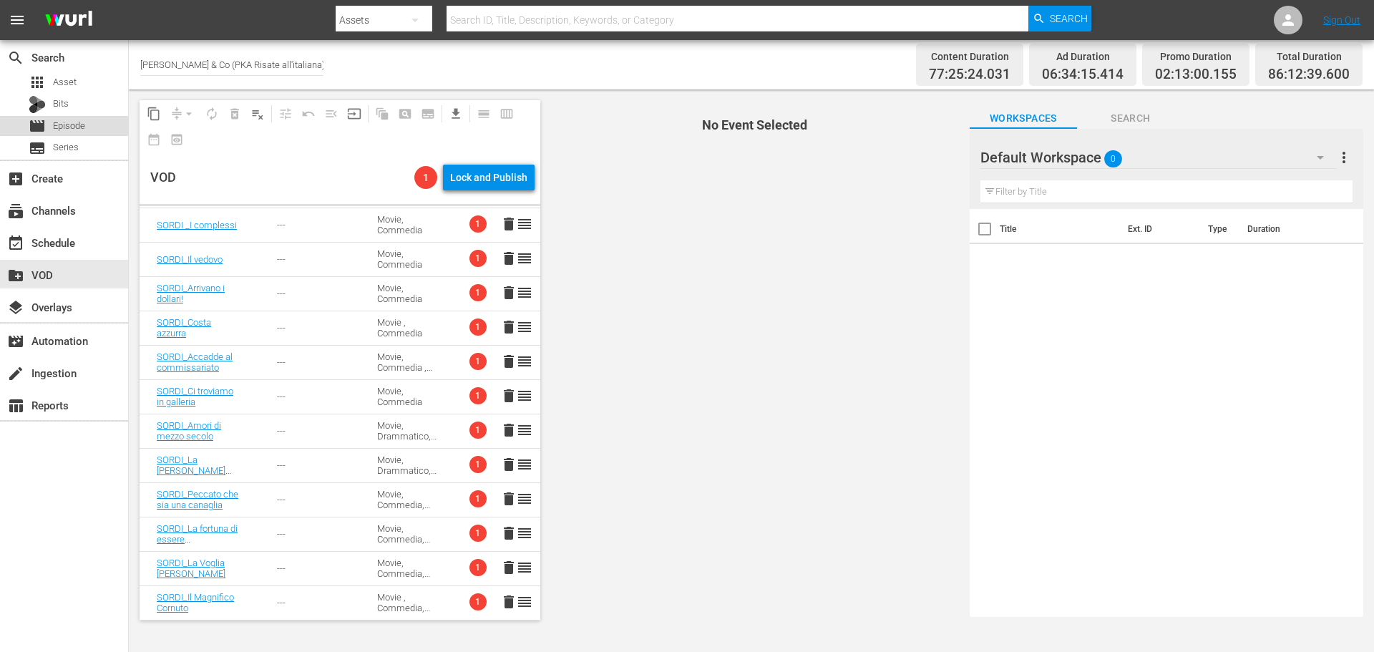
click at [75, 121] on span "Episode" at bounding box center [69, 126] width 32 height 14
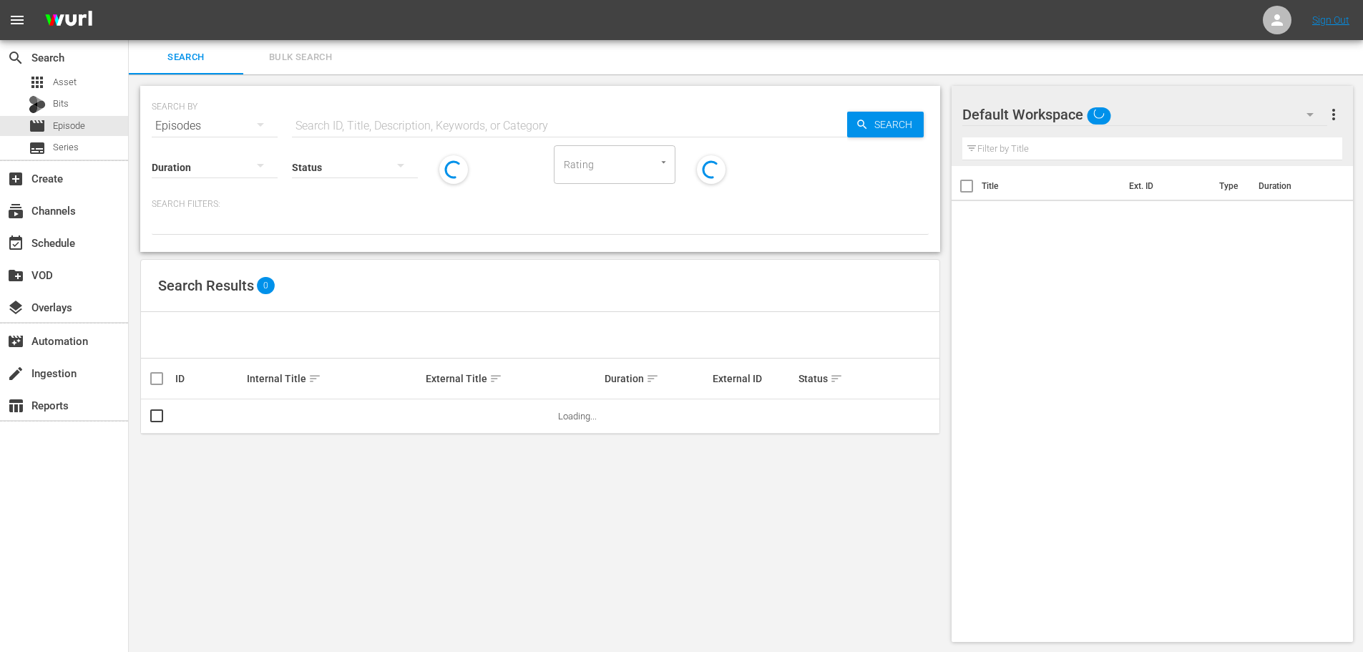
click at [416, 131] on input "text" at bounding box center [569, 126] width 555 height 34
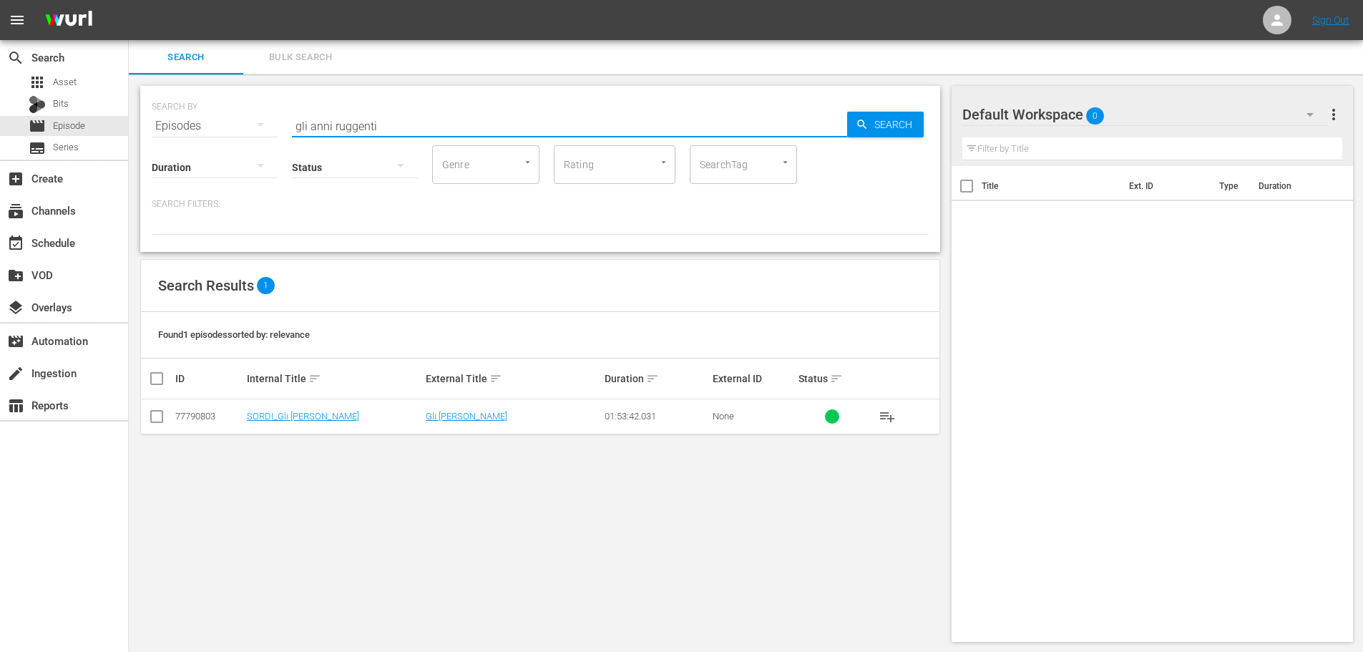
click at [876, 415] on button "playlist_add" at bounding box center [887, 416] width 34 height 34
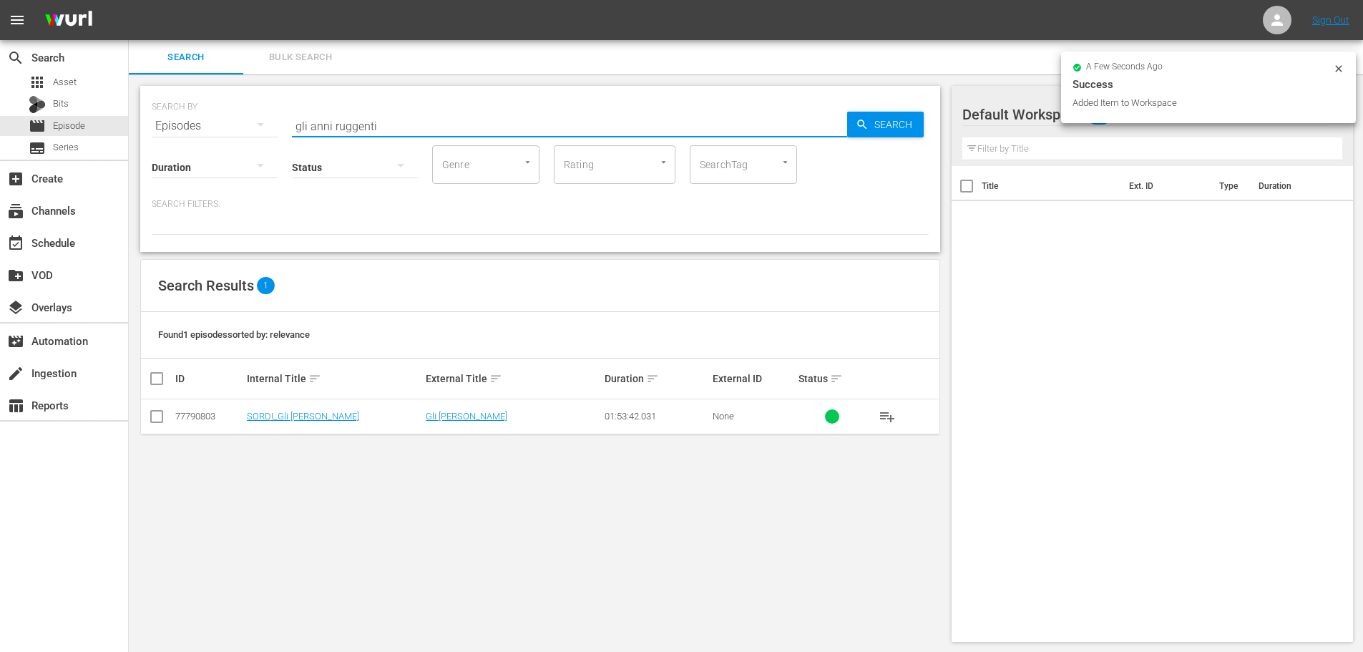
drag, startPoint x: 364, startPoint y: 120, endPoint x: 253, endPoint y: 124, distance: 111.0
click at [253, 124] on div "SEARCH BY Search By Episodes Search ID, Title, Description, Keywords, or Catego…" at bounding box center [540, 118] width 777 height 52
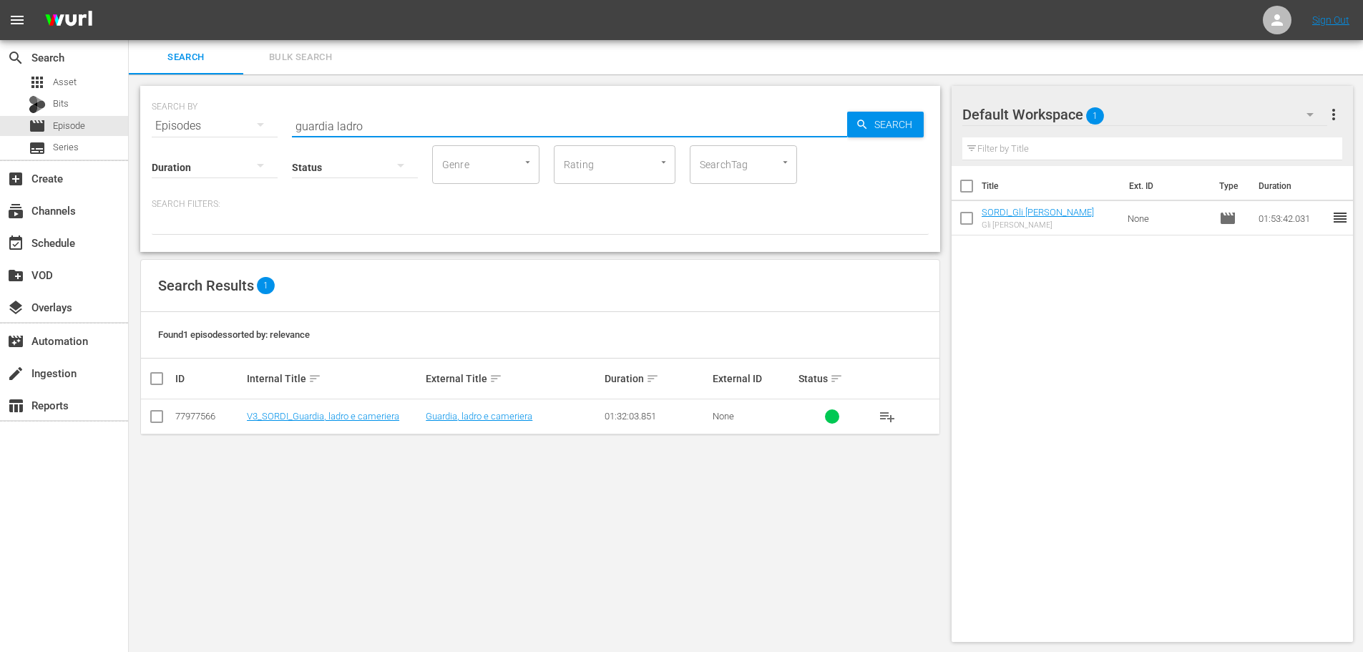
click at [884, 416] on span "playlist_add" at bounding box center [887, 416] width 17 height 17
drag, startPoint x: 386, startPoint y: 124, endPoint x: 248, endPoint y: 160, distance: 143.3
click at [248, 160] on div "SEARCH BY Search By Episodes Search ID, Title, Description, Keywords, or Catego…" at bounding box center [540, 169] width 800 height 166
click at [894, 420] on span "playlist_add" at bounding box center [887, 416] width 17 height 17
drag, startPoint x: 333, startPoint y: 129, endPoint x: 235, endPoint y: 153, distance: 100.8
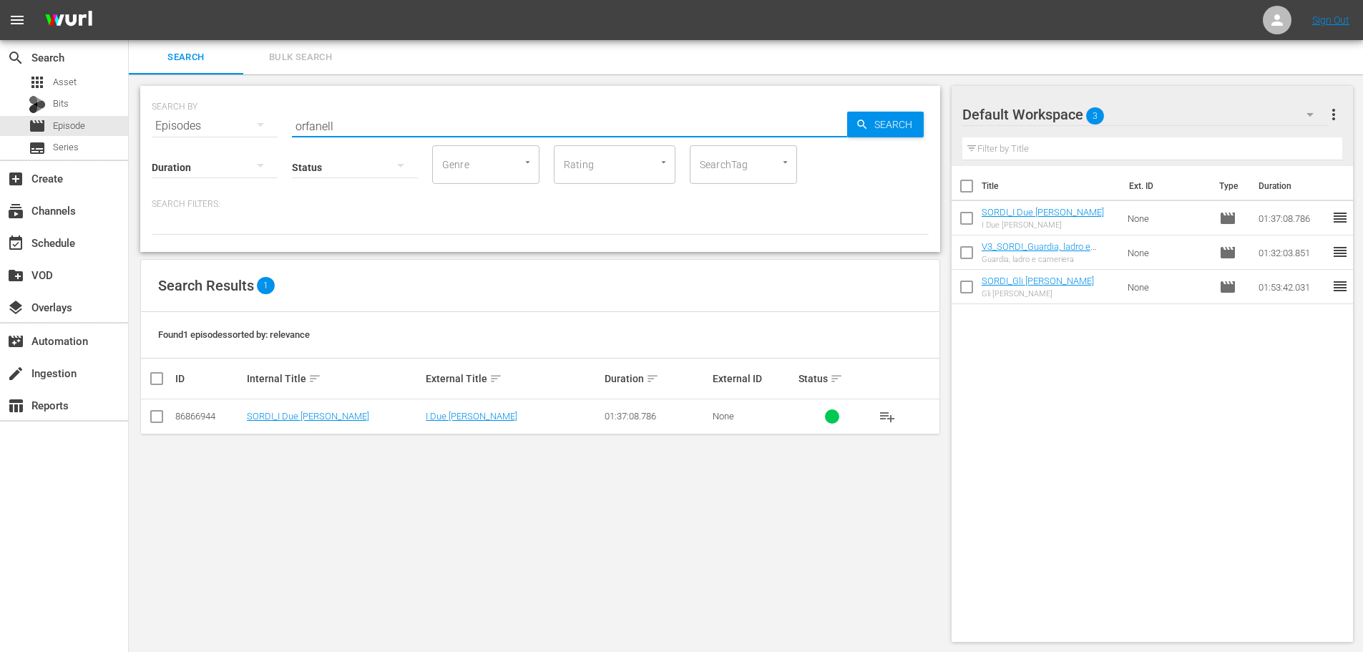
click at [235, 153] on div "SEARCH BY Search By Episodes Search ID, Title, Description, Keywords, or Catego…" at bounding box center [540, 169] width 800 height 166
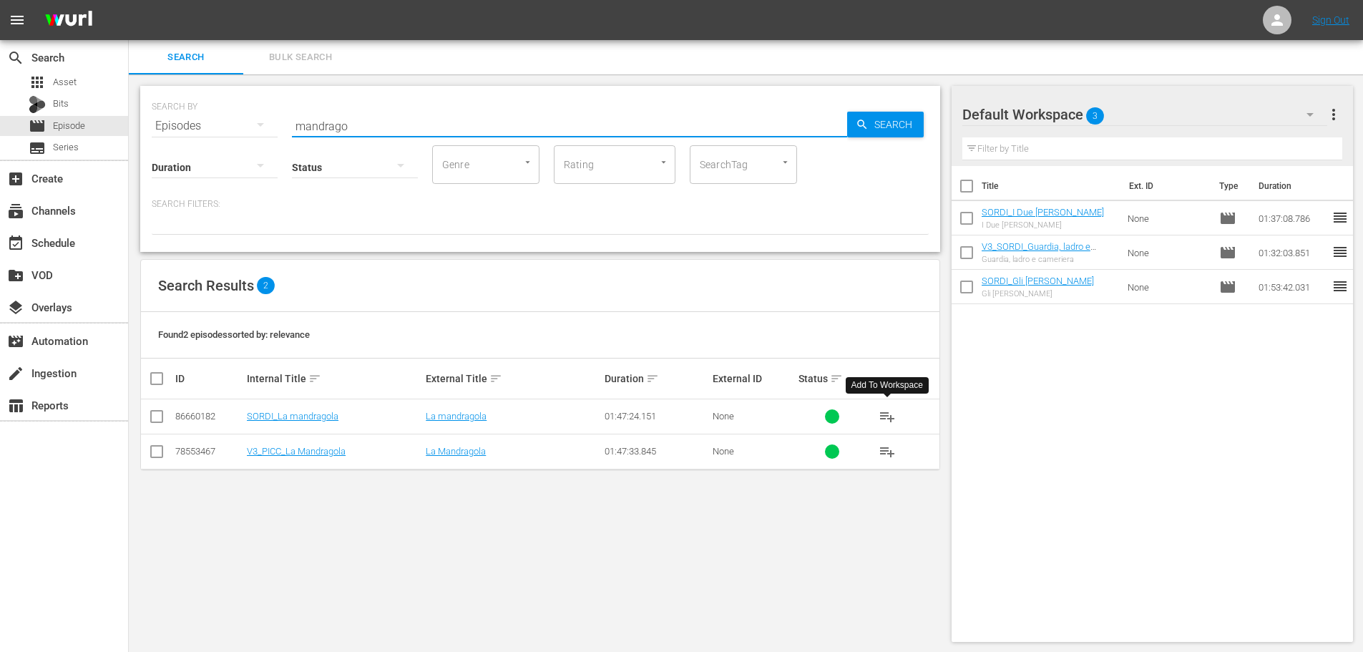
click at [885, 413] on span "playlist_add" at bounding box center [887, 416] width 17 height 17
drag, startPoint x: 381, startPoint y: 120, endPoint x: 261, endPoint y: 159, distance: 125.6
click at [261, 159] on div "SEARCH BY Search By Episodes Search ID, Title, Description, Keywords, or Catego…" at bounding box center [540, 169] width 800 height 166
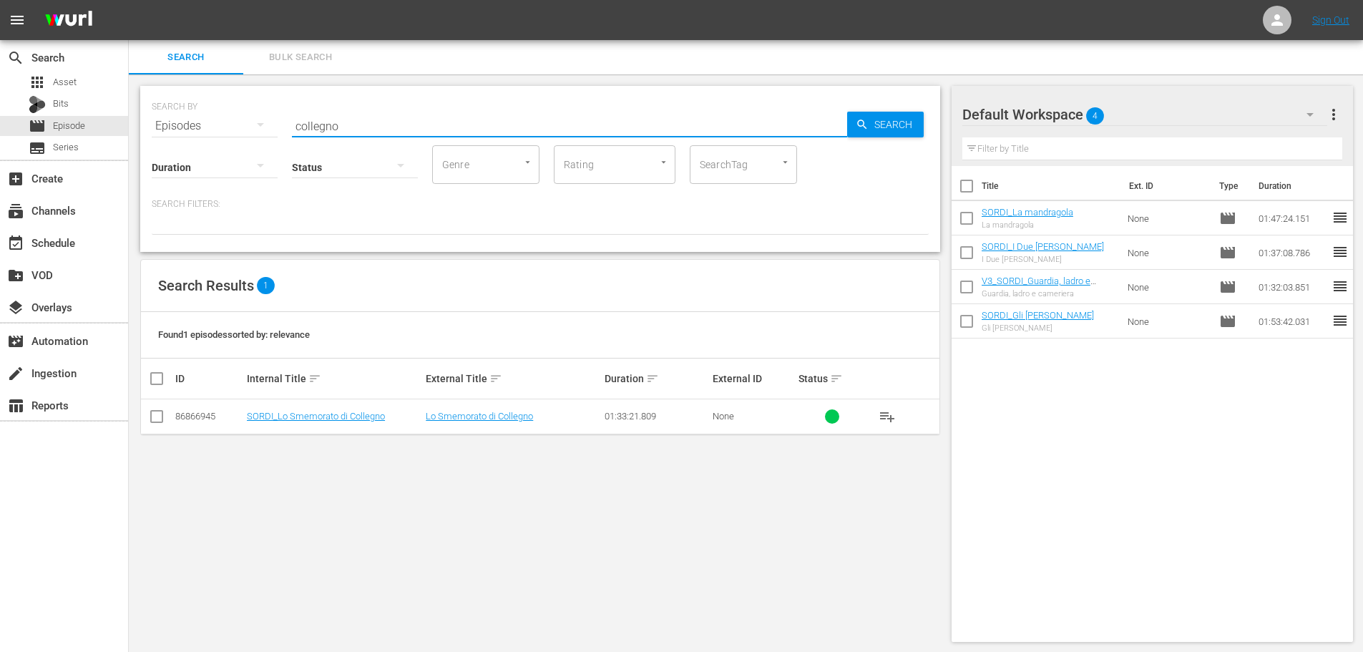
type input "collegno"
click at [889, 419] on span "playlist_add" at bounding box center [887, 416] width 17 height 17
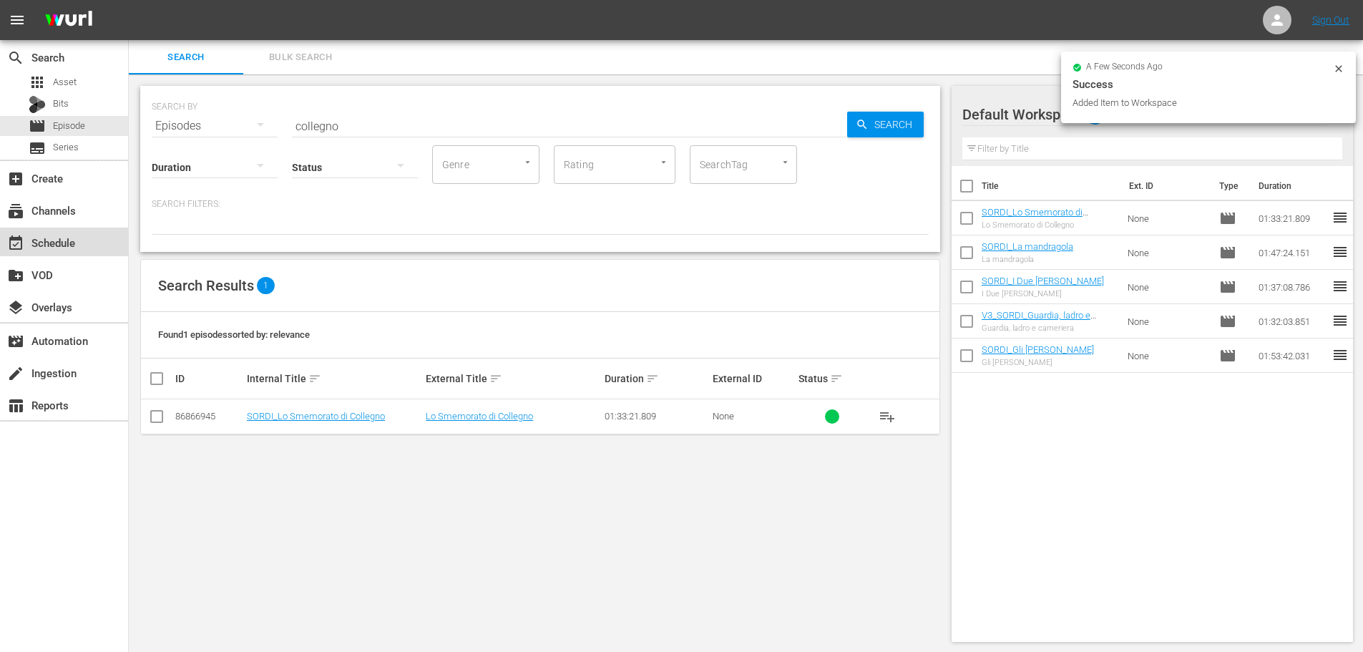
click at [72, 236] on div "event_available Schedule" at bounding box center [40, 240] width 80 height 13
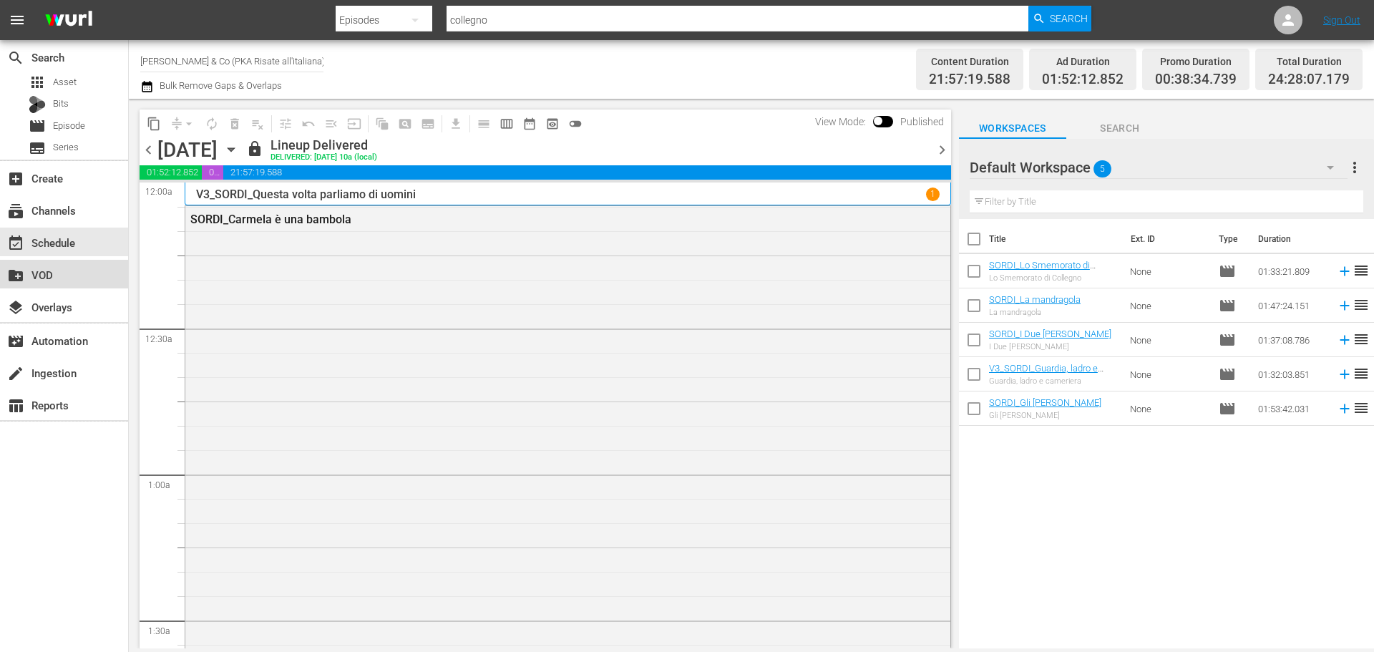
click at [60, 268] on div "create_new_folder VOD" at bounding box center [40, 272] width 80 height 13
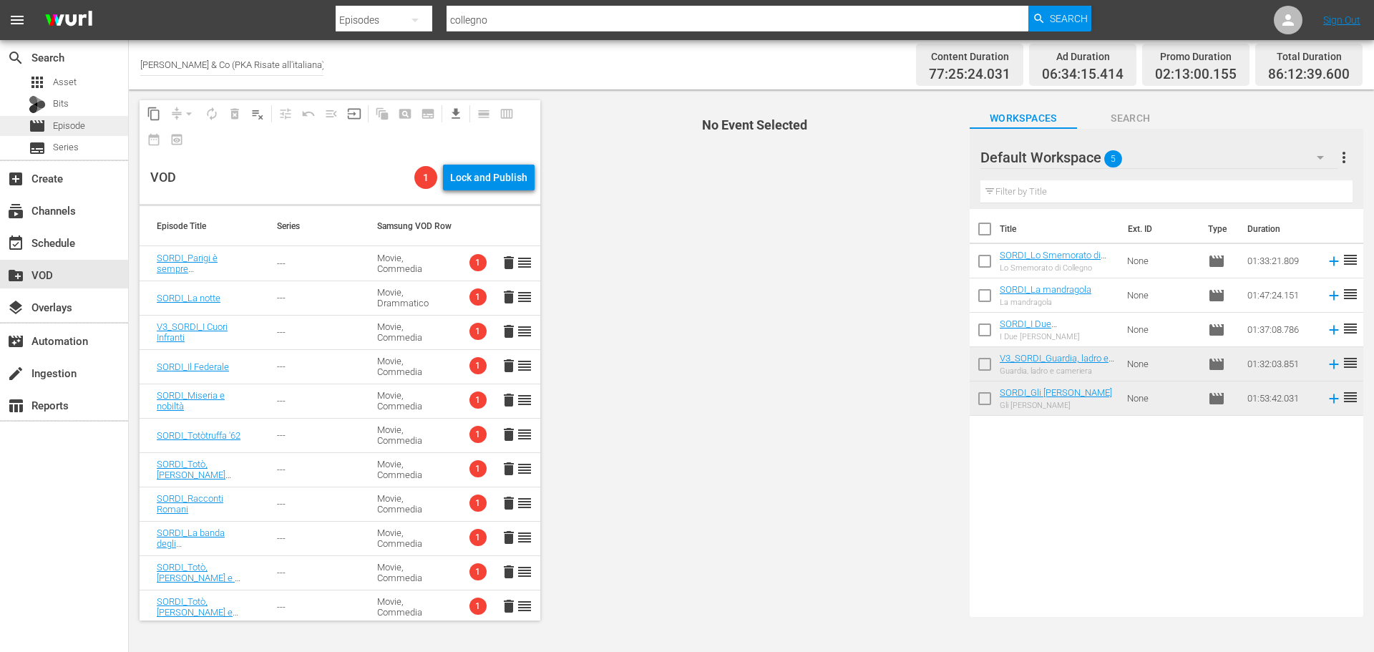
click at [84, 120] on span "Episode" at bounding box center [69, 126] width 32 height 14
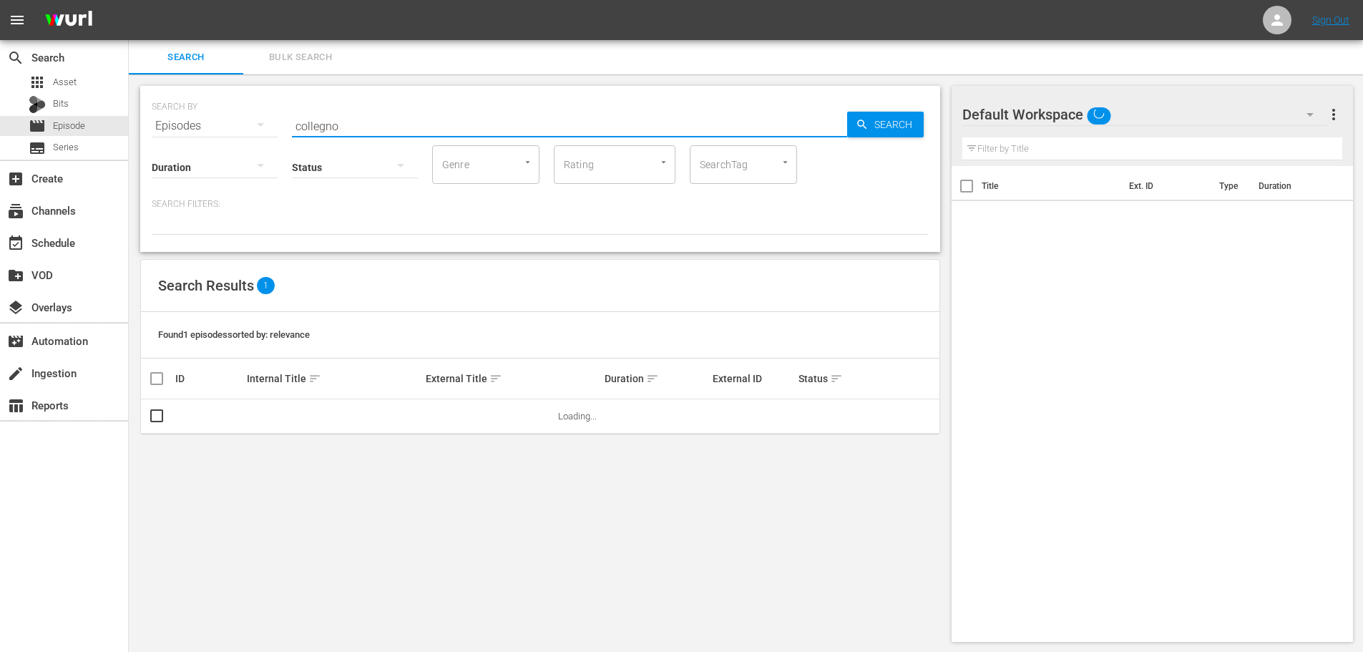
drag, startPoint x: 352, startPoint y: 117, endPoint x: 250, endPoint y: 147, distance: 105.9
click at [250, 147] on div "SEARCH BY Search By Episodes Search ID, Title, Description, Keywords, or Catego…" at bounding box center [540, 169] width 800 height 166
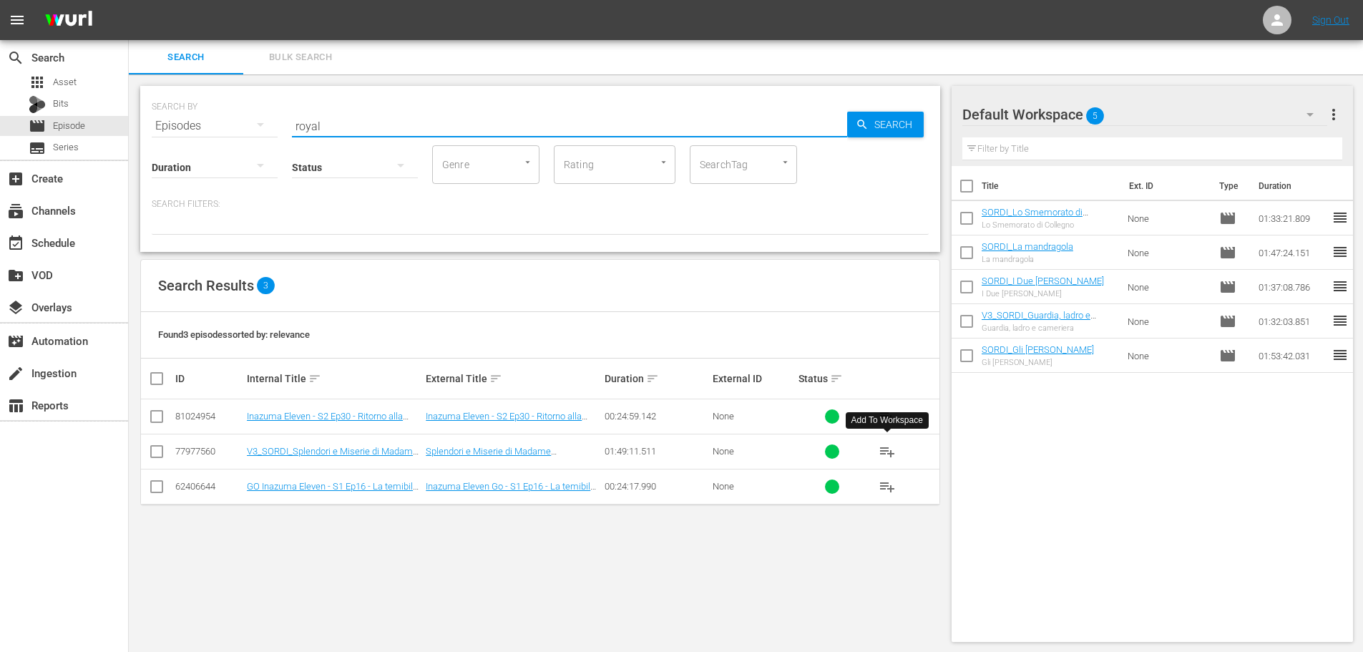
type input "royal"
drag, startPoint x: 881, startPoint y: 445, endPoint x: 851, endPoint y: 435, distance: 32.4
click at [881, 445] on span "playlist_add" at bounding box center [887, 451] width 17 height 17
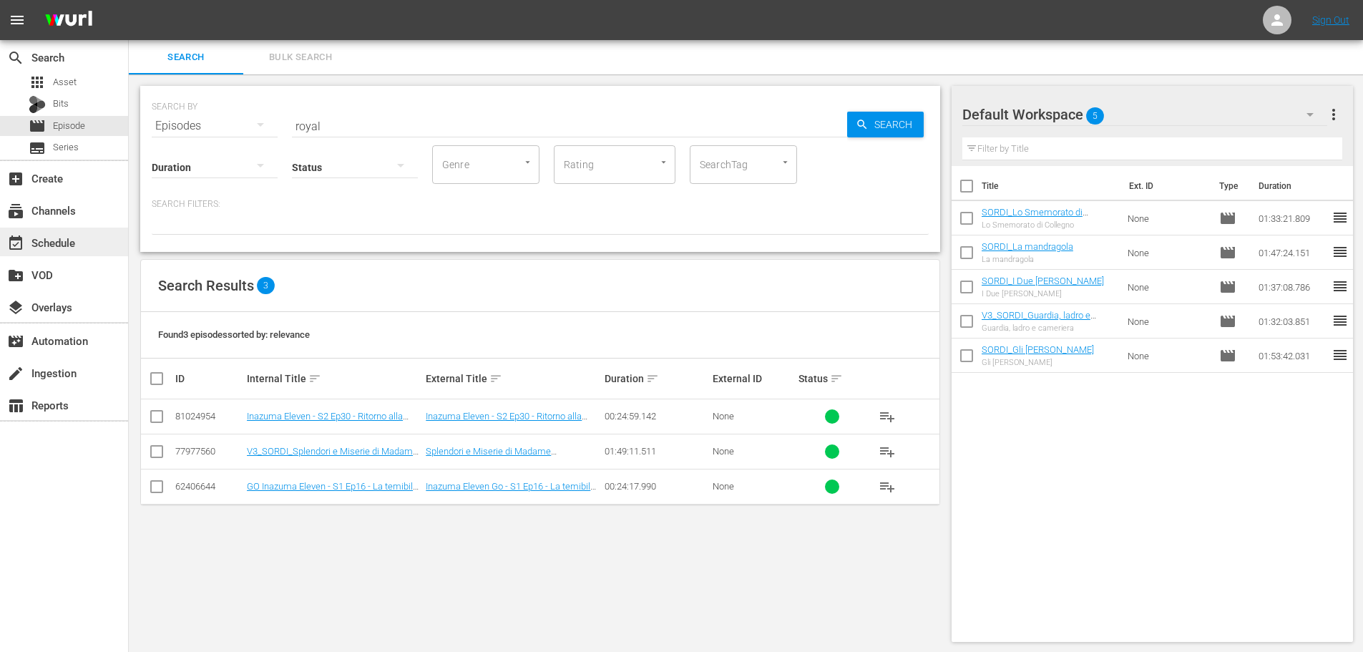
click at [62, 236] on div "event_available Schedule" at bounding box center [40, 240] width 80 height 13
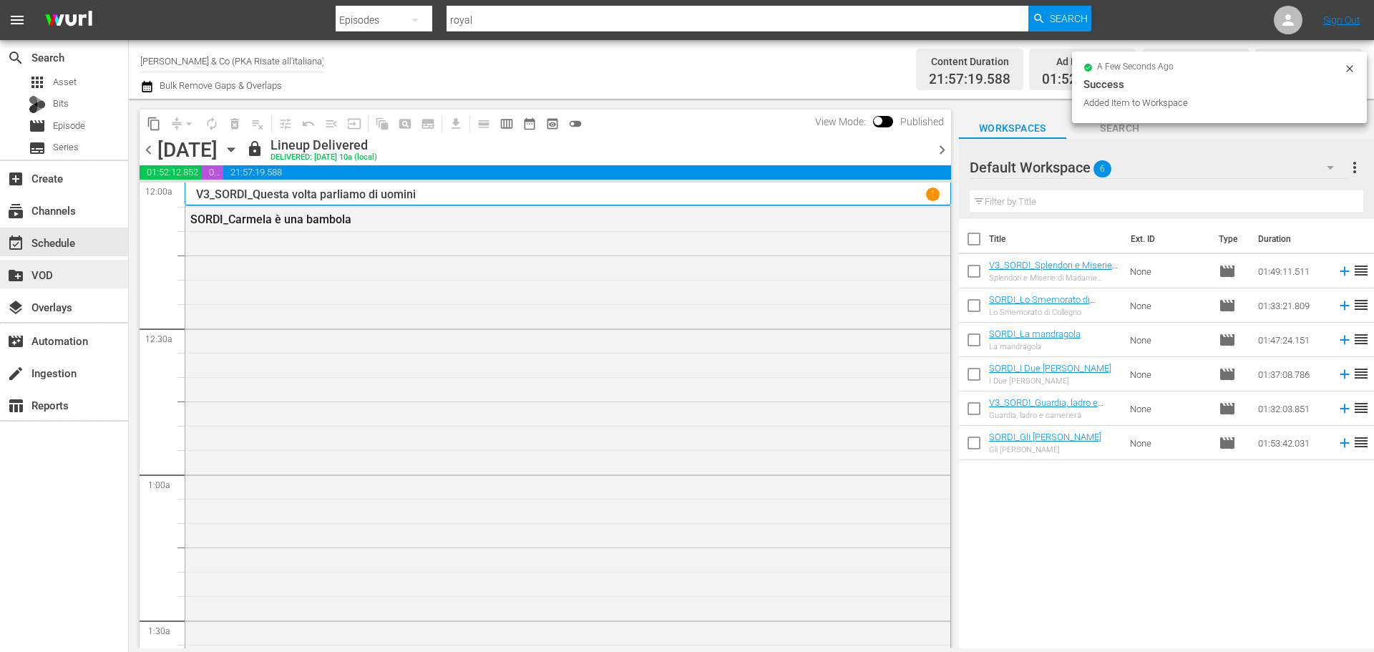
click at [67, 261] on div "create_new_folder VOD" at bounding box center [64, 274] width 128 height 29
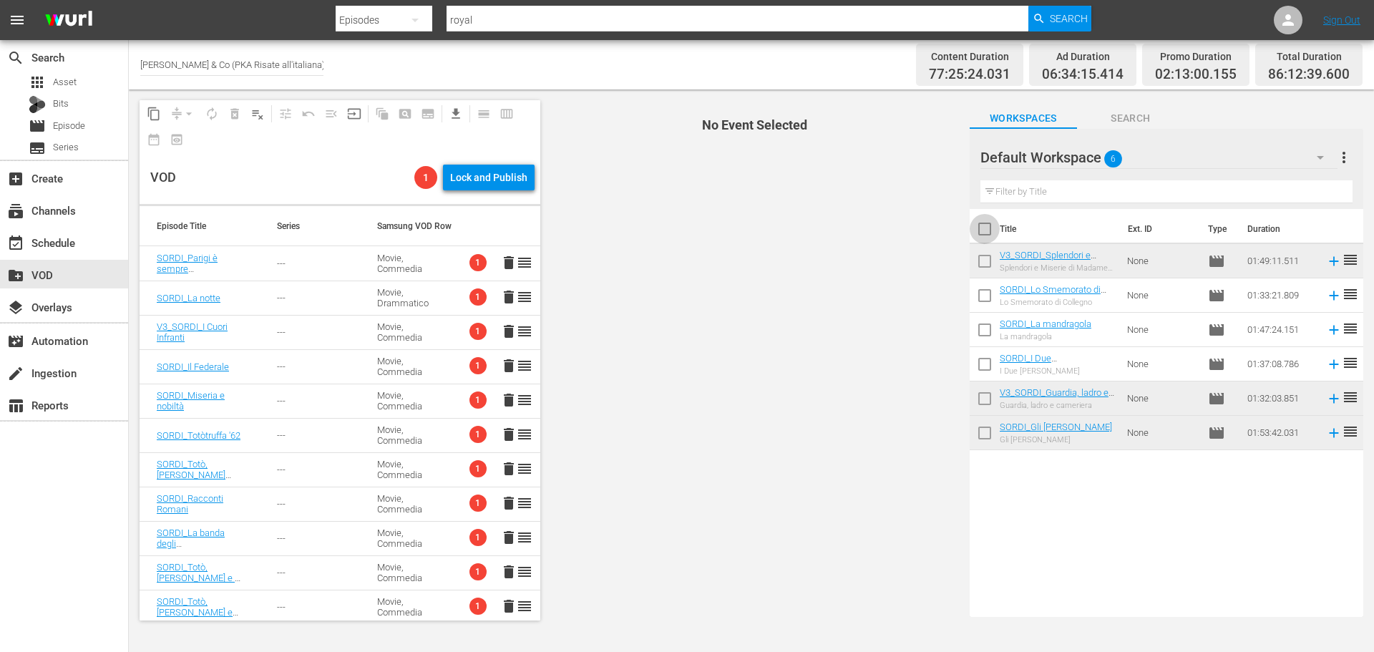
click at [985, 232] on input "checkbox" at bounding box center [984, 232] width 30 height 30
checkbox input "true"
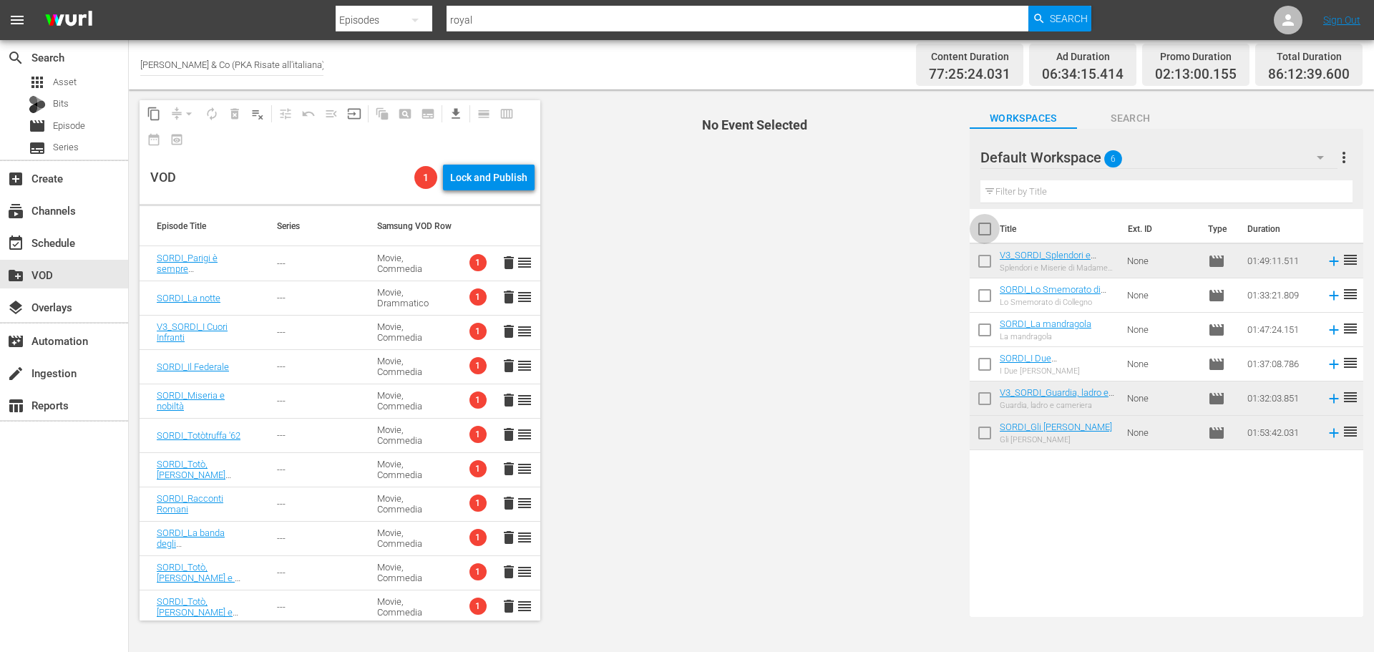
checkbox input "true"
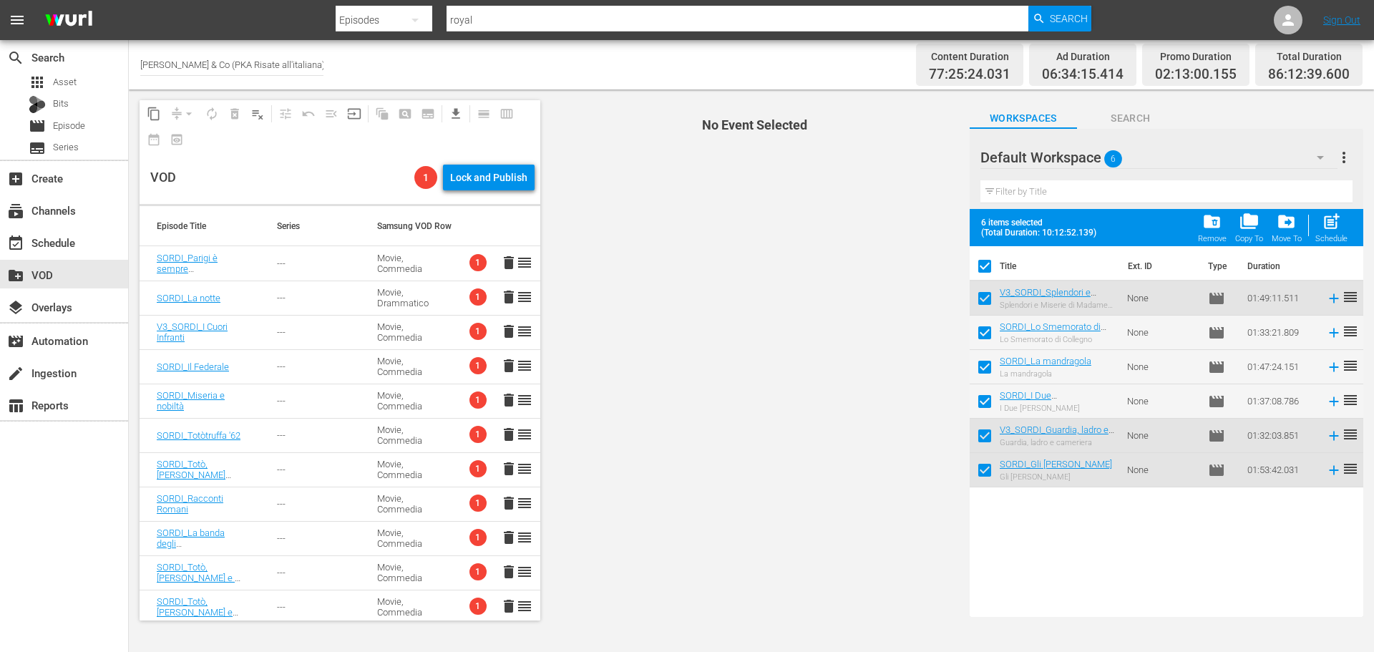
click at [989, 326] on input "checkbox" at bounding box center [984, 336] width 30 height 30
checkbox input "false"
click at [980, 361] on input "checkbox" at bounding box center [984, 370] width 30 height 30
checkbox input "false"
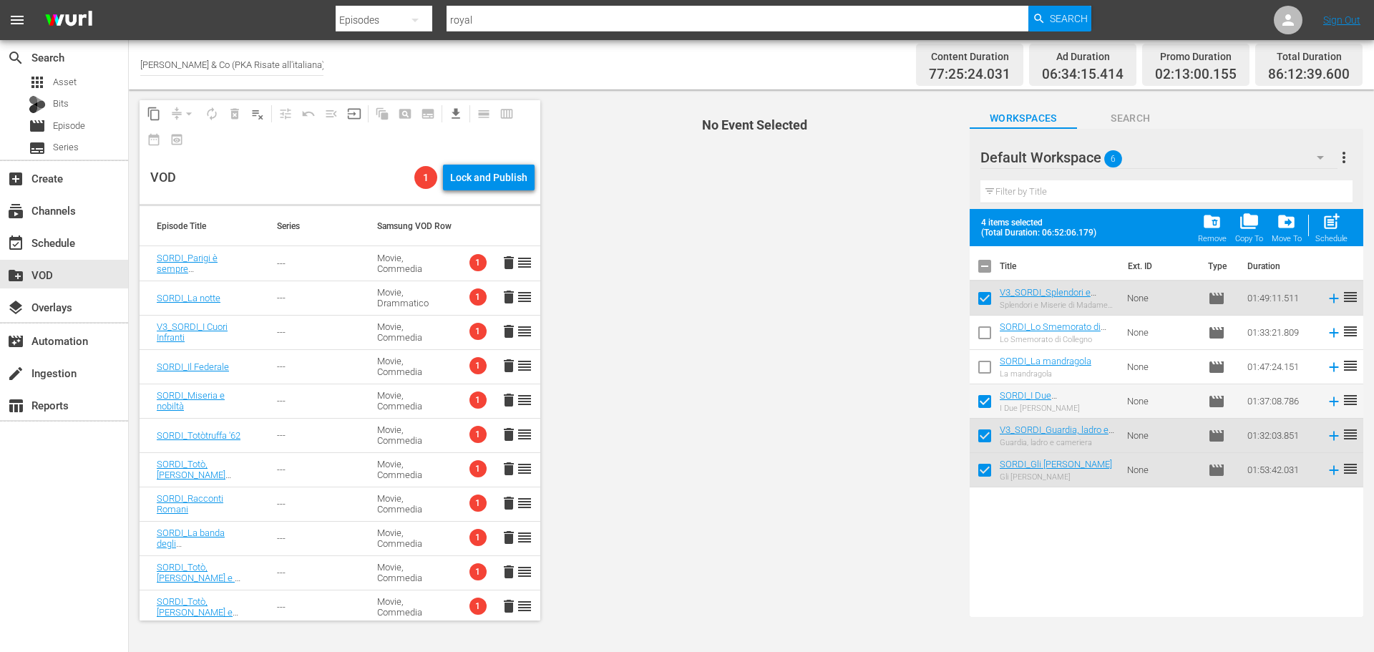
click at [986, 398] on input "checkbox" at bounding box center [984, 404] width 30 height 30
checkbox input "false"
click at [1203, 226] on span "folder_delete" at bounding box center [1211, 221] width 19 height 19
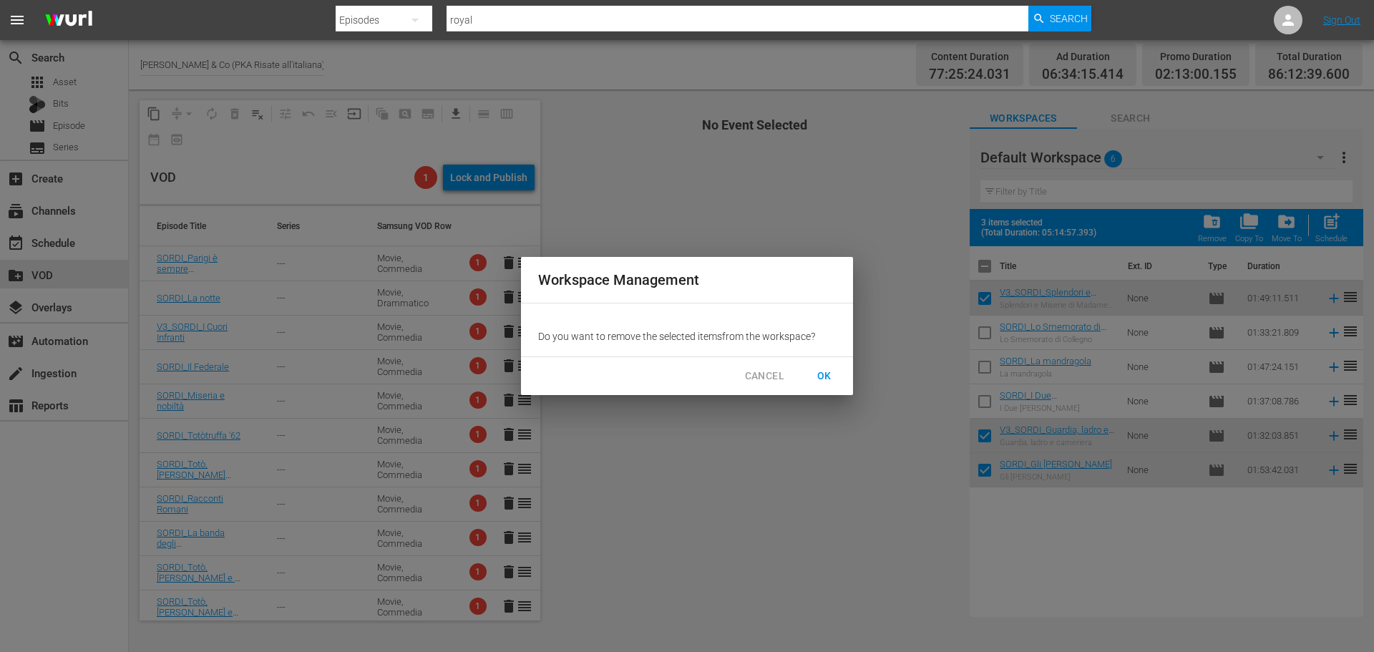
click at [816, 371] on span "OK" at bounding box center [824, 376] width 23 height 18
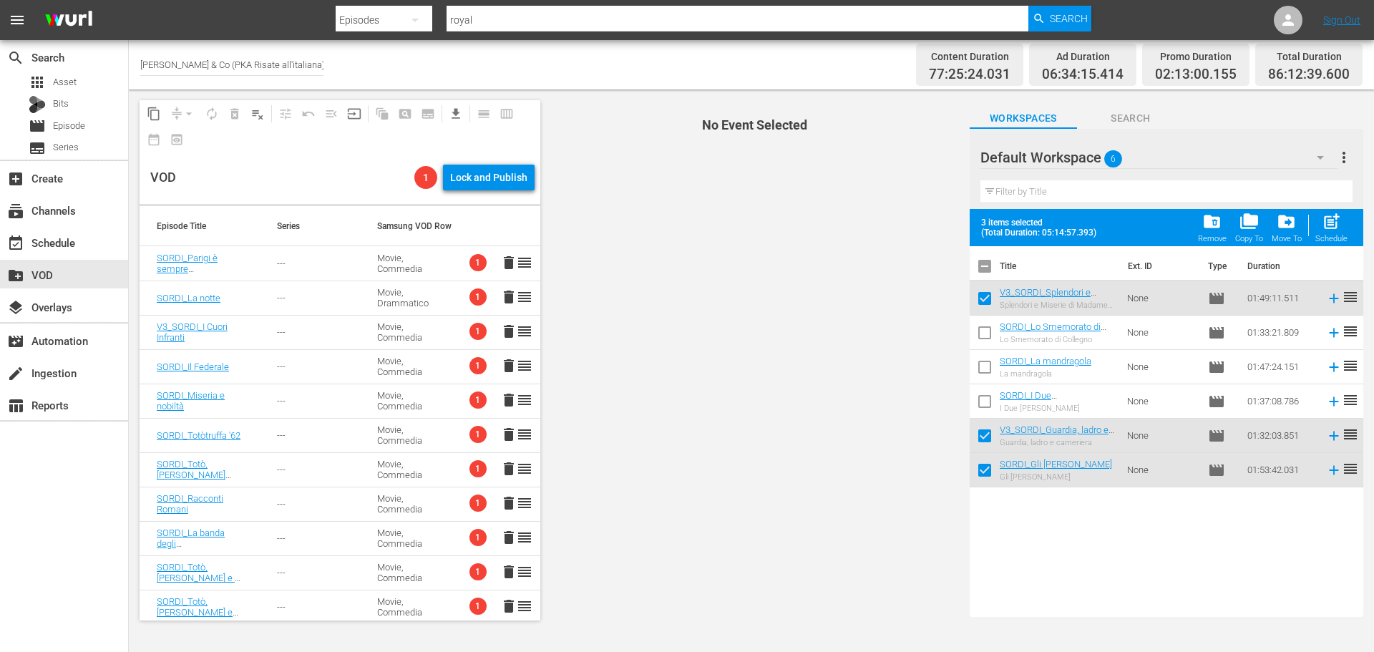
checkbox input "false"
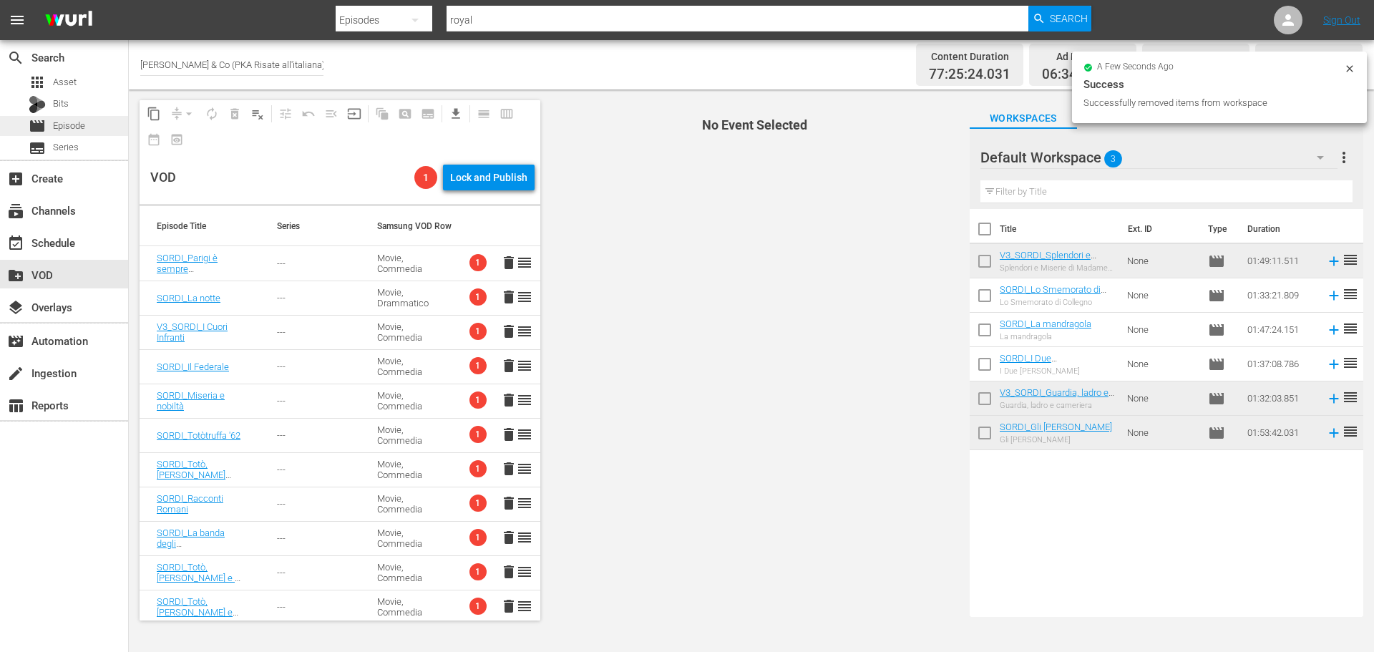
click at [89, 131] on div "movie Episode" at bounding box center [64, 126] width 128 height 20
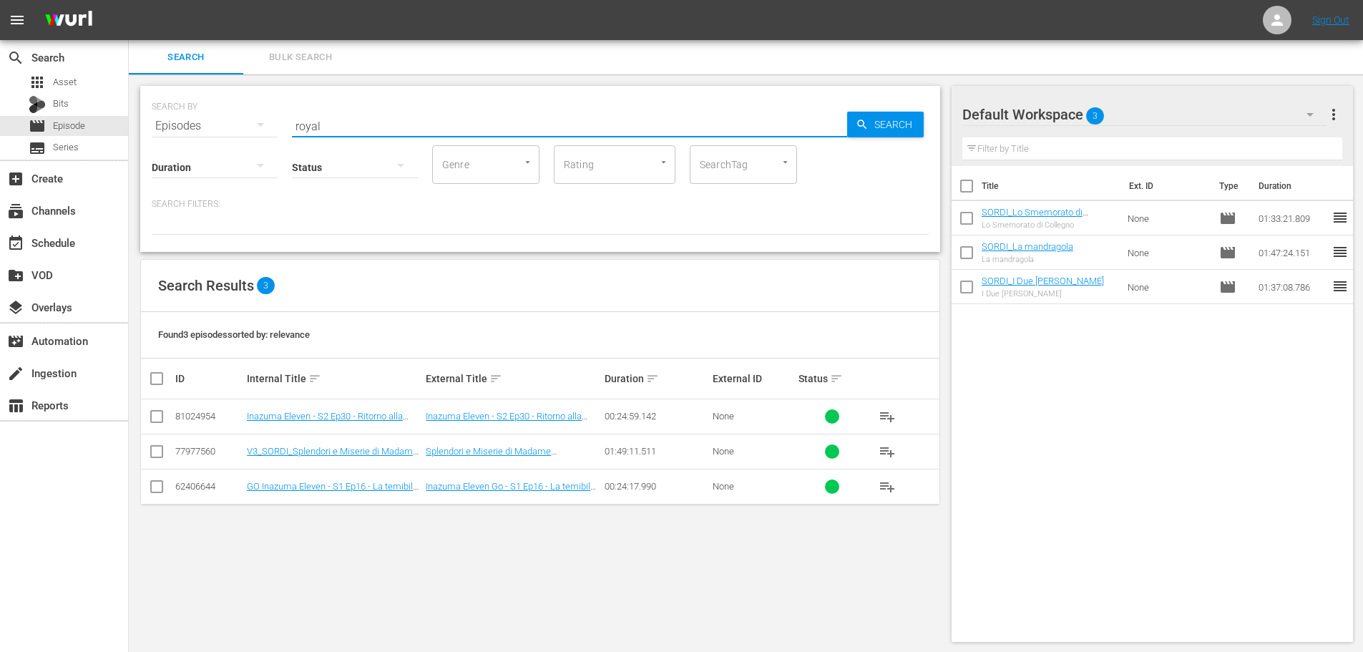
drag, startPoint x: 434, startPoint y: 132, endPoint x: 221, endPoint y: 169, distance: 215.7
click at [221, 169] on div "SEARCH BY Search By Episodes Search ID, Title, Description, Keywords, or Catego…" at bounding box center [540, 169] width 800 height 166
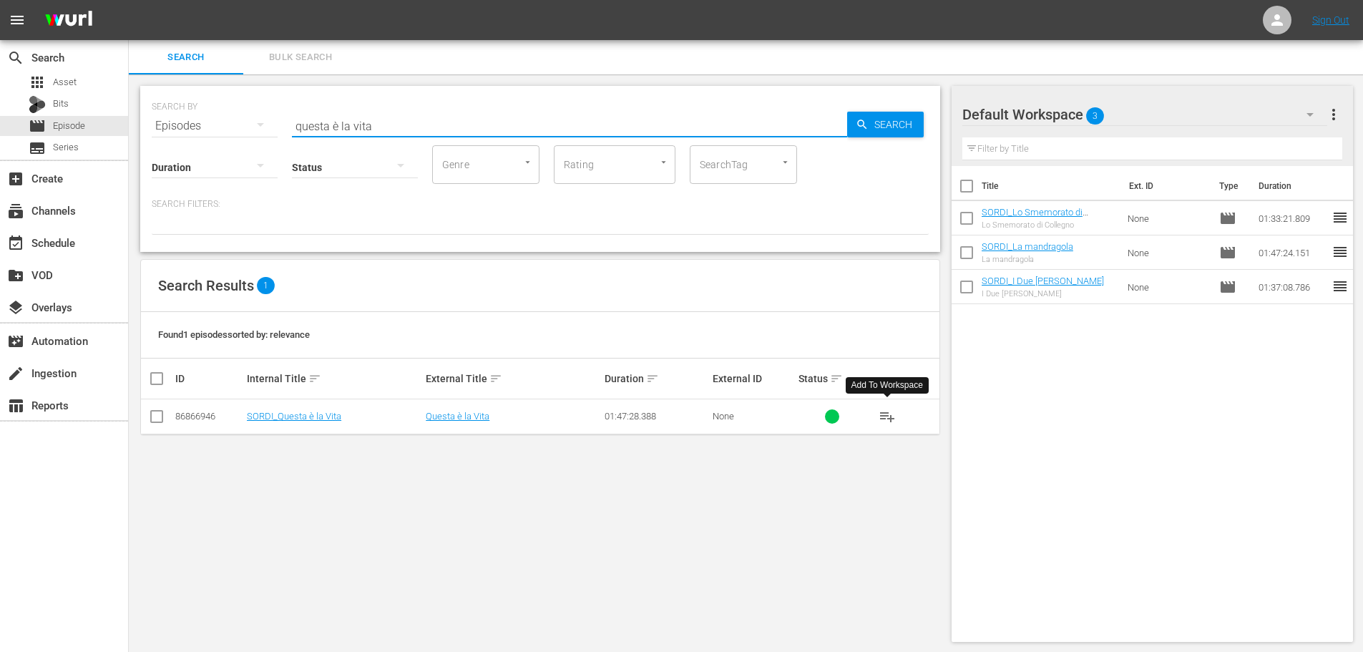
click at [881, 416] on span "playlist_add" at bounding box center [887, 416] width 17 height 17
drag, startPoint x: 389, startPoint y: 118, endPoint x: 194, endPoint y: 160, distance: 199.8
click at [194, 160] on div "SEARCH BY Search By Episodes Search ID, Title, Description, Keywords, or Catego…" at bounding box center [540, 169] width 800 height 166
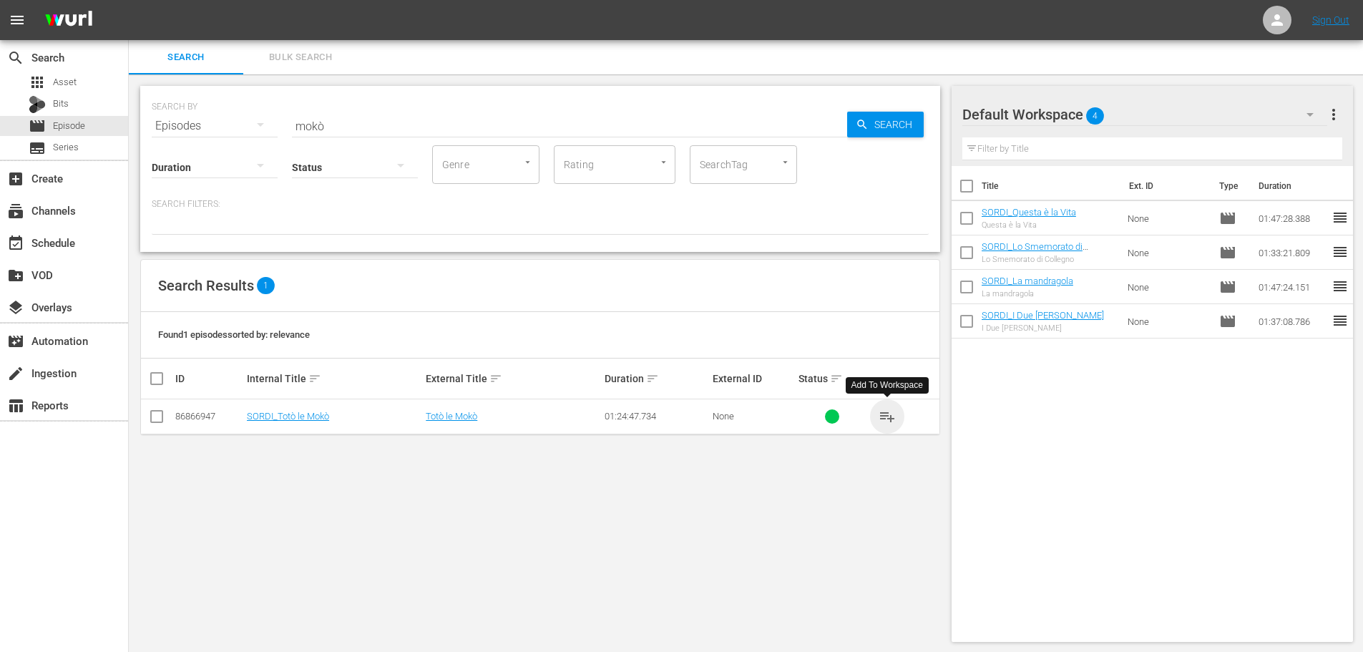
click at [884, 416] on span "playlist_add" at bounding box center [887, 416] width 17 height 17
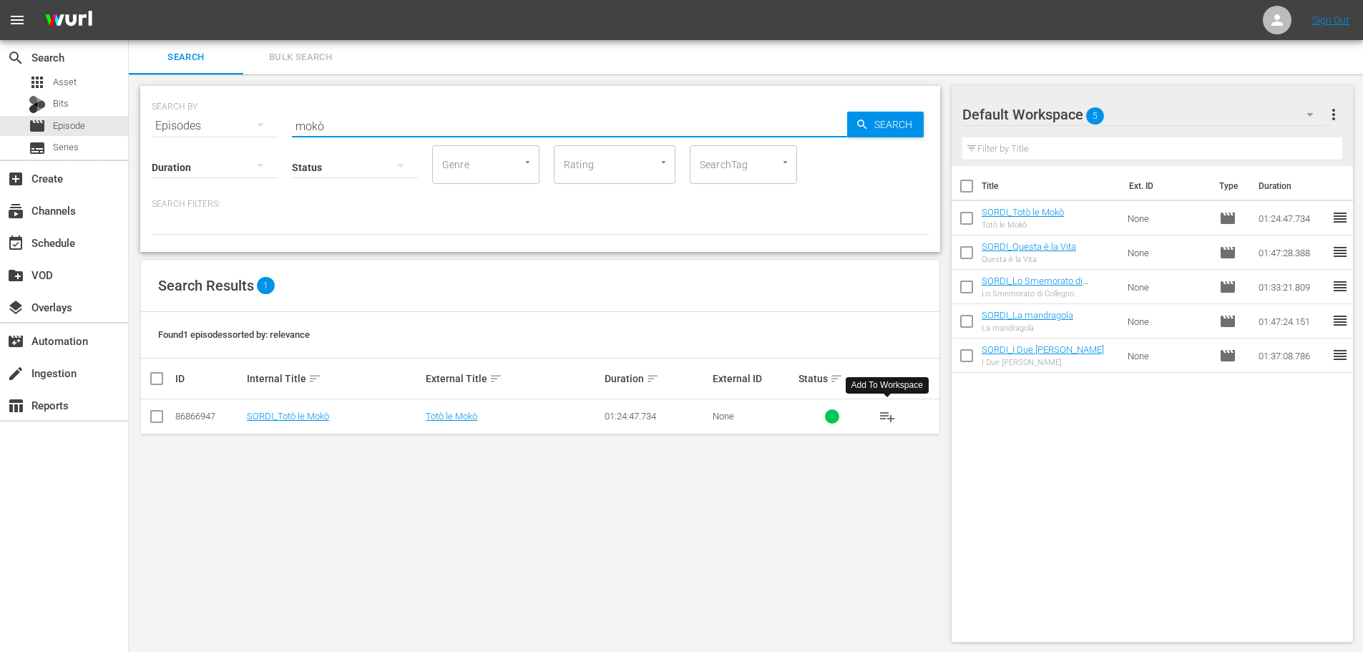
drag, startPoint x: 343, startPoint y: 124, endPoint x: 190, endPoint y: 160, distance: 157.2
click at [190, 160] on div "SEARCH BY Search By Episodes Search ID, Title, Description, Keywords, or Catego…" at bounding box center [540, 169] width 800 height 166
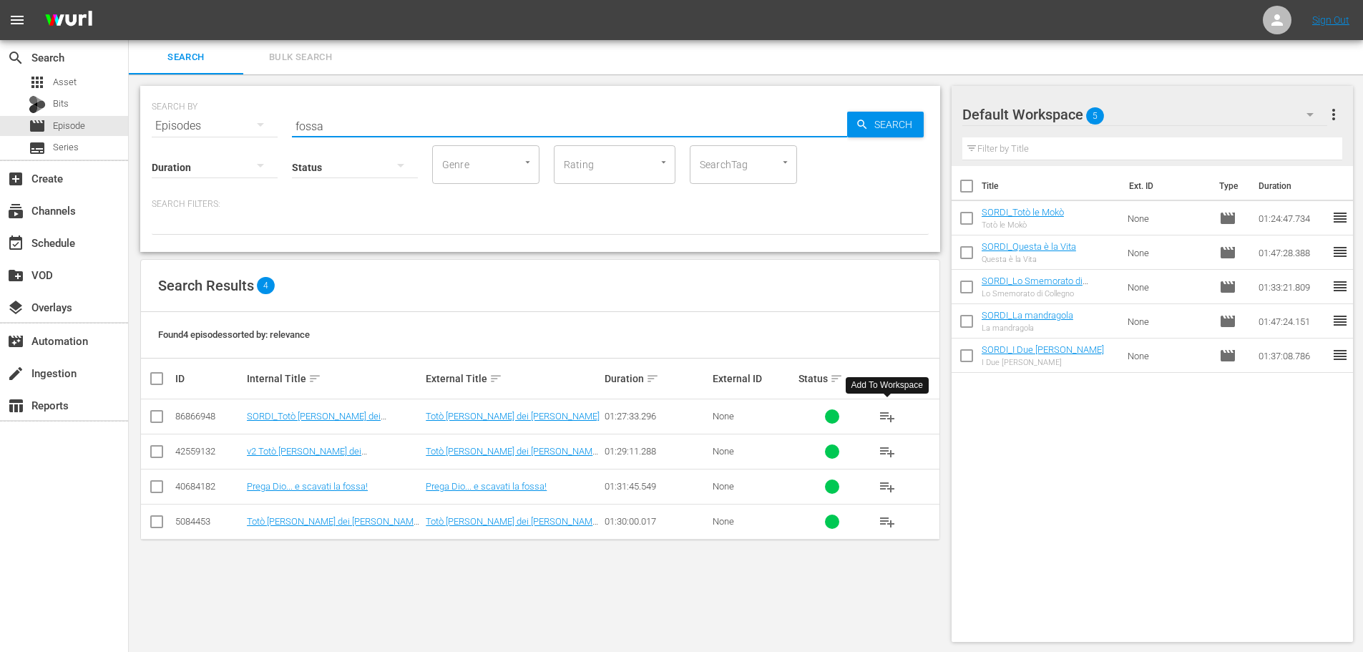
click at [889, 416] on span "playlist_add" at bounding box center [887, 416] width 17 height 17
drag, startPoint x: 356, startPoint y: 117, endPoint x: 251, endPoint y: 140, distance: 107.6
click at [251, 140] on div "SEARCH BY Search By Episodes Search ID, Title, Description, Keywords, or Catego…" at bounding box center [540, 169] width 800 height 166
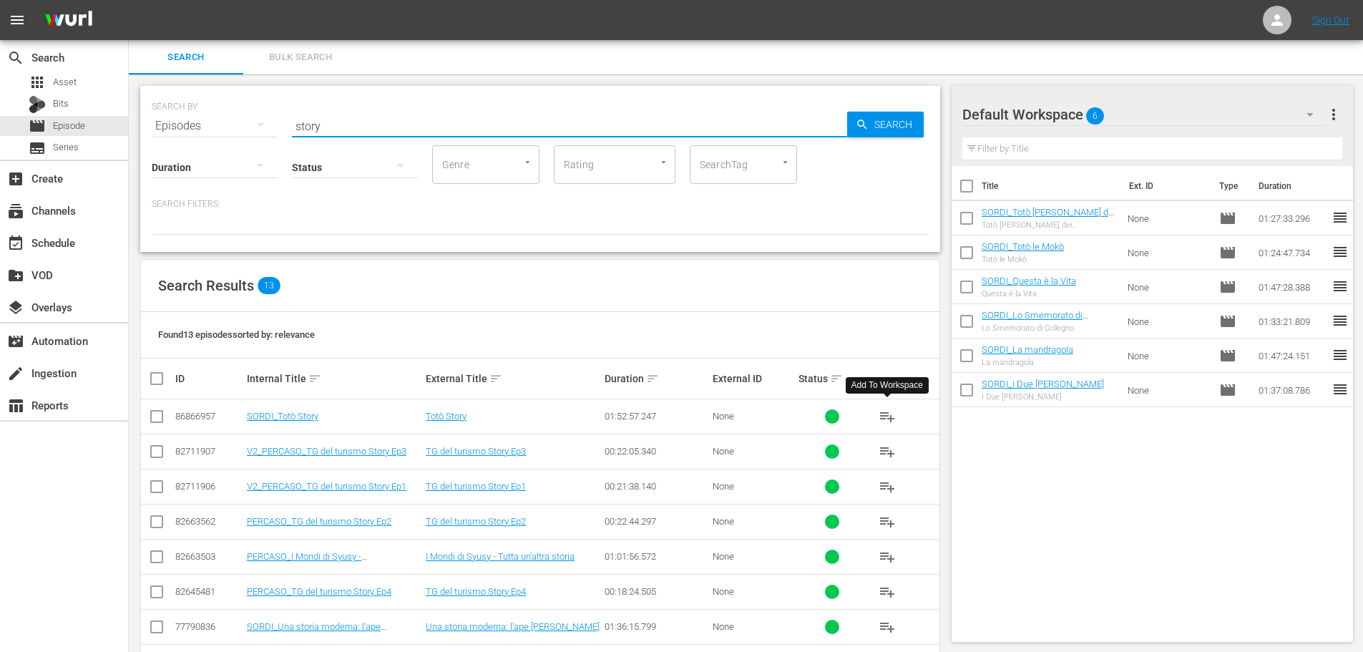
type input "story"
click at [886, 415] on span "playlist_add" at bounding box center [887, 416] width 17 height 17
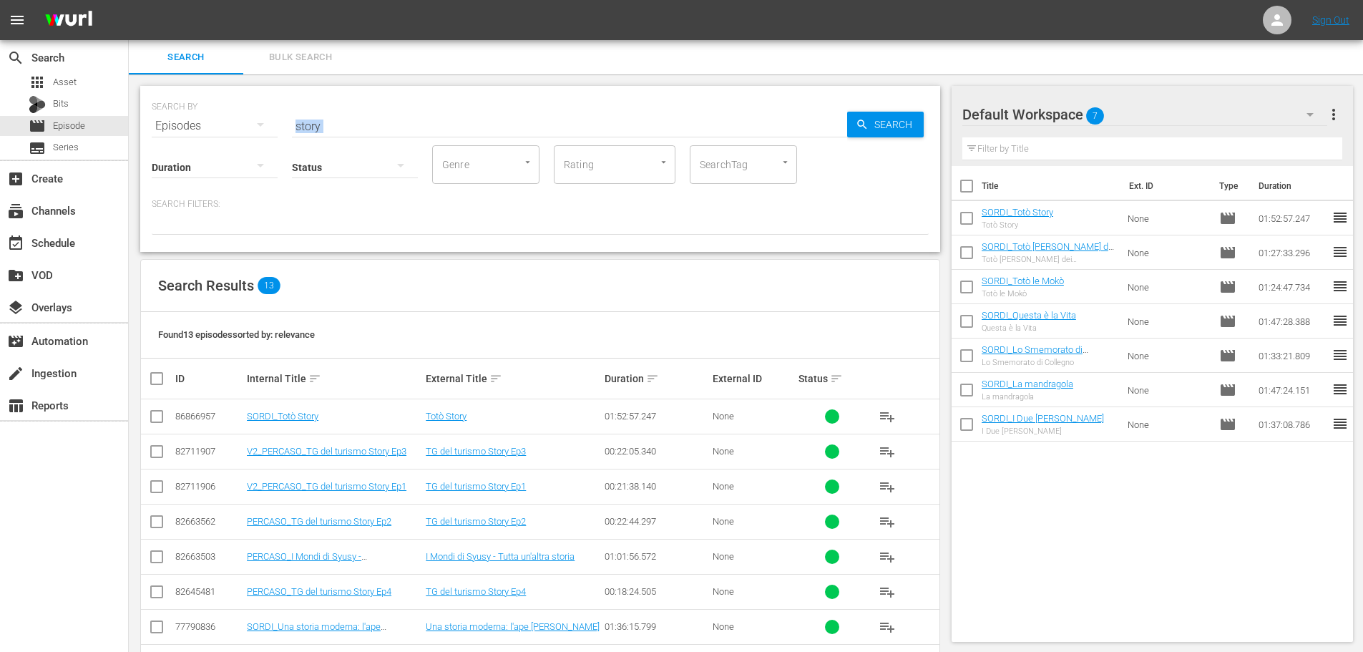
drag, startPoint x: 364, startPoint y: 107, endPoint x: 260, endPoint y: 139, distance: 109.3
click at [260, 139] on div "SEARCH BY Search By Episodes Search ID, Title, Description, Keywords, or Catego…" at bounding box center [540, 169] width 800 height 166
click at [324, 135] on div "Status" at bounding box center [355, 158] width 126 height 52
click at [326, 129] on input "story" at bounding box center [569, 126] width 555 height 34
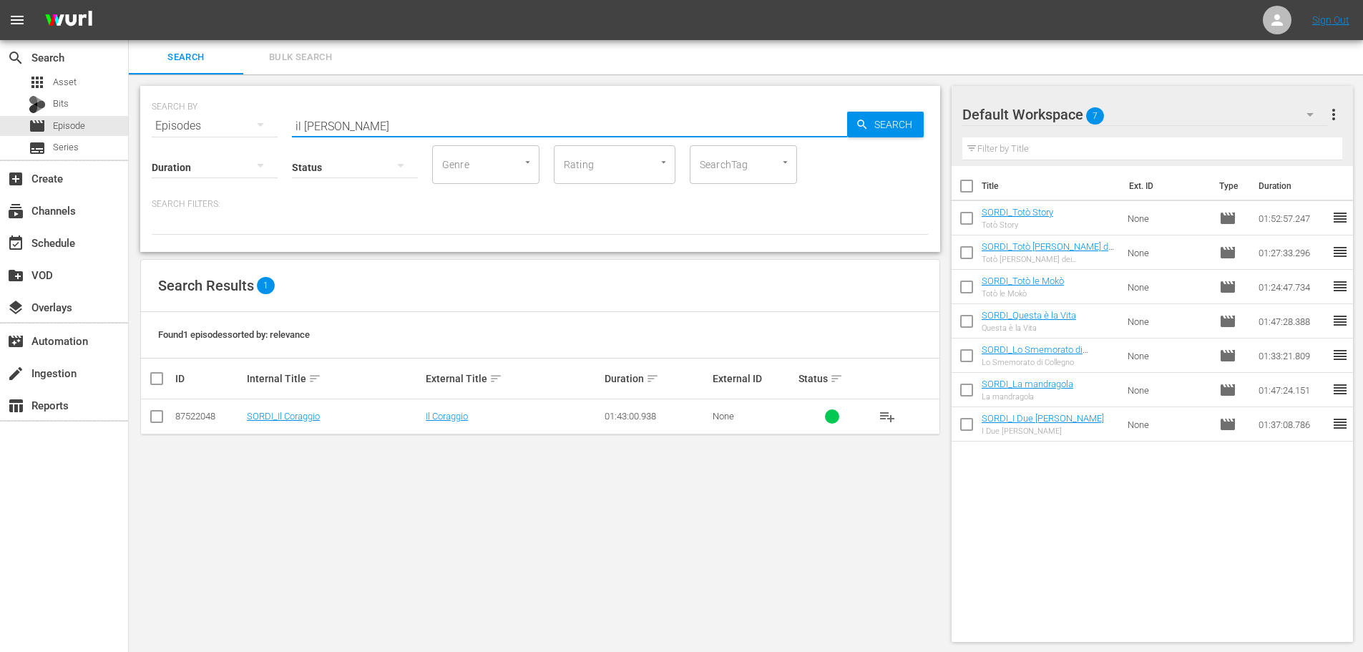
type input "il coraggio"
click at [901, 414] on button "playlist_add" at bounding box center [887, 416] width 34 height 34
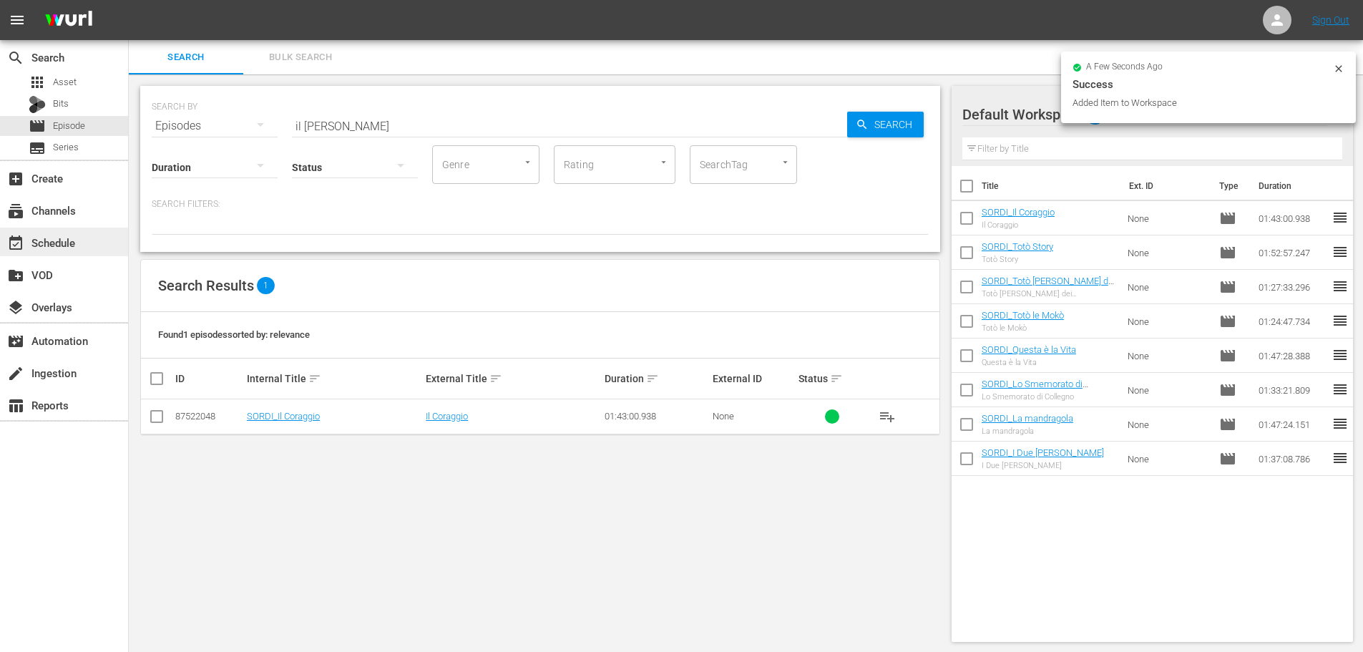
click at [107, 234] on div "event_available Schedule" at bounding box center [64, 242] width 128 height 29
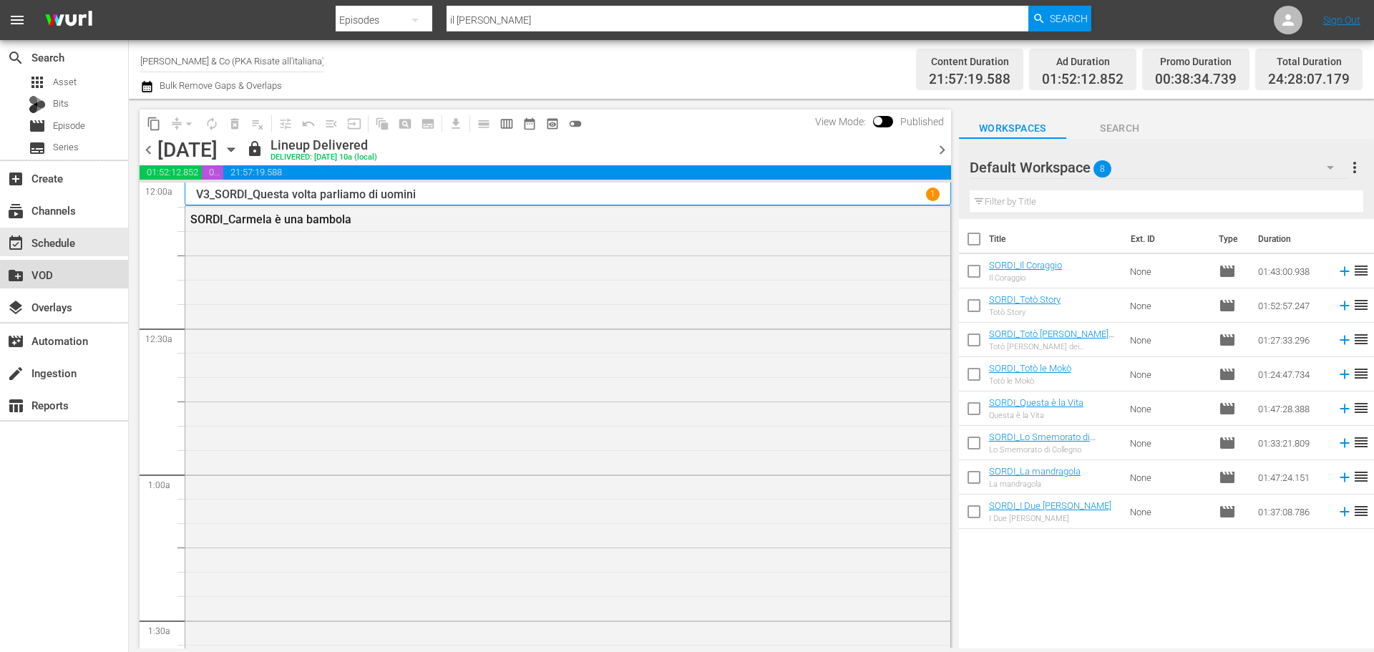
click at [69, 278] on div "create_new_folder VOD" at bounding box center [40, 272] width 80 height 13
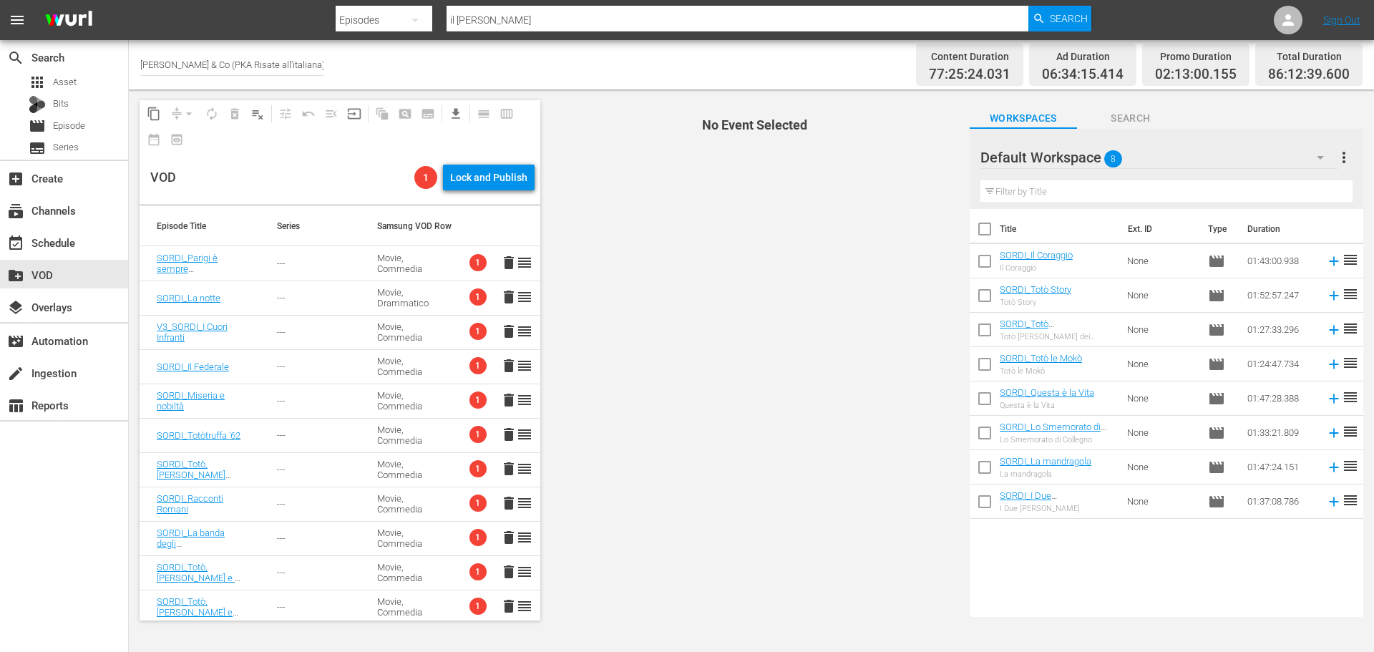
click at [979, 232] on input "checkbox" at bounding box center [984, 232] width 30 height 30
checkbox input "true"
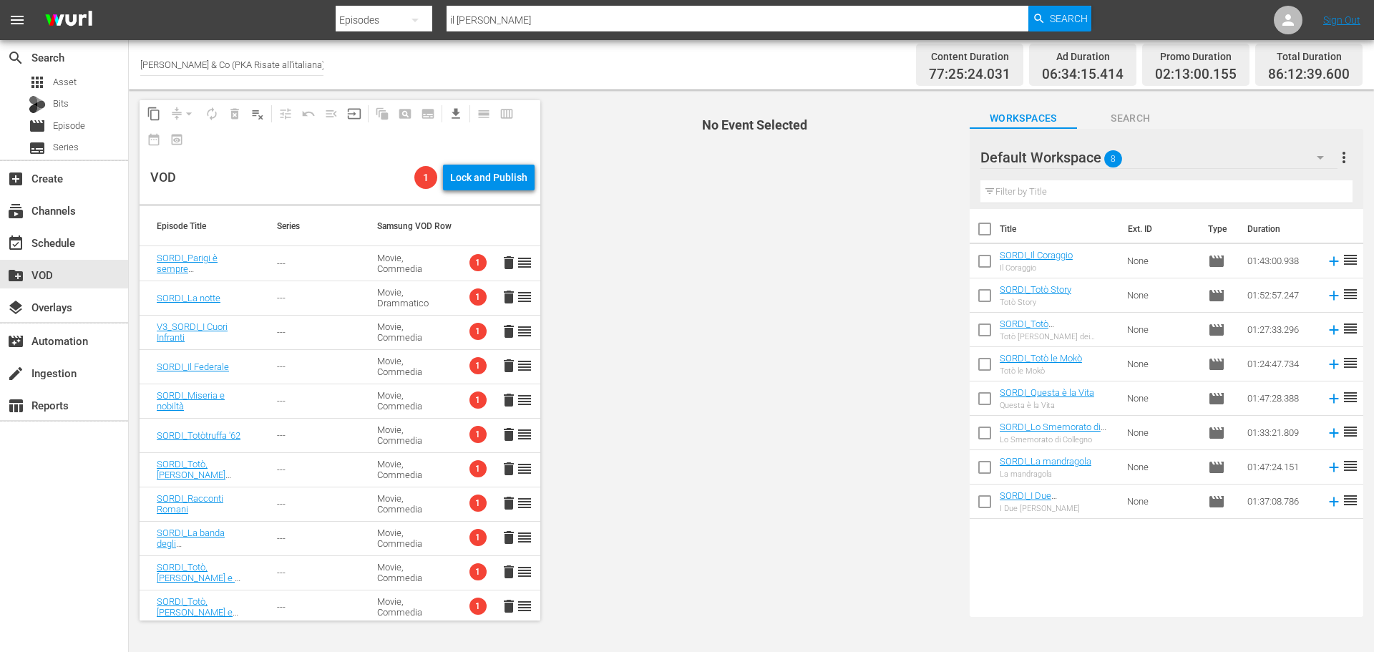
checkbox input "true"
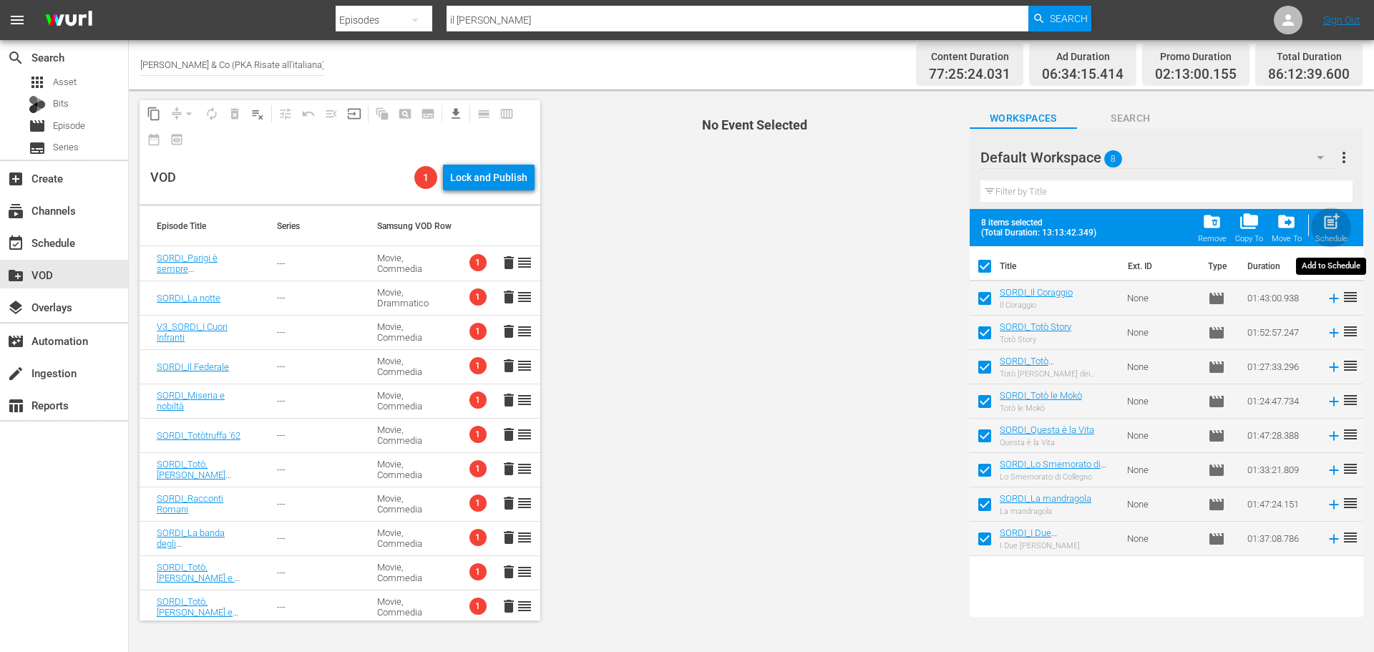
click at [1348, 226] on button "post_add Schedule" at bounding box center [1331, 227] width 41 height 40
checkbox input "false"
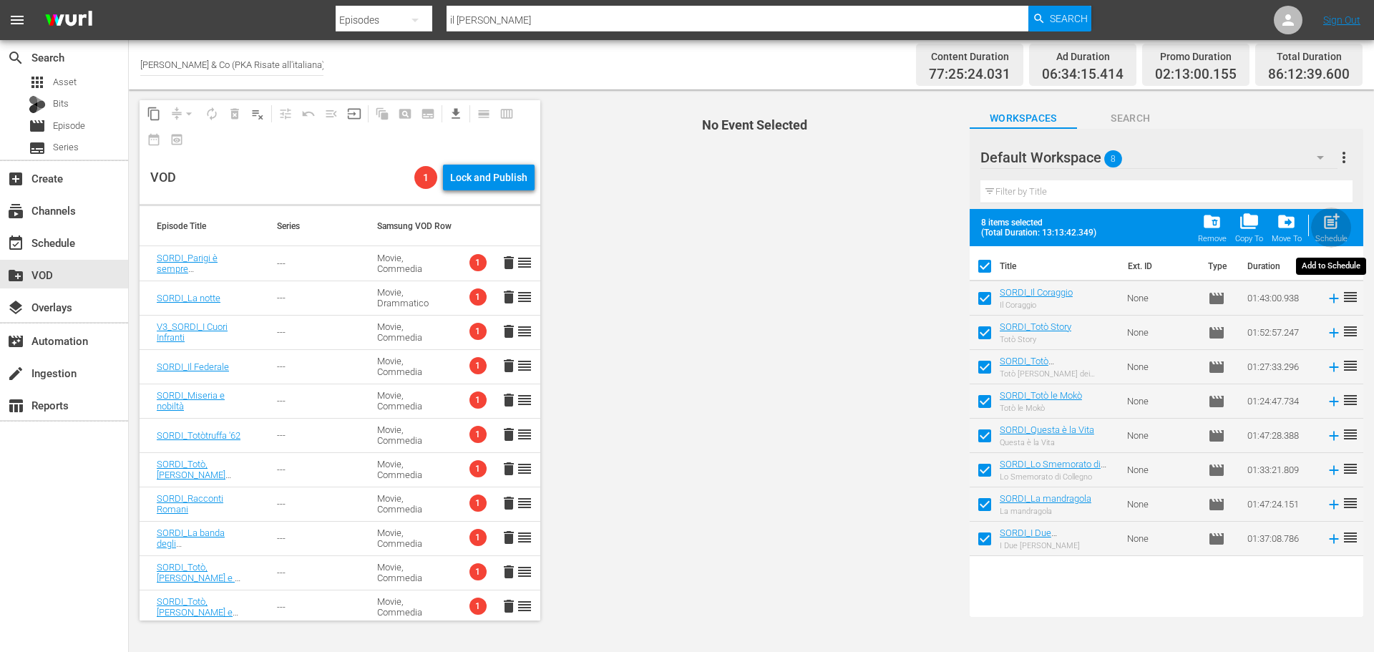
checkbox input "false"
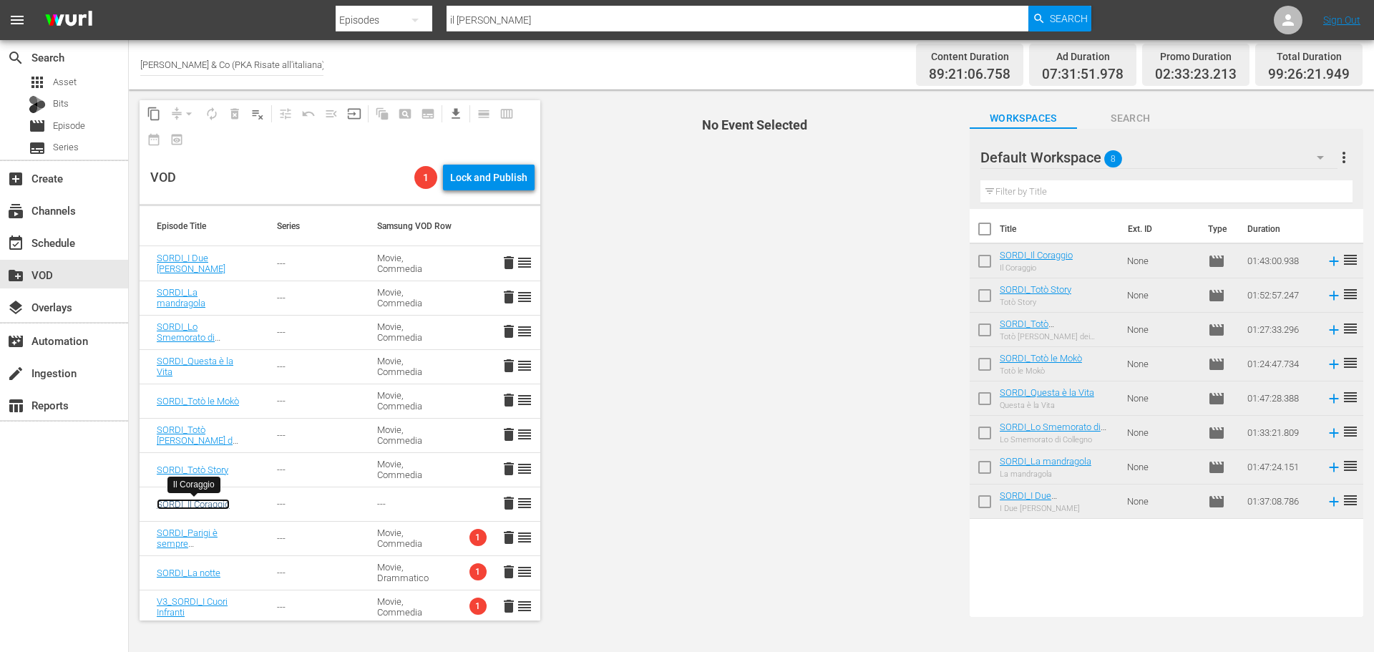
click at [207, 507] on link "SORDI_Il Coraggio" at bounding box center [193, 504] width 73 height 11
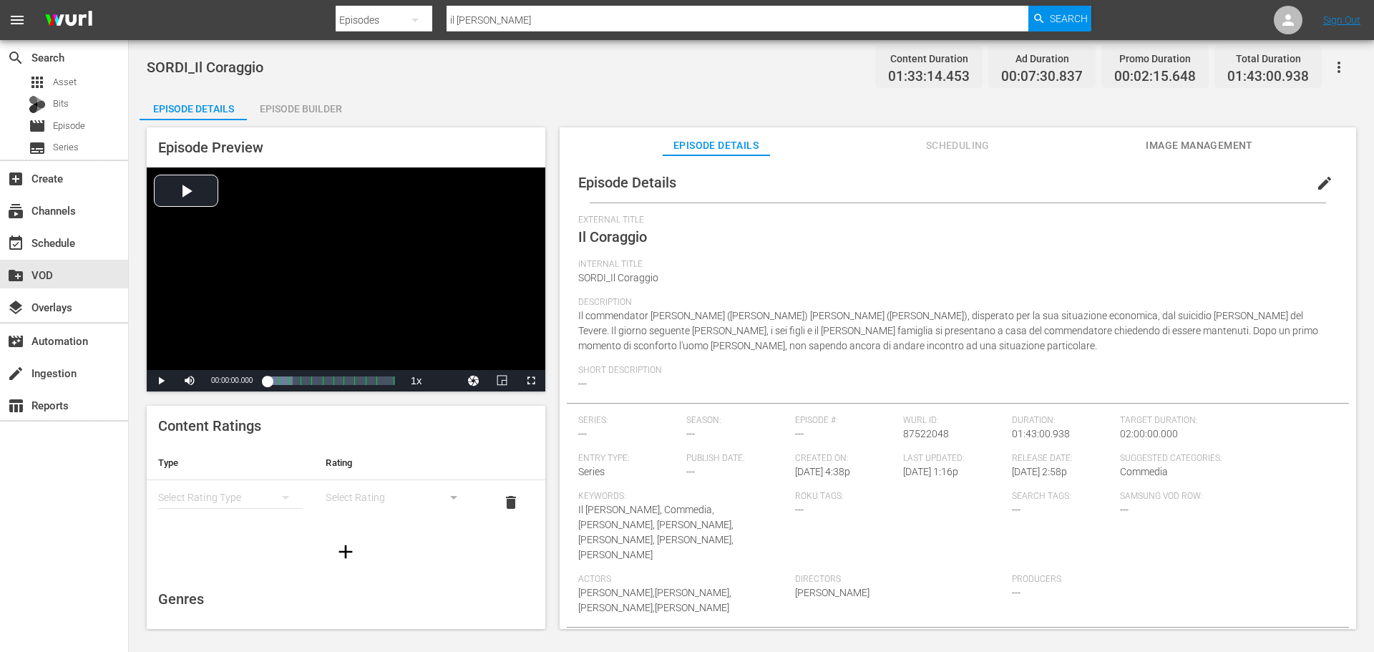
click at [1316, 175] on span "edit" at bounding box center [1324, 183] width 17 height 17
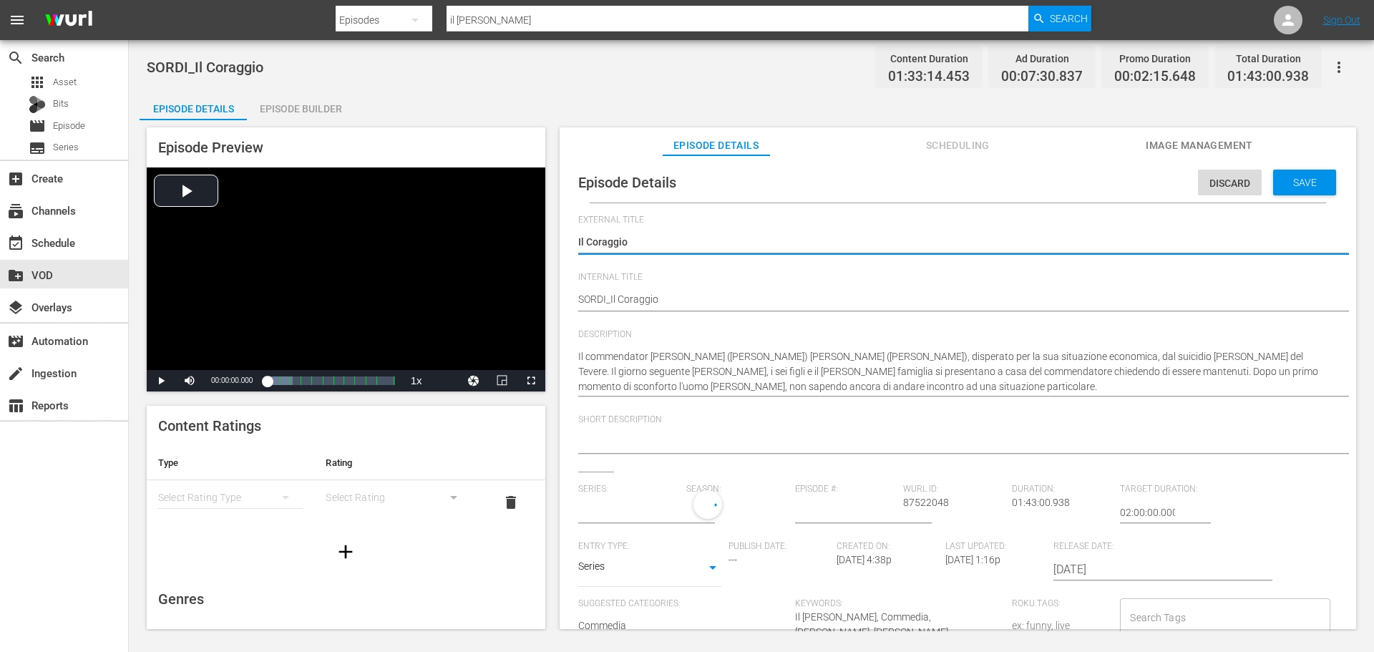
type input "No Series"
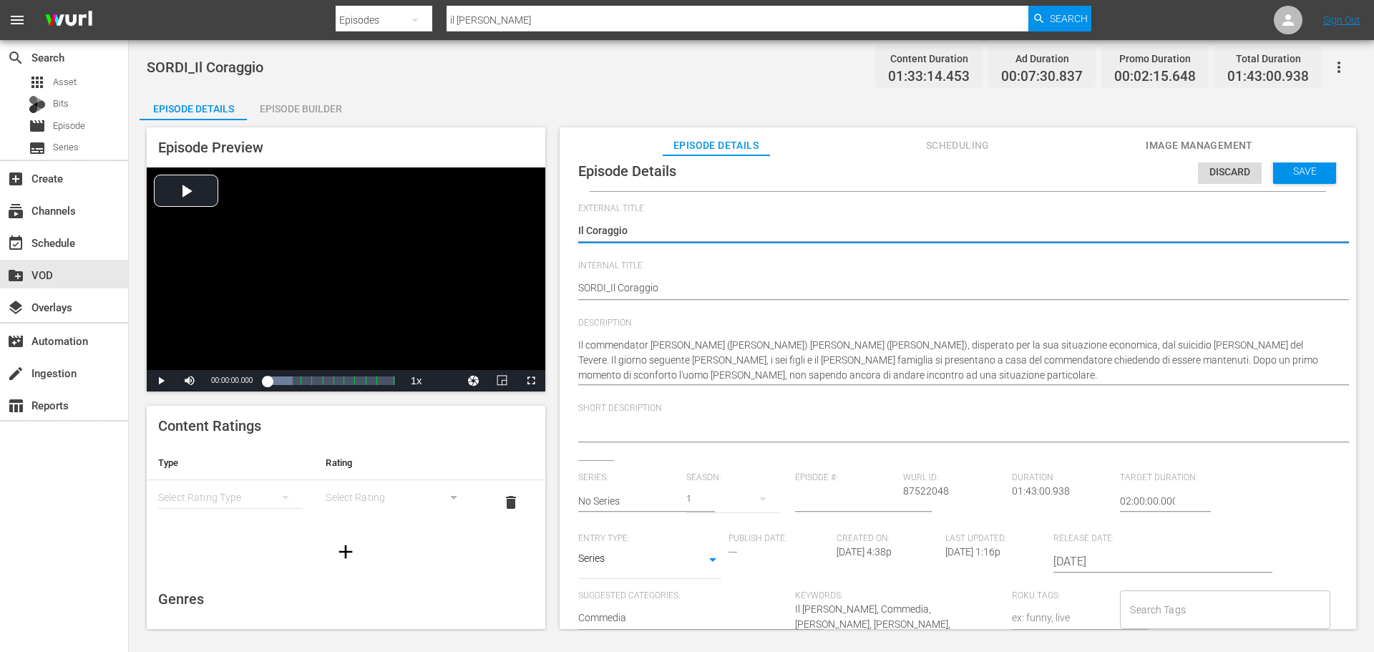
click at [680, 560] on body "menu Search By Episodes Search ID, Title, Description, Keywords, or Category il…" at bounding box center [687, 326] width 1374 height 652
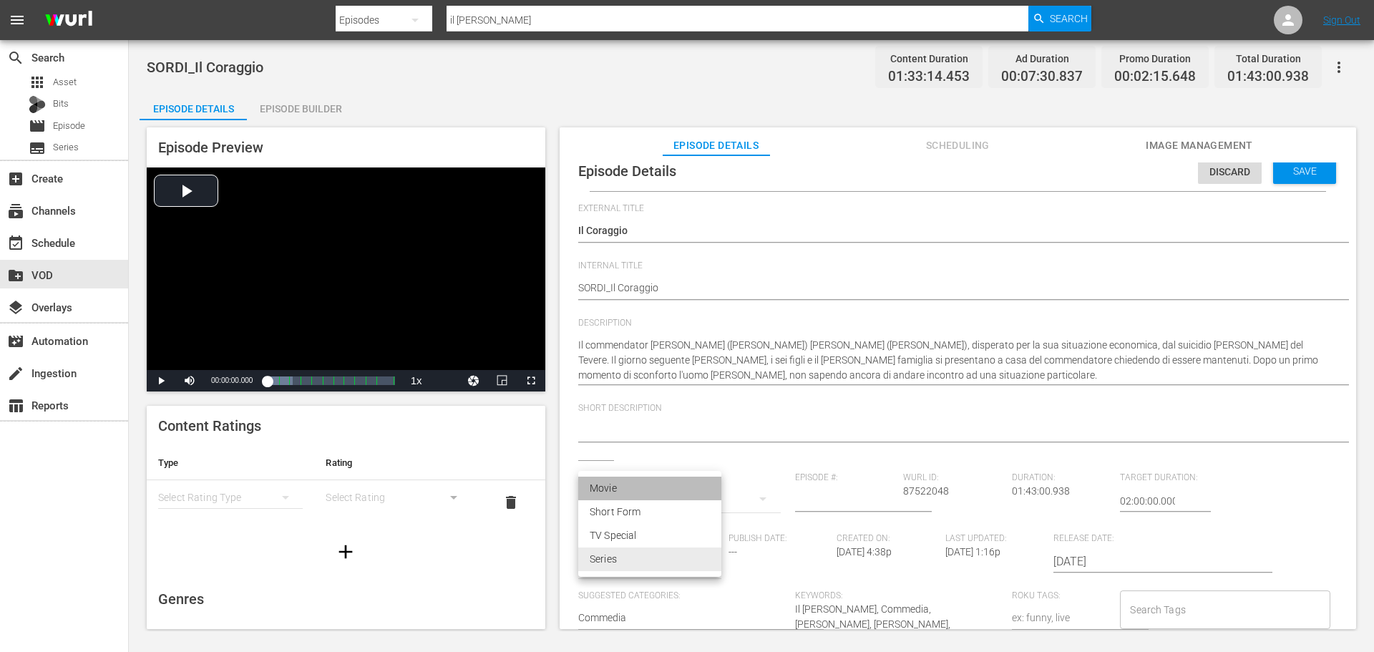
click at [660, 494] on li "Movie" at bounding box center [649, 488] width 143 height 24
type input "MOVIE"
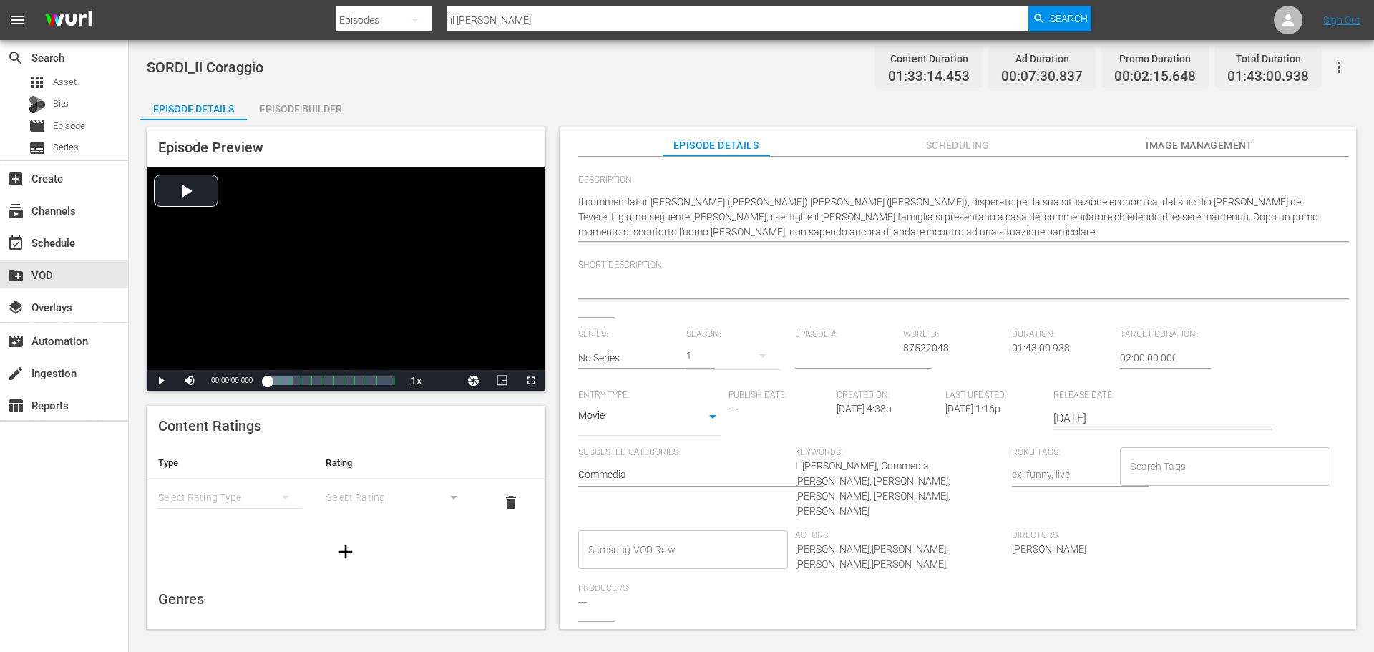
click at [630, 537] on input "Samsung VOD Row" at bounding box center [672, 550] width 175 height 26
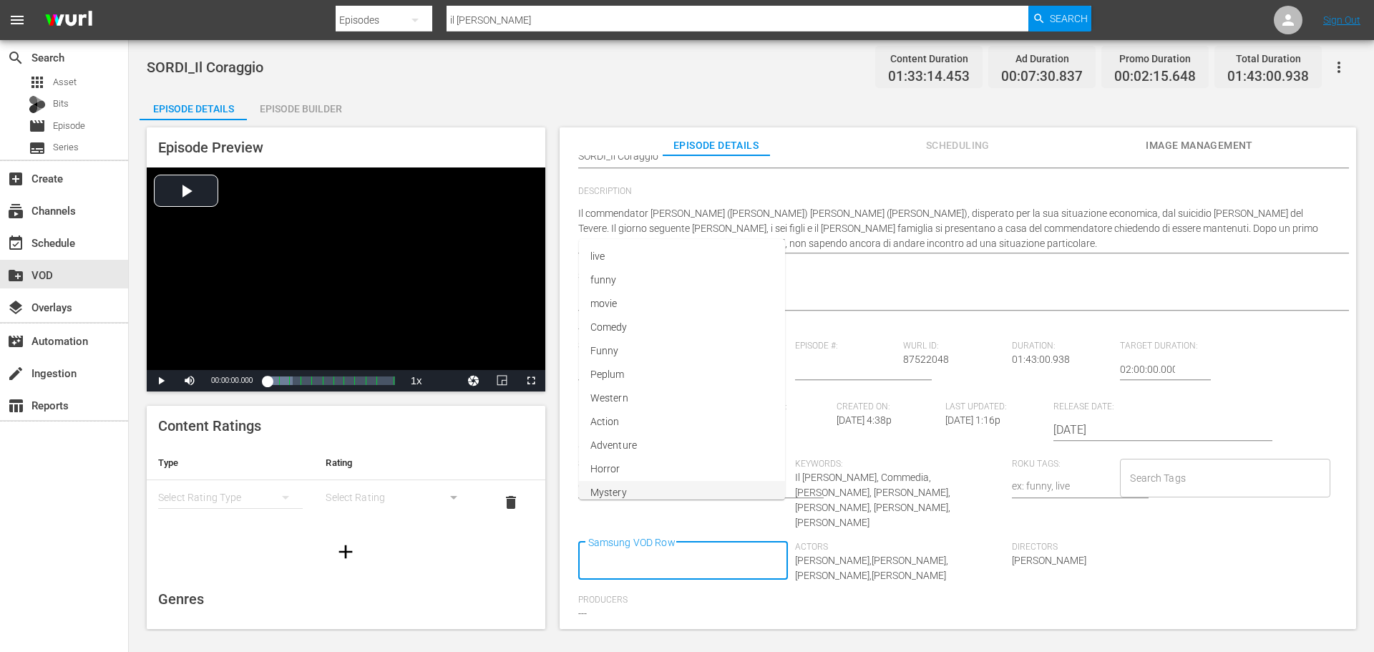
scroll to position [157, 0]
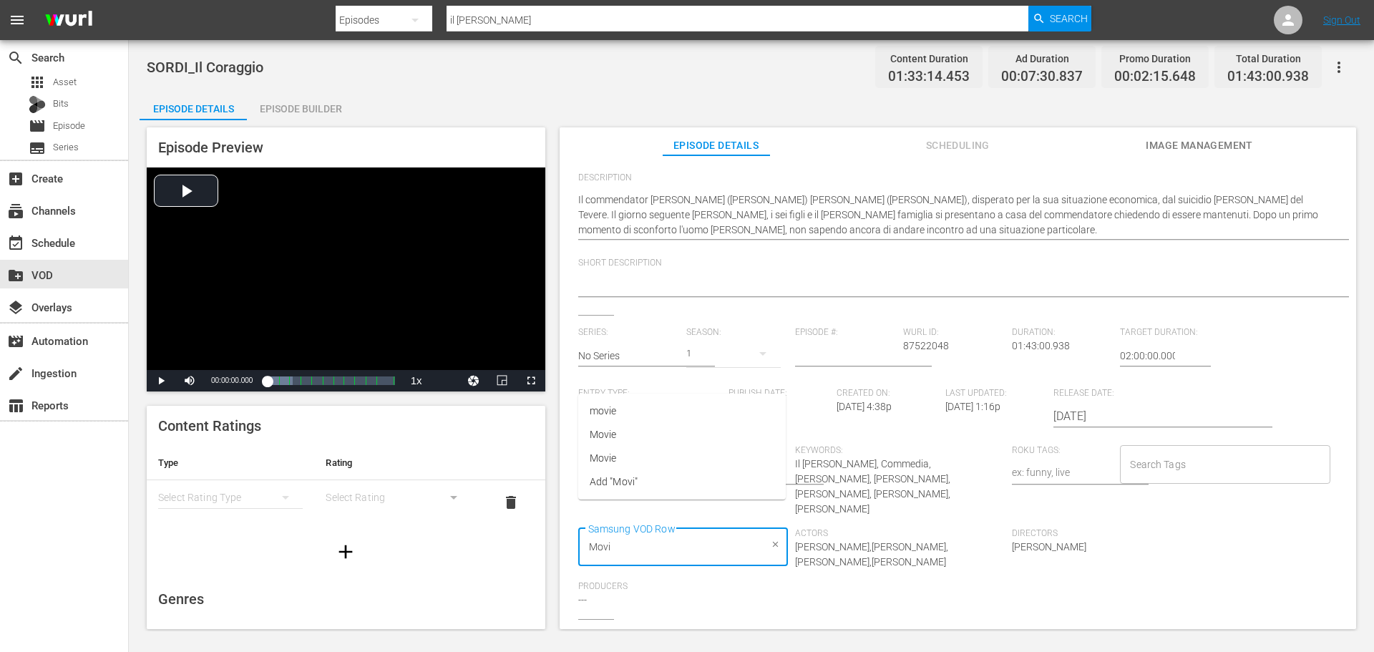
type input "Movie"
type input "Commedia"
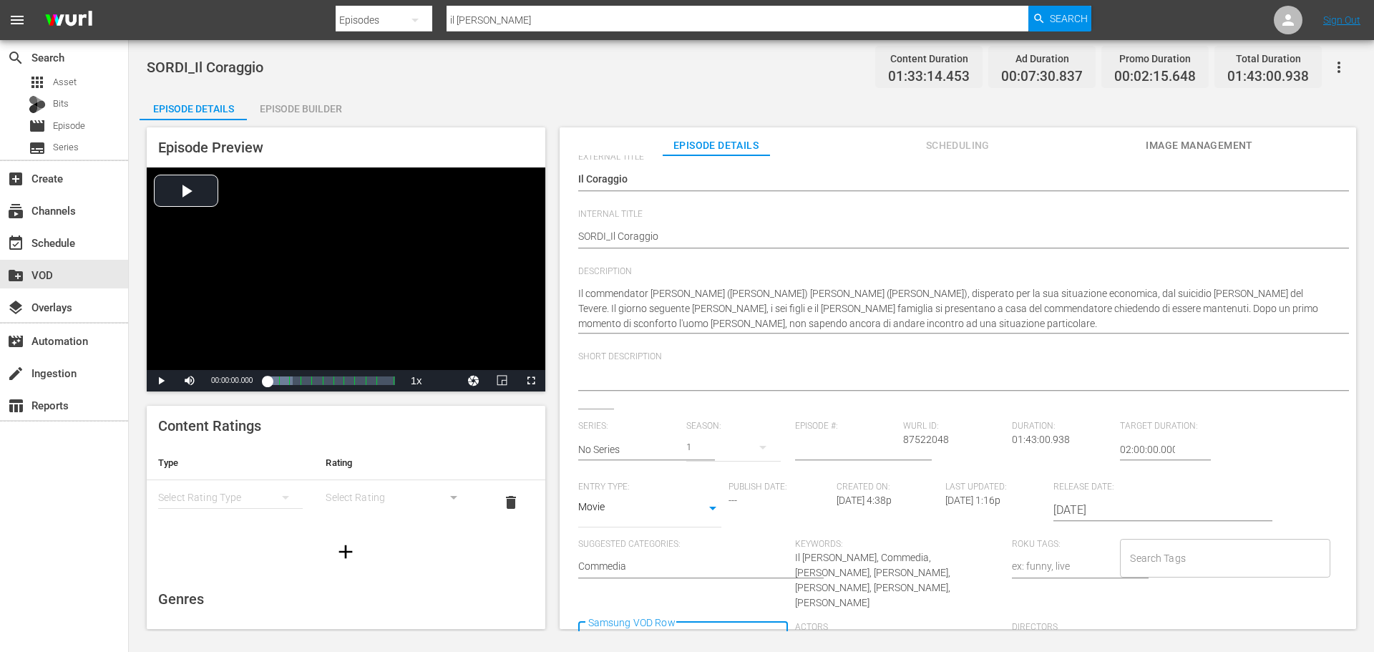
scroll to position [0, 0]
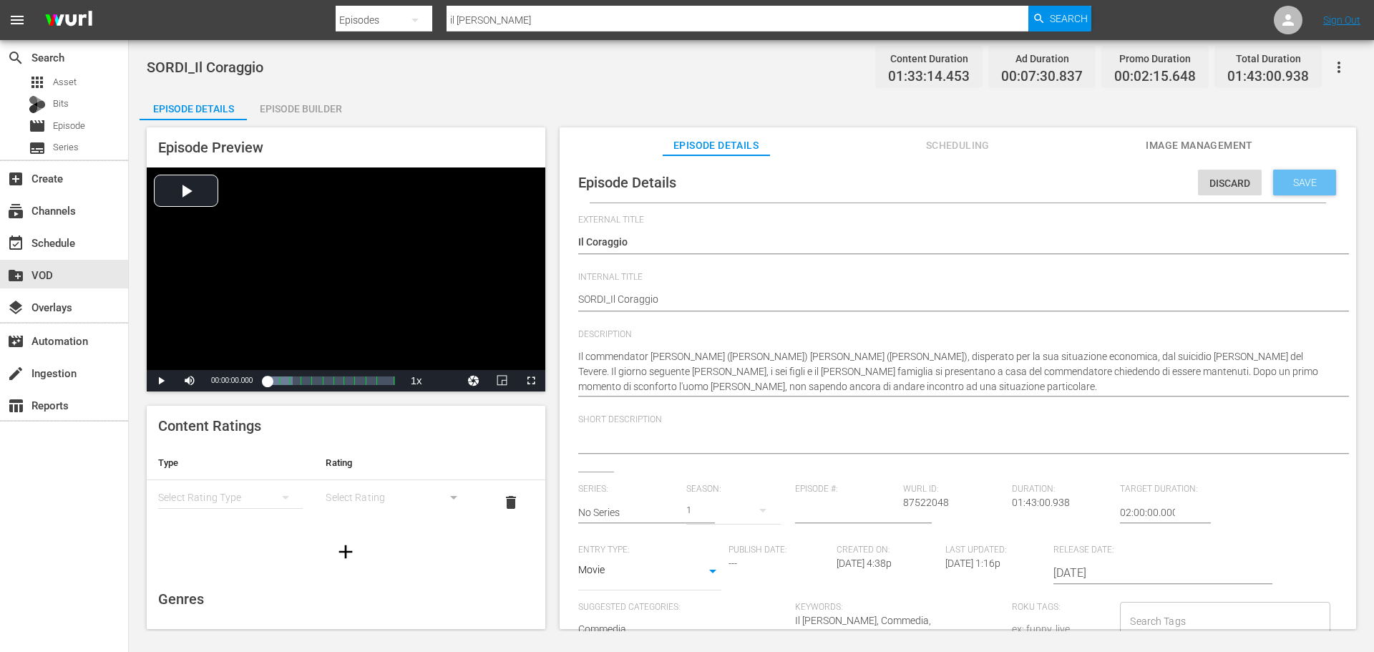
click at [1308, 180] on span "Save" at bounding box center [1304, 182] width 47 height 11
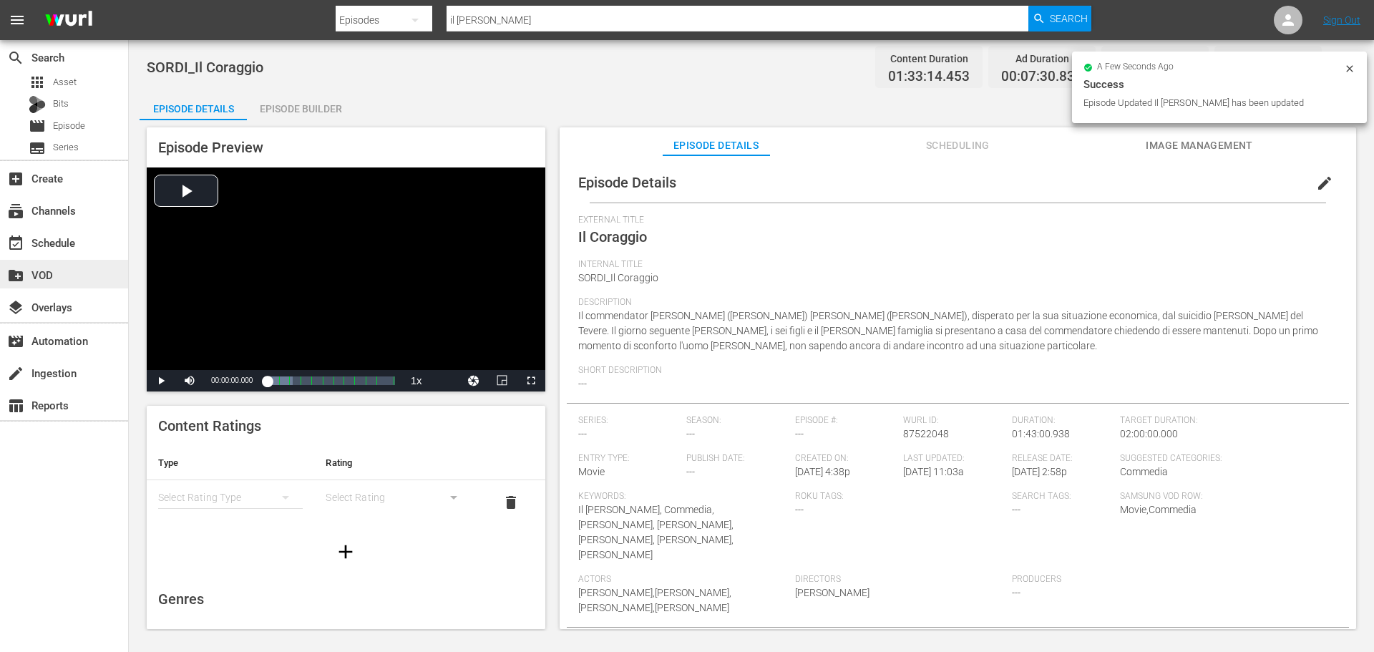
click at [76, 275] on div "create_new_folder VOD" at bounding box center [40, 272] width 80 height 13
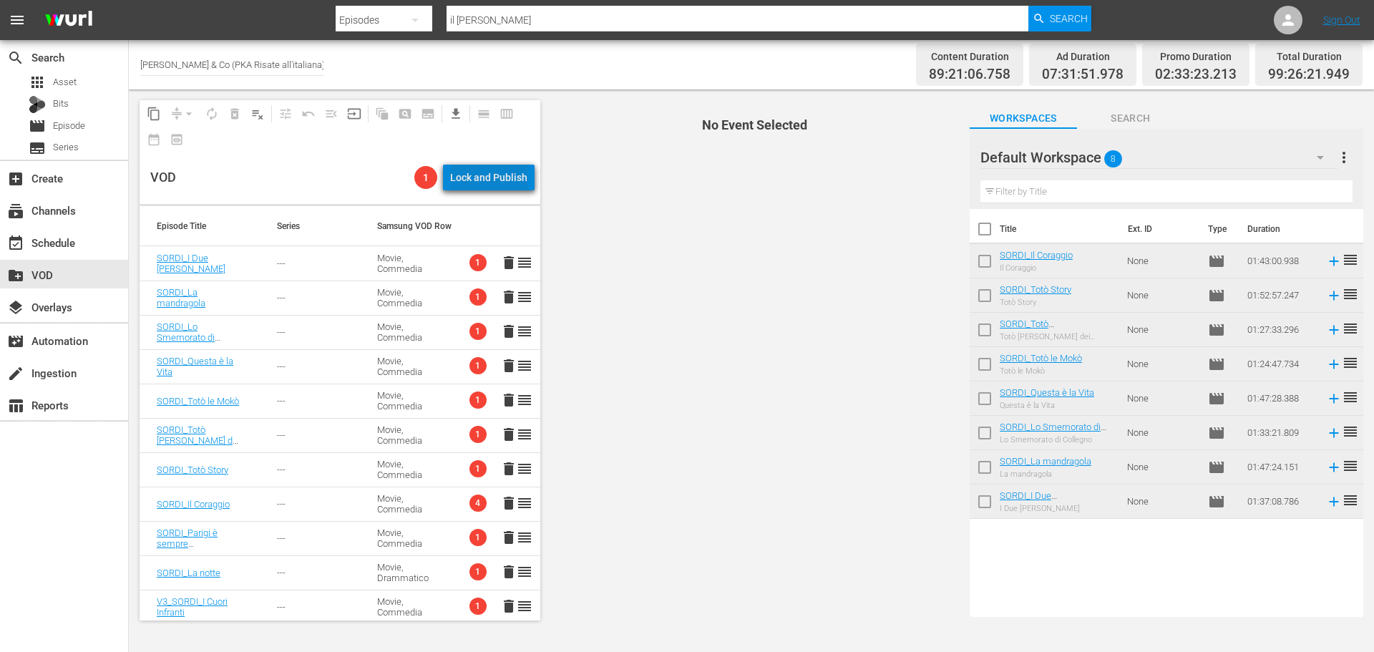
click at [499, 181] on div "Lock and Publish" at bounding box center [488, 178] width 77 height 26
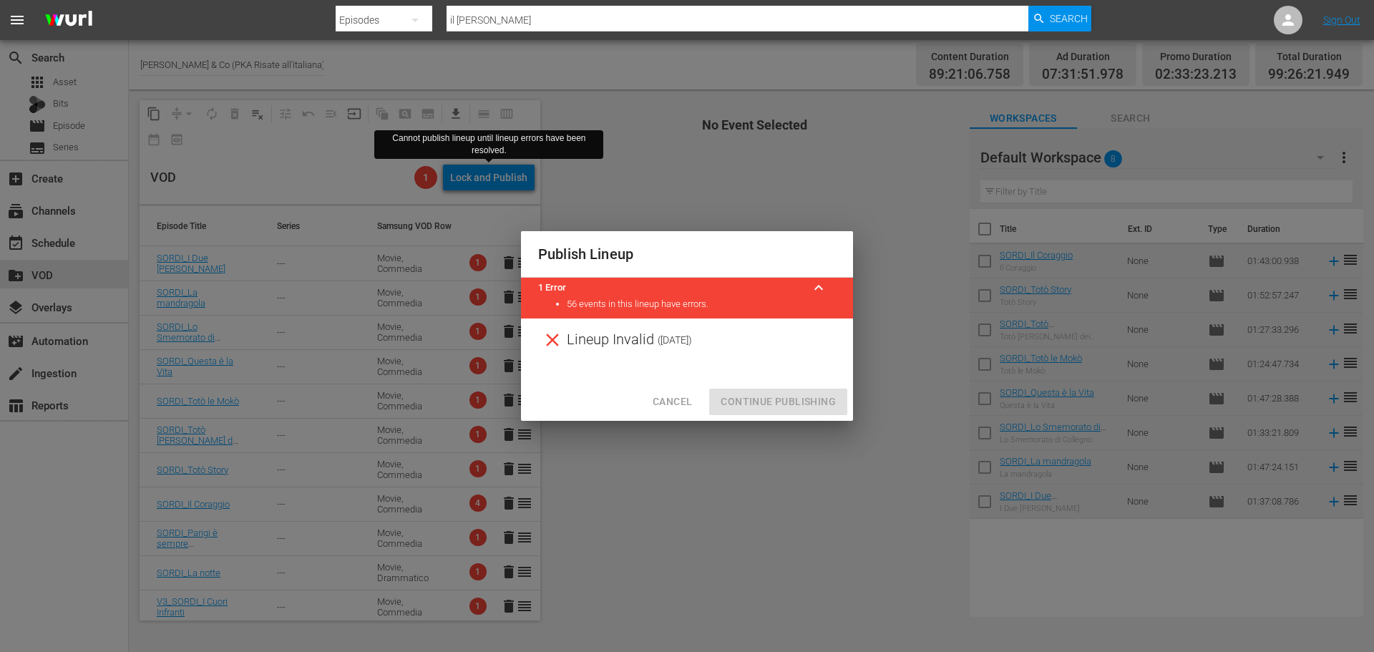
click at [691, 401] on span "Cancel" at bounding box center [671, 402] width 39 height 18
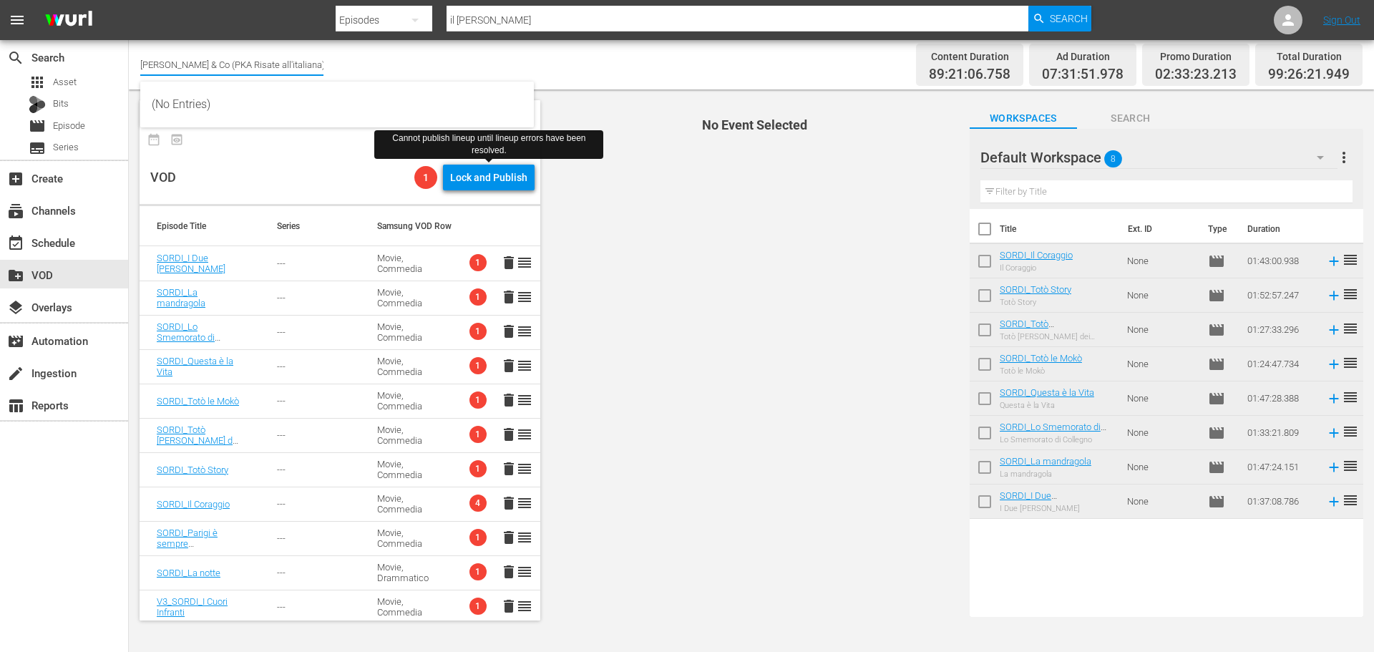
click at [215, 61] on input "Alberto Sordi & Co (PKA Risate all'italiana)" at bounding box center [231, 64] width 183 height 34
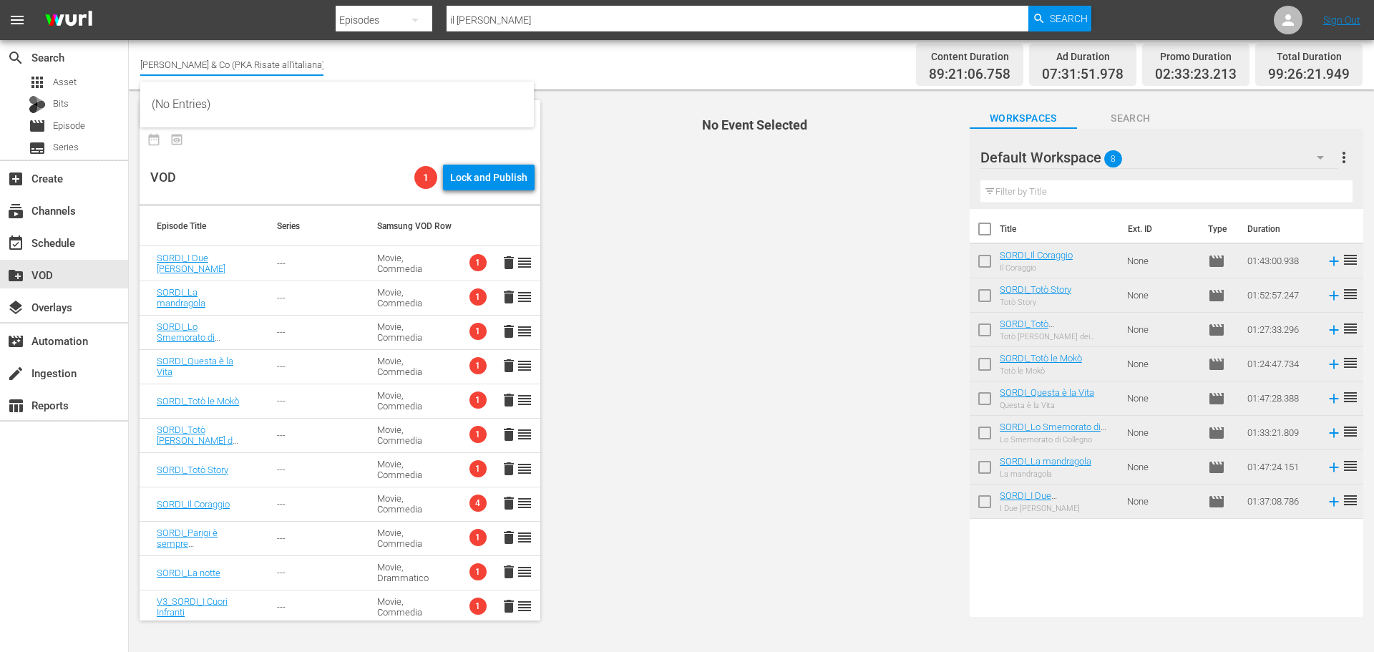
click at [215, 61] on input "Alberto Sordi & Co (PKA Risate all'italiana)" at bounding box center [231, 64] width 183 height 34
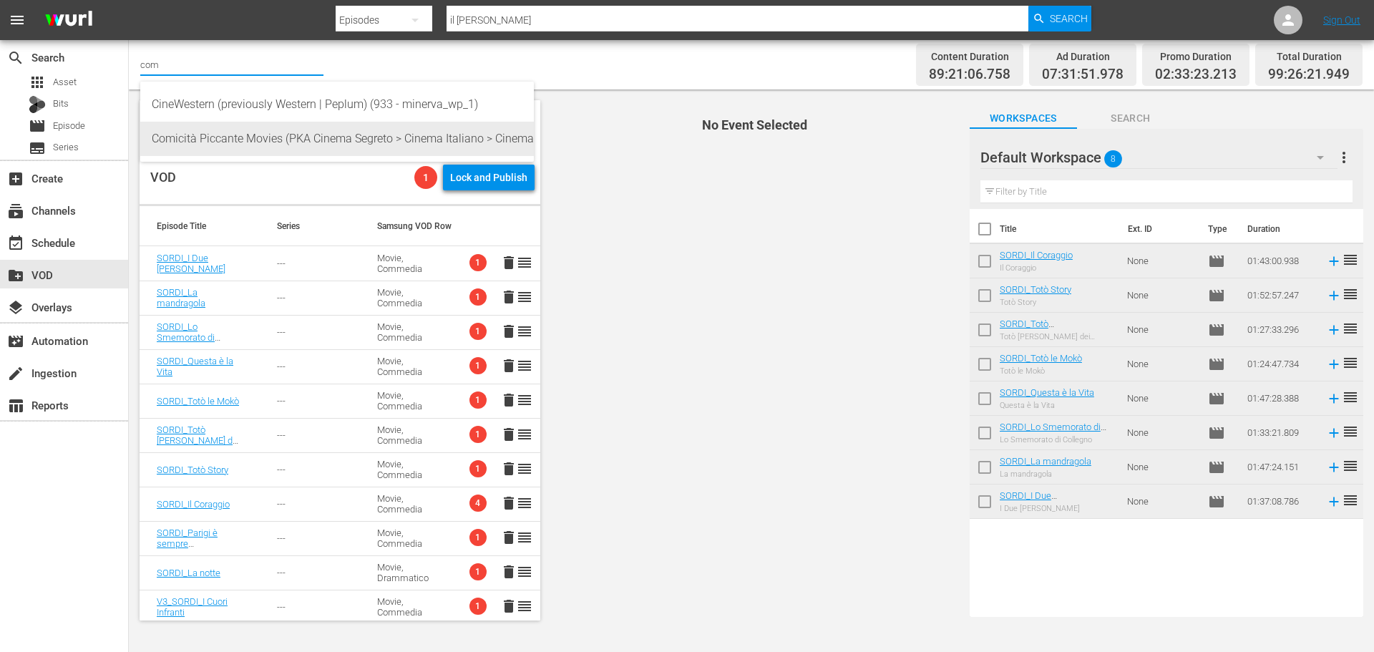
click at [207, 140] on div "Comicità Piccante Movies (PKA Cinema Segreto > Cinema Italiano > Cinema Polizio…" at bounding box center [337, 139] width 371 height 34
type input "Comicità Piccante Movies (PKA Cinema Segreto > Cinema Italiano > Cinema Polizio…"
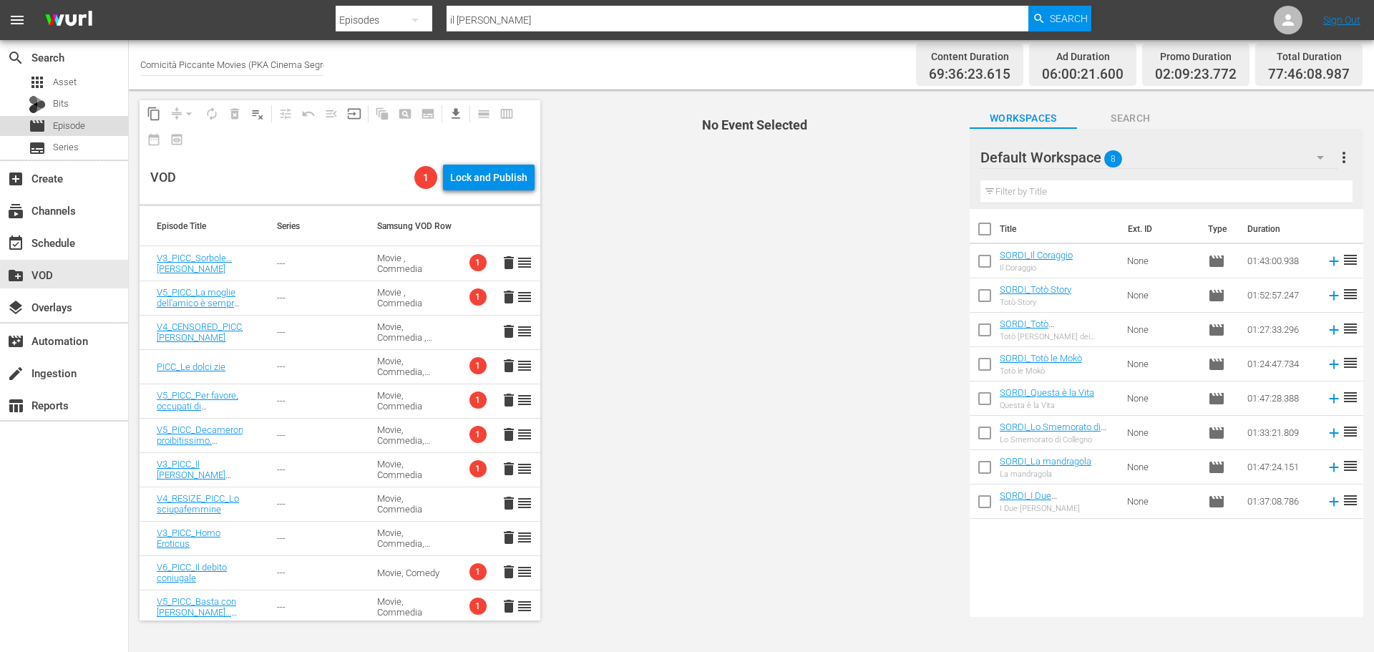
click at [90, 128] on div "movie Episode" at bounding box center [64, 126] width 128 height 20
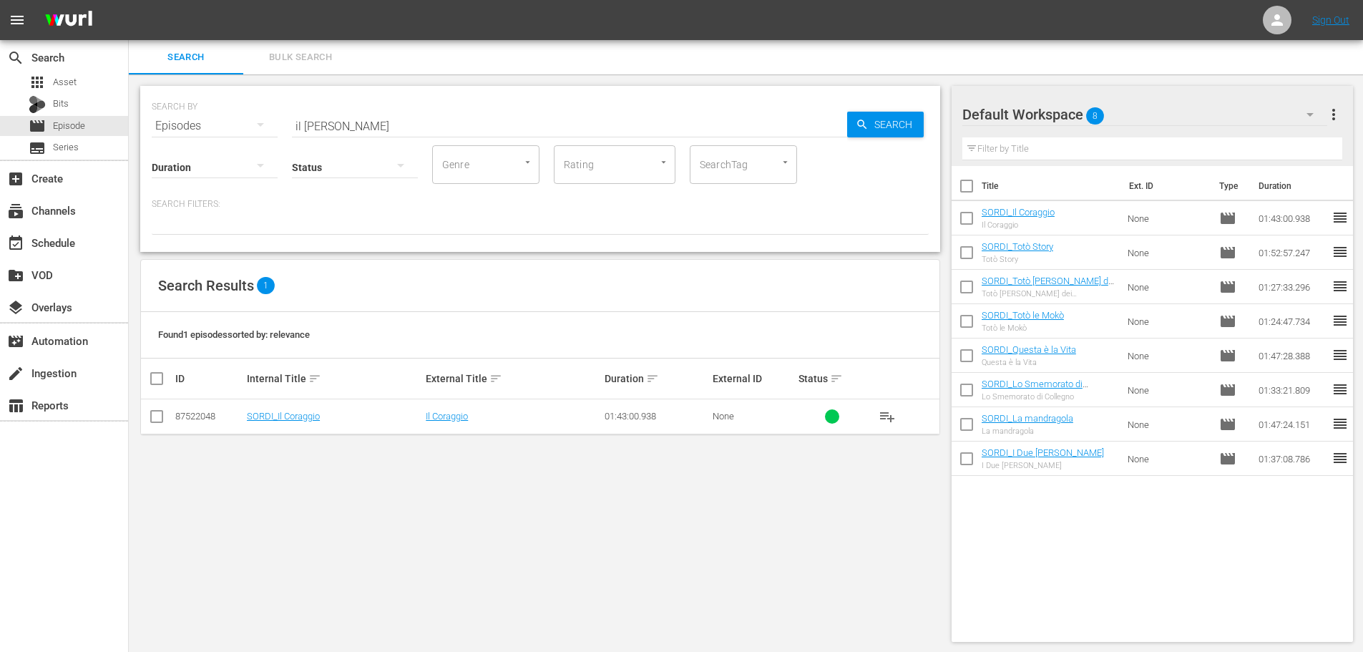
click at [972, 192] on input "checkbox" at bounding box center [967, 189] width 30 height 30
checkbox input "true"
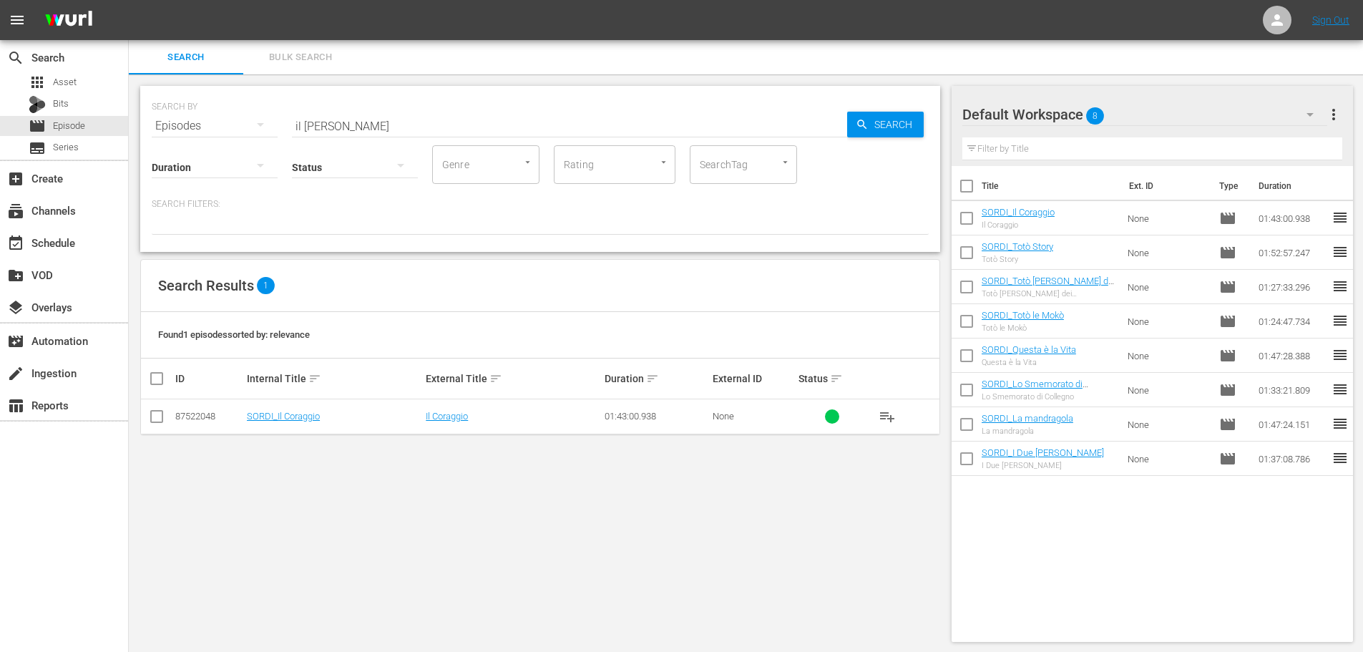
checkbox input "true"
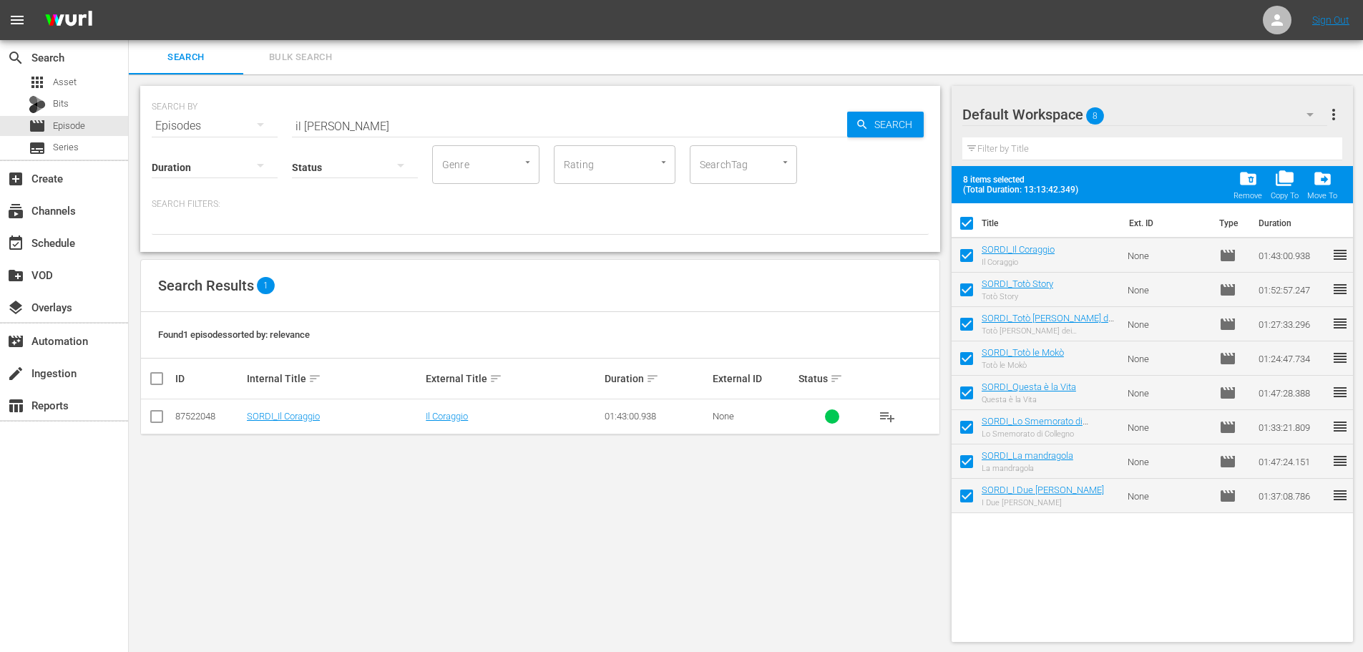
click at [1251, 184] on span "folder_delete" at bounding box center [1247, 178] width 19 height 19
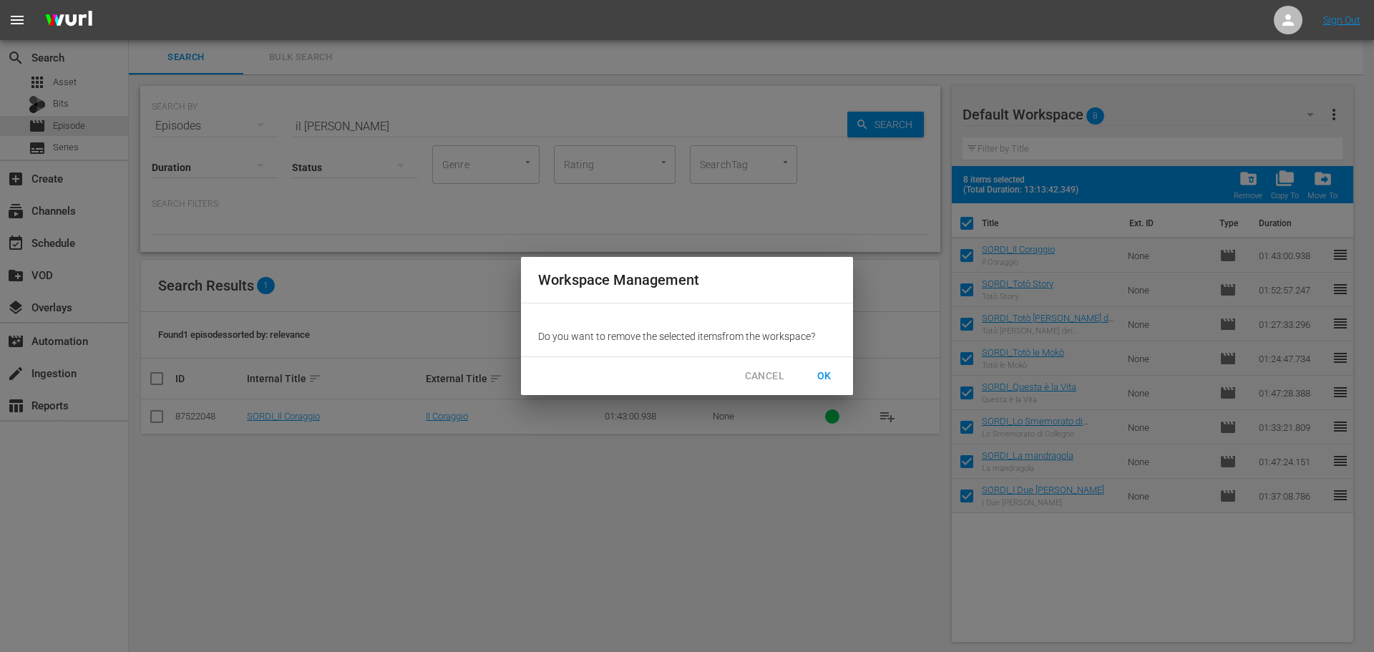
click at [821, 373] on span "OK" at bounding box center [824, 376] width 23 height 18
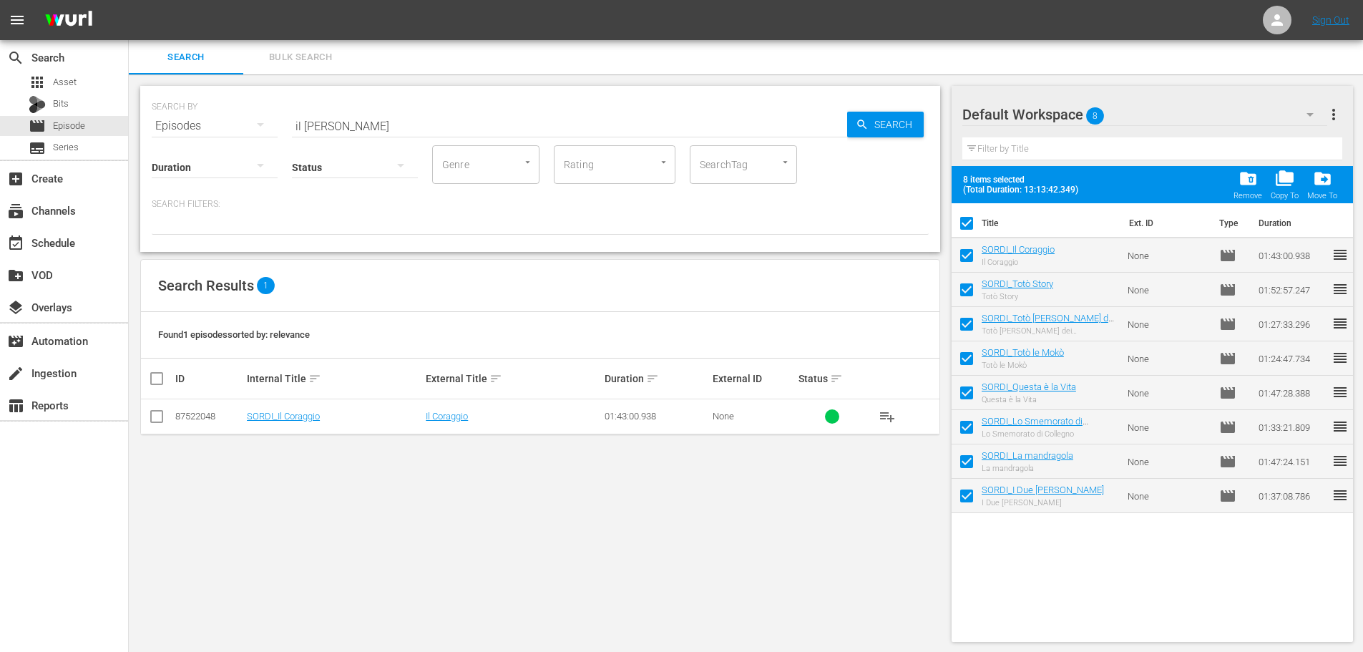
checkbox input "false"
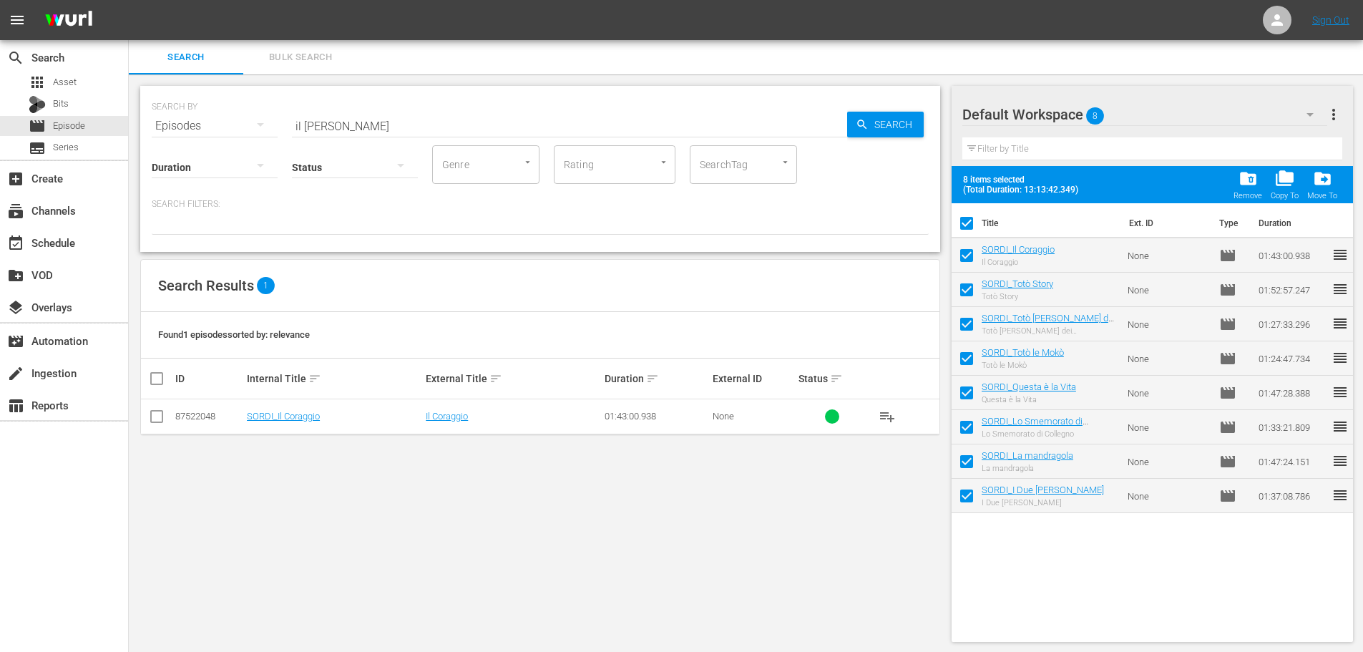
checkbox input "false"
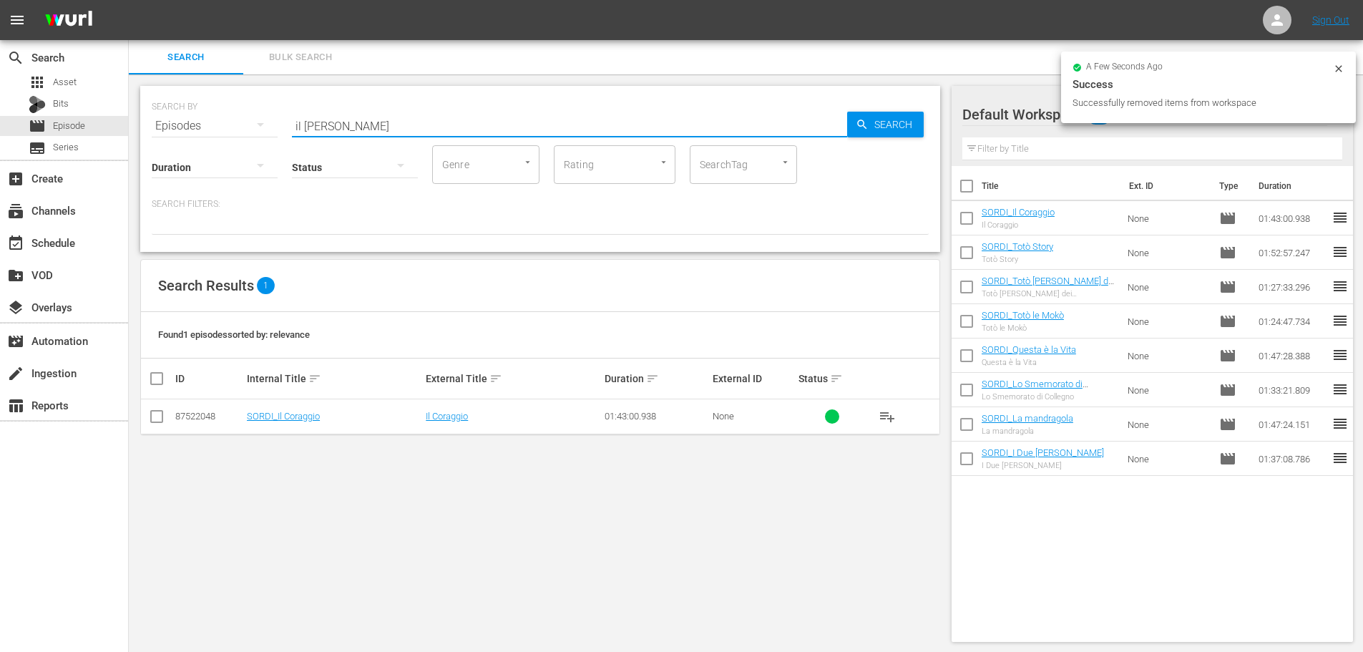
drag, startPoint x: 341, startPoint y: 125, endPoint x: 261, endPoint y: 150, distance: 84.0
click at [259, 150] on div "SEARCH BY Search By Episodes Search ID, Title, Description, Keywords, or Catego…" at bounding box center [540, 169] width 800 height 166
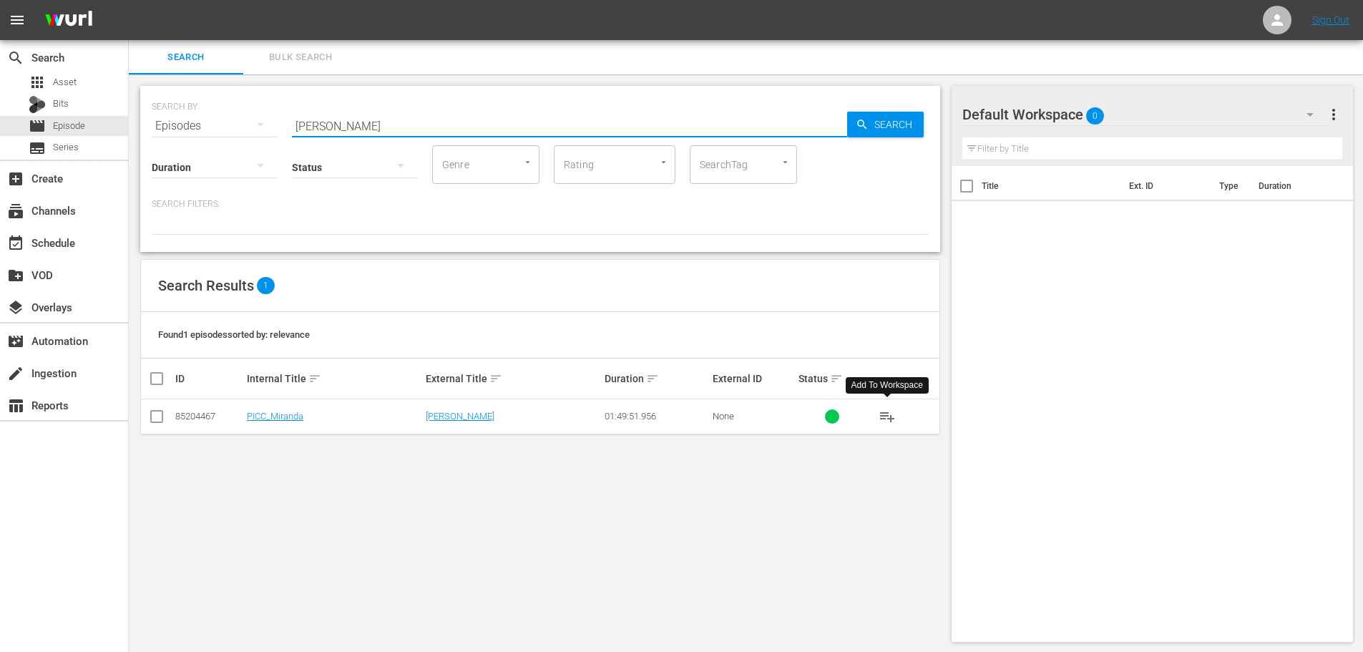
type input "miranda"
click at [894, 417] on span "playlist_add" at bounding box center [887, 416] width 17 height 17
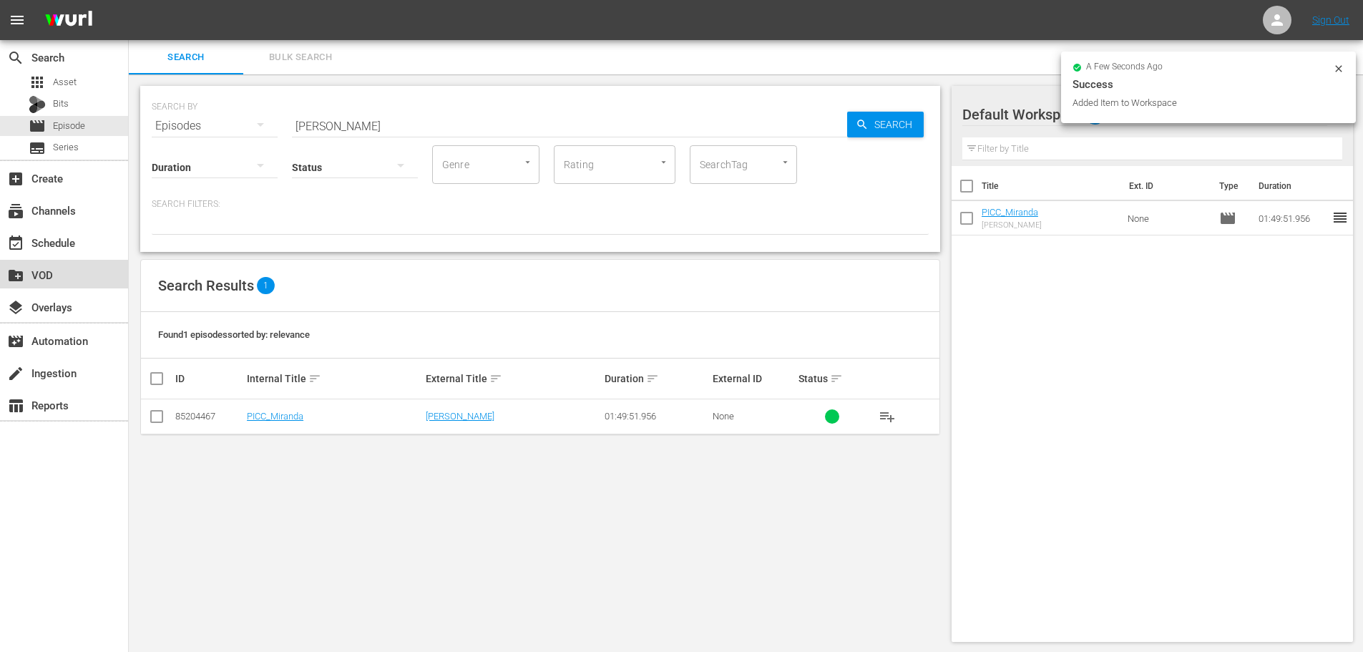
click at [73, 277] on div "create_new_folder VOD" at bounding box center [40, 272] width 80 height 13
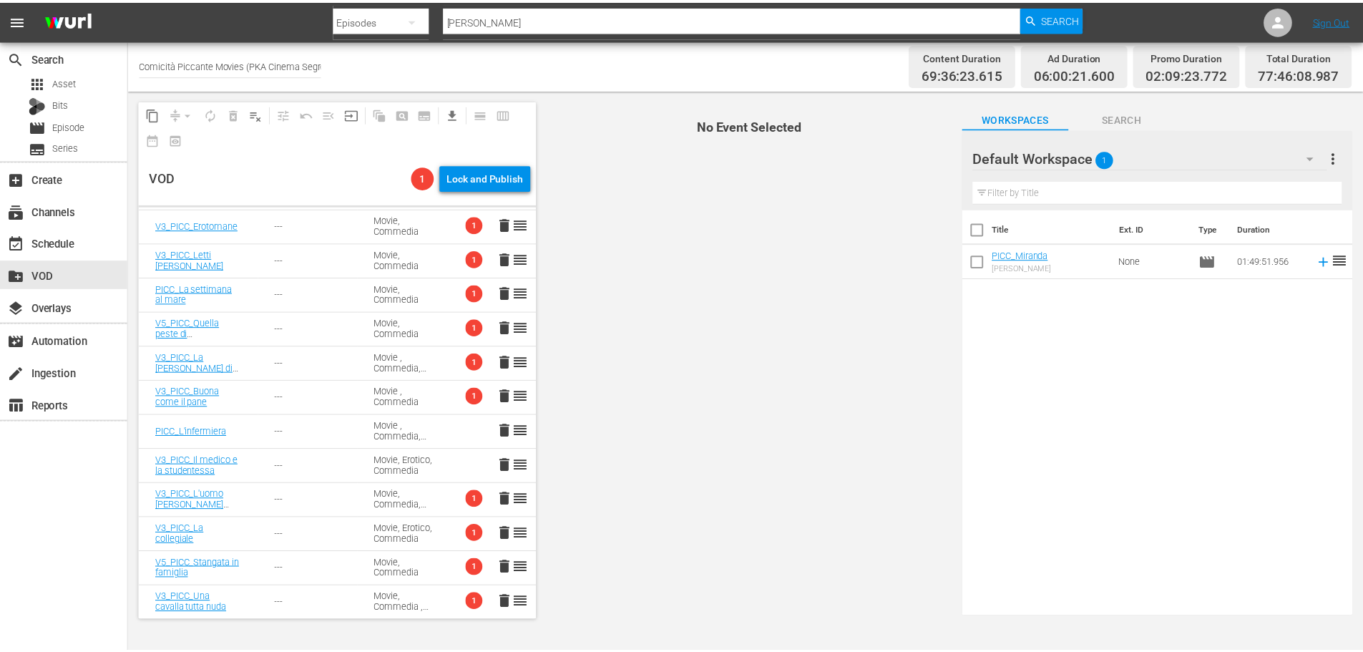
scroll to position [1241, 0]
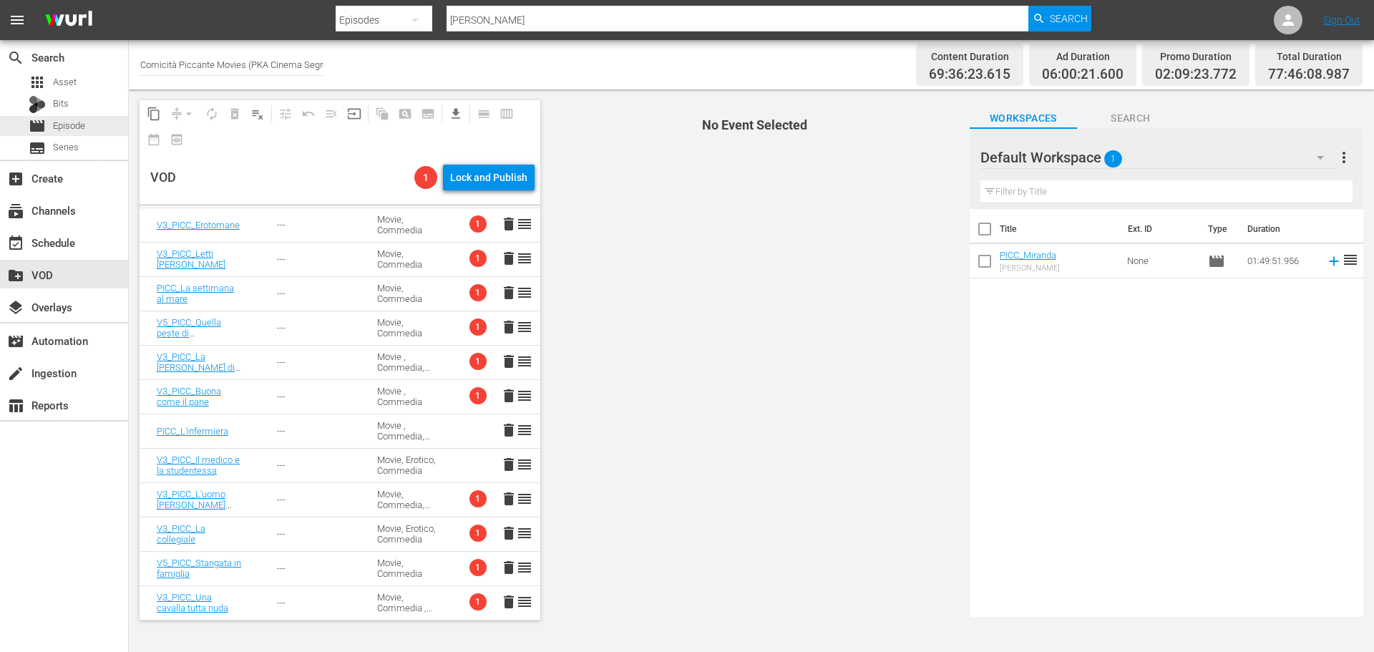
drag, startPoint x: 100, startPoint y: 119, endPoint x: 479, endPoint y: 3, distance: 396.7
click at [100, 119] on div "movie Episode" at bounding box center [64, 126] width 128 height 20
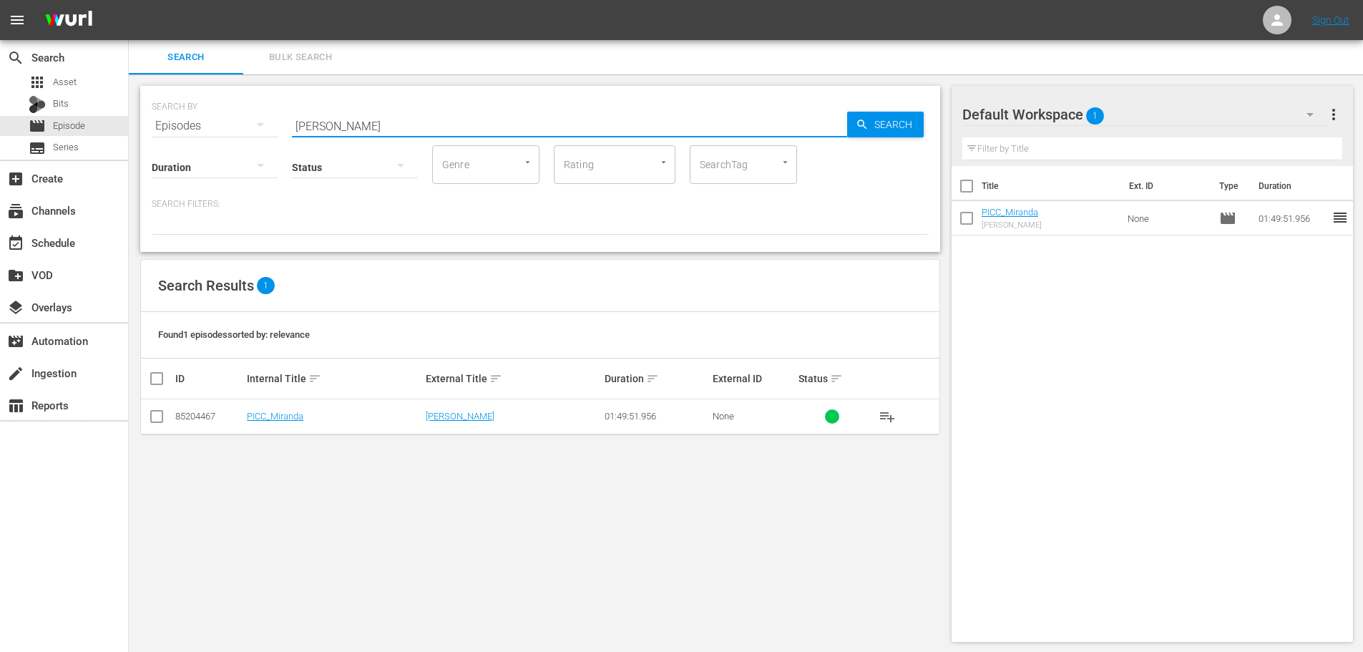
drag, startPoint x: 362, startPoint y: 123, endPoint x: 184, endPoint y: 170, distance: 184.1
click at [184, 170] on div "SEARCH BY Search By Episodes Search ID, Title, Description, Keywords, or Catego…" at bounding box center [540, 169] width 800 height 166
click at [882, 414] on span "playlist_add" at bounding box center [887, 416] width 17 height 17
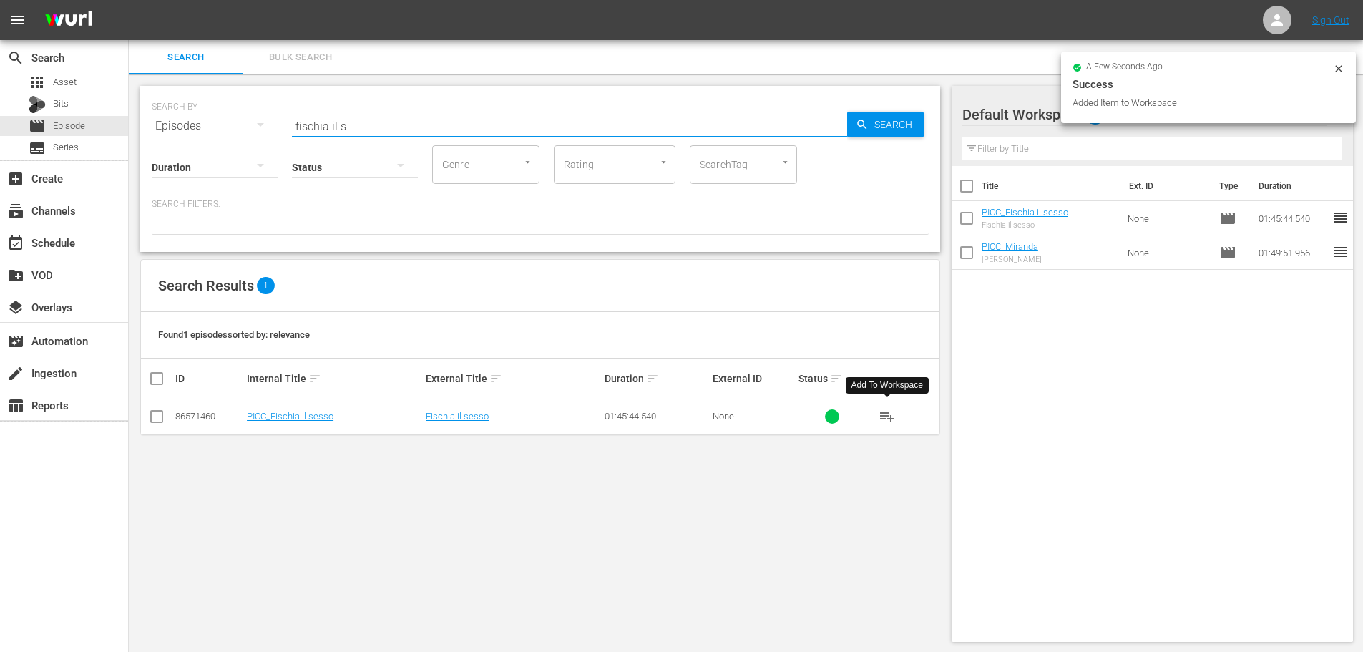
drag, startPoint x: 366, startPoint y: 127, endPoint x: 231, endPoint y: 156, distance: 137.7
click at [231, 156] on div "SEARCH BY Search By Episodes Search ID, Title, Description, Keywords, or Catego…" at bounding box center [540, 169] width 800 height 166
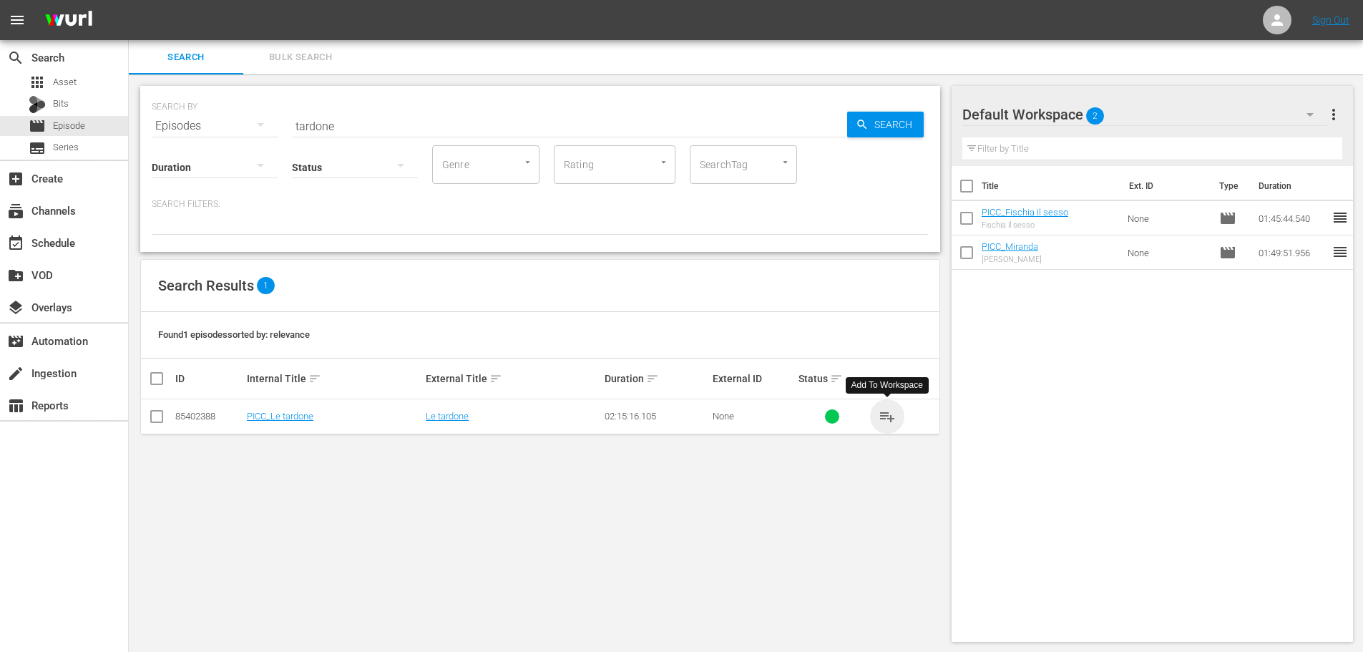
drag, startPoint x: 892, startPoint y: 419, endPoint x: 685, endPoint y: 19, distance: 450.2
click at [891, 419] on span "playlist_add" at bounding box center [887, 416] width 17 height 17
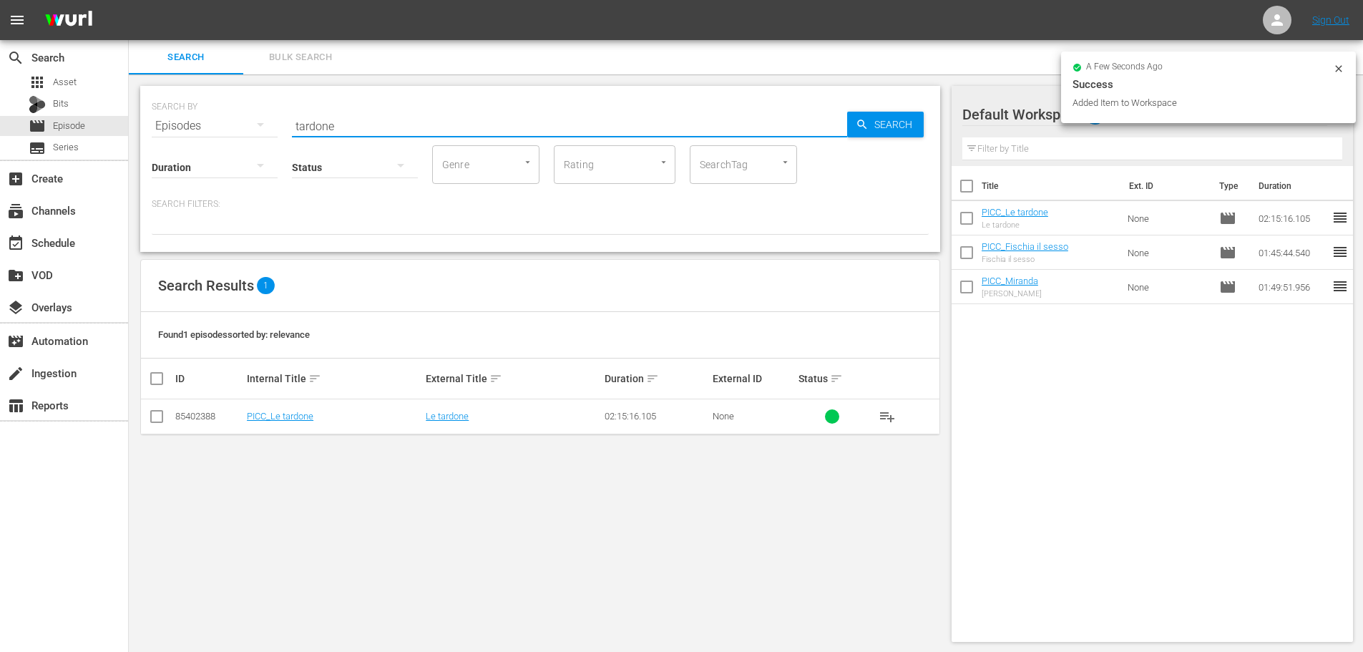
drag, startPoint x: 396, startPoint y: 118, endPoint x: 305, endPoint y: 136, distance: 92.6
click at [305, 136] on div "SEARCH BY Search By Episodes Search ID, Title, Description, Keywords, or Catego…" at bounding box center [540, 169] width 800 height 166
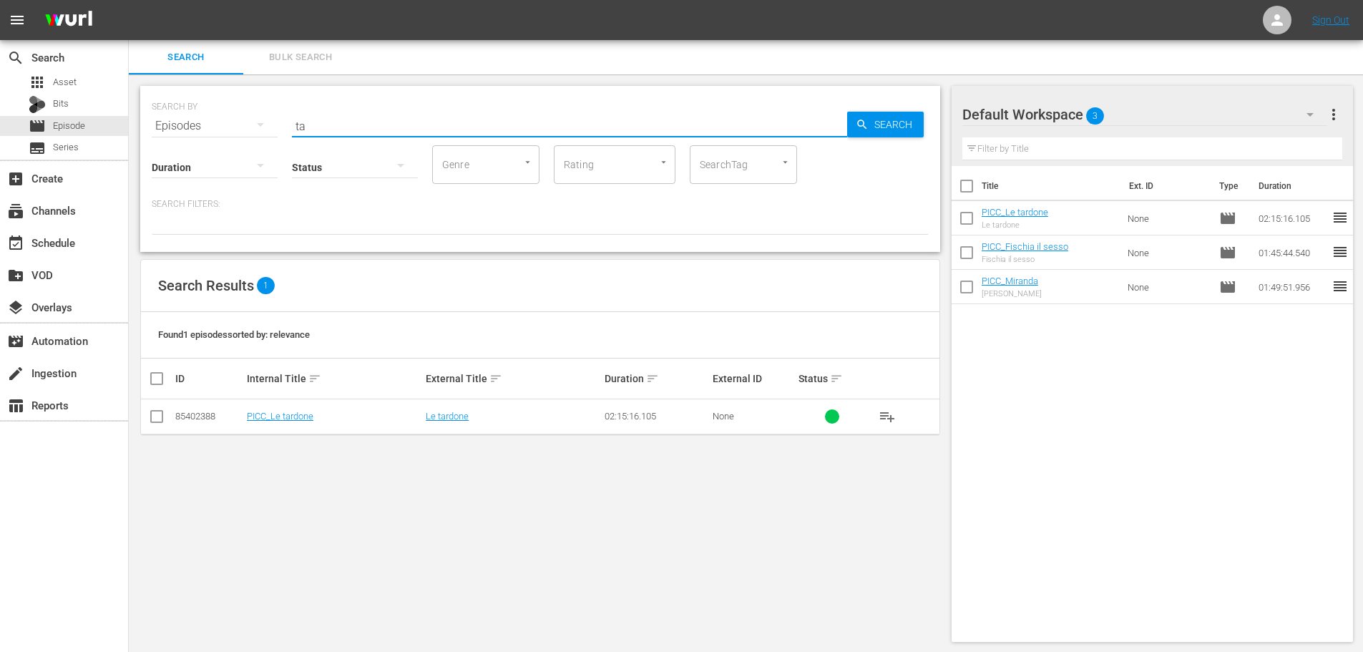
type input "t"
click at [889, 417] on span "playlist_add" at bounding box center [887, 416] width 17 height 17
drag, startPoint x: 319, startPoint y: 127, endPoint x: 279, endPoint y: 140, distance: 41.9
click at [279, 140] on div "SEARCH BY Search By Episodes Search ID, Title, Description, Keywords, or Catego…" at bounding box center [540, 118] width 777 height 52
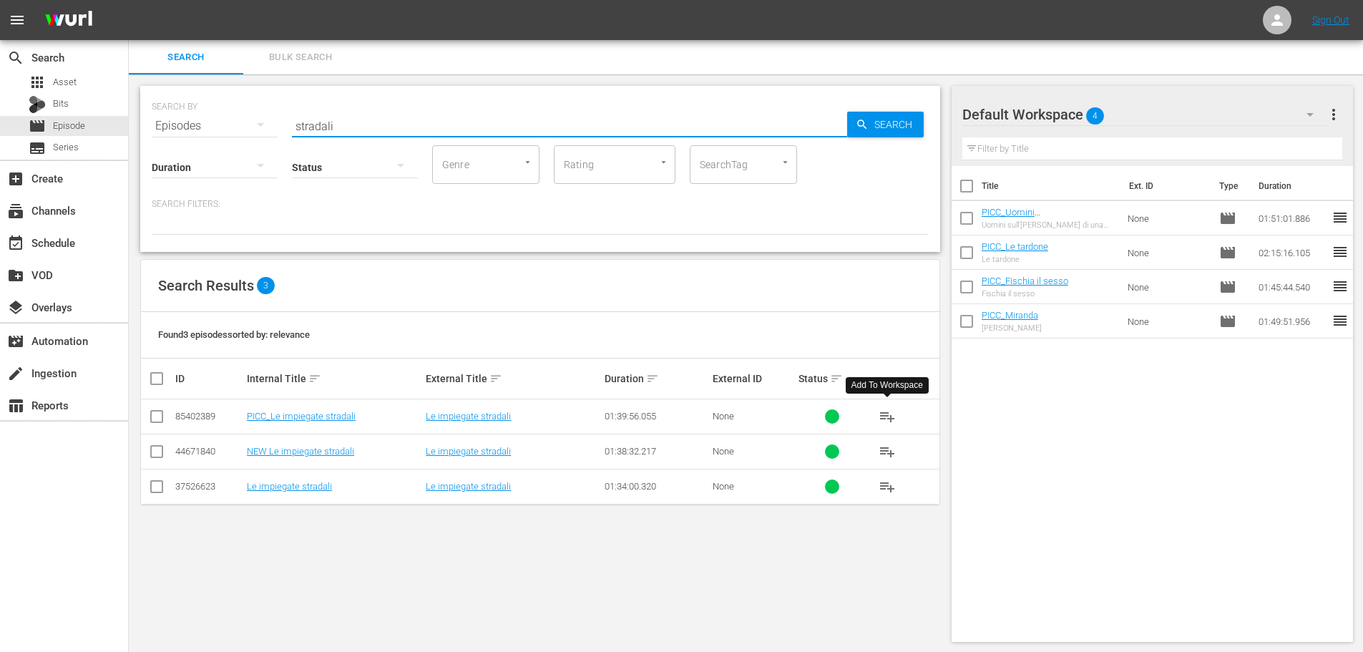
click at [893, 412] on span "playlist_add" at bounding box center [887, 416] width 17 height 17
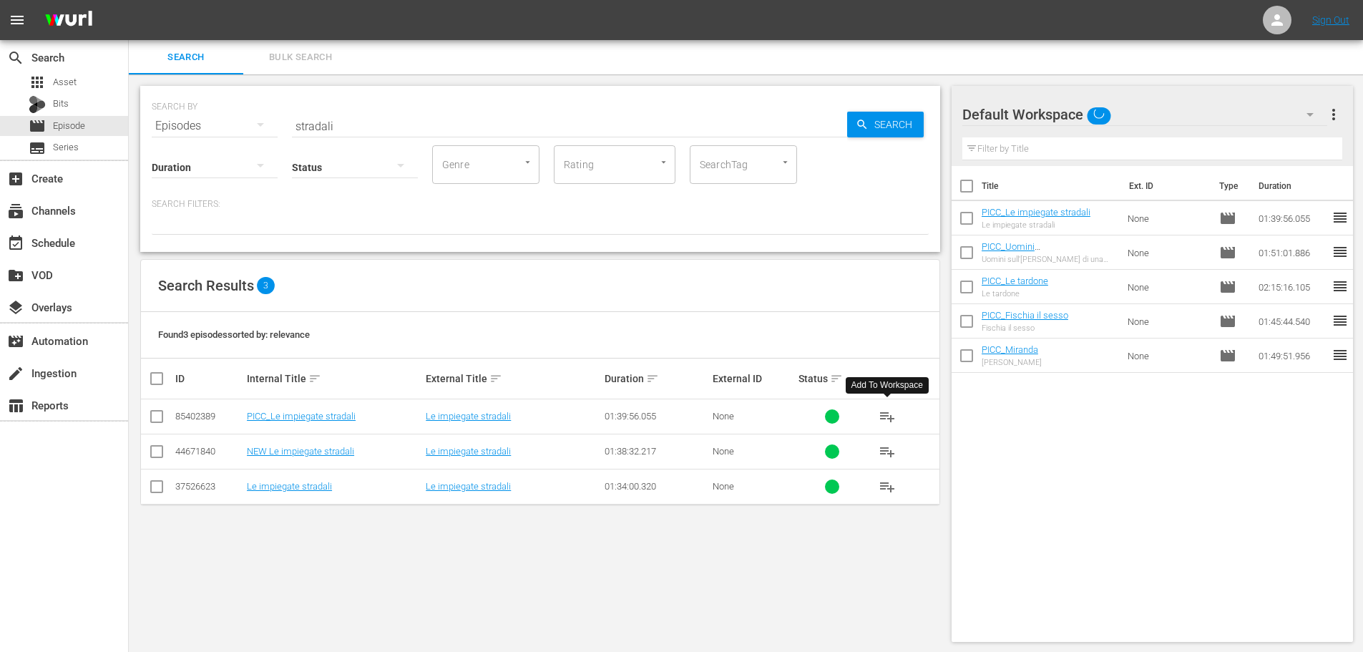
drag, startPoint x: 338, startPoint y: 115, endPoint x: 245, endPoint y: 140, distance: 96.3
click at [245, 140] on div "SEARCH BY Search By Episodes Search ID, Title, Description, Keywords, or Catego…" at bounding box center [540, 169] width 800 height 166
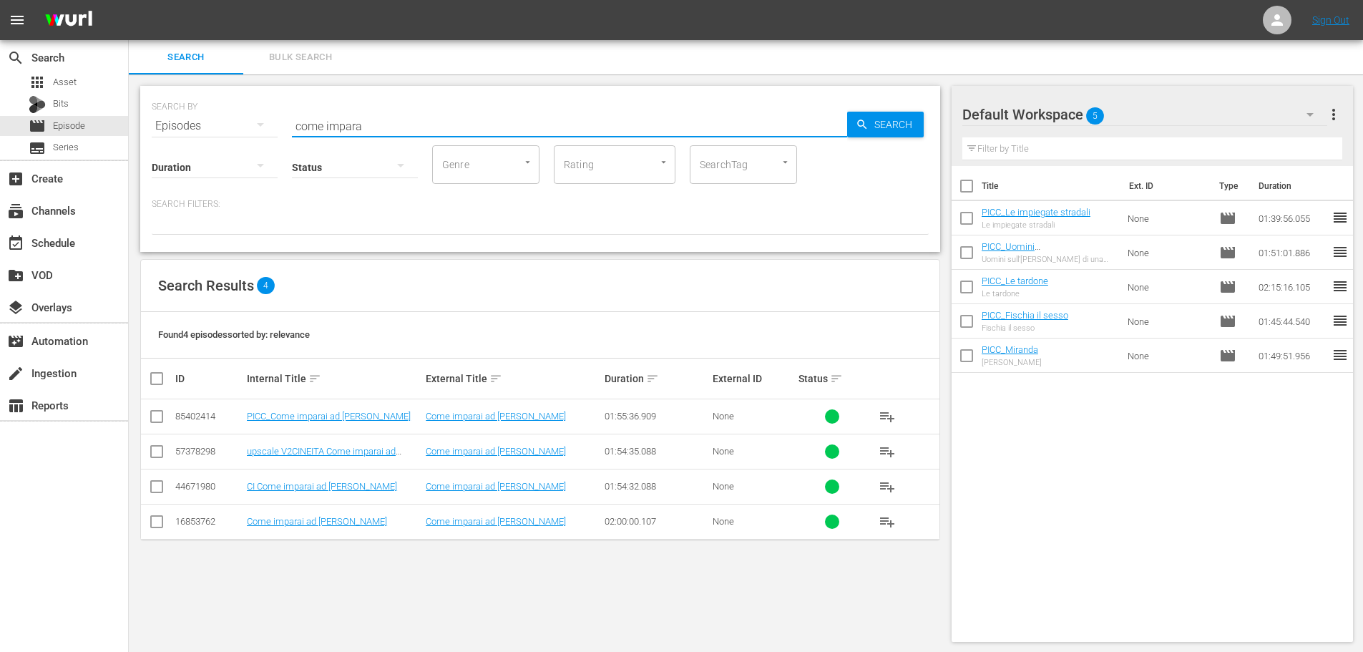
click at [886, 416] on span "playlist_add" at bounding box center [887, 416] width 17 height 17
drag, startPoint x: 375, startPoint y: 127, endPoint x: 273, endPoint y: 154, distance: 105.7
click at [273, 154] on div "SEARCH BY Search By Episodes Search ID, Title, Description, Keywords, or Catego…" at bounding box center [540, 169] width 800 height 166
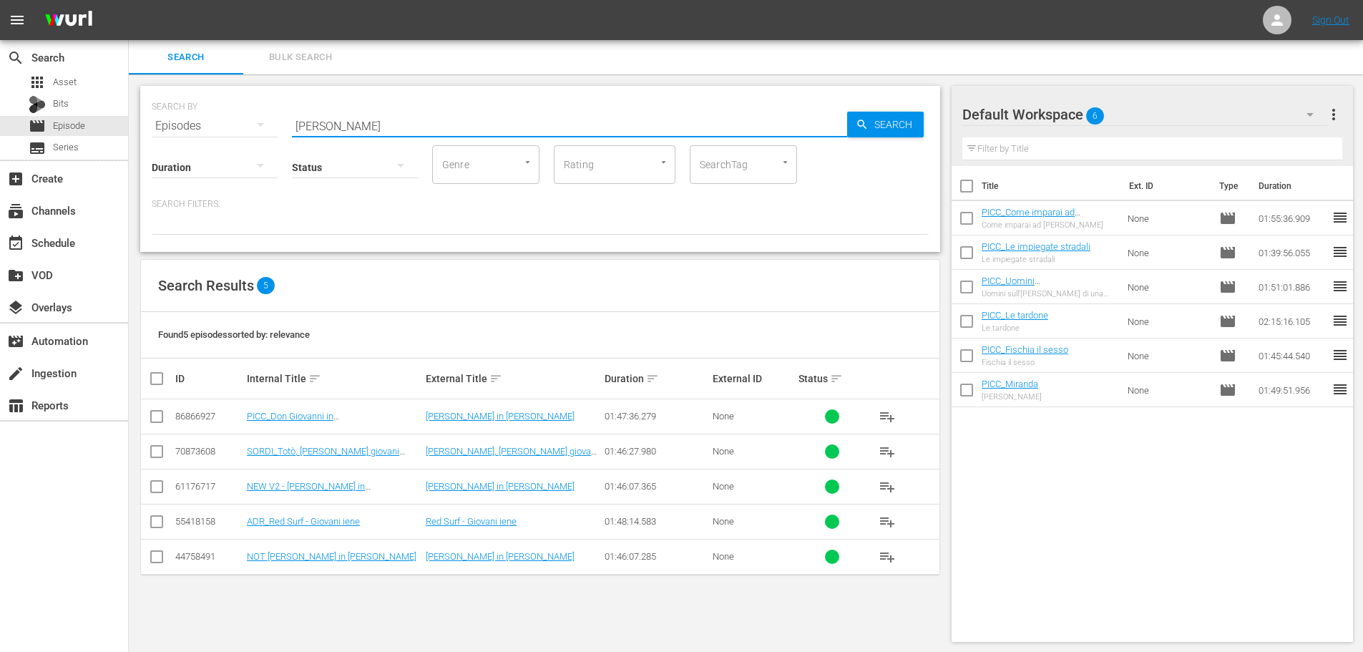
click at [886, 419] on span "playlist_add" at bounding box center [887, 416] width 17 height 17
drag, startPoint x: 346, startPoint y: 122, endPoint x: 225, endPoint y: 167, distance: 129.3
click at [225, 167] on div "SEARCH BY Search By Episodes Search ID, Title, Description, Keywords, or Catego…" at bounding box center [540, 169] width 800 height 166
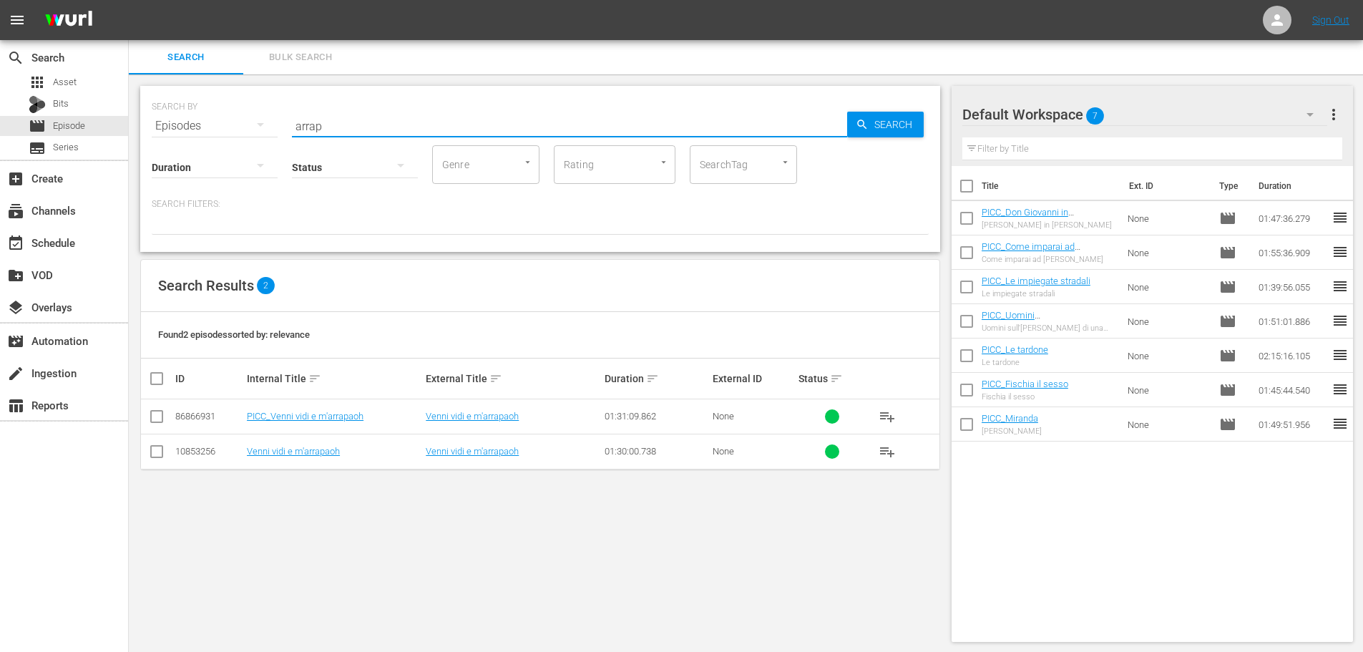
click at [891, 415] on span "playlist_add" at bounding box center [887, 416] width 17 height 17
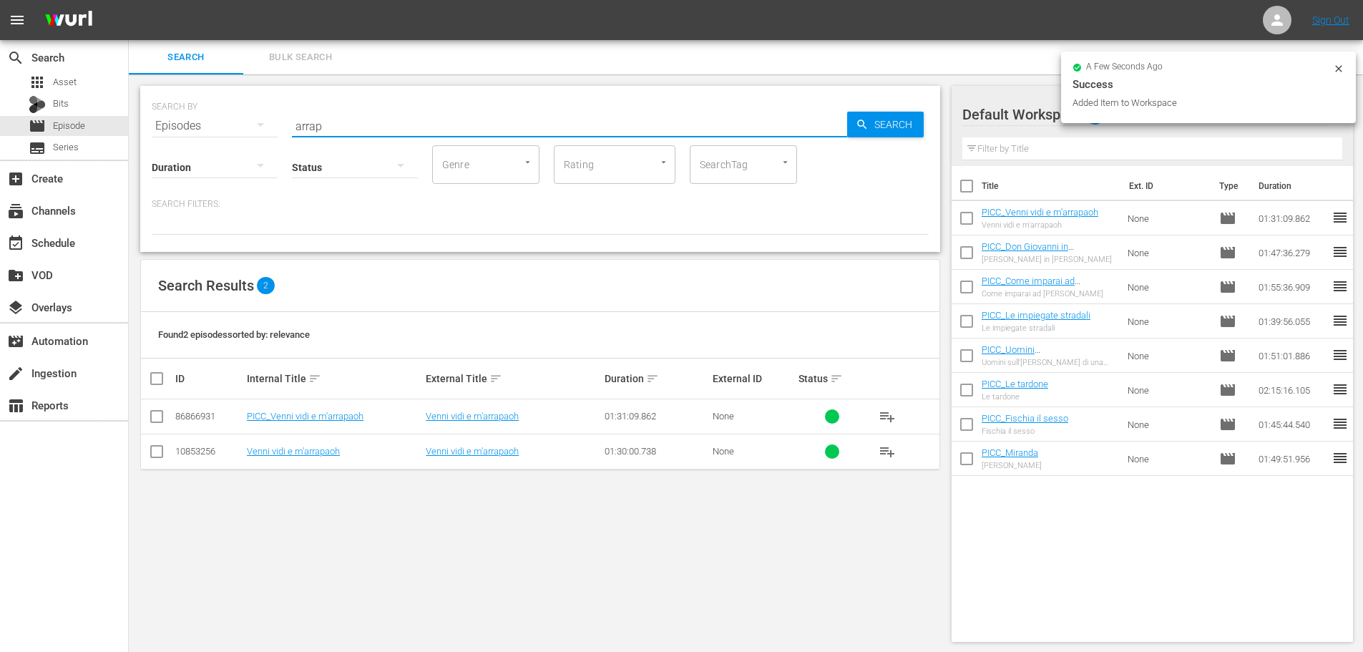
drag, startPoint x: 335, startPoint y: 121, endPoint x: 213, endPoint y: 132, distance: 122.1
click at [213, 132] on div "SEARCH BY Search By Episodes Search ID, Title, Description, Keywords, or Catego…" at bounding box center [540, 118] width 777 height 52
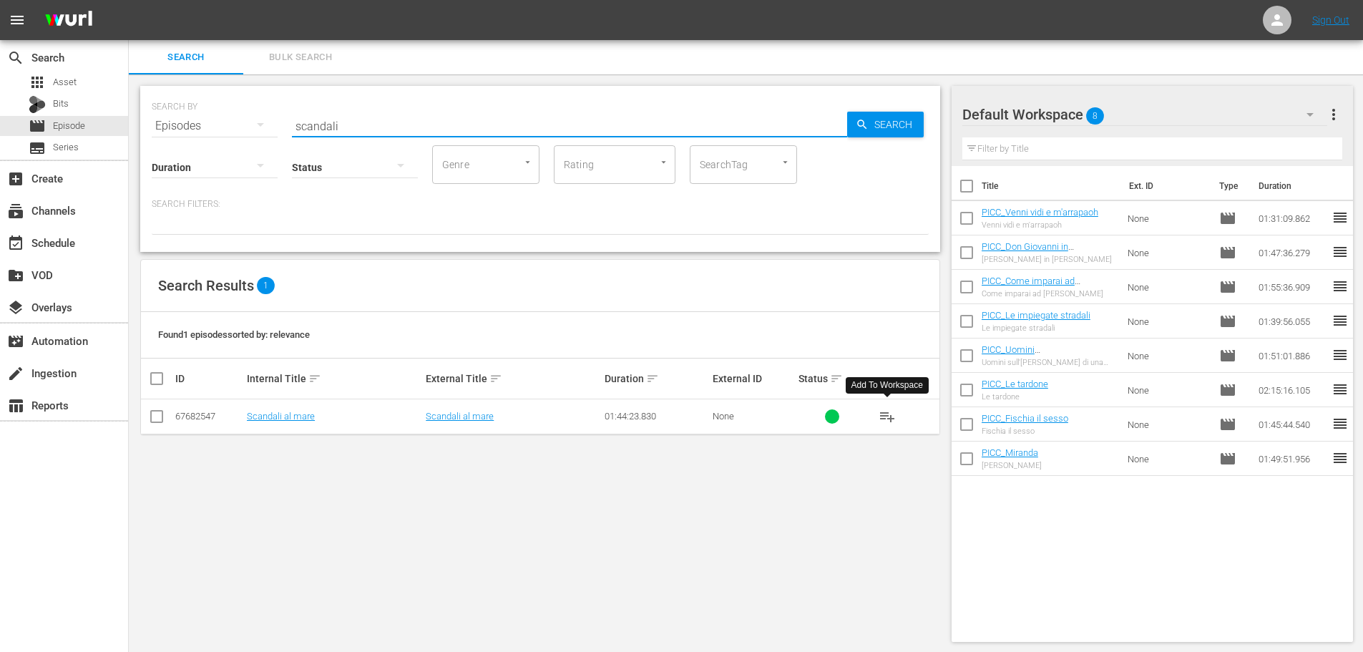
type input "scandali"
click at [884, 417] on span "playlist_add" at bounding box center [887, 416] width 17 height 17
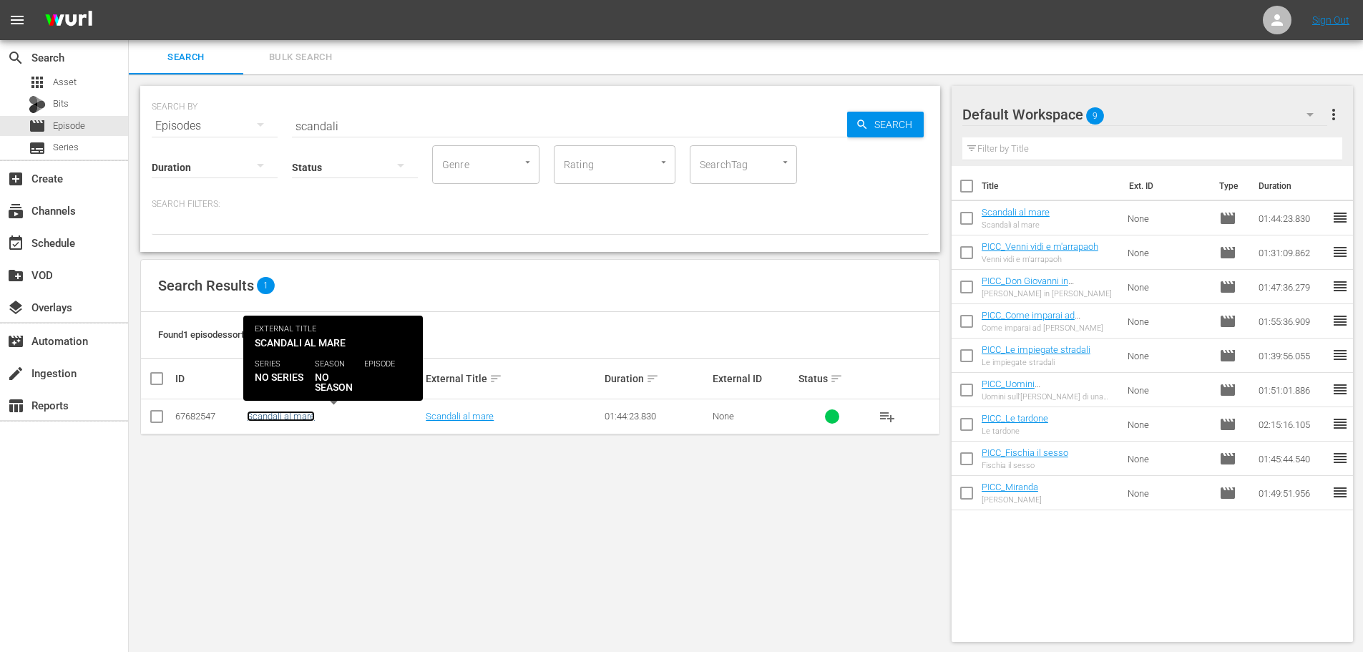
click at [303, 416] on link "Scandali al mare" at bounding box center [281, 416] width 68 height 11
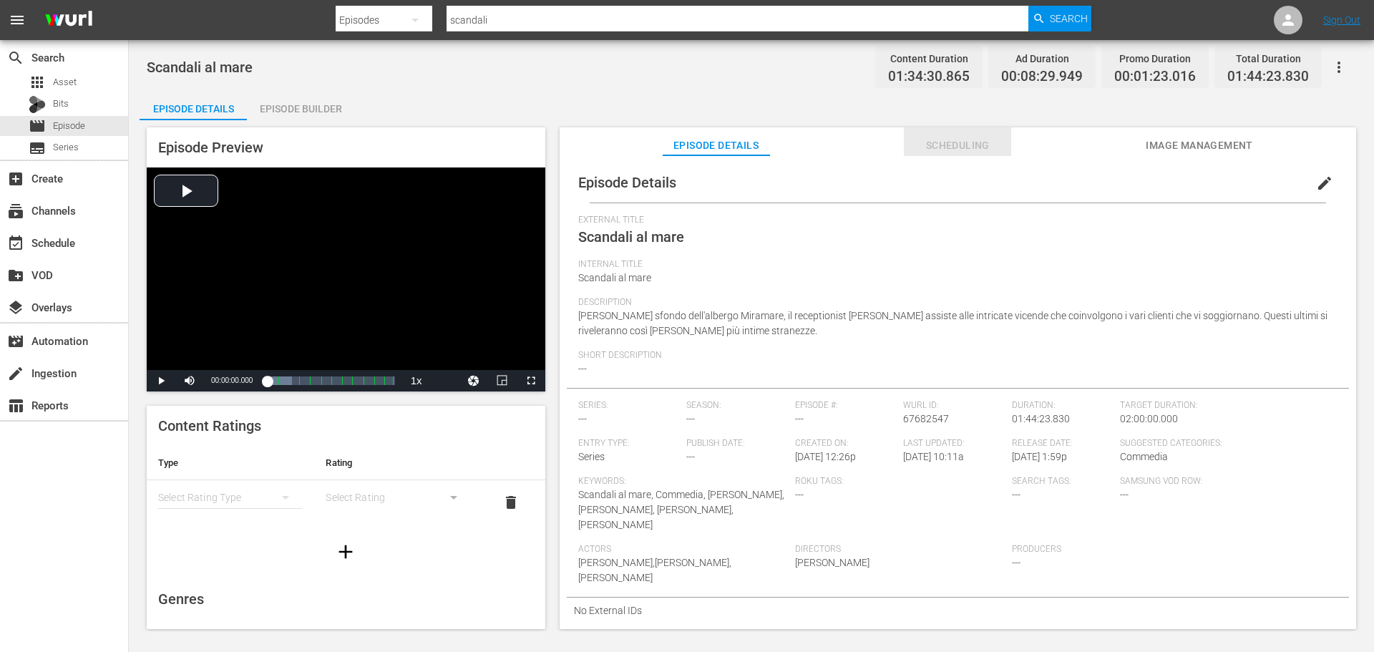
click at [954, 142] on span "Scheduling" at bounding box center [957, 146] width 107 height 18
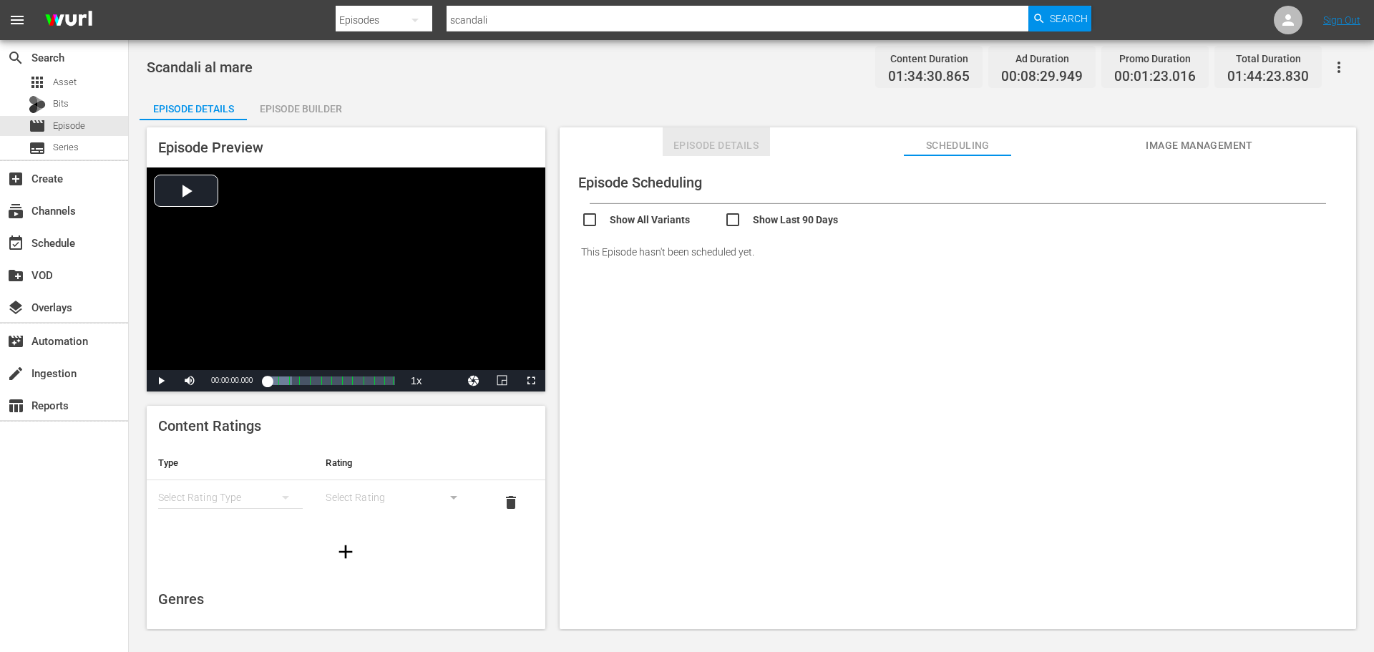
click at [743, 148] on span "Episode Details" at bounding box center [715, 146] width 107 height 18
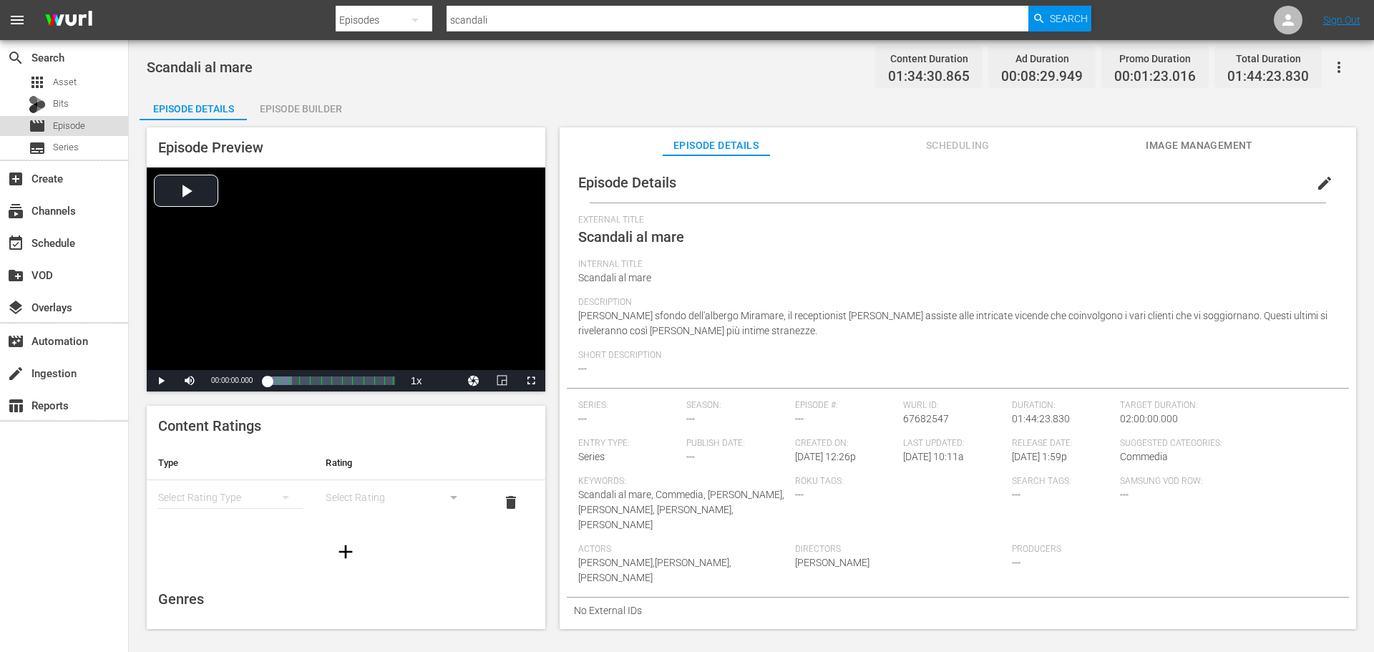
click at [99, 128] on div "movie Episode" at bounding box center [64, 126] width 128 height 20
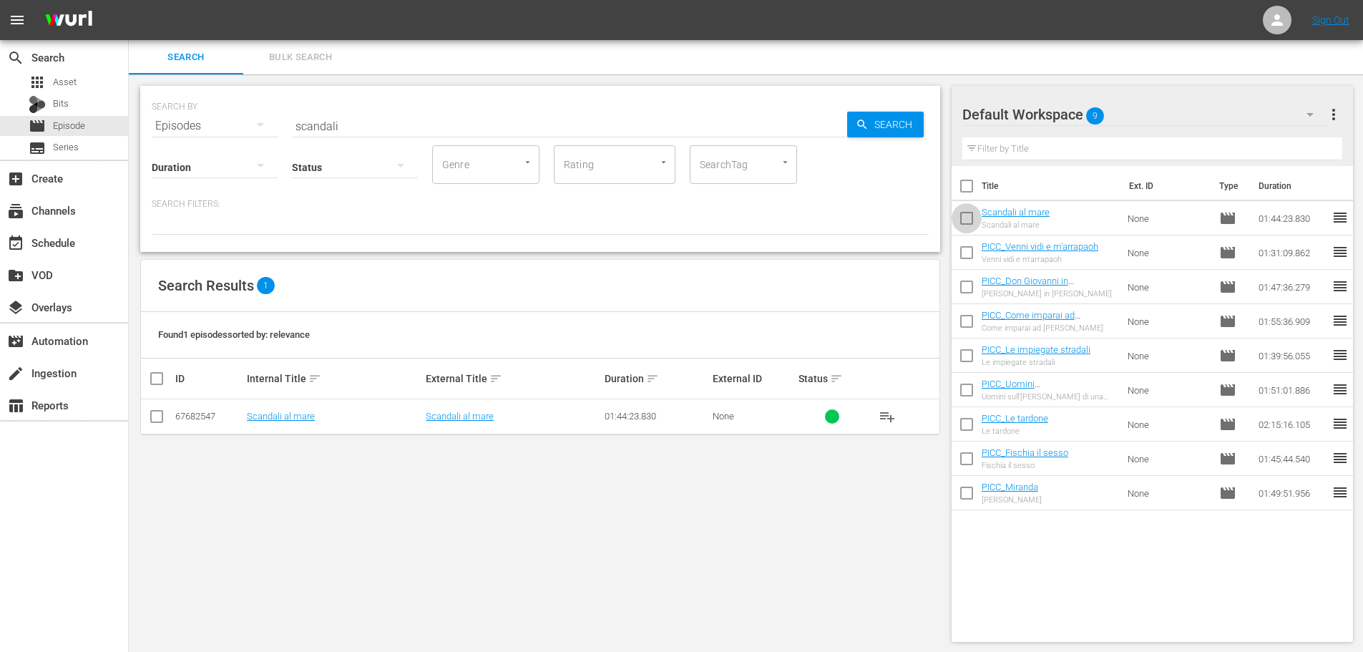
click at [968, 215] on input "checkbox" at bounding box center [967, 221] width 30 height 30
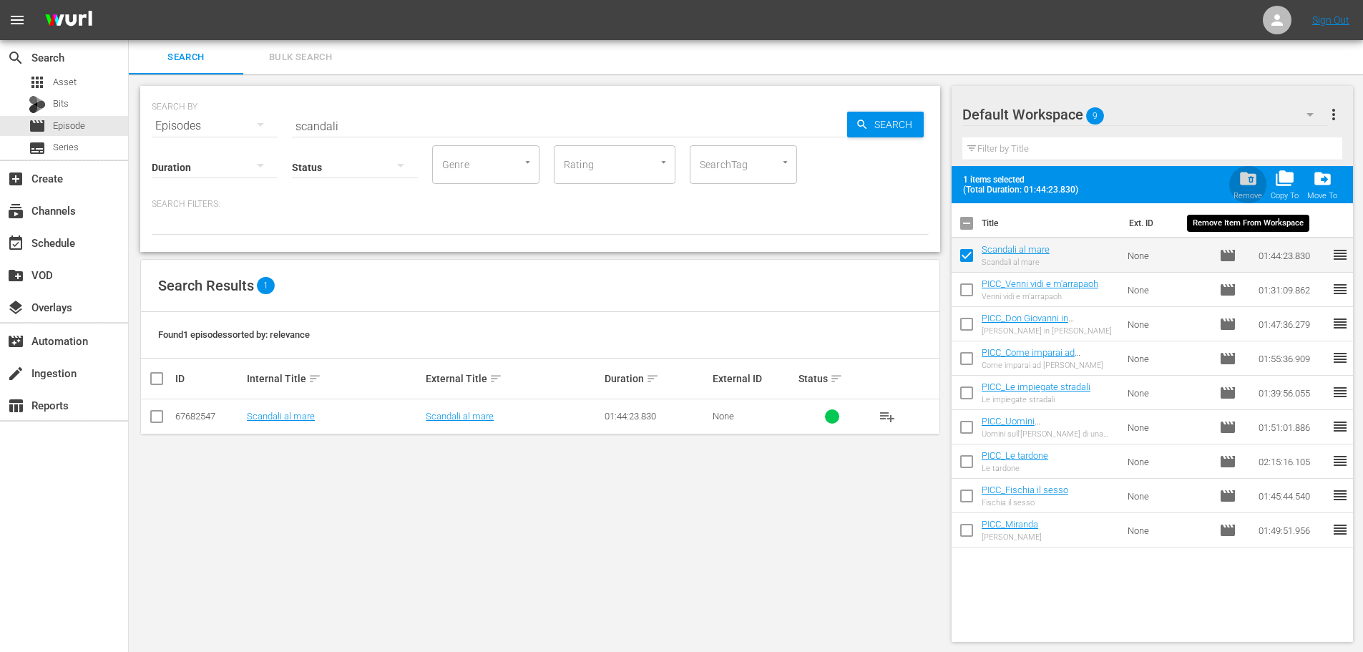
click at [1239, 168] on button "folder_delete Remove" at bounding box center [1247, 185] width 37 height 40
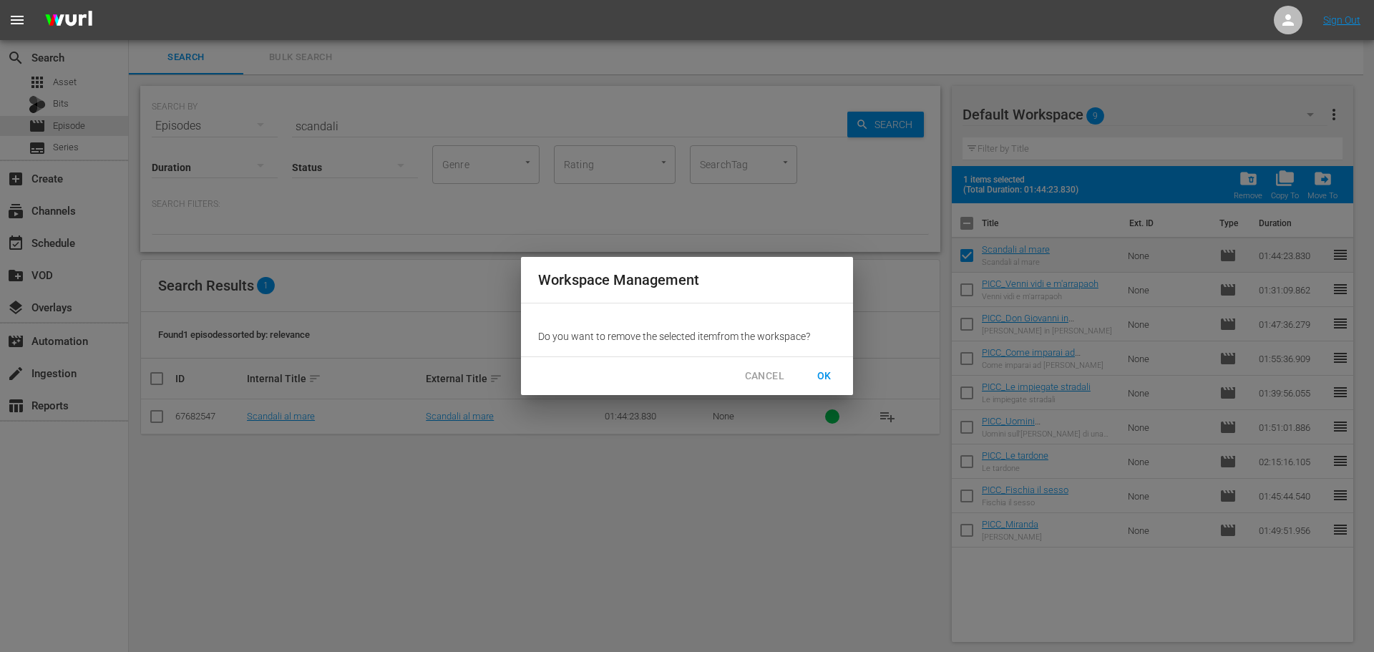
click at [827, 370] on span "OK" at bounding box center [824, 376] width 23 height 18
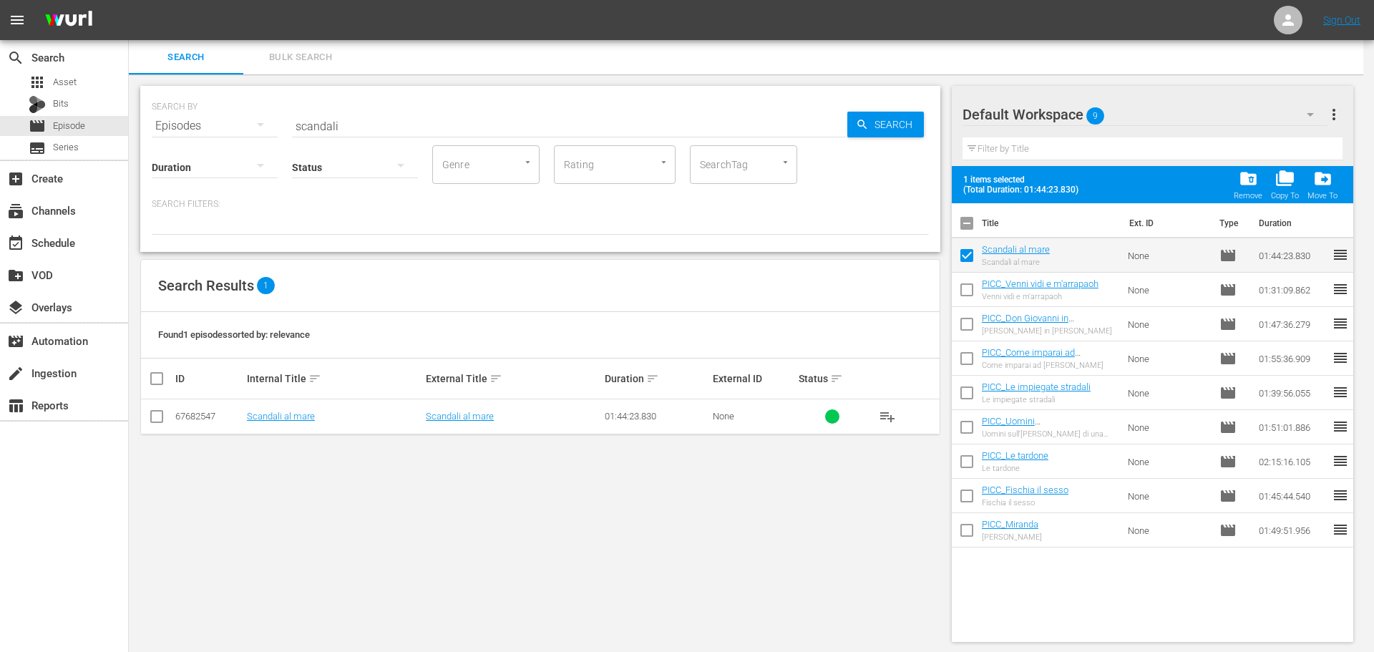
checkbox input "false"
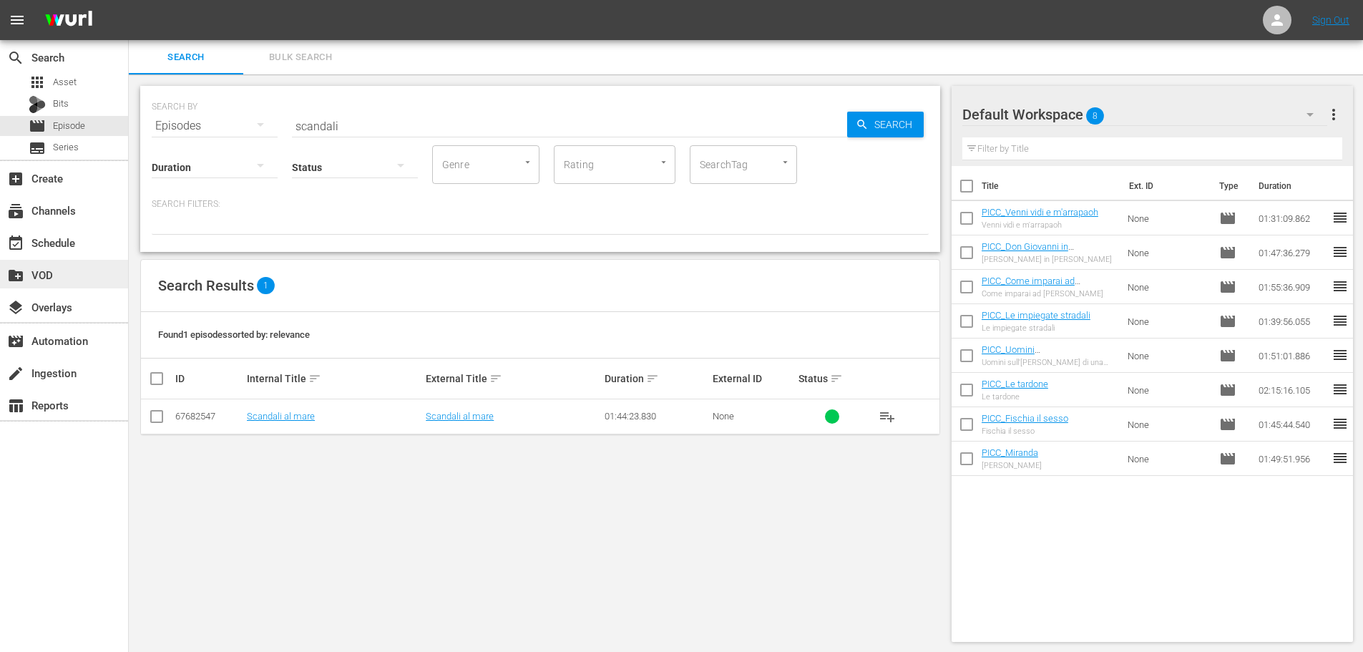
click at [102, 267] on div "create_new_folder VOD" at bounding box center [64, 274] width 128 height 29
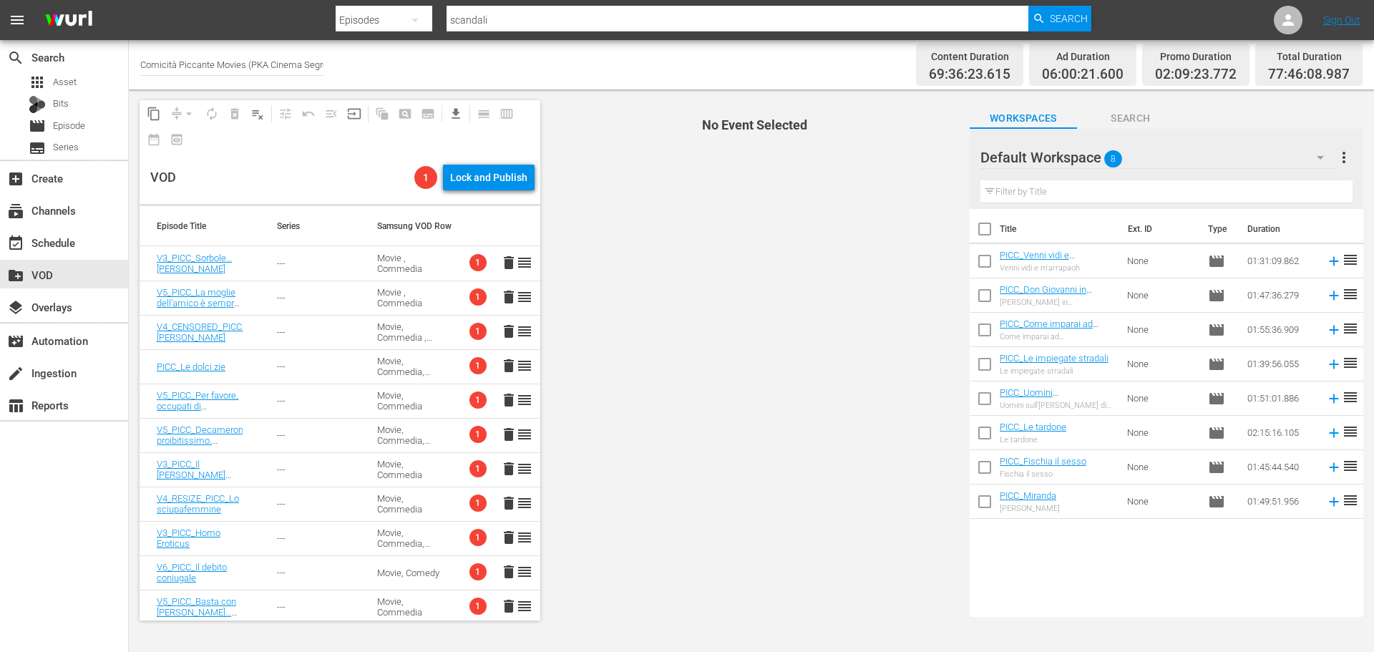
click at [982, 228] on input "checkbox" at bounding box center [984, 232] width 30 height 30
checkbox input "true"
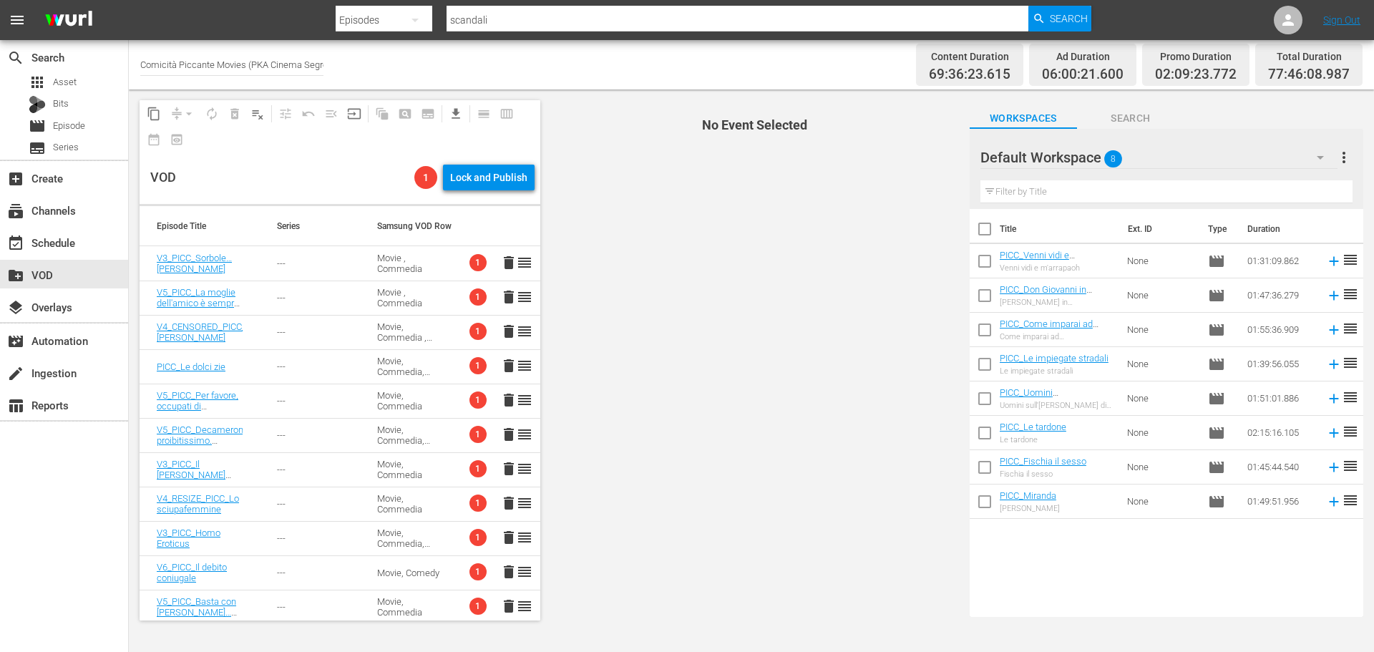
checkbox input "true"
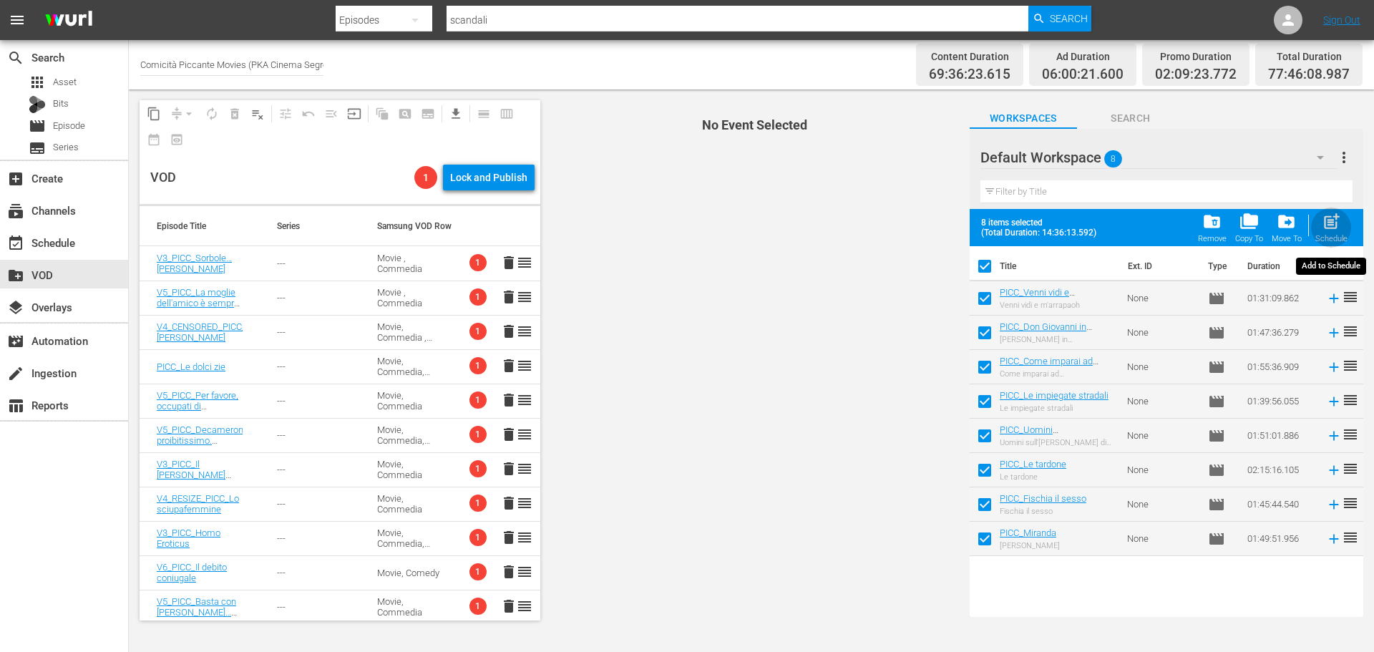
click at [1333, 232] on div "post_add Schedule" at bounding box center [1331, 227] width 32 height 31
checkbox input "false"
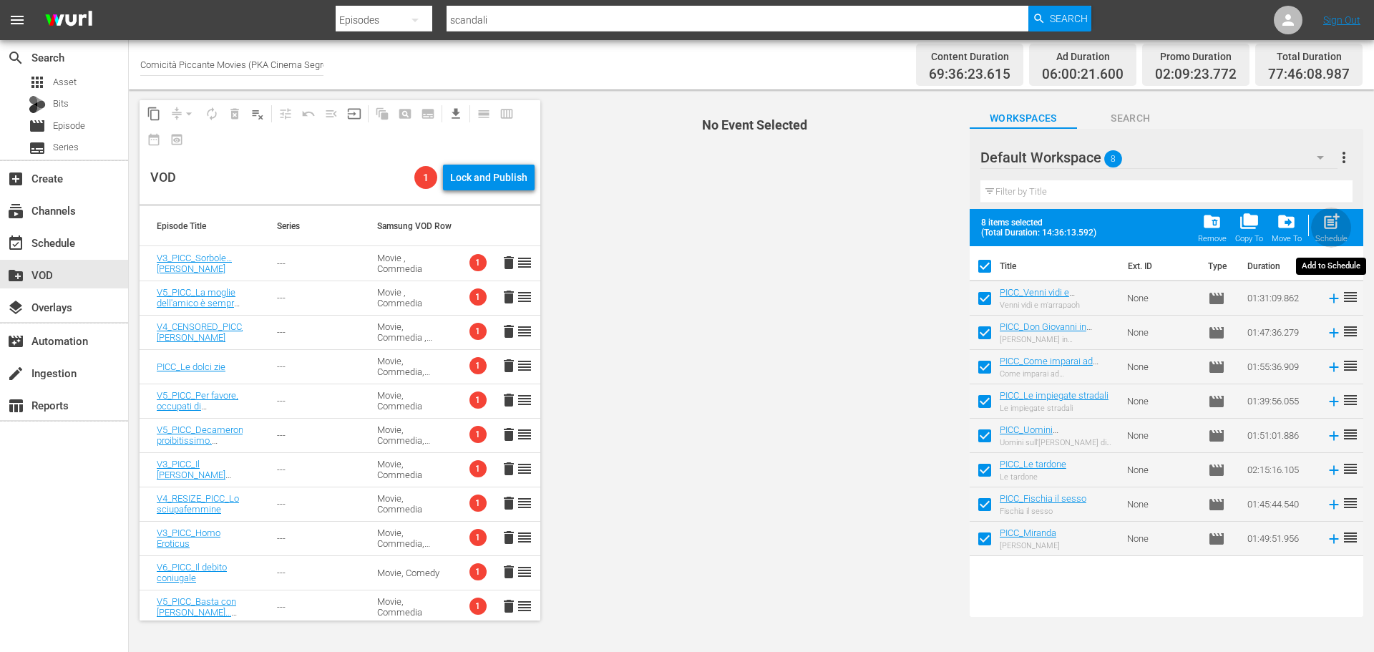
checkbox input "false"
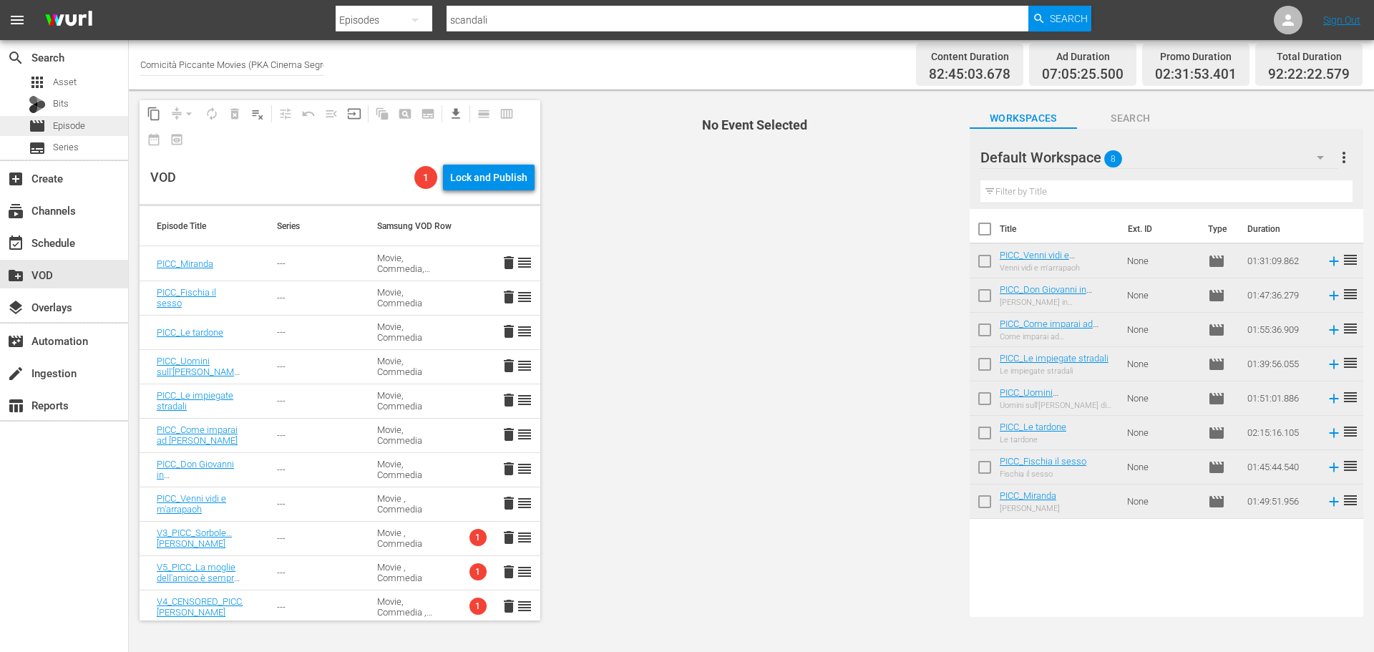
click at [92, 128] on div "movie Episode" at bounding box center [64, 126] width 128 height 20
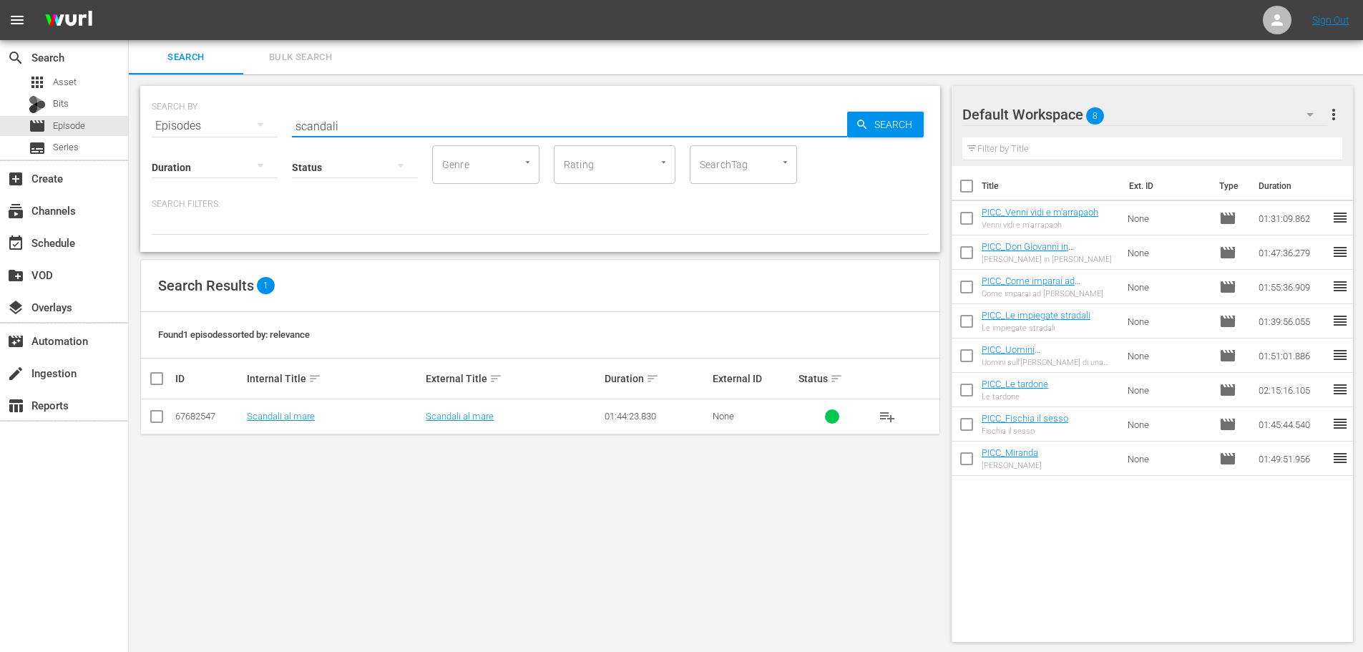
click at [391, 117] on input "scandali" at bounding box center [569, 126] width 555 height 34
drag, startPoint x: 331, startPoint y: 125, endPoint x: 263, endPoint y: 139, distance: 68.6
click at [263, 139] on div "SEARCH BY Search By Episodes Search ID, Title, Description, Keywords, or Catego…" at bounding box center [540, 169] width 800 height 166
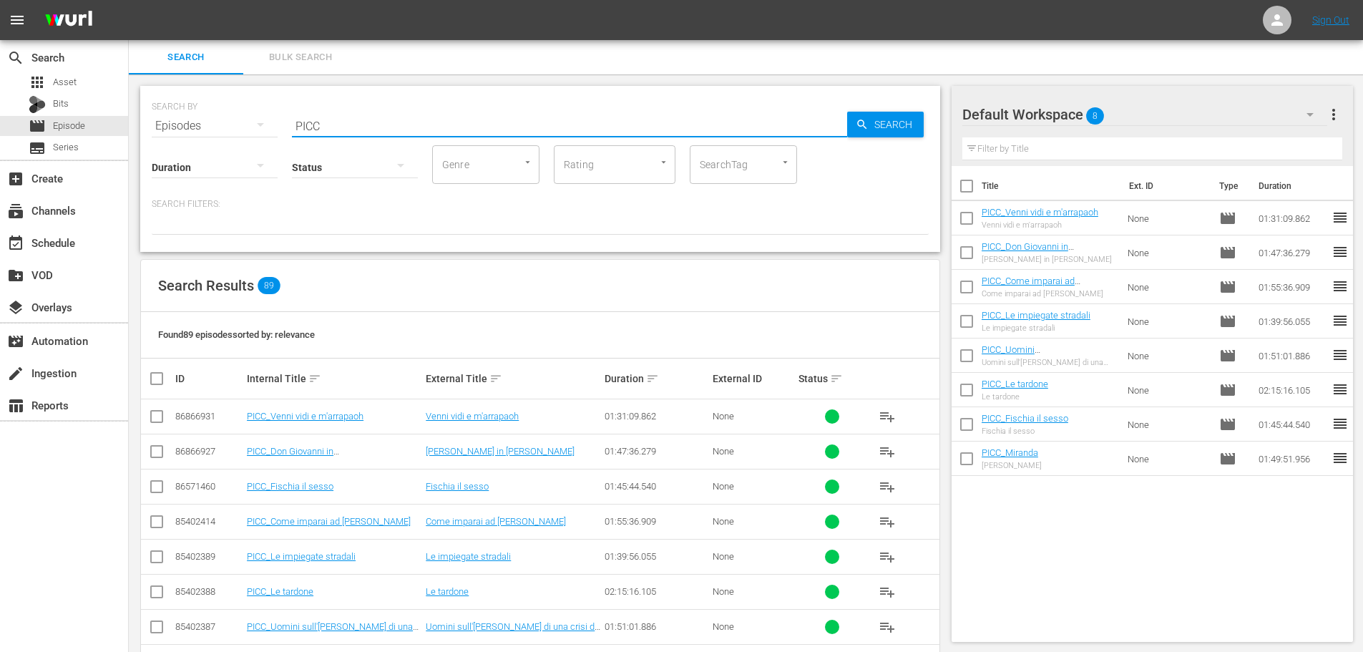
type input "PICC"
click at [72, 247] on div "event_available Schedule" at bounding box center [40, 240] width 80 height 13
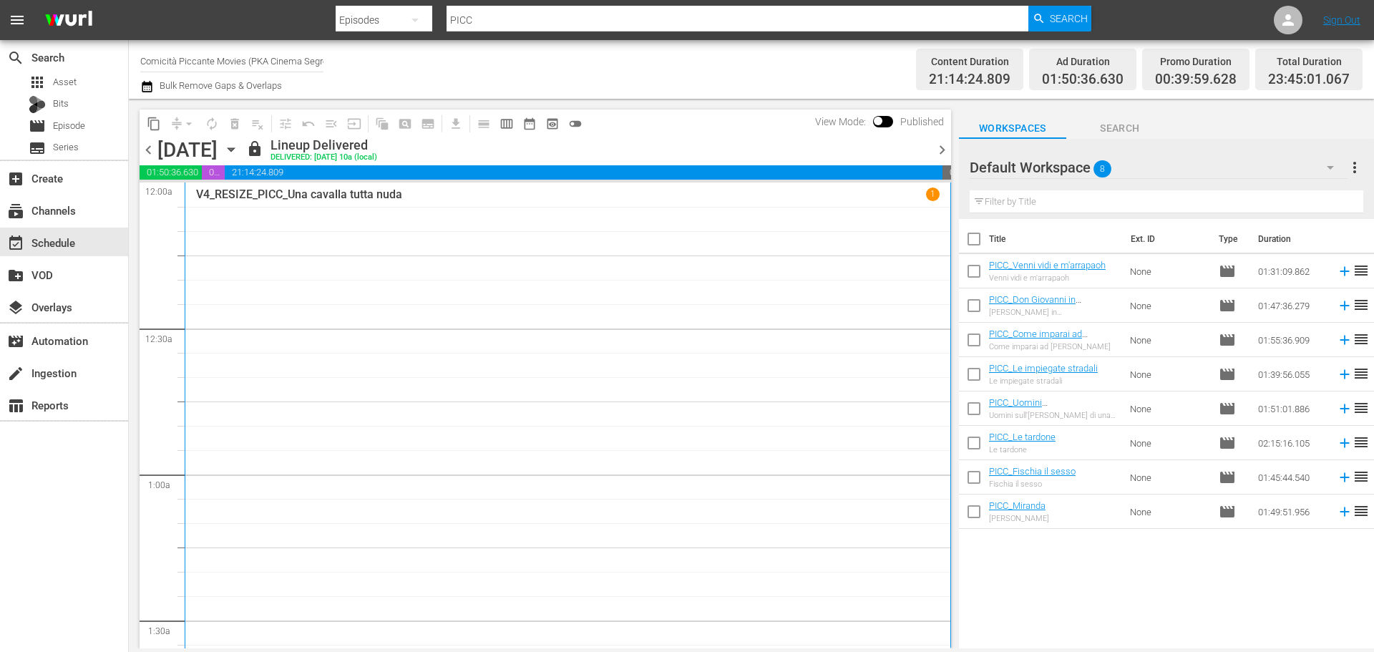
click at [150, 148] on span "chevron_left" at bounding box center [149, 150] width 18 height 18
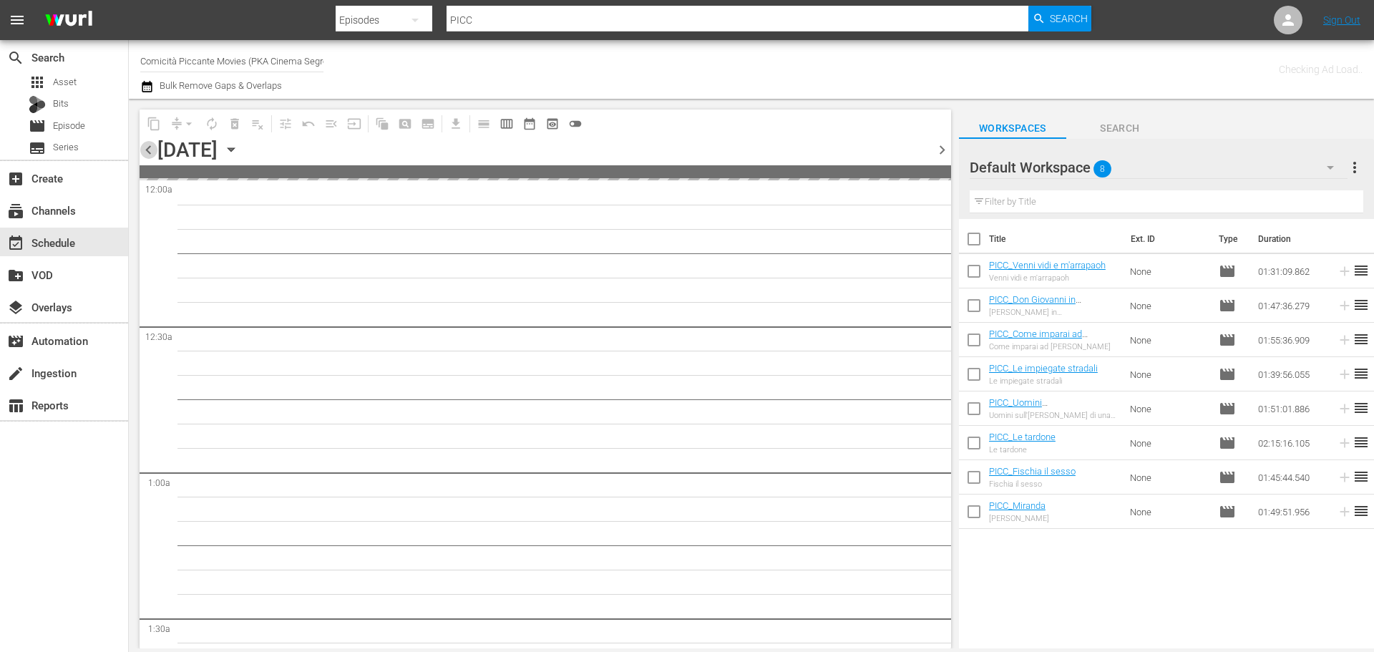
click at [150, 148] on span "chevron_left" at bounding box center [149, 150] width 18 height 18
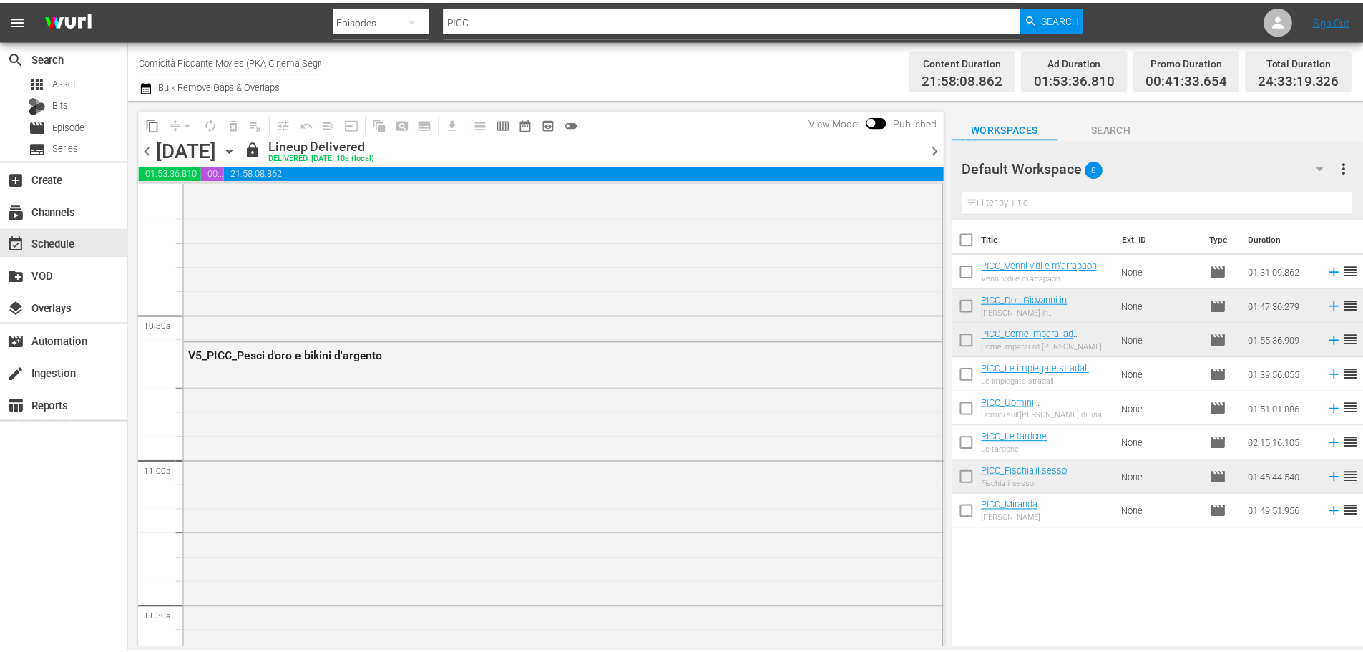
scroll to position [2933, 0]
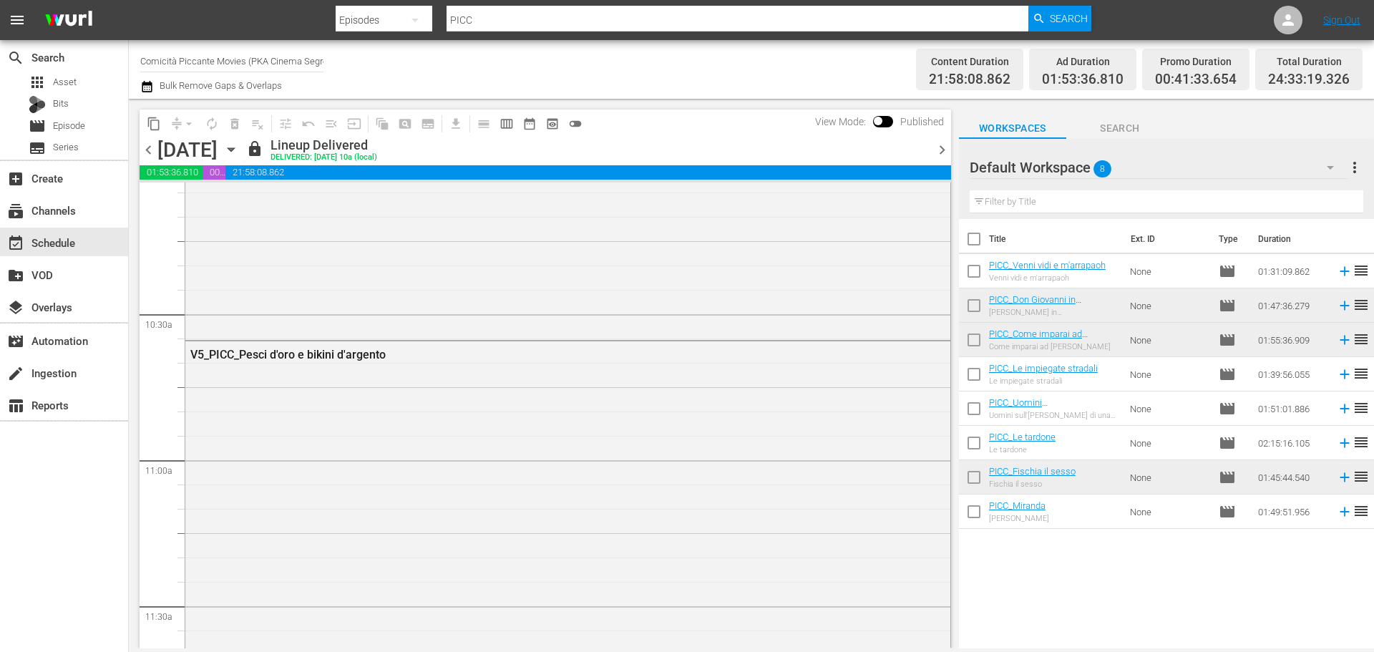
drag, startPoint x: 1284, startPoint y: 0, endPoint x: 691, endPoint y: 82, distance: 598.7
click at [691, 82] on div "Channel Title Comicità Piccante Movies (PKA Cinema Segreto > Cinema Italiano > …" at bounding box center [473, 70] width 667 height 52
click at [92, 129] on div "movie Episode" at bounding box center [64, 126] width 128 height 20
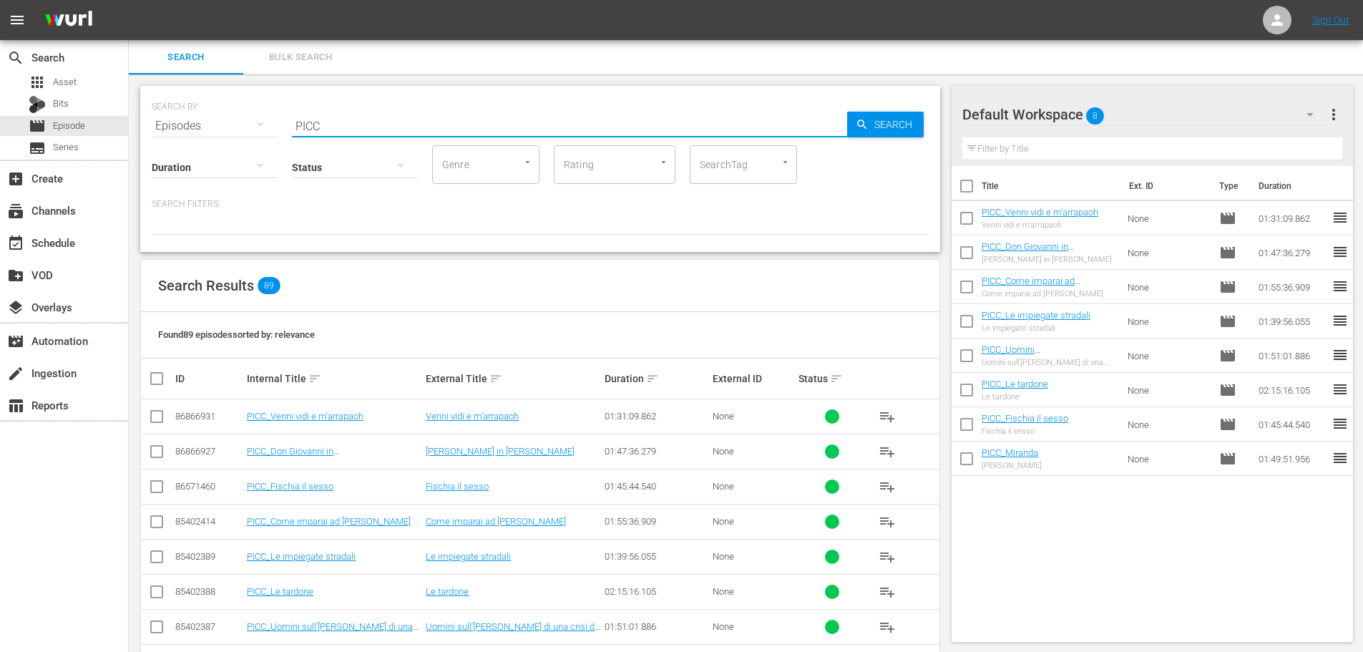
drag, startPoint x: 340, startPoint y: 129, endPoint x: 270, endPoint y: 147, distance: 72.5
click at [270, 147] on div "SEARCH BY Search By Episodes Search ID, Title, Description, Keywords, or Catego…" at bounding box center [540, 169] width 800 height 166
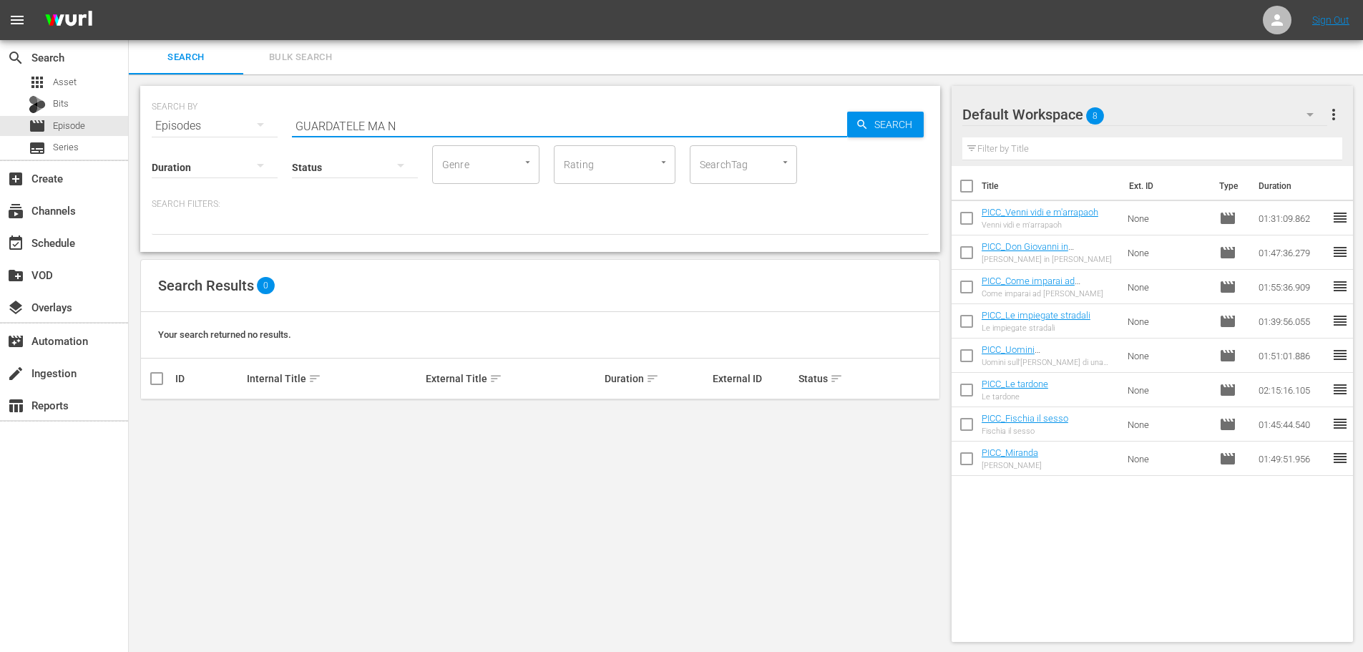
drag, startPoint x: 425, startPoint y: 129, endPoint x: 268, endPoint y: 175, distance: 163.2
click at [268, 175] on div "SEARCH BY Search By Episodes Search ID, Title, Description, Keywords, or Catego…" at bounding box center [540, 169] width 800 height 166
drag, startPoint x: 383, startPoint y: 122, endPoint x: 275, endPoint y: 159, distance: 114.0
click at [275, 159] on div "SEARCH BY Search By Episodes Search ID, Title, Description, Keywords, or Catego…" at bounding box center [540, 169] width 800 height 166
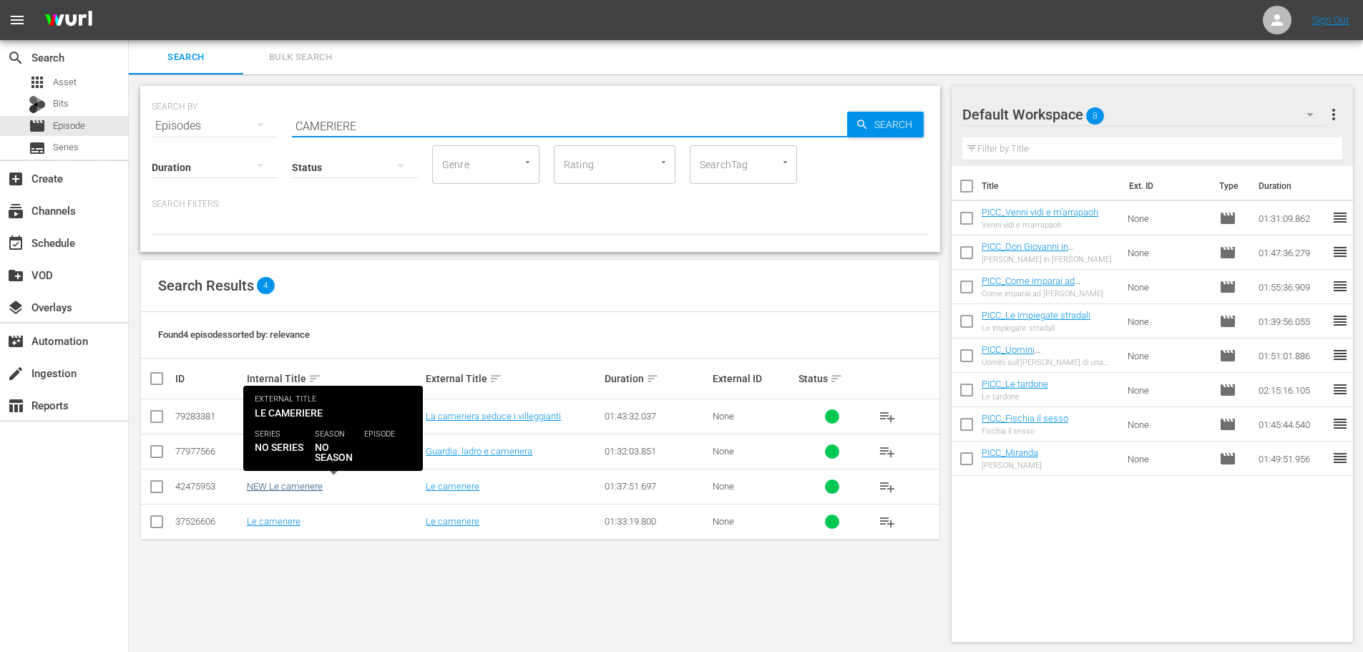
type input "CAMERIERE"
click at [283, 487] on link "NEW Le cameriere" at bounding box center [285, 486] width 76 height 11
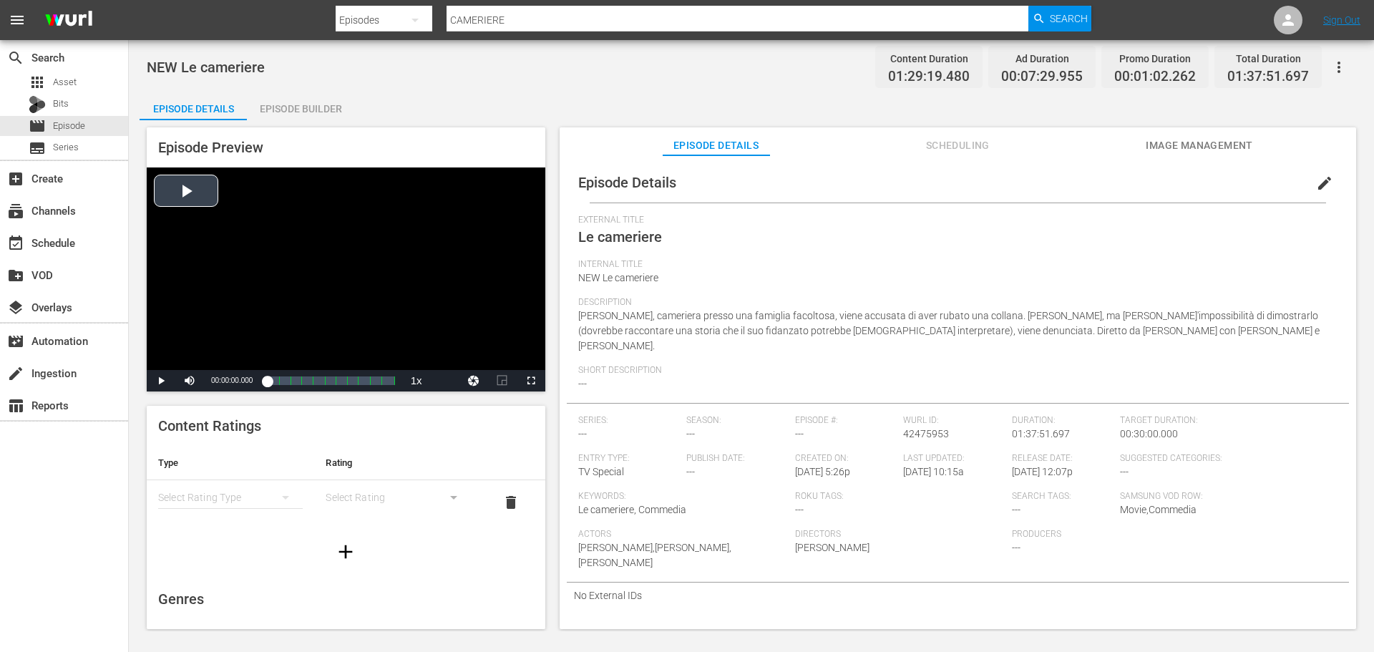
click at [317, 290] on div "Video Player" at bounding box center [346, 268] width 398 height 202
click at [291, 383] on div "Loaded : 79.51% 00:18:02.491 NEWCOUNTDOWNmar25_Risate_v4 00:00:02.480" at bounding box center [330, 380] width 127 height 14
click at [391, 288] on div "Video Player" at bounding box center [346, 268] width 398 height 202
click at [79, 82] on div "apps Asset" at bounding box center [64, 82] width 128 height 20
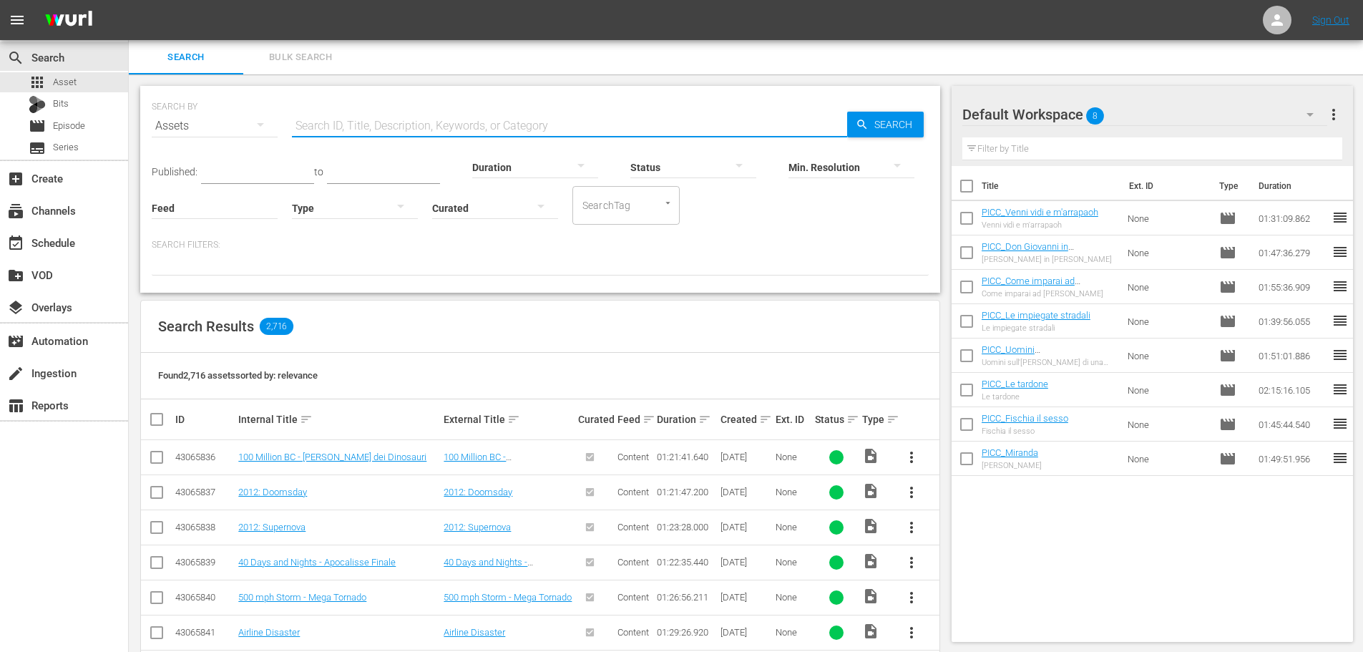
click at [341, 132] on input "text" at bounding box center [569, 126] width 555 height 34
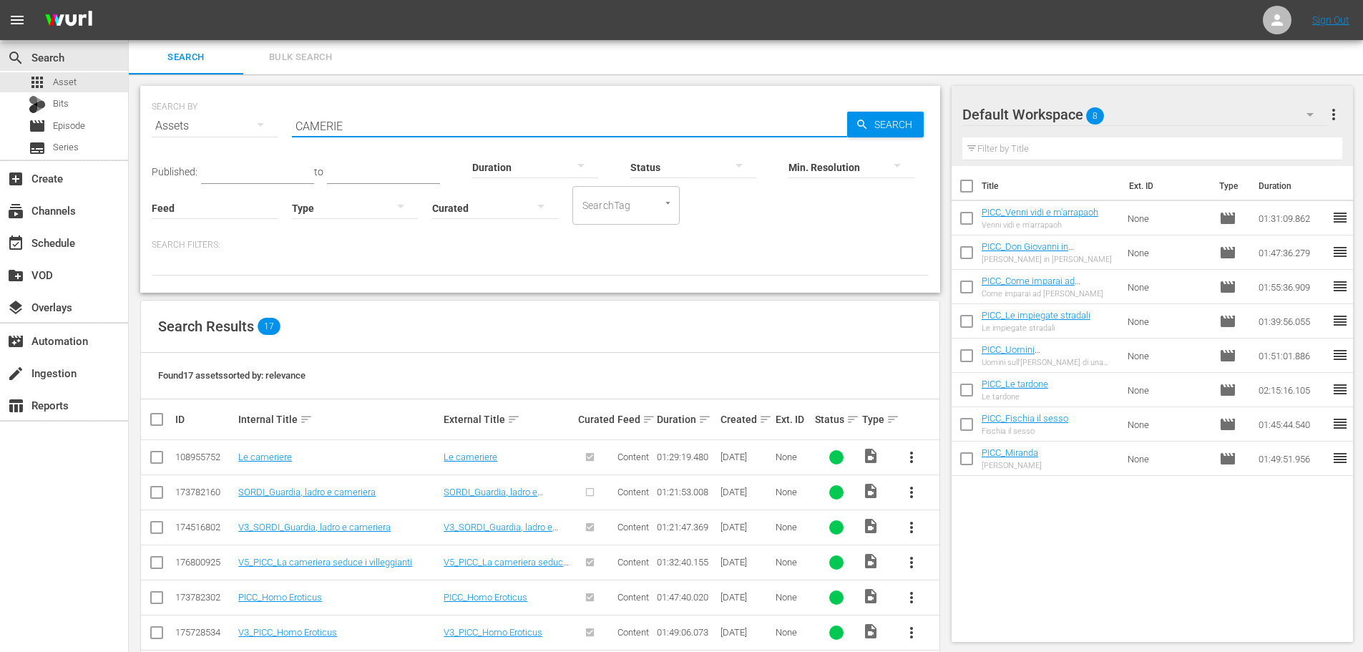
click at [431, 121] on input "CAMERIE" at bounding box center [569, 126] width 555 height 34
type input "CAMERIERE"
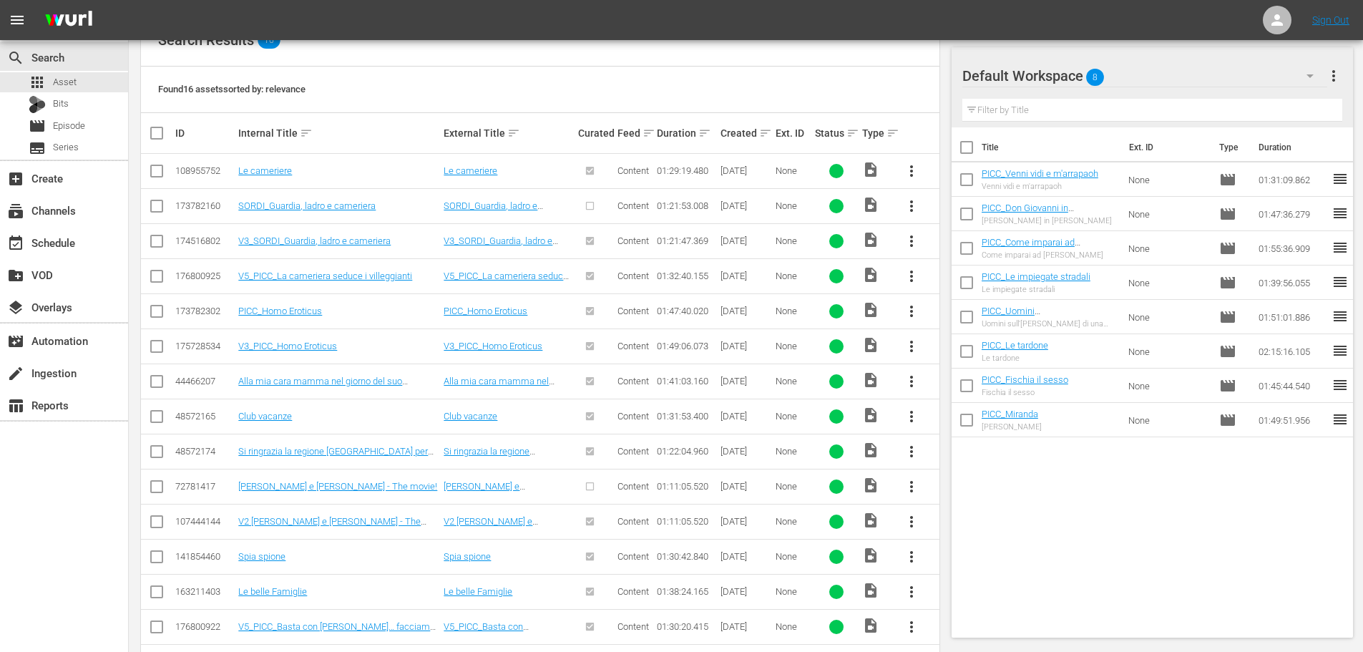
scroll to position [143, 0]
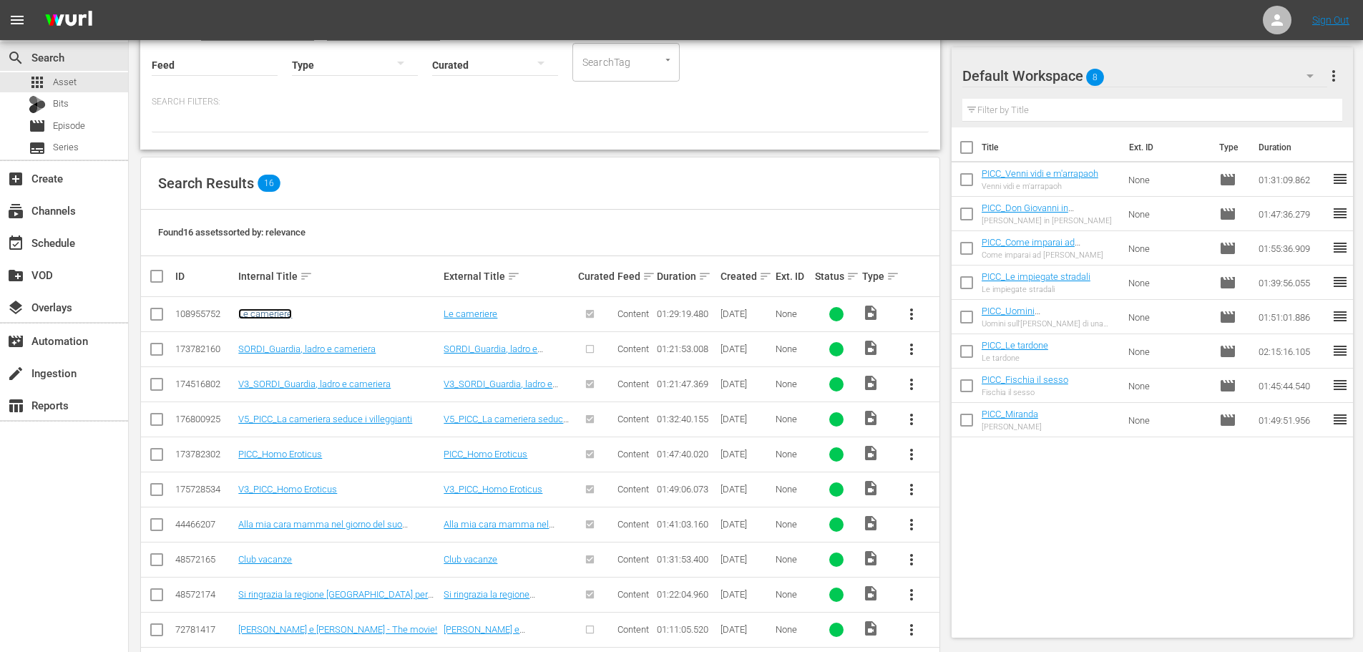
click at [263, 318] on link "Le cameriere" at bounding box center [265, 313] width 54 height 11
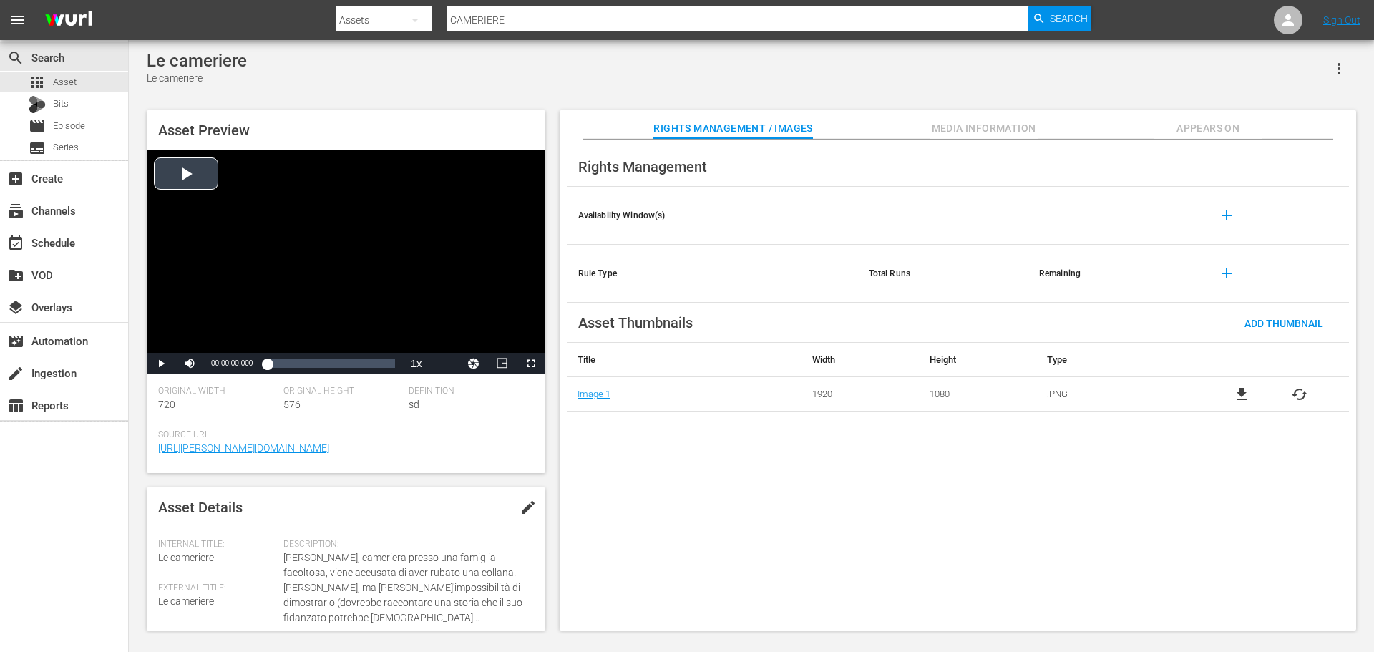
drag, startPoint x: 366, startPoint y: 155, endPoint x: 373, endPoint y: 184, distance: 30.0
click at [366, 161] on div "Video Player" at bounding box center [346, 251] width 398 height 202
click at [278, 296] on div "Video Player" at bounding box center [346, 251] width 398 height 202
click at [304, 332] on div "Video Player" at bounding box center [346, 251] width 398 height 202
click at [268, 366] on div "00:00:21.042" at bounding box center [267, 363] width 1 height 14
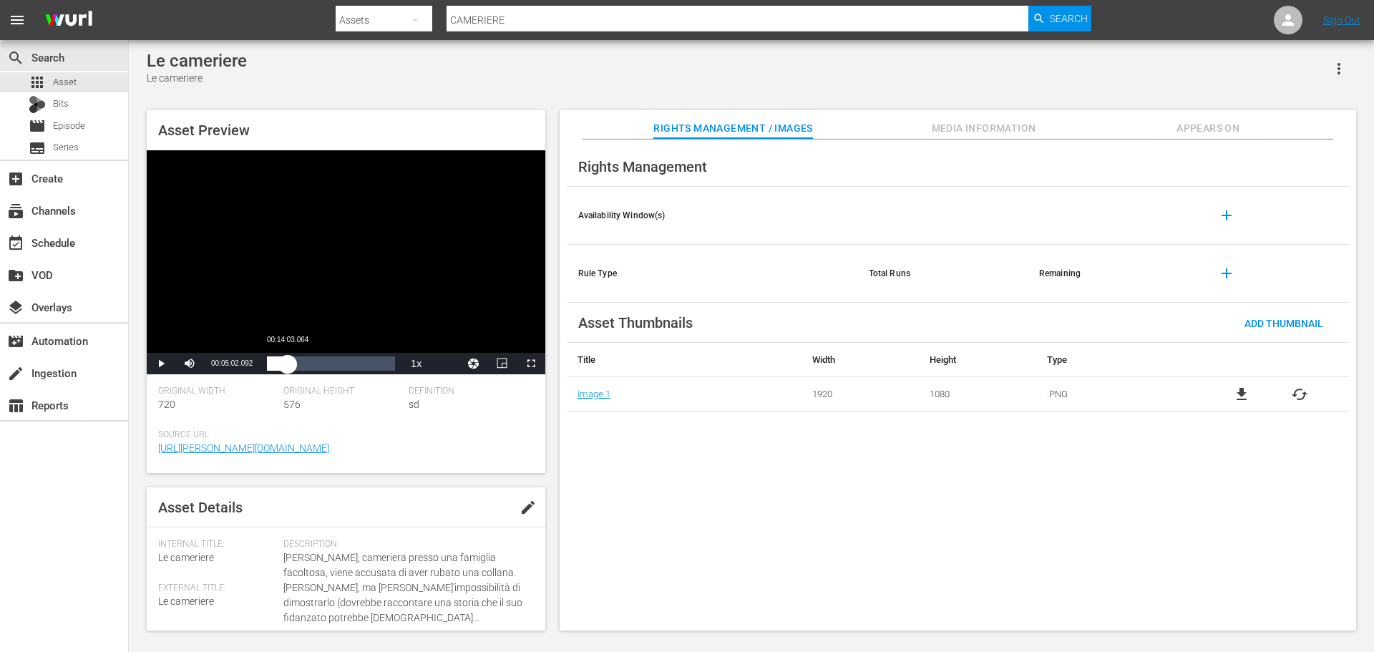
click at [288, 361] on div "Loaded : 5.83% 00:14:03.064 00:05:02.105" at bounding box center [330, 363] width 127 height 14
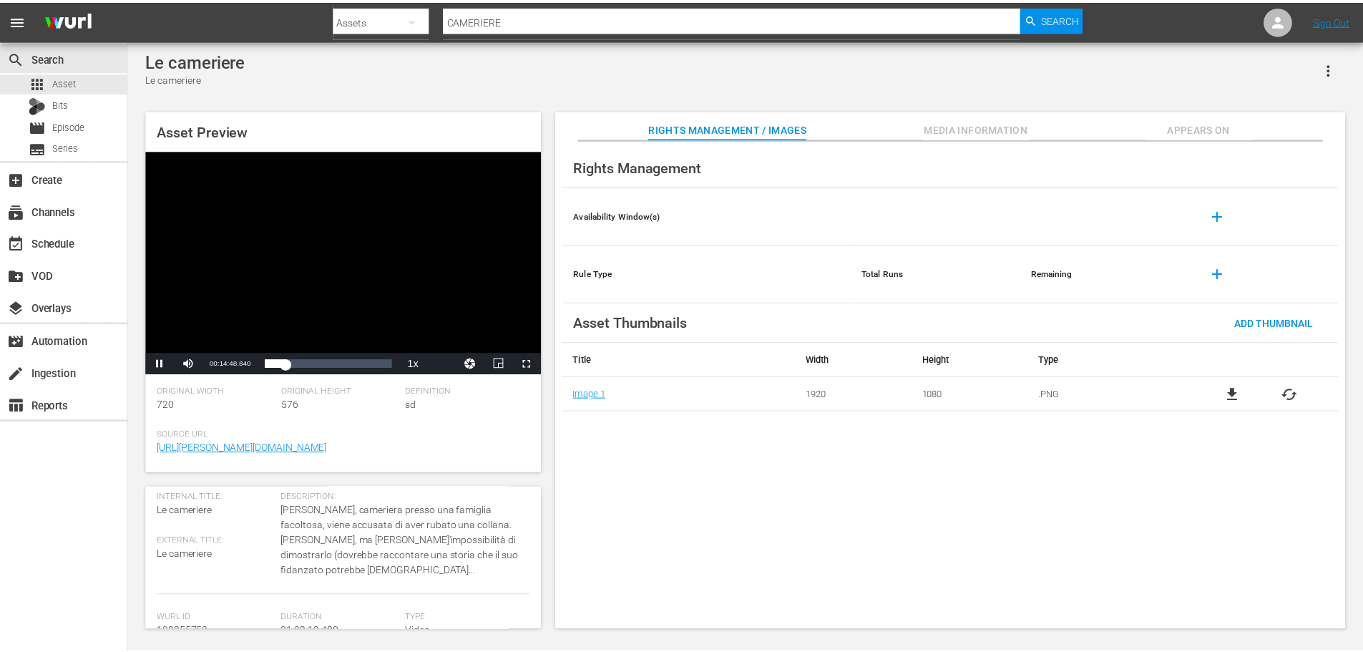
scroll to position [72, 0]
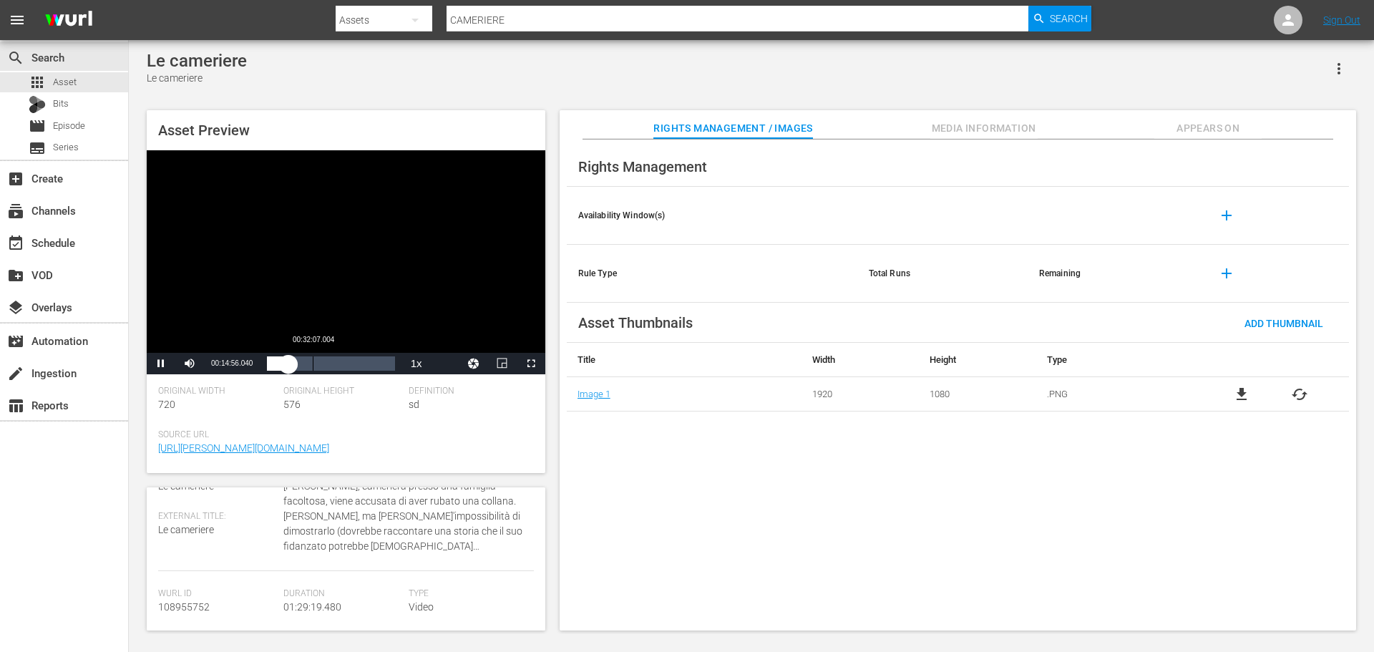
click at [313, 371] on div "00:32:07.004" at bounding box center [313, 363] width 1 height 14
click at [338, 268] on div "Video Player" at bounding box center [346, 251] width 398 height 202
click at [83, 127] on span "Episode" at bounding box center [69, 126] width 32 height 14
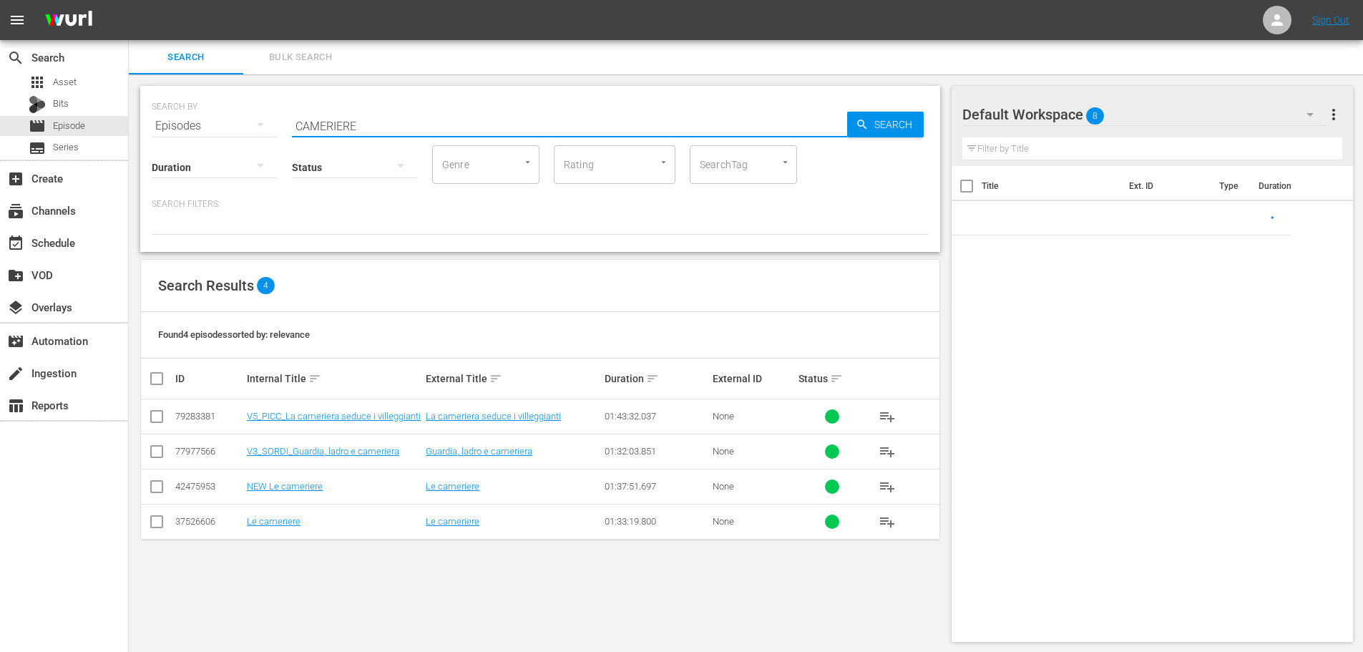
drag, startPoint x: 383, startPoint y: 114, endPoint x: 185, endPoint y: 158, distance: 202.9
click at [235, 155] on div "SEARCH BY Search By Episodes Search ID, Title, Description, Keywords, or Catego…" at bounding box center [540, 169] width 800 height 166
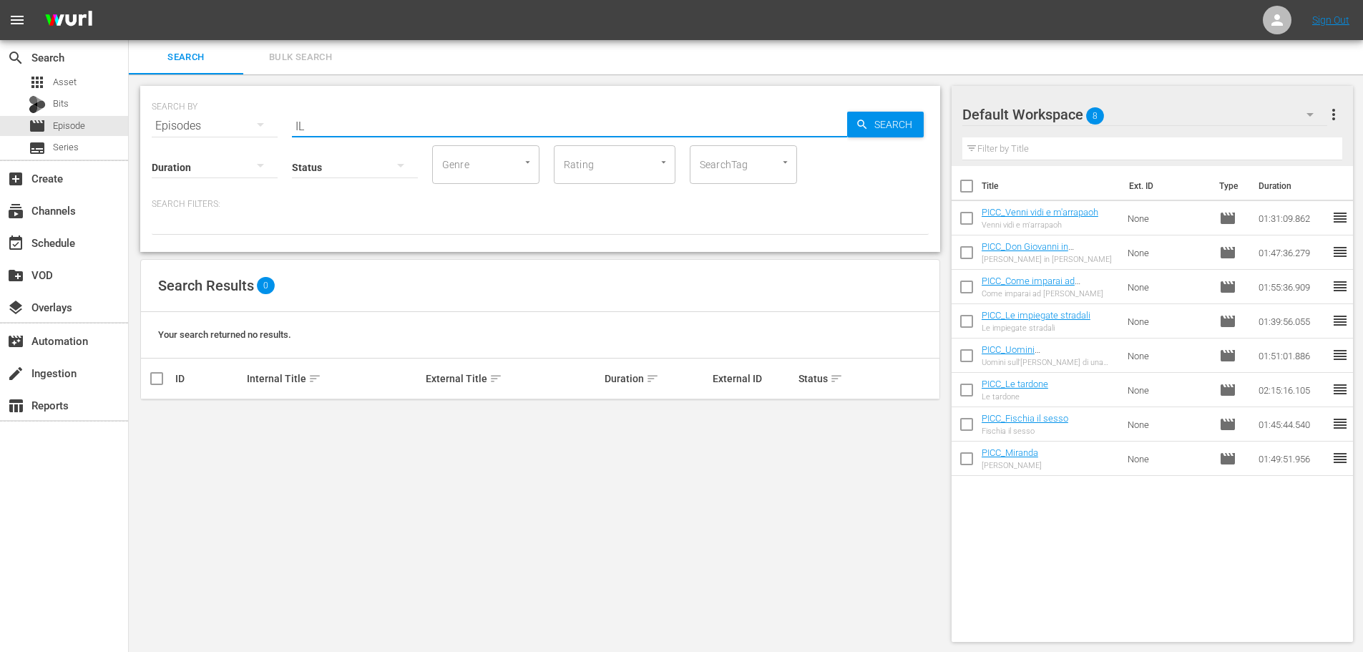
type input "I"
drag, startPoint x: 395, startPoint y: 120, endPoint x: 249, endPoint y: 140, distance: 147.3
click at [258, 145] on div "SEARCH BY Search By Episodes Search ID, Title, Description, Keywords, or Catego…" at bounding box center [540, 169] width 800 height 166
drag, startPoint x: 345, startPoint y: 124, endPoint x: 250, endPoint y: 135, distance: 95.0
click at [254, 136] on div "SEARCH BY Search By Episodes Search ID, Title, Description, Keywords, or Catego…" at bounding box center [540, 169] width 800 height 166
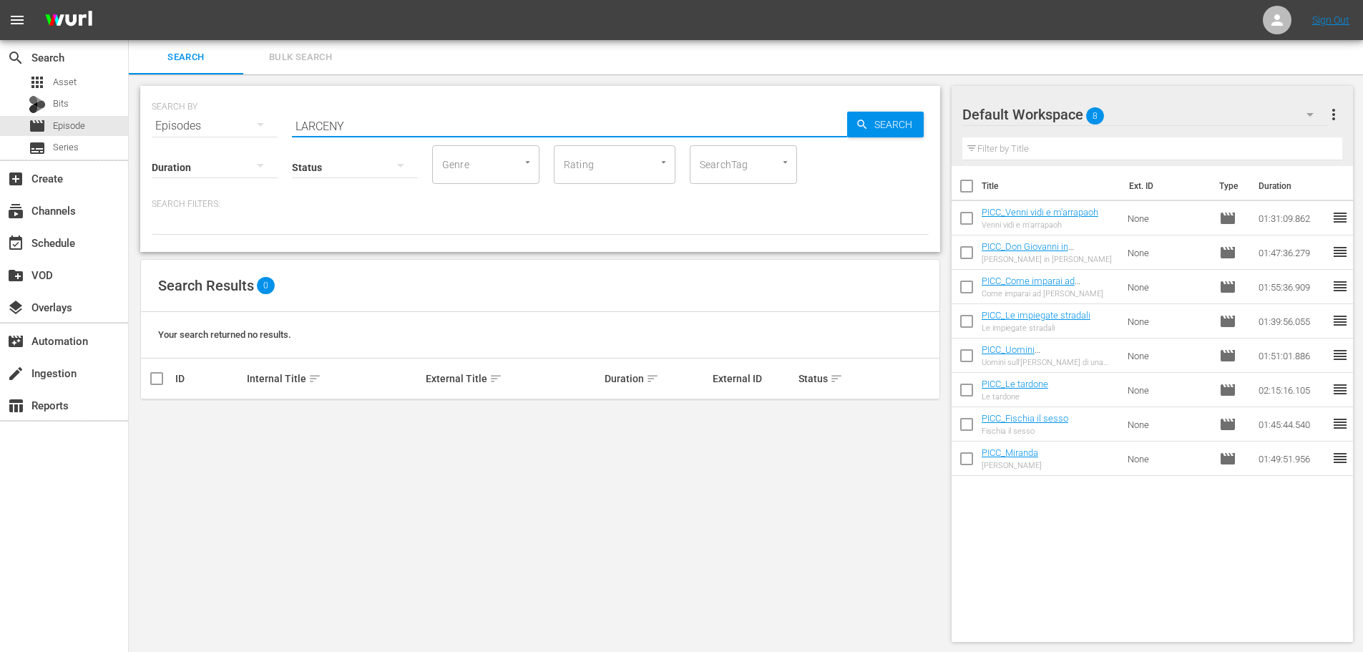
drag, startPoint x: 357, startPoint y: 115, endPoint x: 245, endPoint y: 136, distance: 114.2
click at [242, 139] on div "SEARCH BY Search By Episodes Search ID, Title, Description, Keywords, or Catego…" at bounding box center [540, 169] width 800 height 166
drag, startPoint x: 279, startPoint y: 147, endPoint x: 222, endPoint y: 179, distance: 65.7
click at [222, 179] on div "SEARCH BY Search By Episodes Search ID, Title, Description, Keywords, or Catego…" at bounding box center [540, 169] width 800 height 166
type input "FURIOUS"
